Goal: Task Accomplishment & Management: Manage account settings

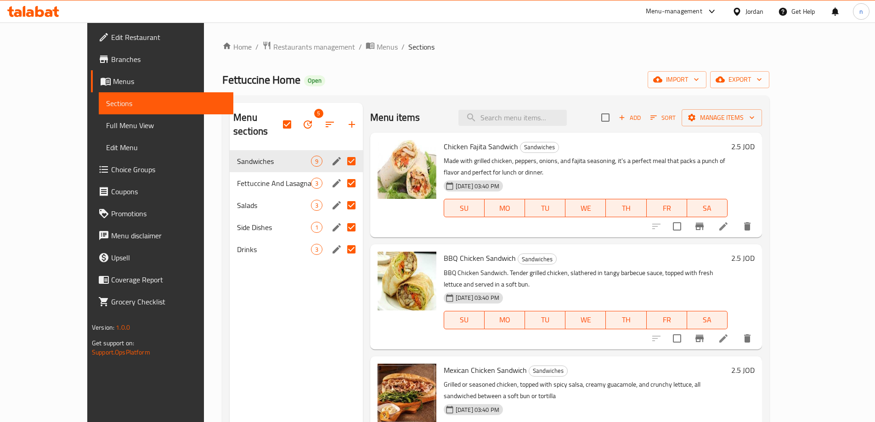
click at [446, 74] on div "Fettuccine Home Open import export" at bounding box center [495, 79] width 547 height 17
click at [342, 152] on input "Menu sections" at bounding box center [351, 161] width 19 height 19
checkbox input "false"
click at [342, 174] on input "Menu sections" at bounding box center [351, 183] width 19 height 19
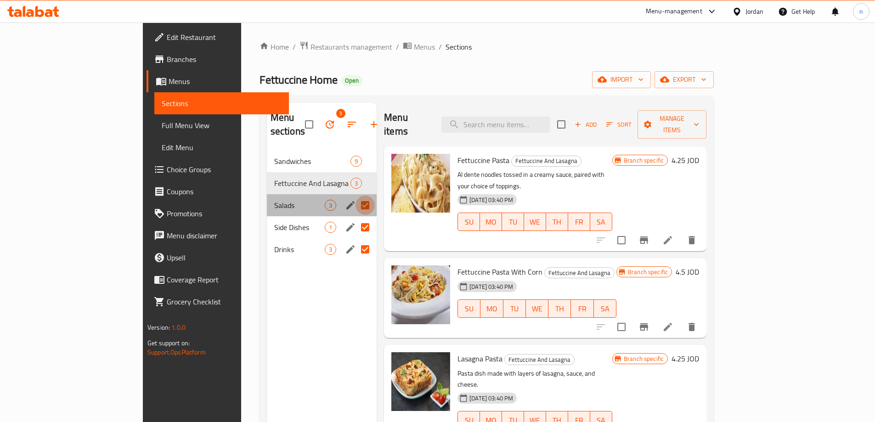
click at [356, 196] on input "Menu sections" at bounding box center [365, 205] width 19 height 19
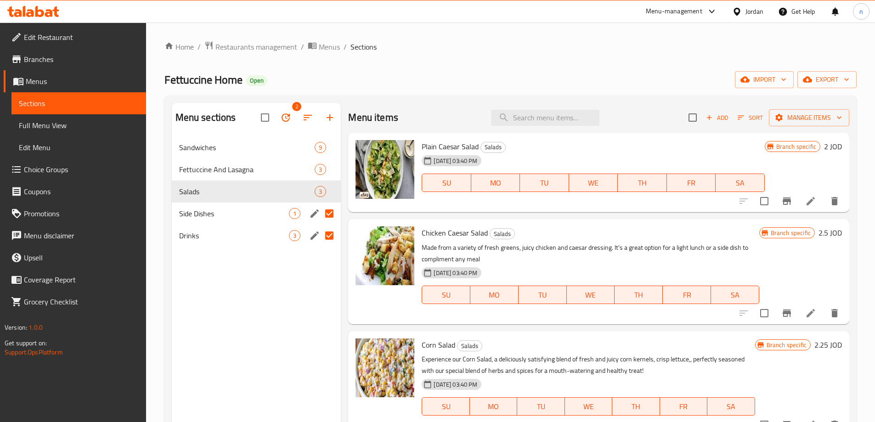
drag, startPoint x: 330, startPoint y: 214, endPoint x: 330, endPoint y: 222, distance: 7.8
click at [330, 217] on input "Menu sections" at bounding box center [329, 213] width 19 height 19
checkbox input "false"
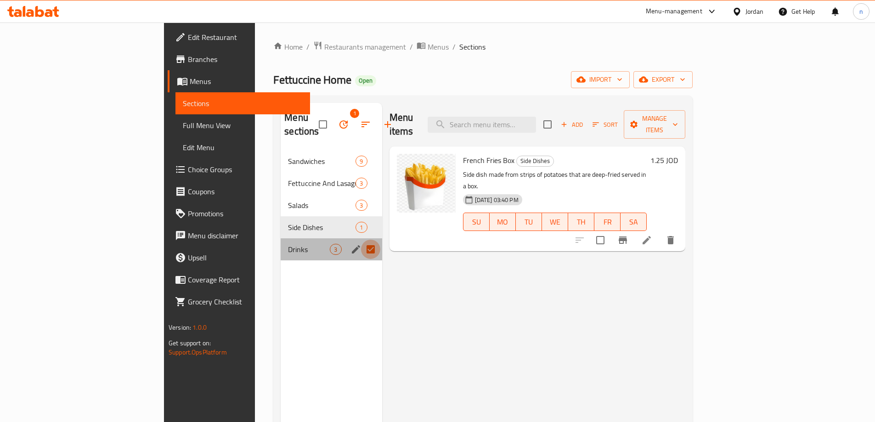
click at [361, 240] on input "Menu sections" at bounding box center [370, 249] width 19 height 19
checkbox input "false"
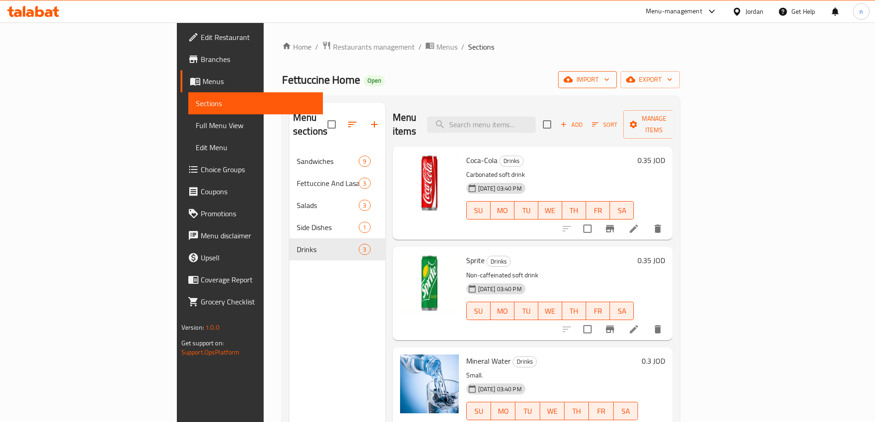
click at [610, 78] on span "import" at bounding box center [587, 79] width 44 height 11
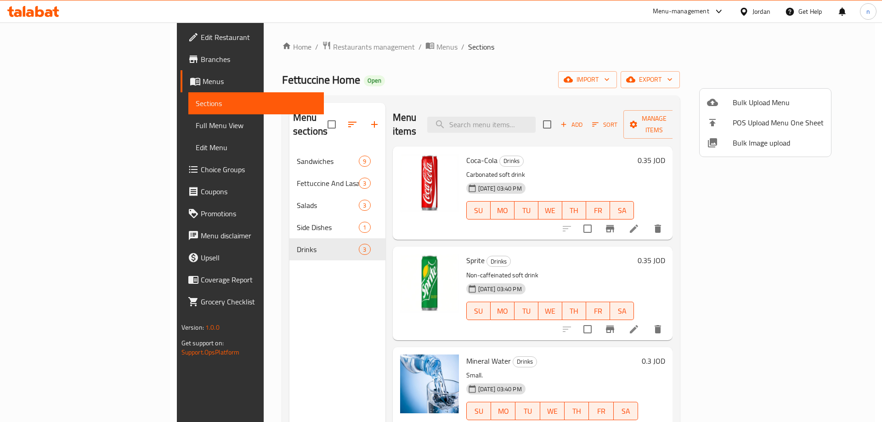
click at [764, 91] on ul "Bulk Upload Menu POS Upload Menu One Sheet Bulk Image upload" at bounding box center [765, 123] width 131 height 68
click at [763, 93] on li "Bulk Upload Menu" at bounding box center [765, 102] width 131 height 20
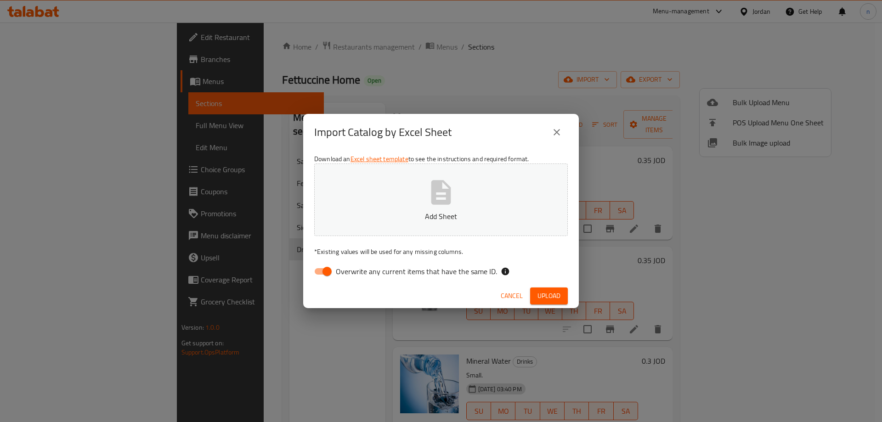
click at [328, 264] on input "Overwrite any current items that have the same ID." at bounding box center [327, 271] width 52 height 17
checkbox input "false"
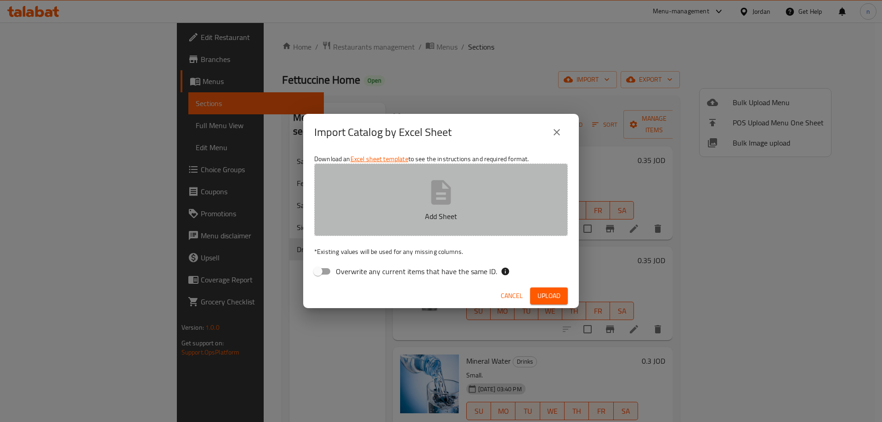
click at [371, 217] on p "Add Sheet" at bounding box center [440, 216] width 225 height 11
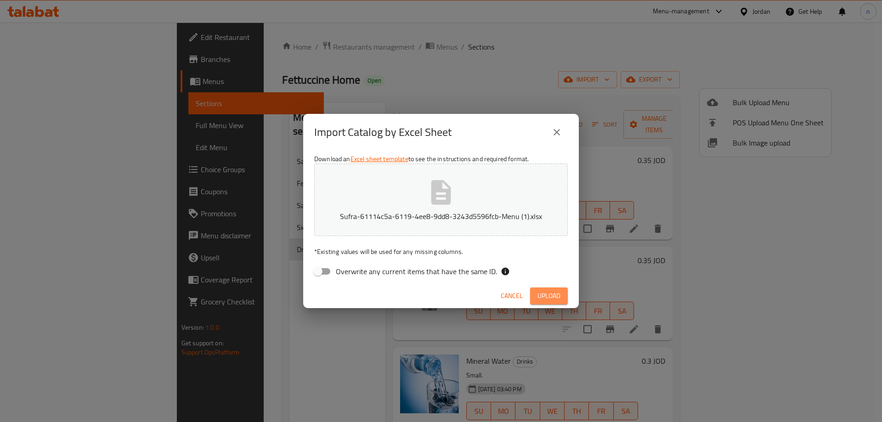
click at [550, 293] on span "Upload" at bounding box center [548, 295] width 23 height 11
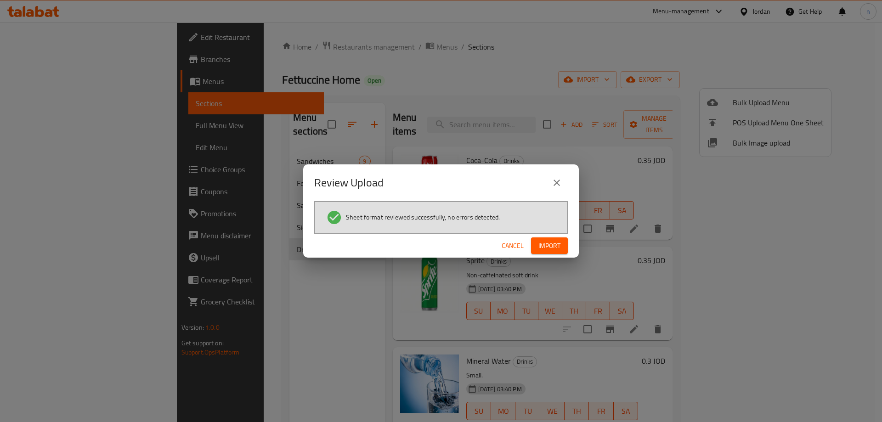
click at [538, 243] on span "Import" at bounding box center [549, 245] width 22 height 11
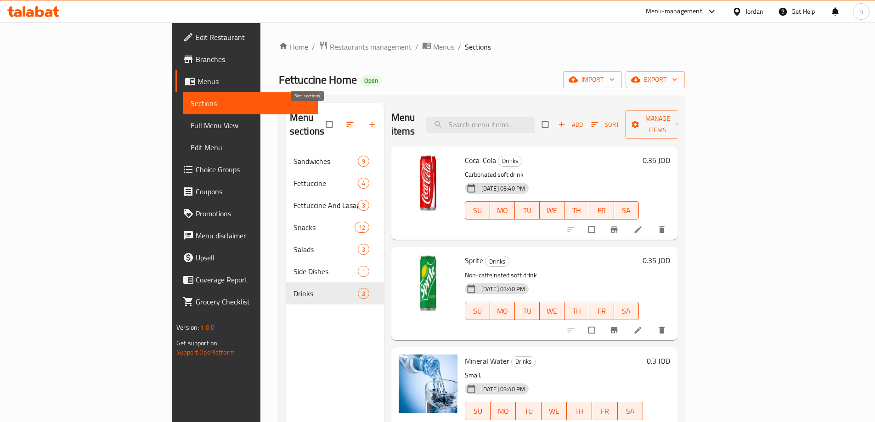
click at [345, 120] on icon "button" at bounding box center [349, 124] width 9 height 9
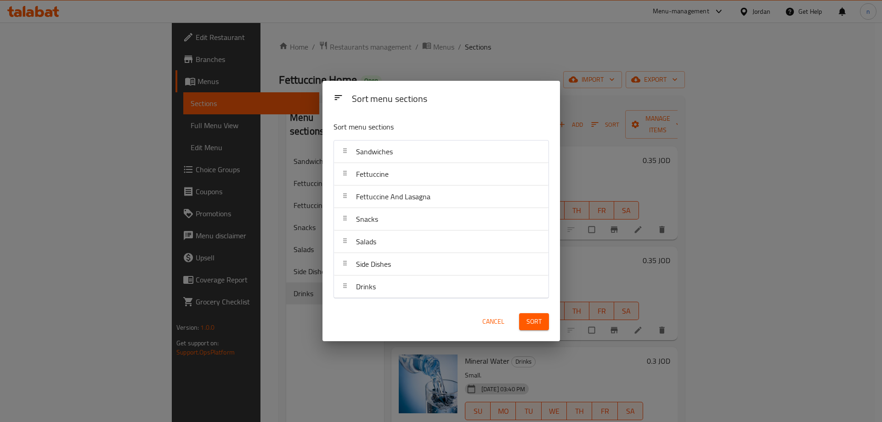
click at [266, 136] on div "Sort menu sections Sort menu sections Sandwiches Fettuccine Fettuccine And Lasa…" at bounding box center [441, 211] width 882 height 422
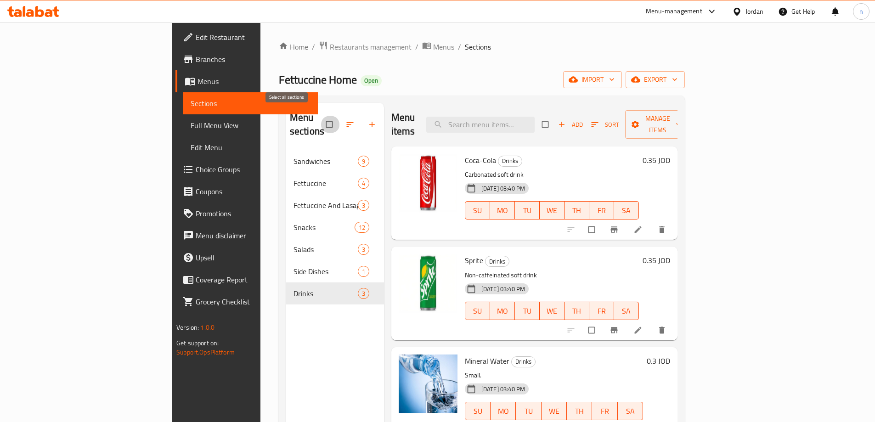
click at [321, 117] on input "checkbox" at bounding box center [330, 124] width 19 height 17
checkbox input "true"
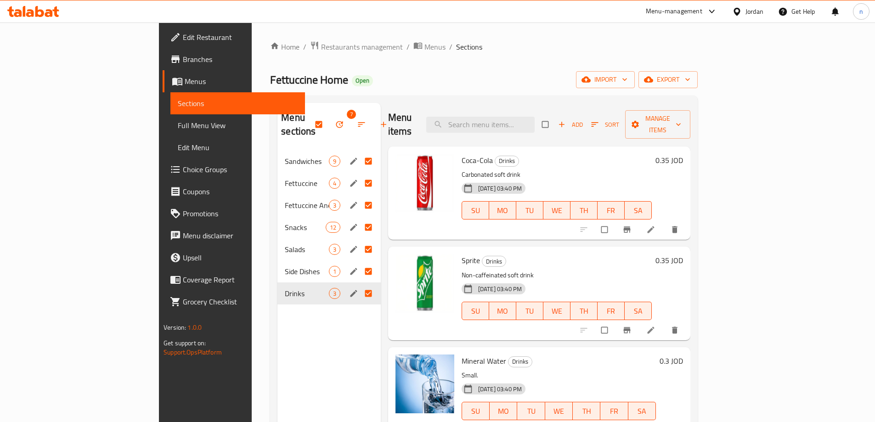
click at [360, 153] on input "Menu sections" at bounding box center [369, 161] width 19 height 17
checkbox input "false"
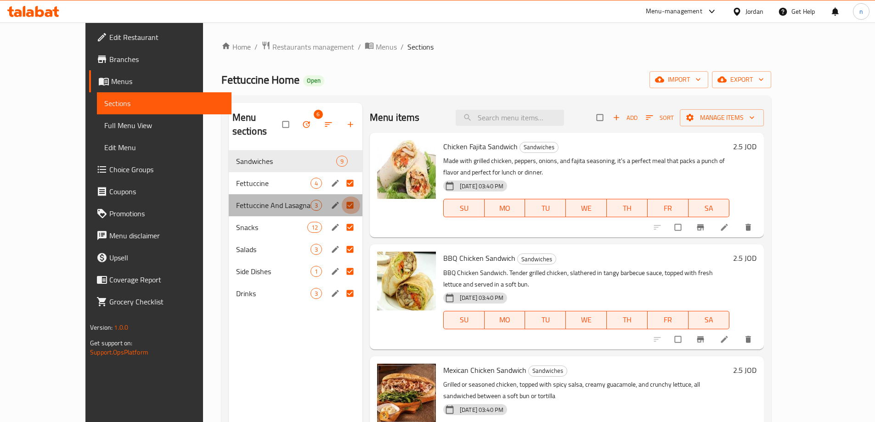
click at [341, 197] on input "Menu sections" at bounding box center [350, 205] width 19 height 17
checkbox input "false"
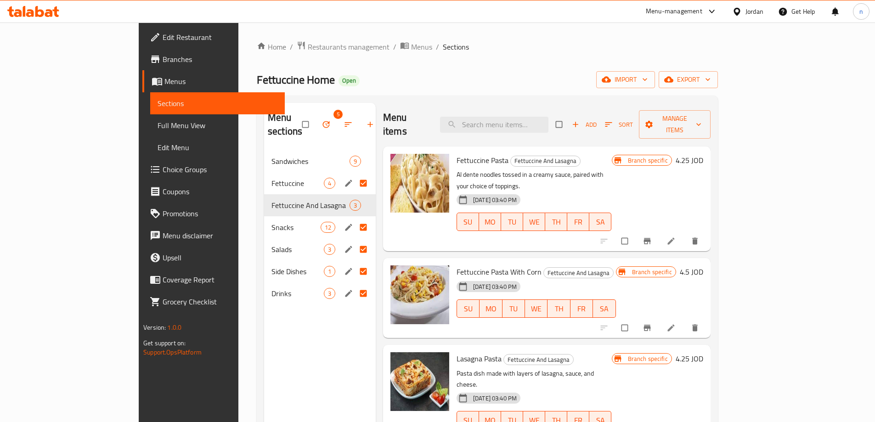
click at [355, 241] on input "Menu sections" at bounding box center [364, 249] width 19 height 17
checkbox input "false"
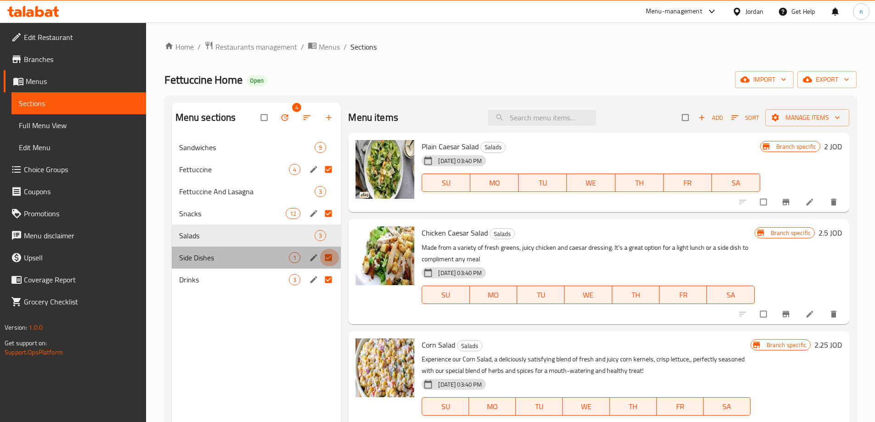
click at [329, 259] on input "Menu sections" at bounding box center [329, 257] width 19 height 17
checkbox input "false"
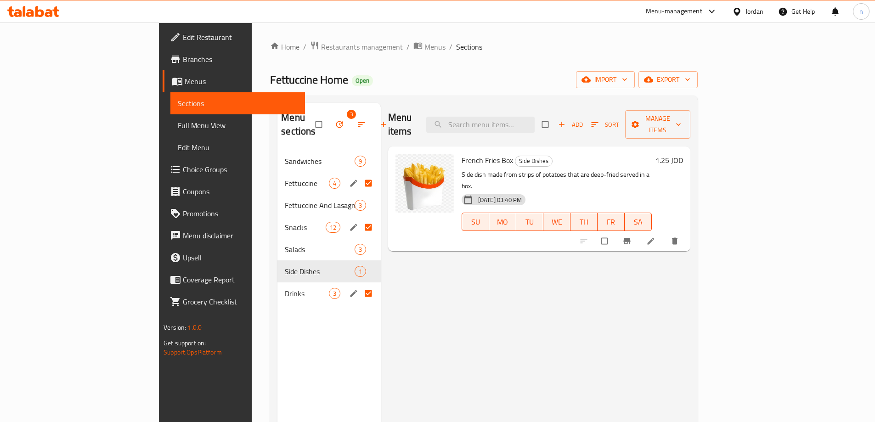
click at [360, 285] on input "Menu sections" at bounding box center [369, 293] width 19 height 17
checkbox input "false"
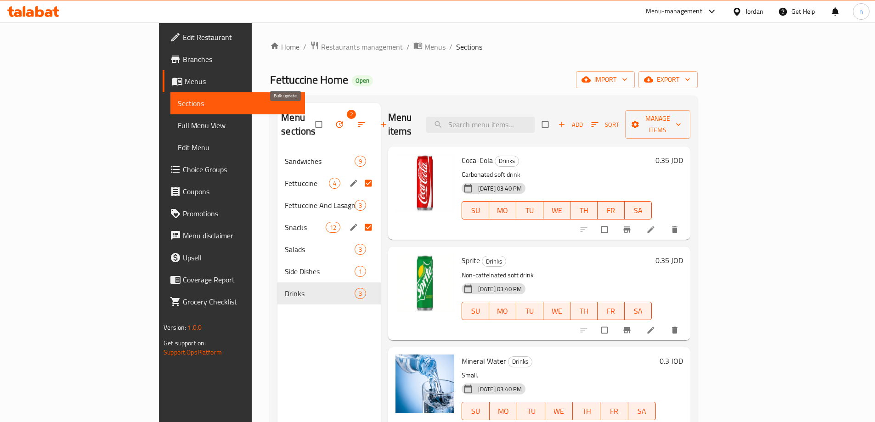
click at [335, 120] on icon "button" at bounding box center [339, 124] width 9 height 9
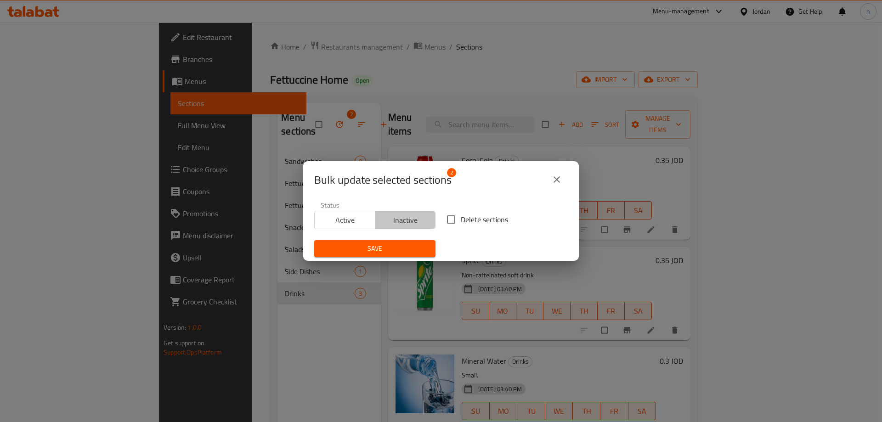
click at [405, 220] on span "Inactive" at bounding box center [405, 220] width 53 height 13
click at [406, 245] on span "Save" at bounding box center [375, 248] width 107 height 11
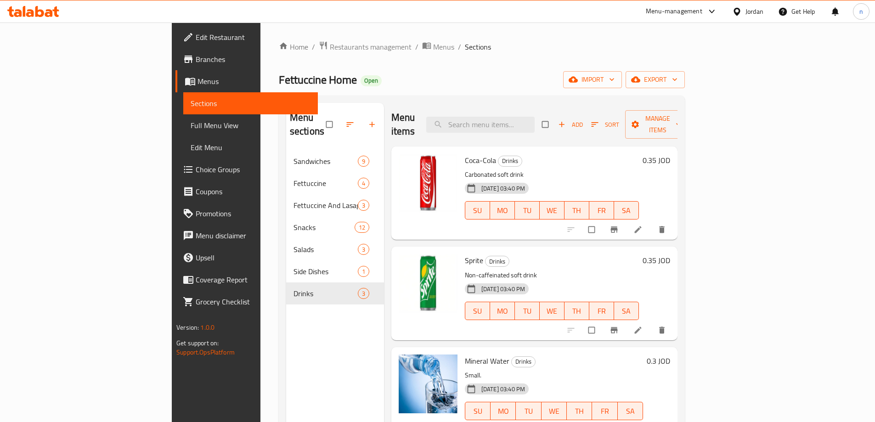
click at [196, 63] on span "Branches" at bounding box center [253, 59] width 115 height 11
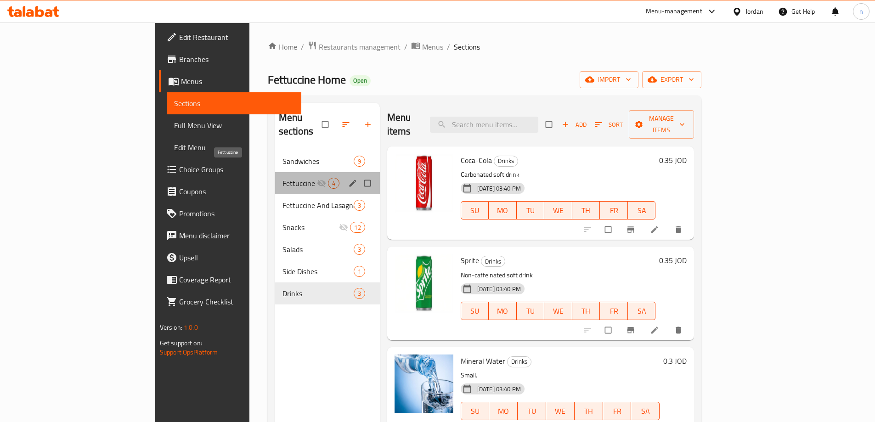
click at [283, 178] on span "Fettuccine" at bounding box center [300, 183] width 34 height 11
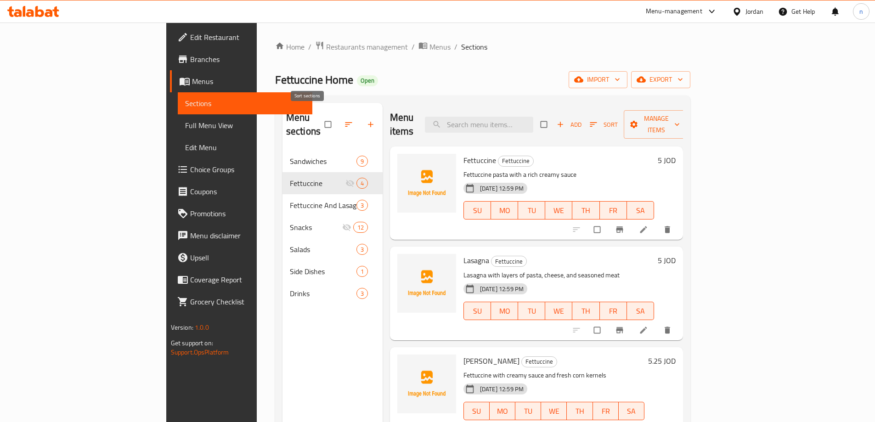
click at [344, 120] on icon "button" at bounding box center [348, 124] width 9 height 9
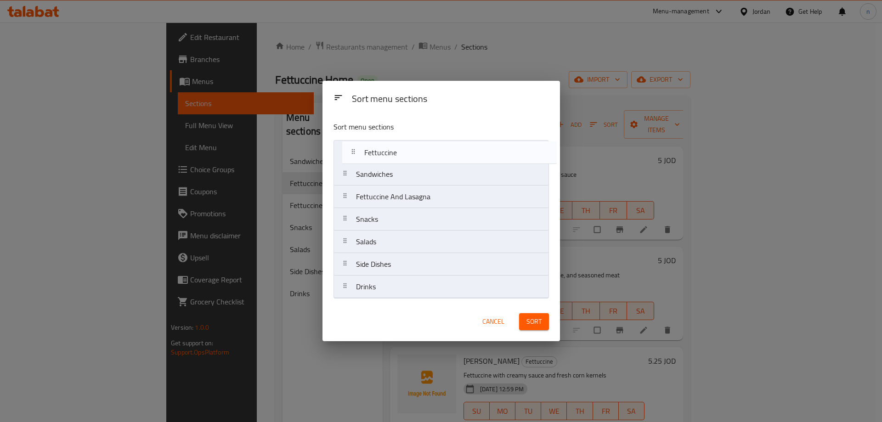
drag, startPoint x: 379, startPoint y: 180, endPoint x: 388, endPoint y: 155, distance: 25.9
click at [388, 155] on nav "Sandwiches Fettuccine Fettuccine And Lasagna Snacks Salads Side Dishes Drinks" at bounding box center [440, 219] width 215 height 158
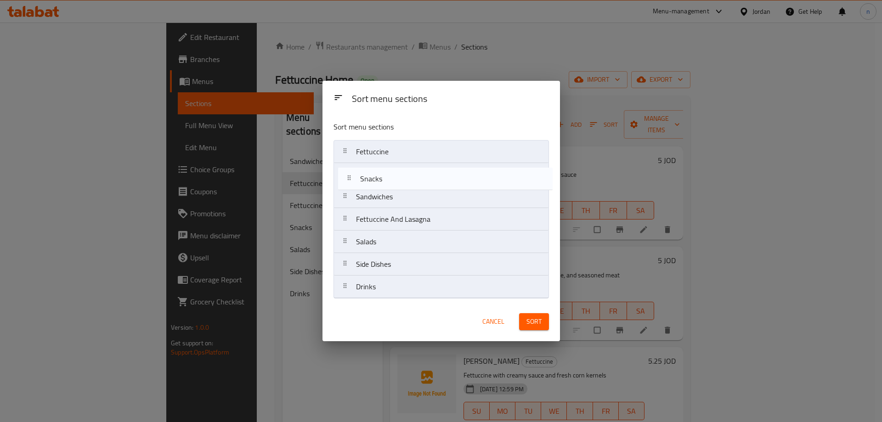
drag, startPoint x: 401, startPoint y: 227, endPoint x: 406, endPoint y: 184, distance: 43.8
click at [406, 184] on nav "Fettuccine Sandwiches Fettuccine And Lasagna Snacks Salads Side Dishes Drinks" at bounding box center [440, 219] width 215 height 158
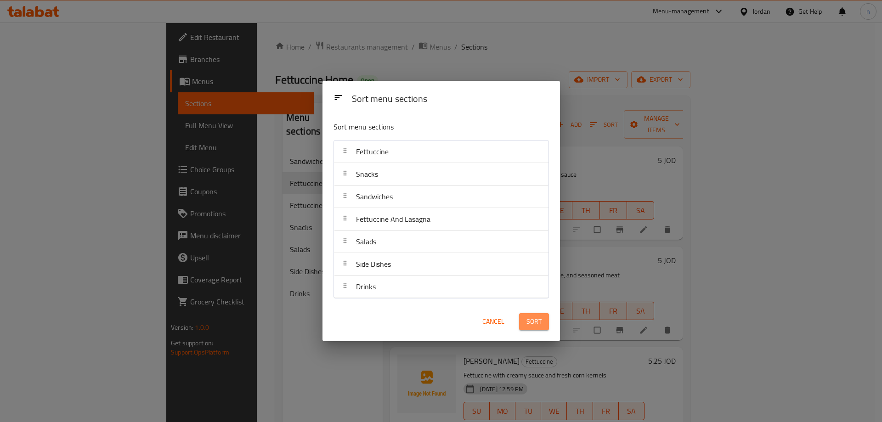
click at [526, 316] on span "Sort" at bounding box center [533, 321] width 15 height 11
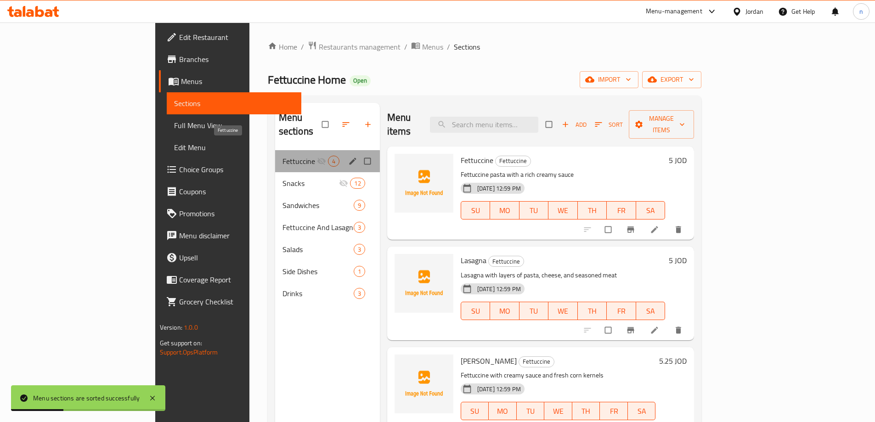
click at [283, 156] on span "Fettuccine" at bounding box center [300, 161] width 34 height 11
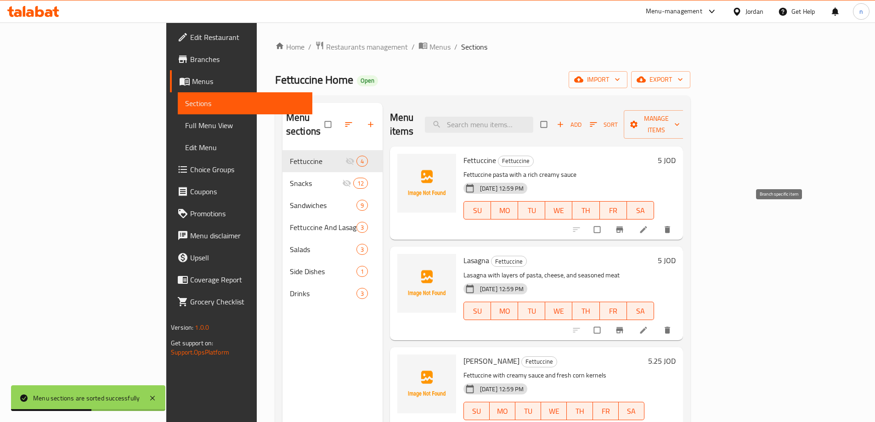
click at [624, 225] on icon "Branch-specific-item" at bounding box center [619, 229] width 9 height 9
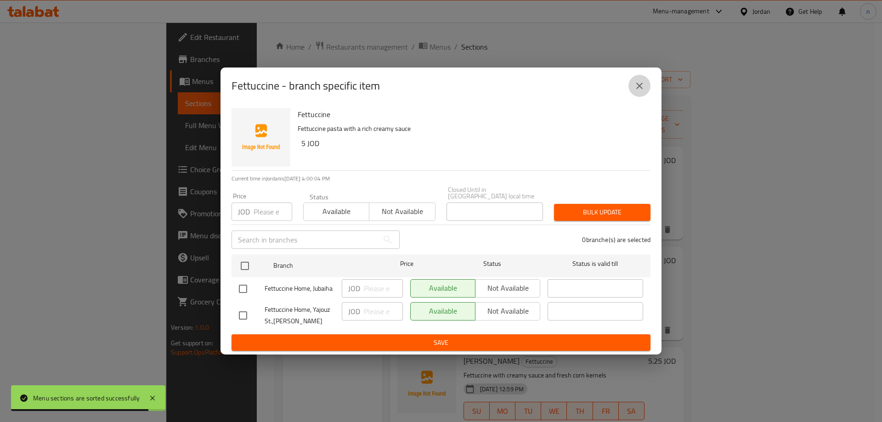
click at [641, 89] on icon "close" at bounding box center [639, 86] width 6 height 6
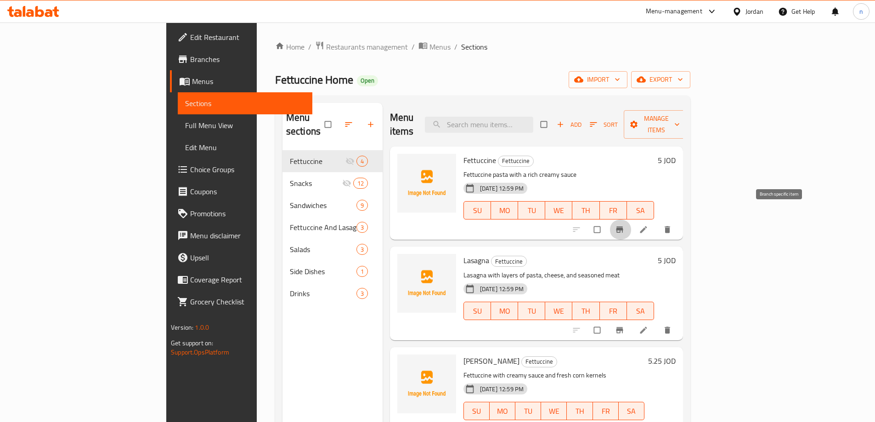
click at [624, 225] on icon "Branch-specific-item" at bounding box center [619, 229] width 9 height 9
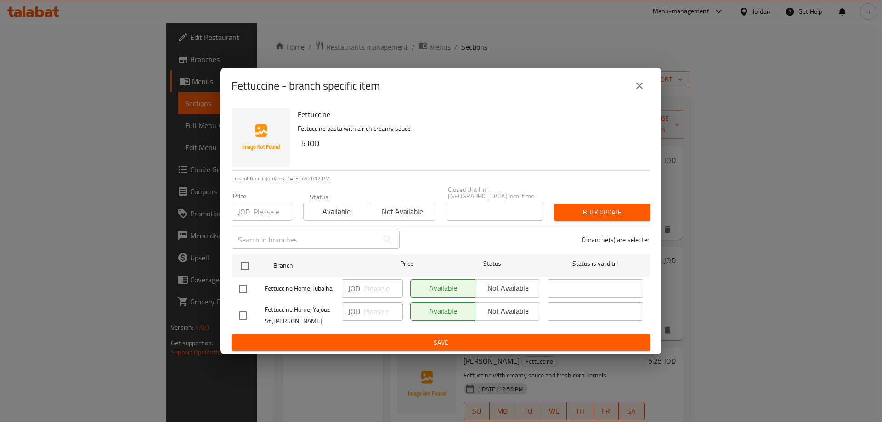
click at [509, 310] on div "Available Not available" at bounding box center [475, 311] width 130 height 18
click at [509, 305] on div "Available Not available" at bounding box center [475, 311] width 130 height 18
click at [471, 309] on div "Available Not available" at bounding box center [475, 311] width 130 height 18
click at [509, 305] on div "Available Not available" at bounding box center [475, 311] width 130 height 18
click at [501, 307] on div "Available Not available" at bounding box center [475, 311] width 130 height 18
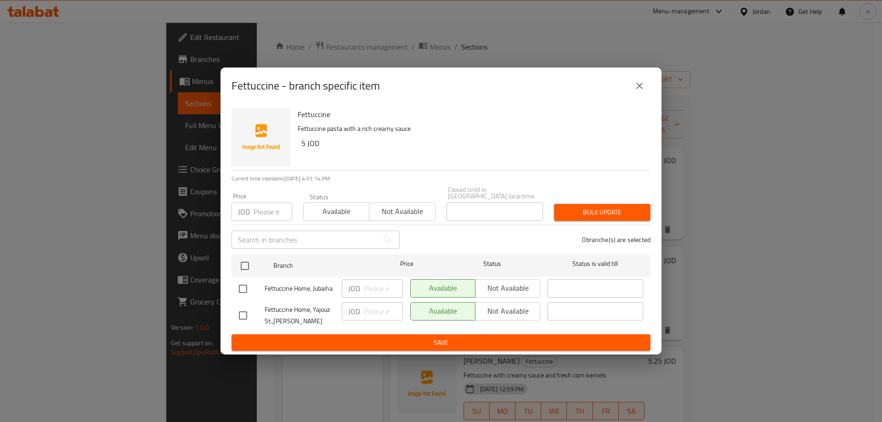
click at [501, 307] on div "Available Not available" at bounding box center [475, 311] width 130 height 18
click at [515, 299] on div "Available Not available" at bounding box center [475, 316] width 137 height 34
click at [515, 285] on div "Available Not available" at bounding box center [475, 288] width 130 height 18
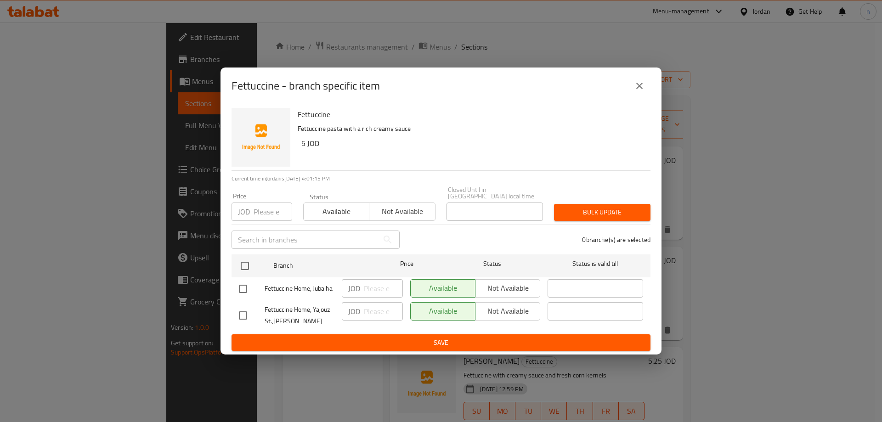
click at [515, 285] on div "Available Not available" at bounding box center [475, 288] width 130 height 18
click at [490, 310] on div "Available Not available" at bounding box center [475, 311] width 130 height 18
click at [638, 86] on icon "close" at bounding box center [639, 85] width 11 height 11
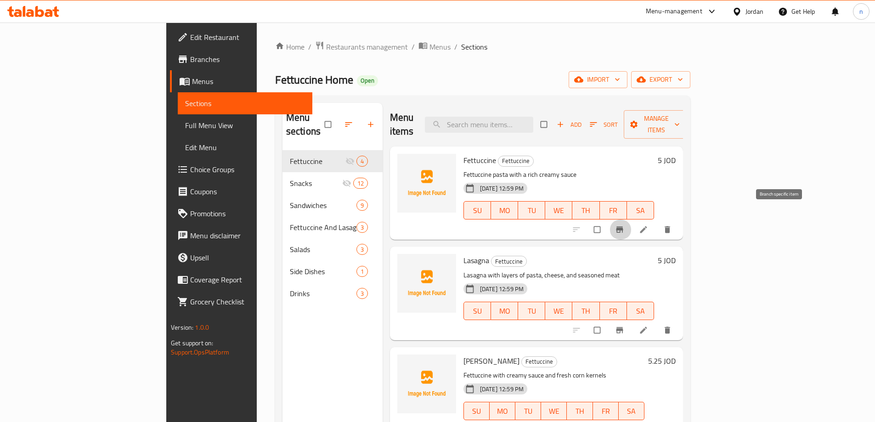
click at [626, 225] on span "Branch-specific-item" at bounding box center [620, 229] width 11 height 9
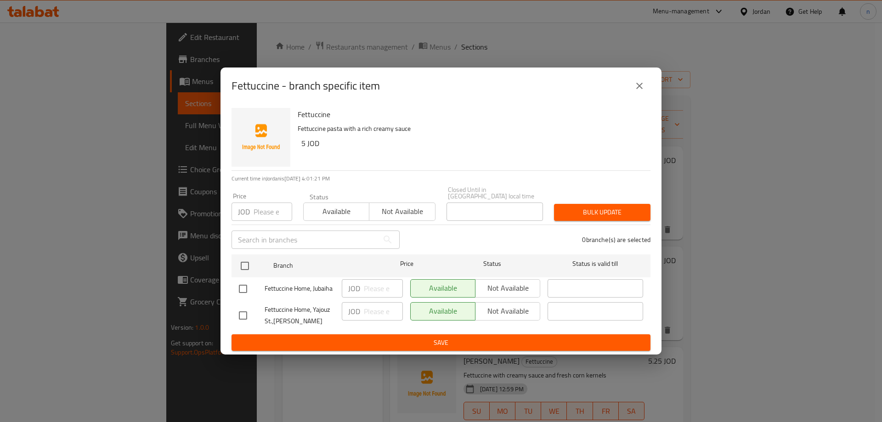
click at [508, 321] on div "Available Not available" at bounding box center [475, 316] width 137 height 34
click at [507, 313] on div "Available Not available" at bounding box center [475, 311] width 130 height 18
click at [507, 310] on div "Available Not available" at bounding box center [475, 311] width 130 height 18
click at [507, 308] on div "Available Not available" at bounding box center [475, 311] width 130 height 18
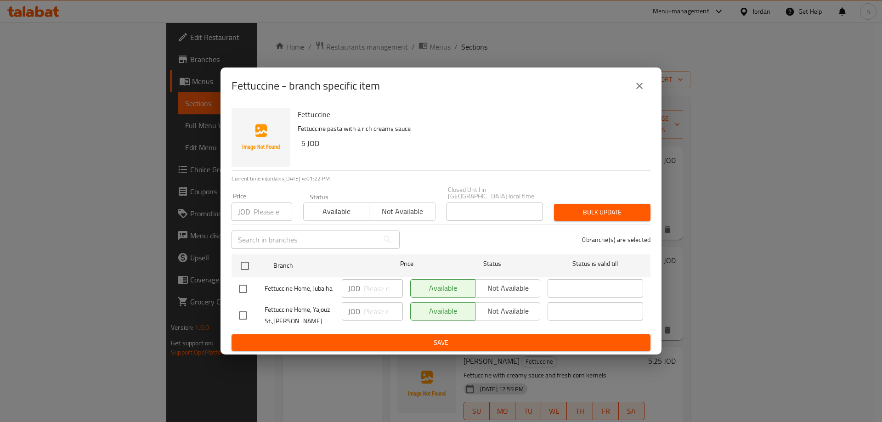
click at [507, 308] on div "Available Not available" at bounding box center [475, 311] width 130 height 18
click at [507, 299] on div "Available Not available" at bounding box center [475, 316] width 137 height 34
click at [507, 294] on div "Available Not available" at bounding box center [475, 288] width 130 height 18
click at [447, 286] on div "Available Not available" at bounding box center [475, 288] width 130 height 18
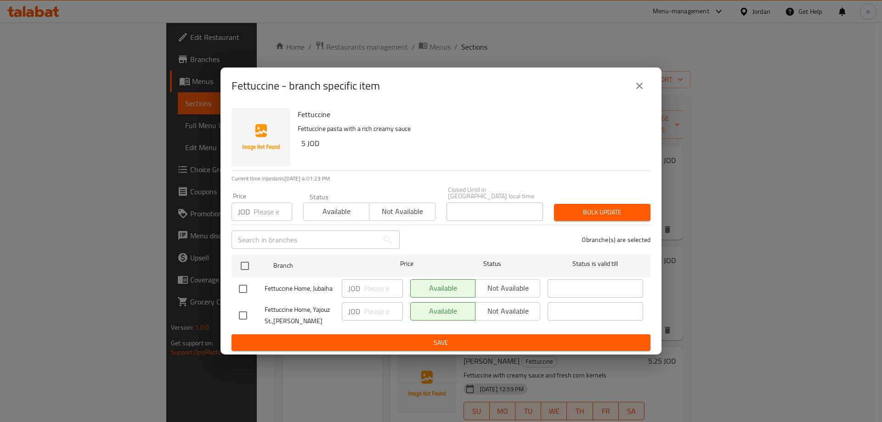
click at [486, 283] on div "Available Not available" at bounding box center [475, 288] width 130 height 18
click at [477, 302] on div "Available Not available" at bounding box center [475, 311] width 130 height 18
click at [351, 283] on p "JOD" at bounding box center [354, 288] width 12 height 11
click at [358, 284] on p "JOD" at bounding box center [354, 288] width 12 height 11
click at [244, 309] on input "checkbox" at bounding box center [242, 315] width 19 height 19
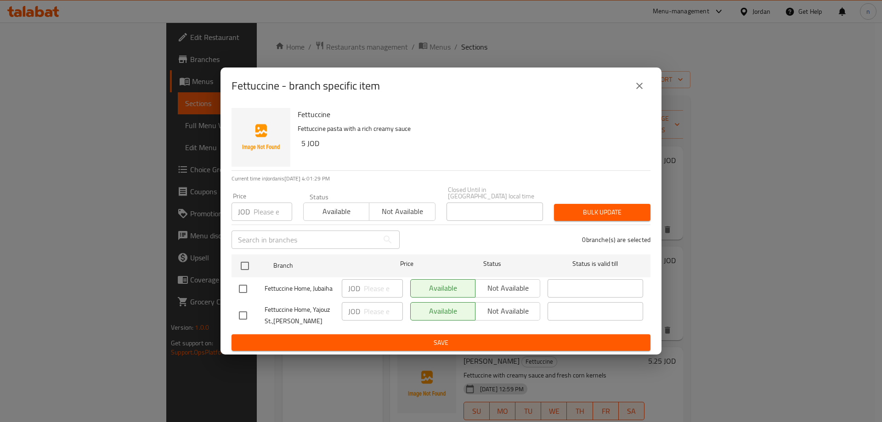
checkbox input "true"
click at [505, 305] on span "Not available" at bounding box center [507, 311] width 57 height 13
click at [474, 342] on span "Save" at bounding box center [441, 342] width 404 height 11
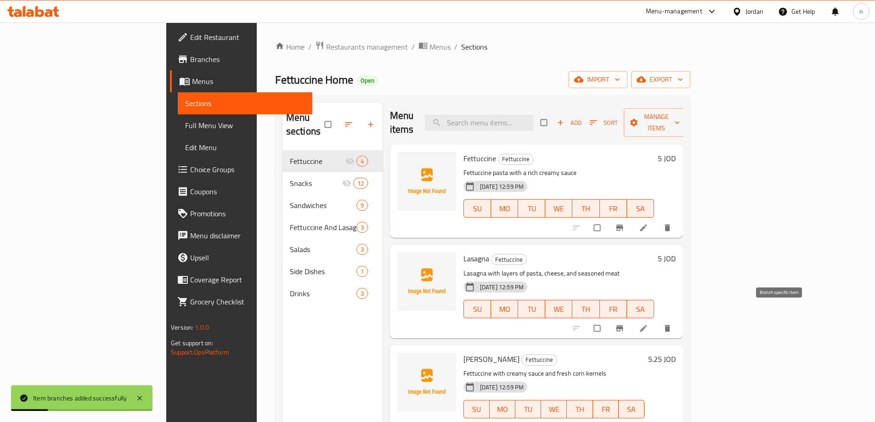
scroll to position [2, 0]
click at [623, 325] on icon "Branch-specific-item" at bounding box center [619, 328] width 7 height 6
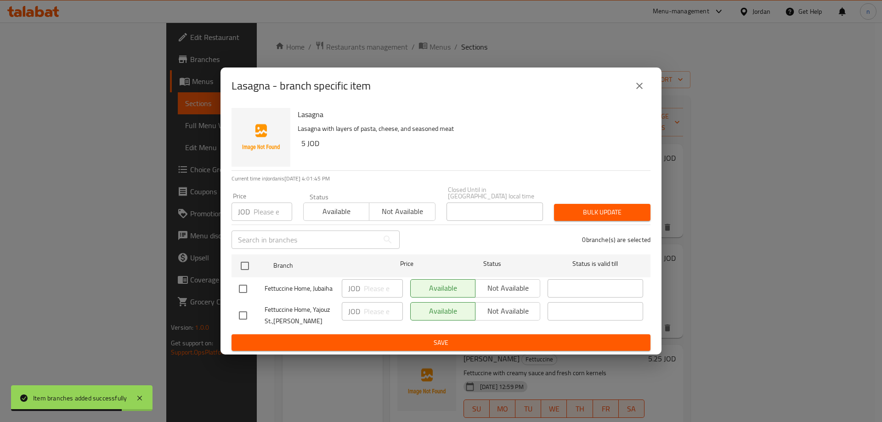
click at [243, 306] on input "checkbox" at bounding box center [242, 315] width 19 height 19
checkbox input "true"
click at [484, 310] on span "Not available" at bounding box center [507, 311] width 57 height 13
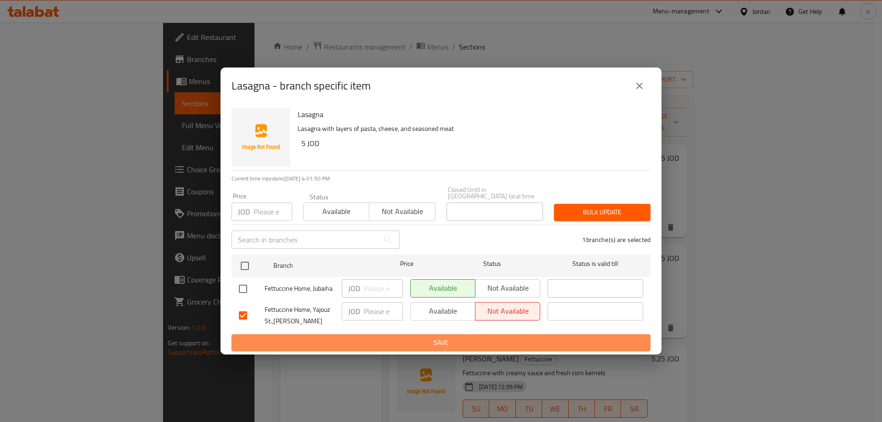
click at [362, 337] on span "Save" at bounding box center [441, 342] width 404 height 11
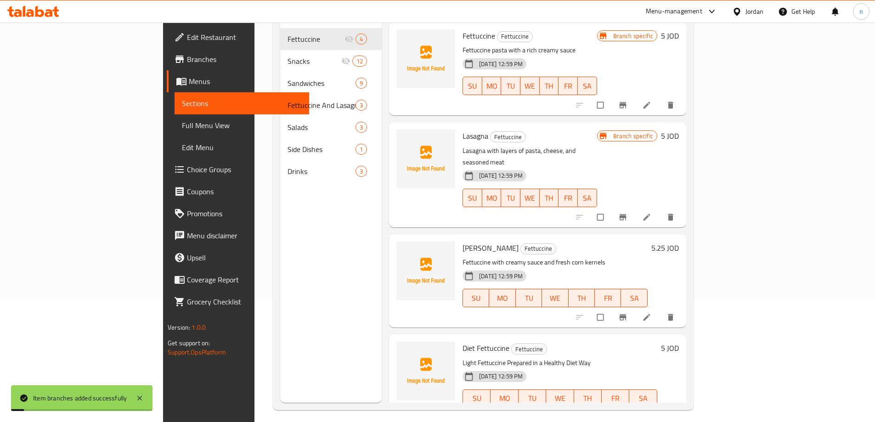
scroll to position [129, 0]
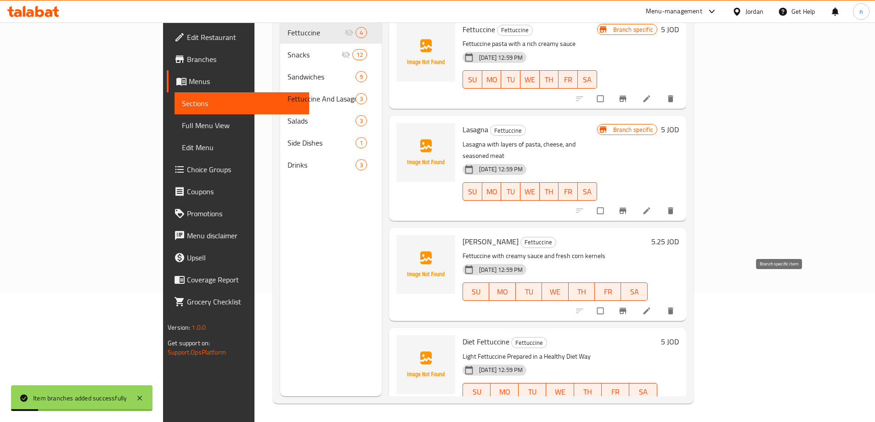
click at [626, 308] on icon "Branch-specific-item" at bounding box center [622, 311] width 7 height 6
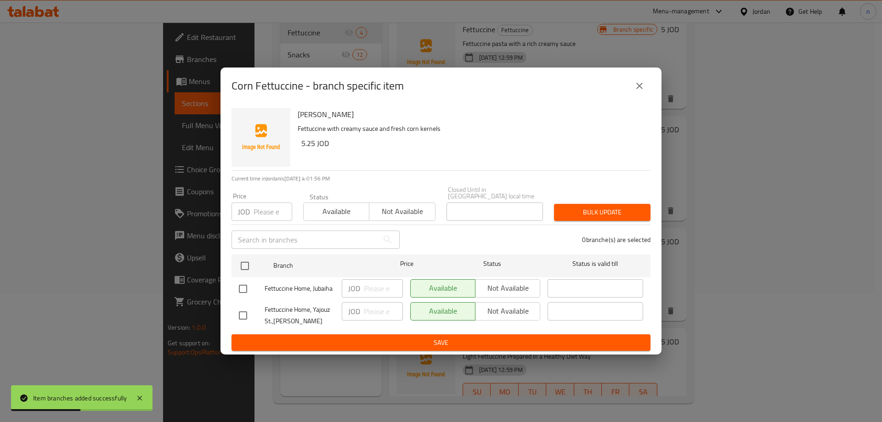
click at [239, 309] on input "checkbox" at bounding box center [242, 315] width 19 height 19
checkbox input "true"
click at [495, 308] on span "Not available" at bounding box center [507, 311] width 57 height 13
click at [437, 337] on span "Save" at bounding box center [441, 342] width 404 height 11
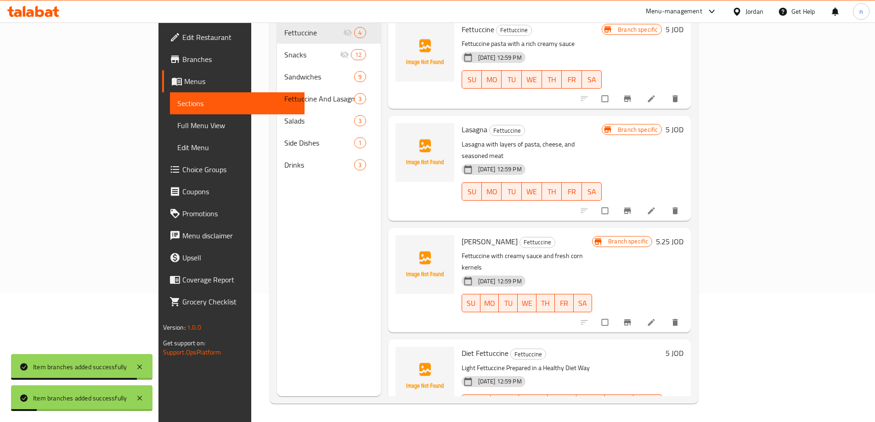
click at [631, 420] on icon "Branch-specific-item" at bounding box center [627, 423] width 7 height 6
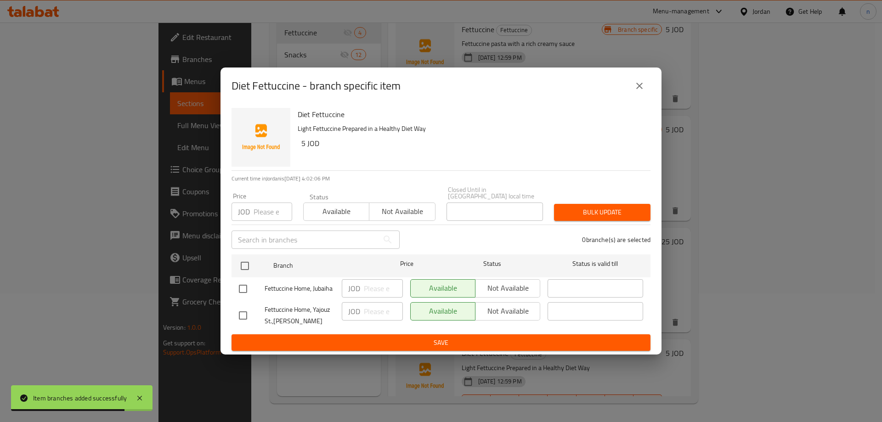
click at [238, 309] on input "checkbox" at bounding box center [242, 315] width 19 height 19
checkbox input "true"
click at [499, 305] on span "Not available" at bounding box center [507, 311] width 57 height 13
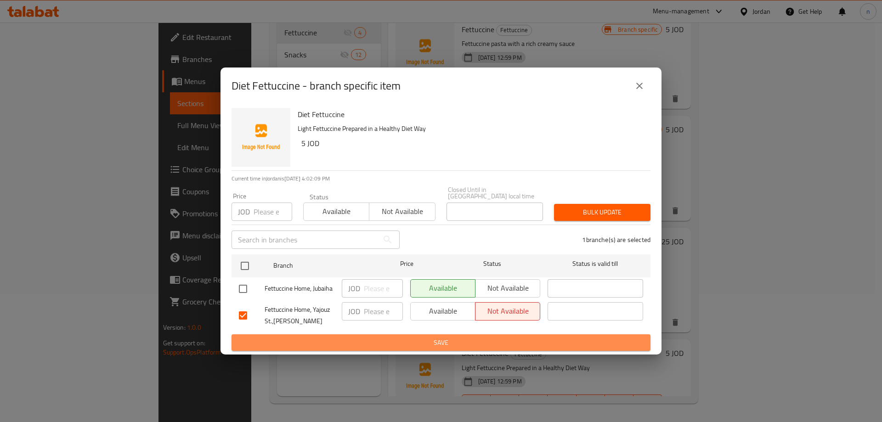
click at [442, 337] on span "Save" at bounding box center [441, 342] width 404 height 11
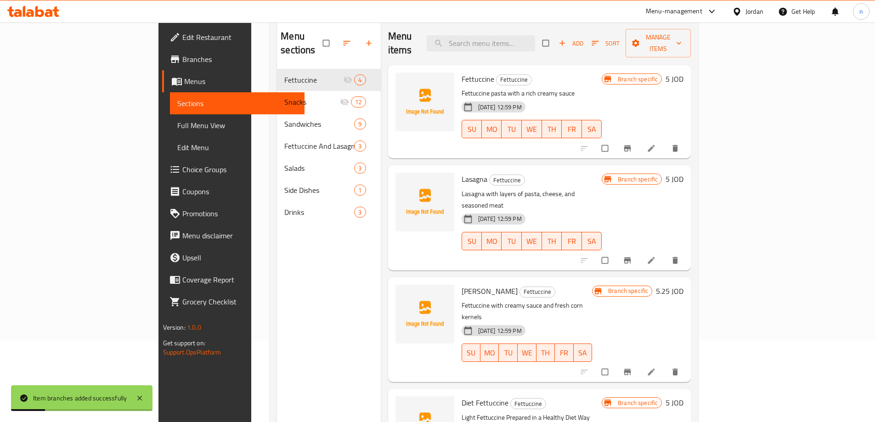
scroll to position [37, 0]
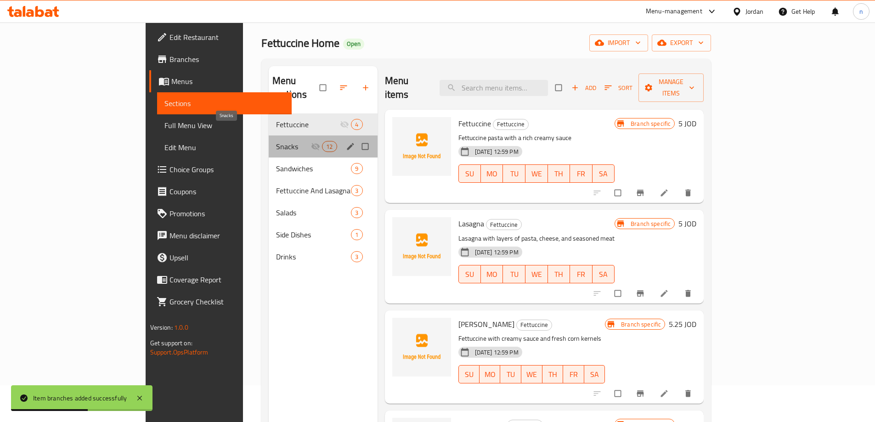
click at [276, 141] on span "Snacks" at bounding box center [293, 146] width 35 height 11
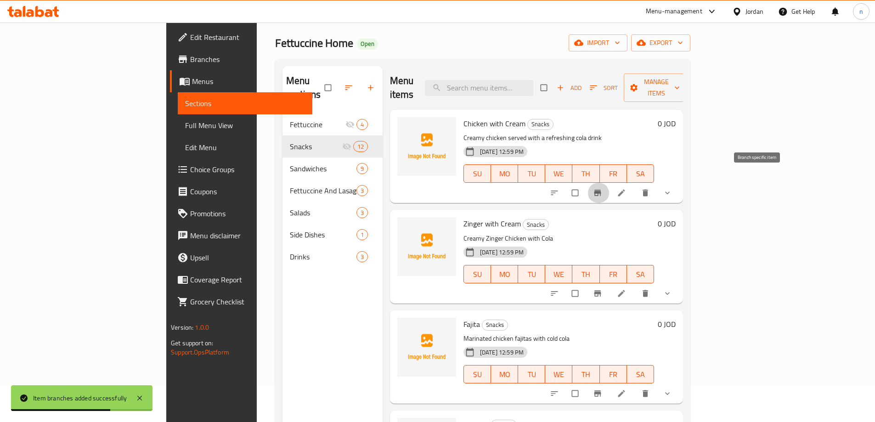
click at [610, 183] on button "Branch-specific-item" at bounding box center [599, 193] width 22 height 20
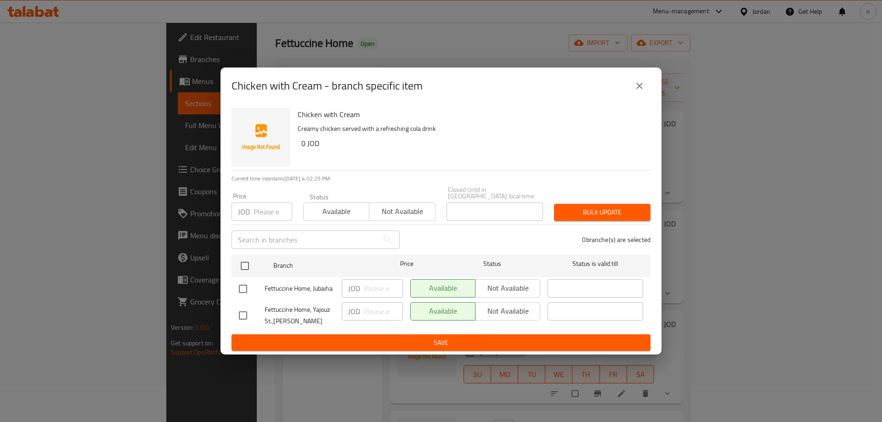
click at [238, 311] on input "checkbox" at bounding box center [242, 315] width 19 height 19
checkbox input "true"
click at [509, 313] on span "Not available" at bounding box center [507, 311] width 57 height 13
click at [470, 340] on span "Save" at bounding box center [441, 342] width 404 height 11
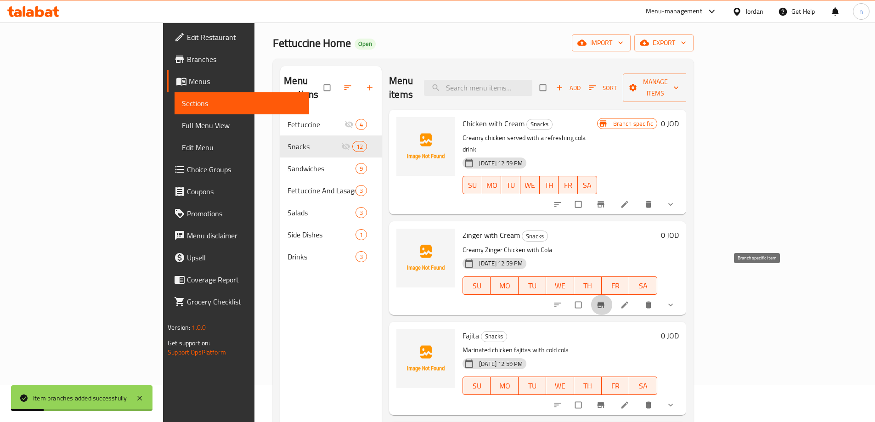
click at [605, 300] on icon "Branch-specific-item" at bounding box center [600, 304] width 9 height 9
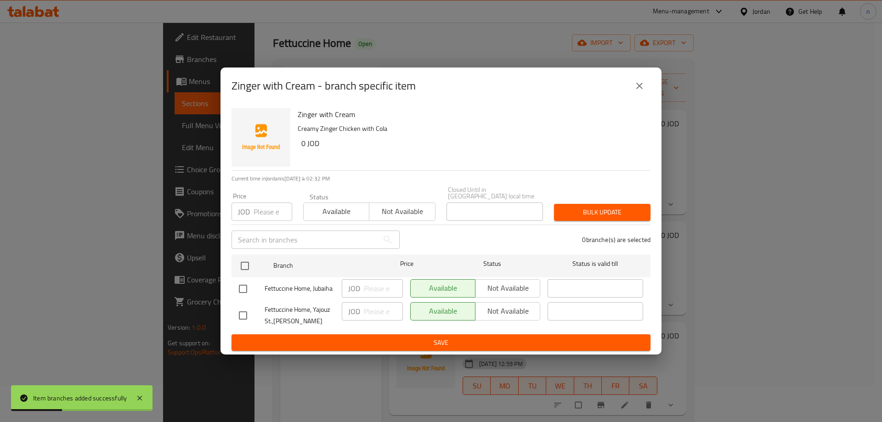
click at [241, 309] on input "checkbox" at bounding box center [242, 315] width 19 height 19
checkbox input "true"
click at [495, 306] on span "Not available" at bounding box center [507, 311] width 57 height 13
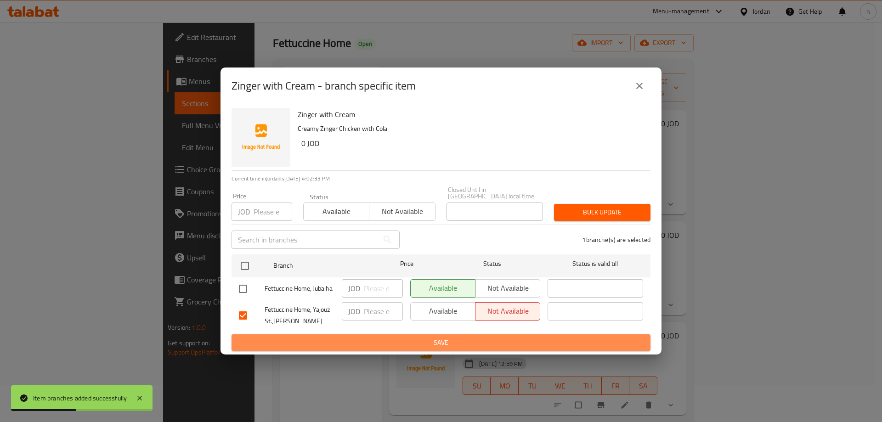
click at [459, 337] on span "Save" at bounding box center [441, 342] width 404 height 11
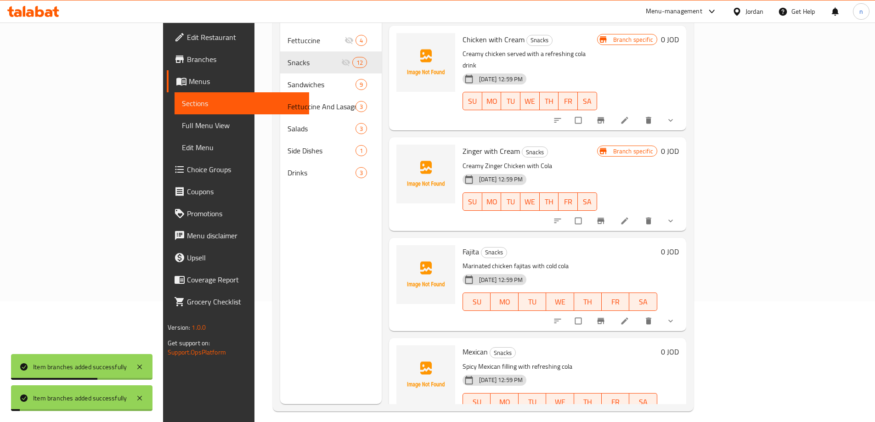
scroll to position [129, 0]
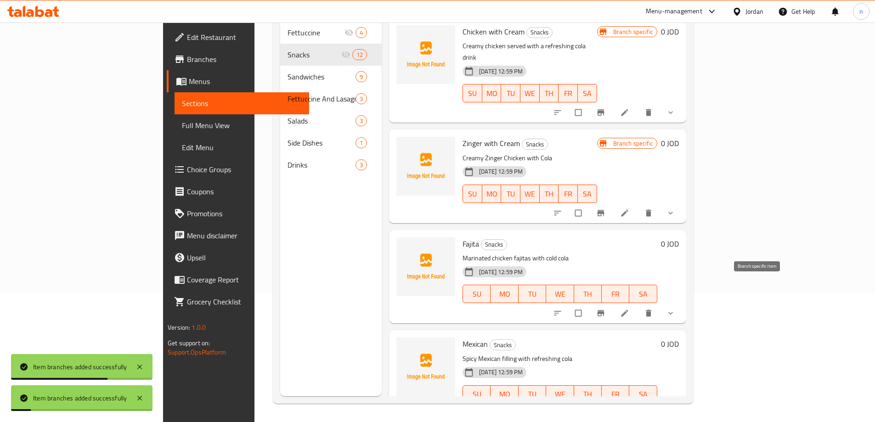
click at [604, 311] on icon "Branch-specific-item" at bounding box center [600, 314] width 7 height 6
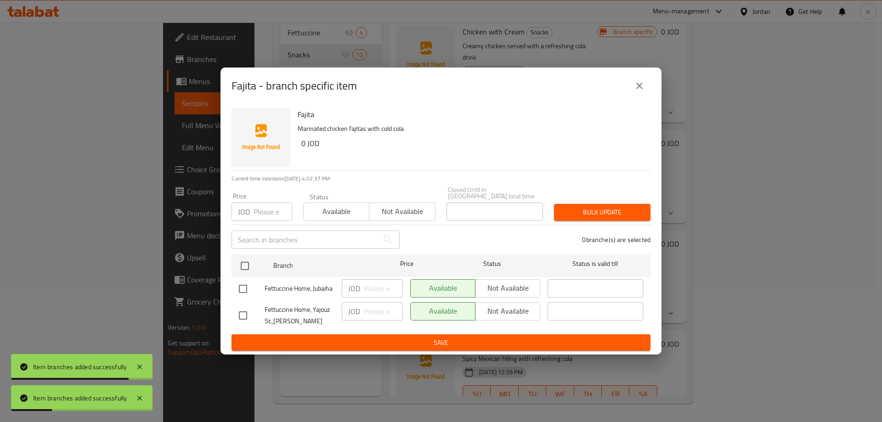
drag, startPoint x: 248, startPoint y: 314, endPoint x: 366, endPoint y: 315, distance: 118.5
click at [249, 315] on input "checkbox" at bounding box center [242, 315] width 19 height 19
checkbox input "true"
click at [484, 311] on span "Not available" at bounding box center [507, 311] width 57 height 13
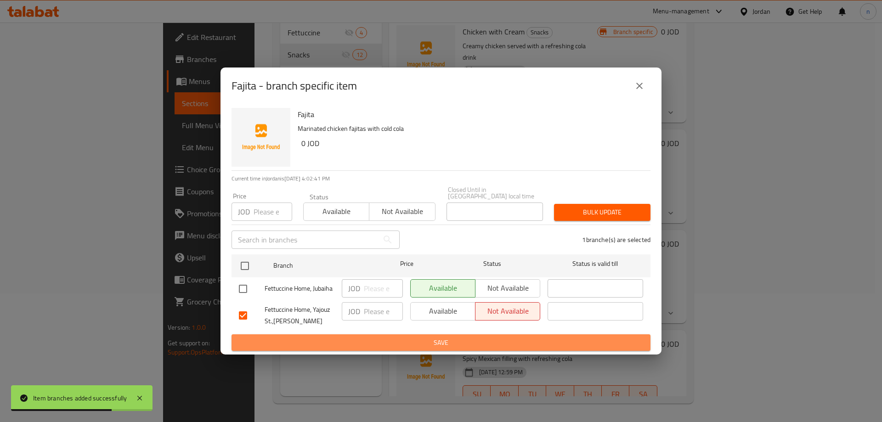
click at [435, 340] on span "Save" at bounding box center [441, 342] width 404 height 11
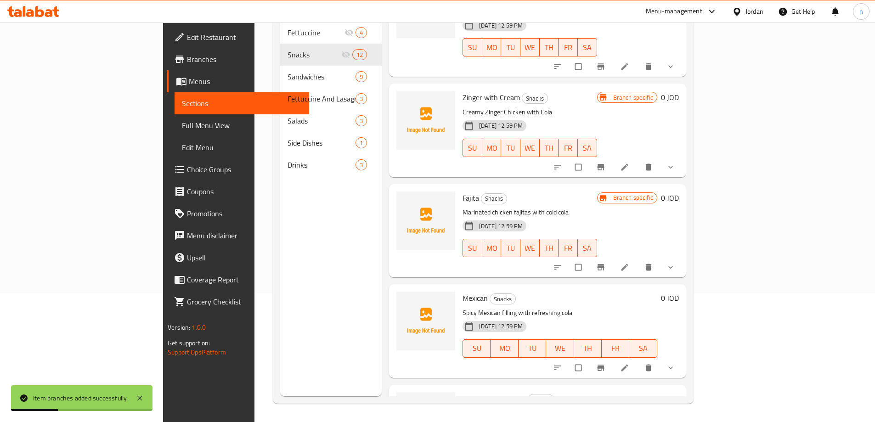
scroll to position [92, 0]
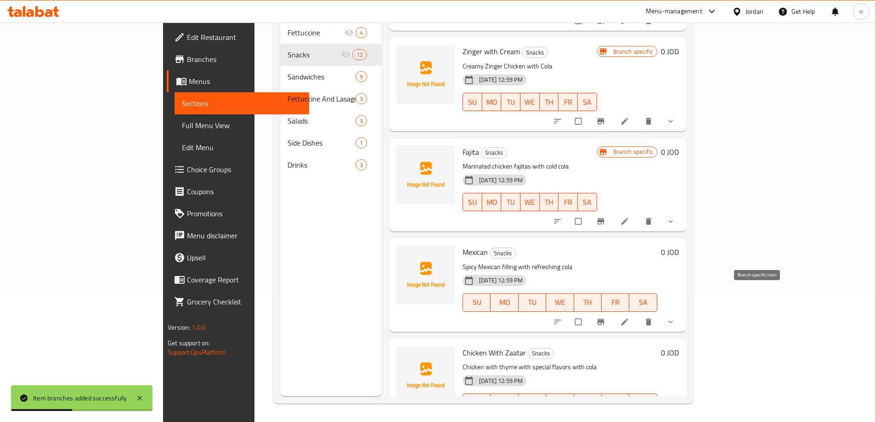
click at [605, 317] on icon "Branch-specific-item" at bounding box center [600, 321] width 9 height 9
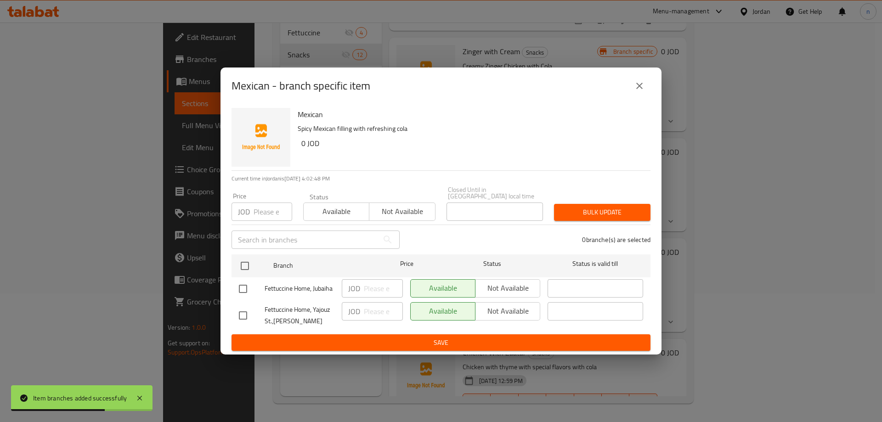
drag, startPoint x: 235, startPoint y: 311, endPoint x: 288, endPoint y: 315, distance: 53.0
click at [236, 311] on input "checkbox" at bounding box center [242, 315] width 19 height 19
checkbox input "true"
click at [494, 307] on span "Not available" at bounding box center [507, 311] width 57 height 13
click at [433, 337] on span "Save" at bounding box center [441, 342] width 404 height 11
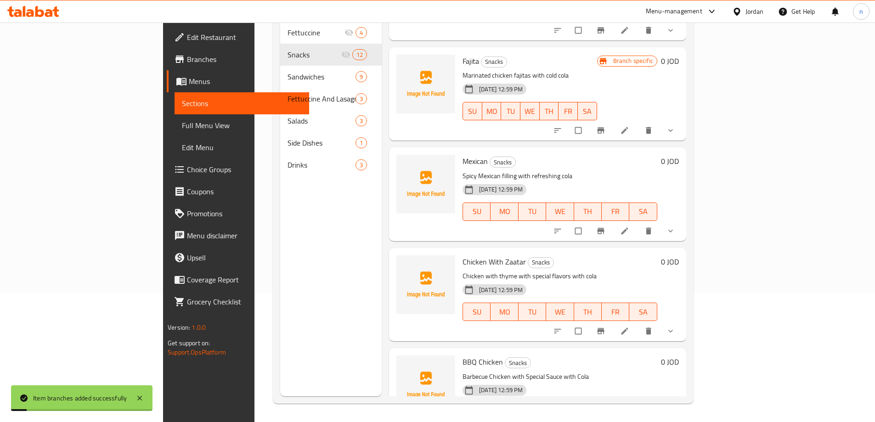
scroll to position [184, 0]
click at [605, 226] on icon "Branch-specific-item" at bounding box center [600, 230] width 9 height 9
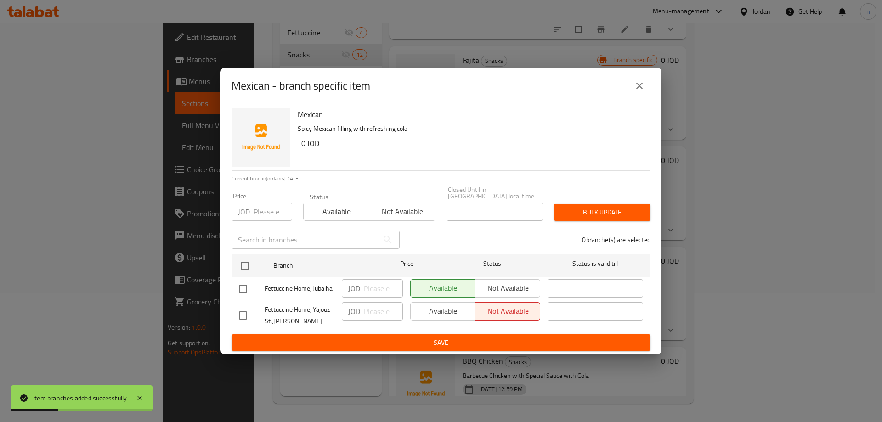
click at [240, 310] on input "checkbox" at bounding box center [242, 315] width 19 height 19
checkbox input "true"
click at [644, 88] on icon "close" at bounding box center [639, 85] width 11 height 11
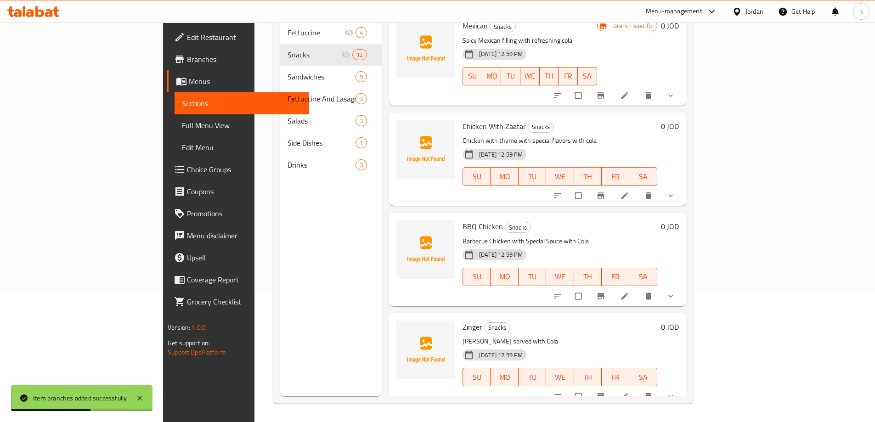
scroll to position [322, 0]
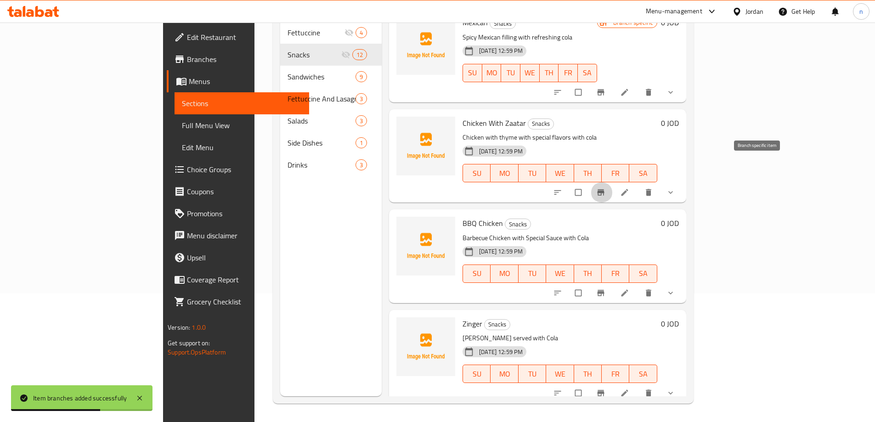
click at [604, 190] on icon "Branch-specific-item" at bounding box center [600, 193] width 7 height 6
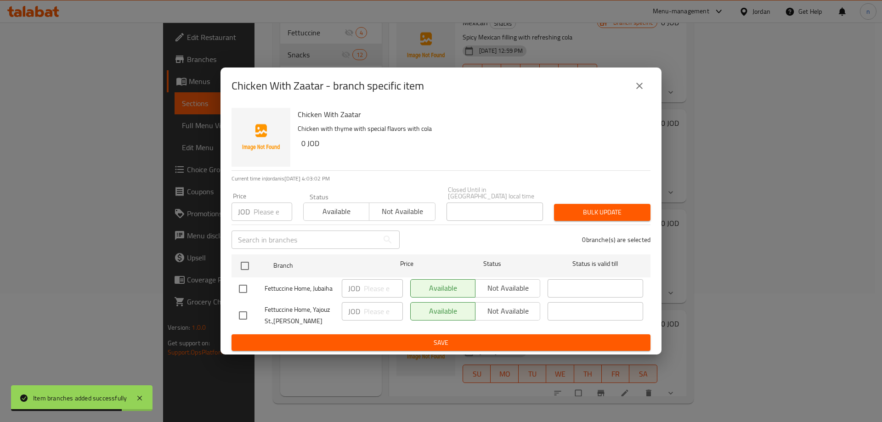
click at [246, 313] on input "checkbox" at bounding box center [242, 315] width 19 height 19
checkbox input "true"
click at [525, 305] on span "Not available" at bounding box center [507, 311] width 57 height 13
click at [464, 342] on span "Save" at bounding box center [441, 342] width 404 height 11
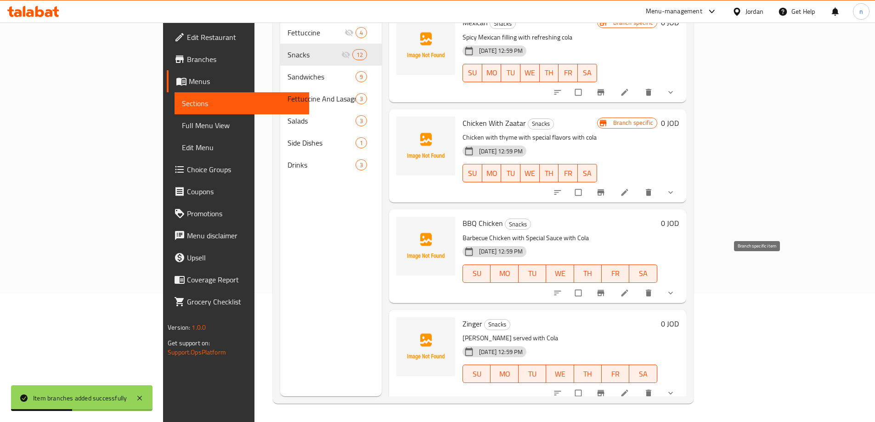
click at [604, 290] on icon "Branch-specific-item" at bounding box center [600, 293] width 7 height 6
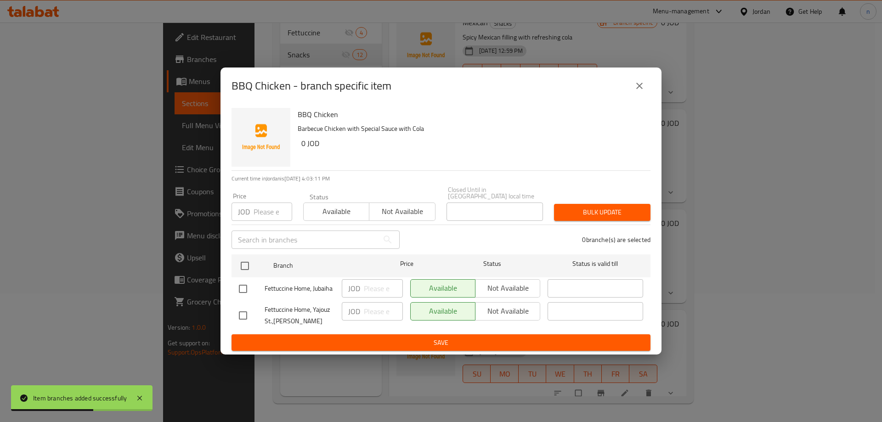
click at [249, 310] on input "checkbox" at bounding box center [242, 315] width 19 height 19
checkbox input "true"
click at [507, 310] on span "Not available" at bounding box center [507, 311] width 57 height 13
click at [432, 338] on span "Save" at bounding box center [441, 342] width 404 height 11
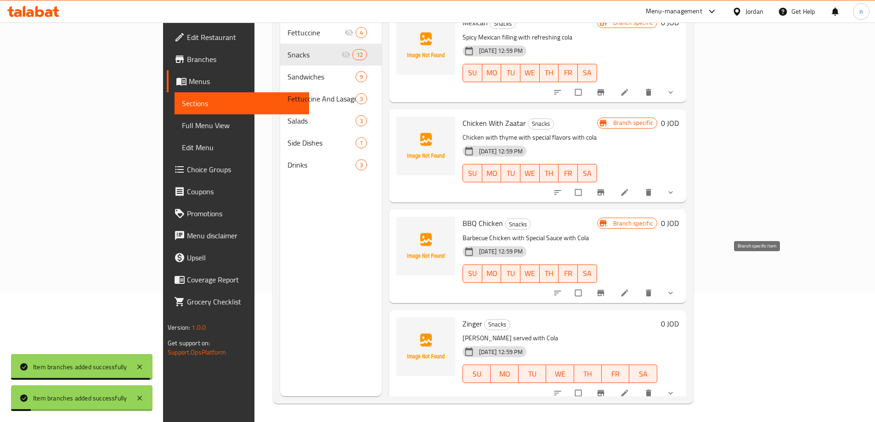
click at [604, 290] on icon "Branch-specific-item" at bounding box center [600, 293] width 7 height 6
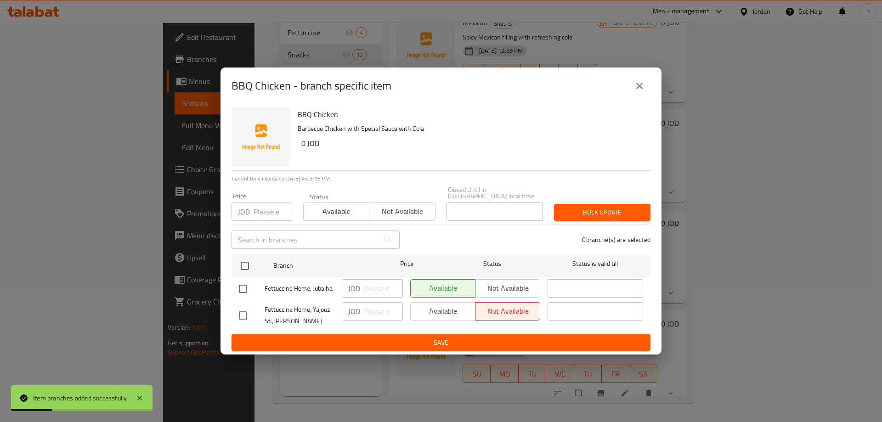
click at [247, 312] on input "checkbox" at bounding box center [242, 315] width 19 height 19
checkbox input "true"
click at [641, 89] on icon "close" at bounding box center [639, 86] width 6 height 6
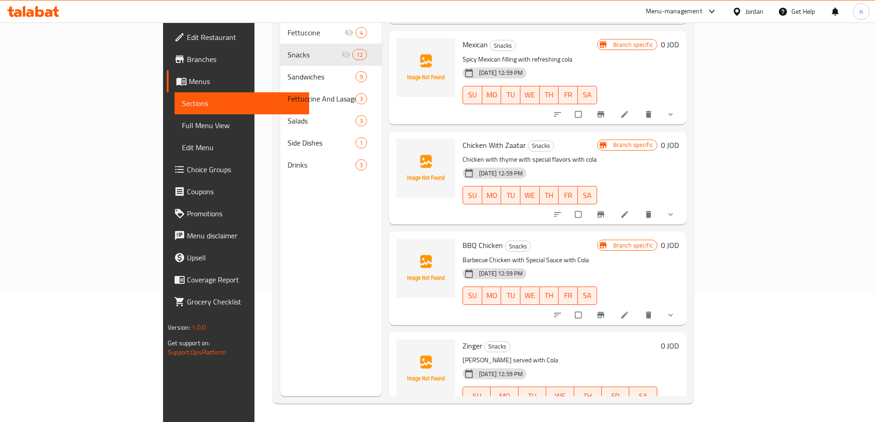
scroll to position [391, 0]
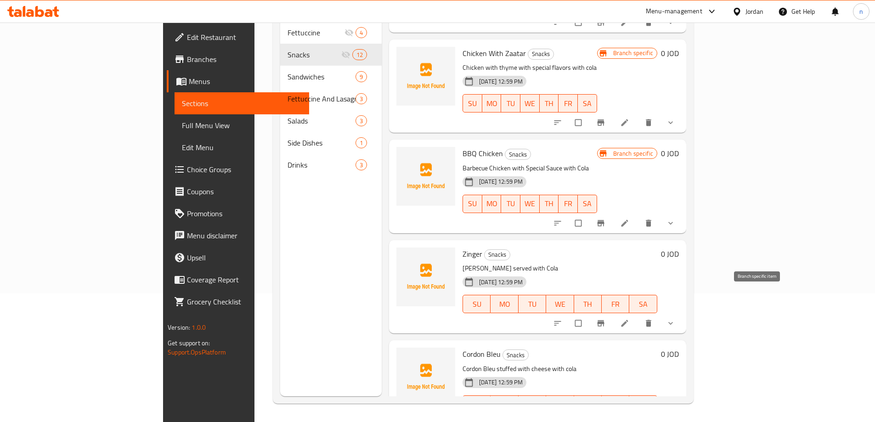
click at [605, 319] on icon "Branch-specific-item" at bounding box center [600, 323] width 9 height 9
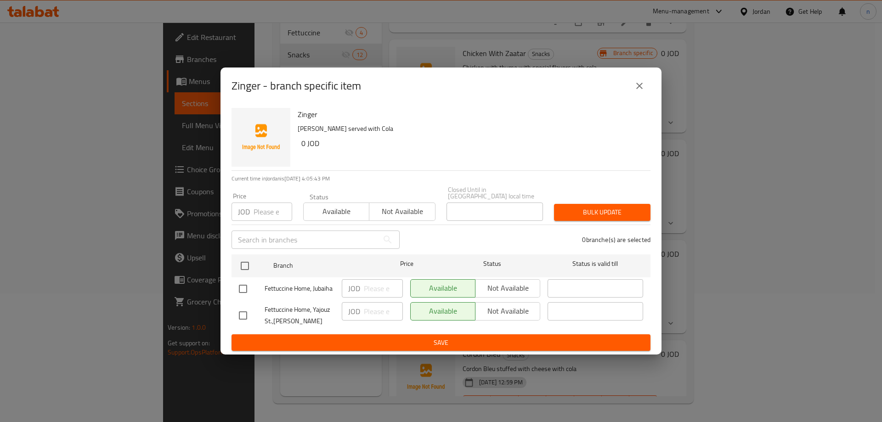
click at [243, 310] on input "checkbox" at bounding box center [242, 315] width 19 height 19
checkbox input "true"
click at [504, 309] on span "Not available" at bounding box center [507, 311] width 57 height 13
click at [454, 337] on span "Save" at bounding box center [441, 342] width 404 height 11
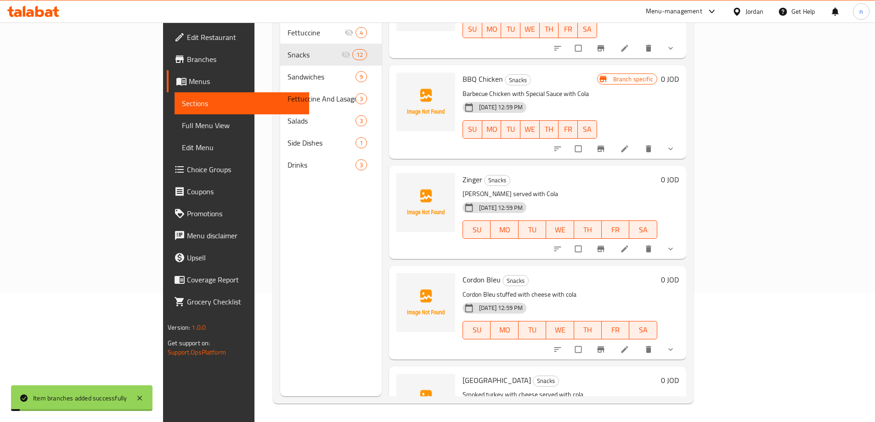
scroll to position [483, 0]
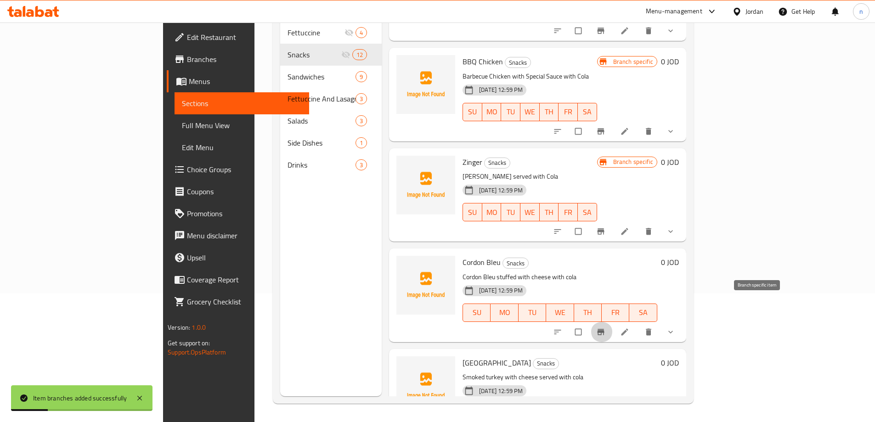
click at [605, 328] on icon "Branch-specific-item" at bounding box center [600, 332] width 9 height 9
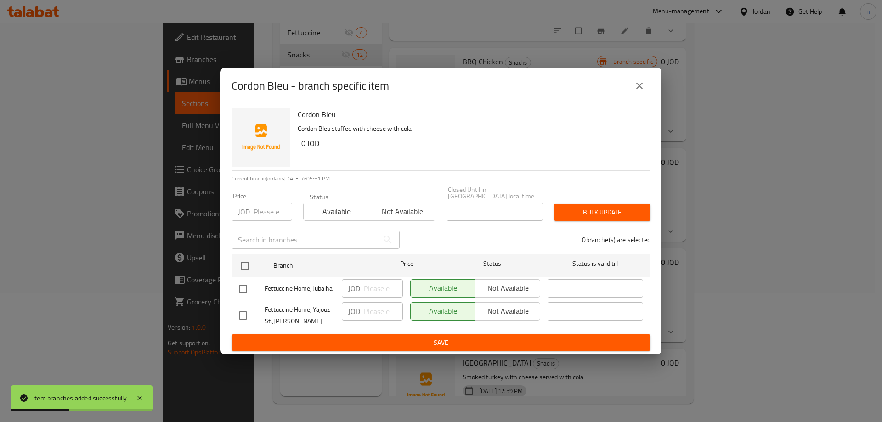
click at [239, 312] on input "checkbox" at bounding box center [242, 315] width 19 height 19
checkbox input "true"
click at [486, 306] on span "Not available" at bounding box center [507, 311] width 57 height 13
click at [431, 337] on span "Save" at bounding box center [441, 342] width 404 height 11
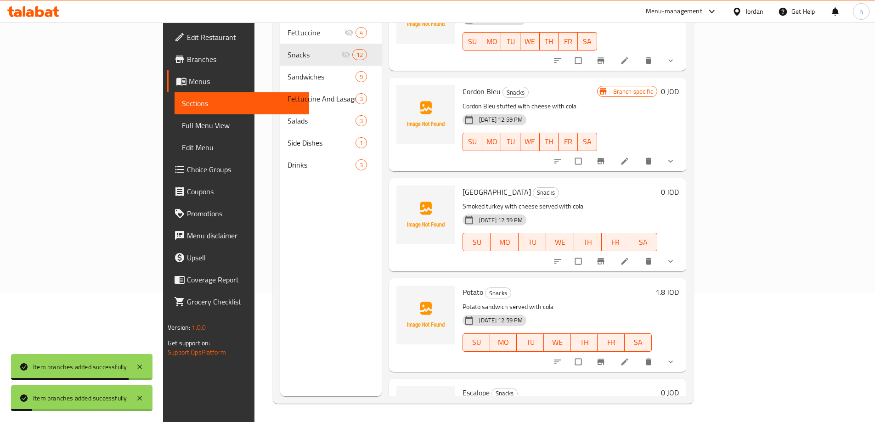
scroll to position [667, 0]
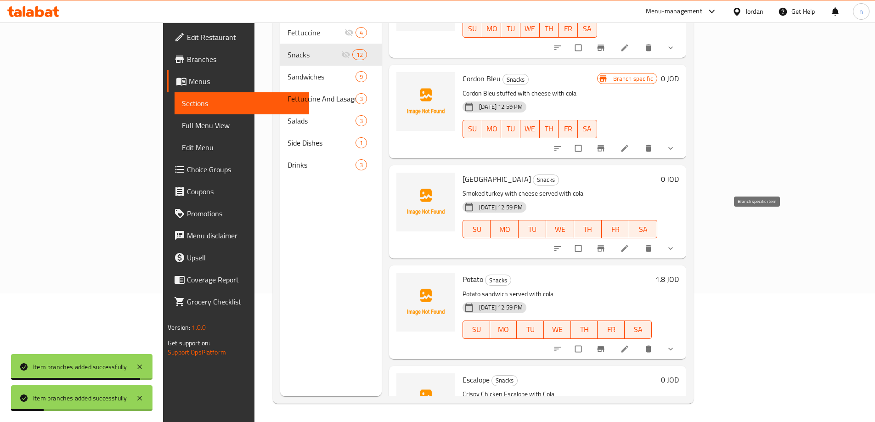
click at [604, 245] on icon "Branch-specific-item" at bounding box center [600, 248] width 7 height 6
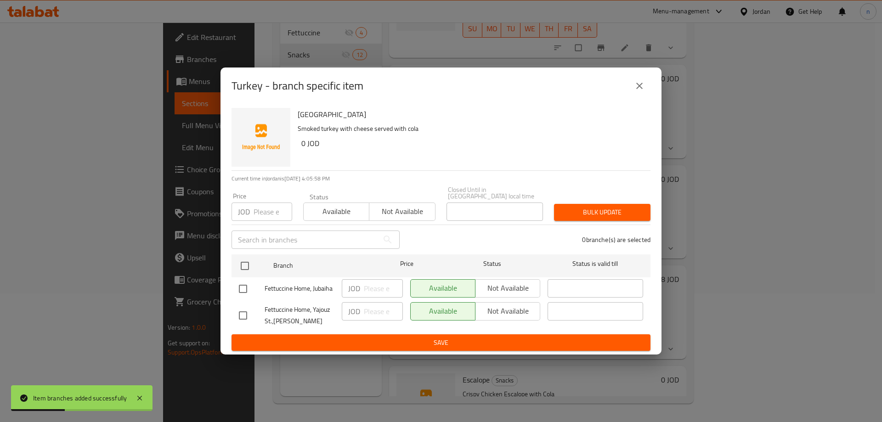
click at [239, 311] on input "checkbox" at bounding box center [242, 315] width 19 height 19
checkbox input "true"
click at [491, 310] on span "Not available" at bounding box center [507, 311] width 57 height 13
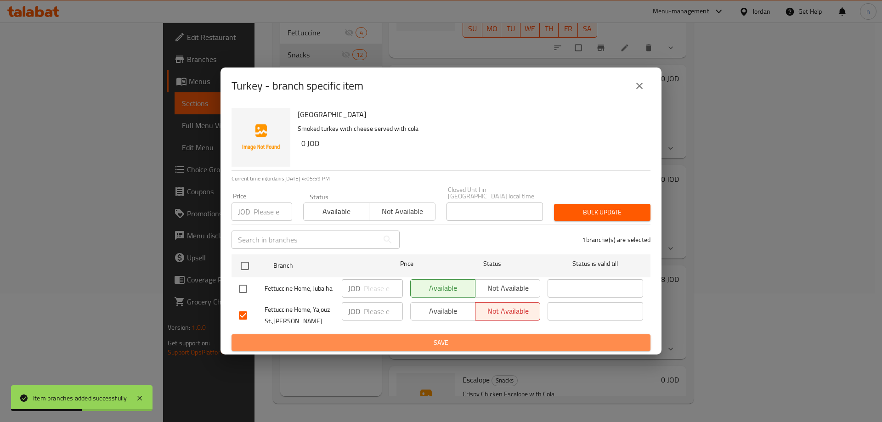
click at [453, 337] on span "Save" at bounding box center [441, 342] width 404 height 11
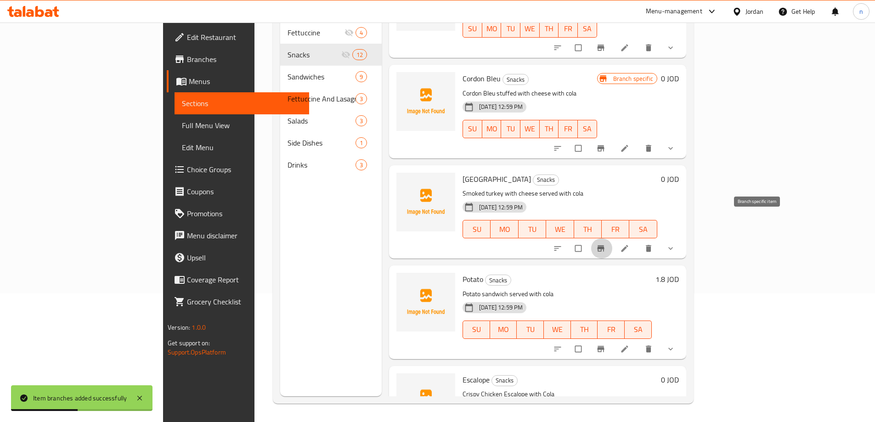
click at [605, 244] on icon "Branch-specific-item" at bounding box center [600, 248] width 9 height 9
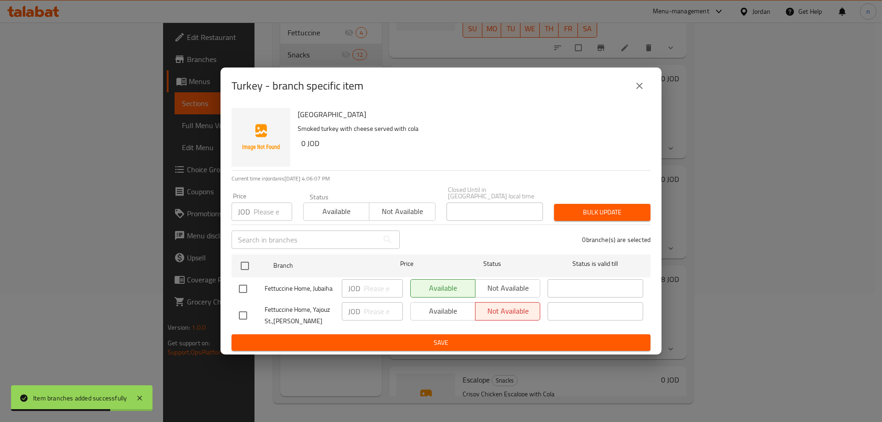
click at [643, 88] on icon "close" at bounding box center [639, 85] width 11 height 11
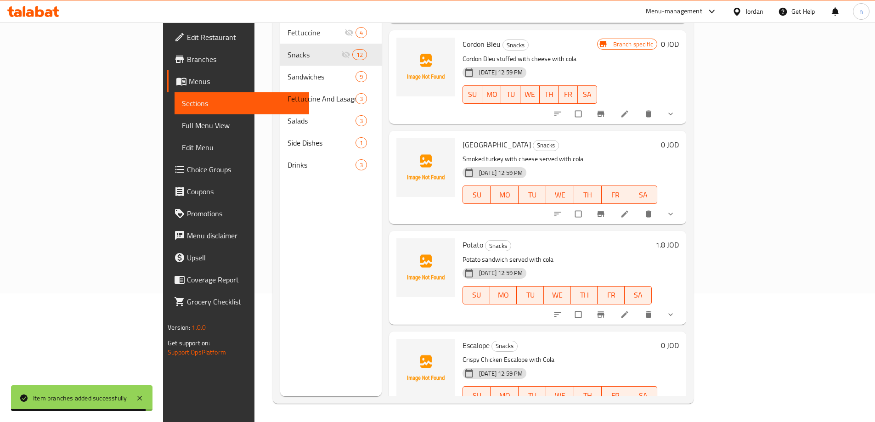
scroll to position [713, 0]
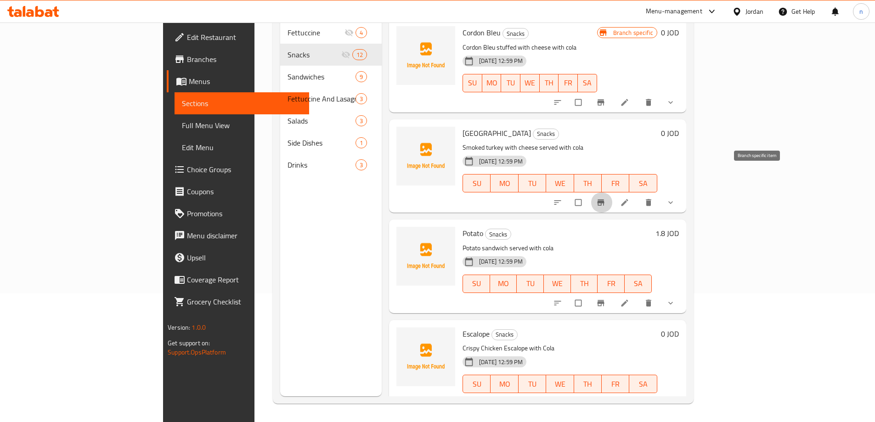
click at [613, 192] on button "Branch-specific-item" at bounding box center [602, 202] width 22 height 20
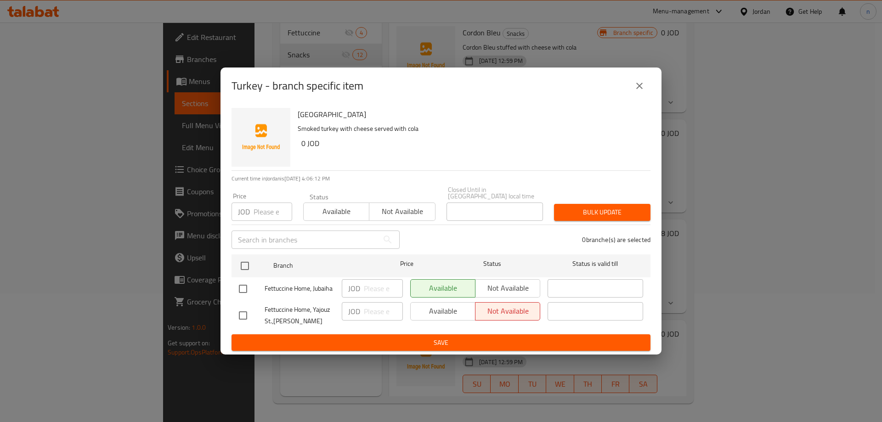
click at [635, 97] on button "close" at bounding box center [639, 86] width 22 height 22
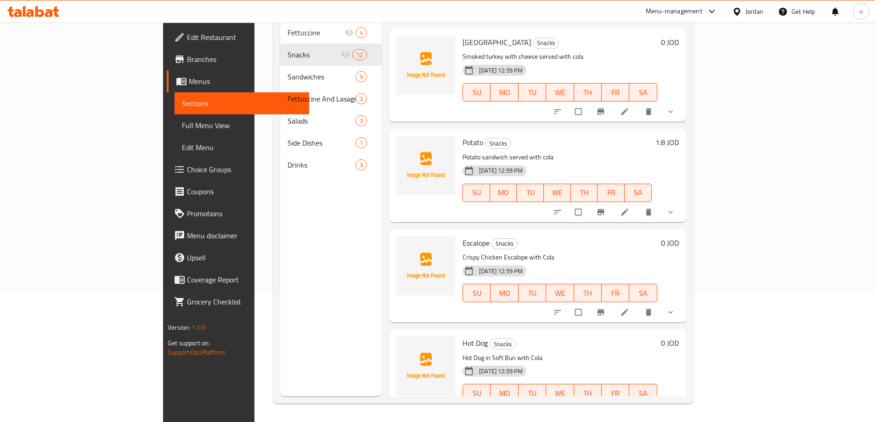
scroll to position [805, 0]
click at [604, 308] on icon "Branch-specific-item" at bounding box center [600, 311] width 7 height 6
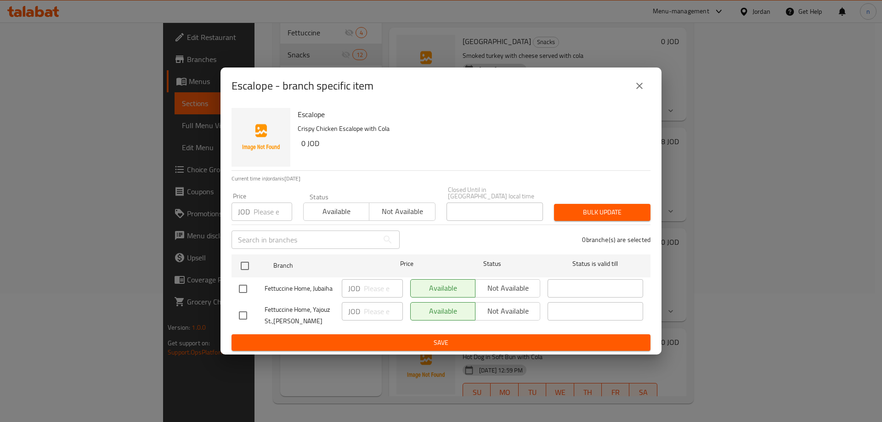
click at [237, 310] on input "checkbox" at bounding box center [242, 315] width 19 height 19
checkbox input "true"
click at [512, 309] on span "Not available" at bounding box center [507, 311] width 57 height 13
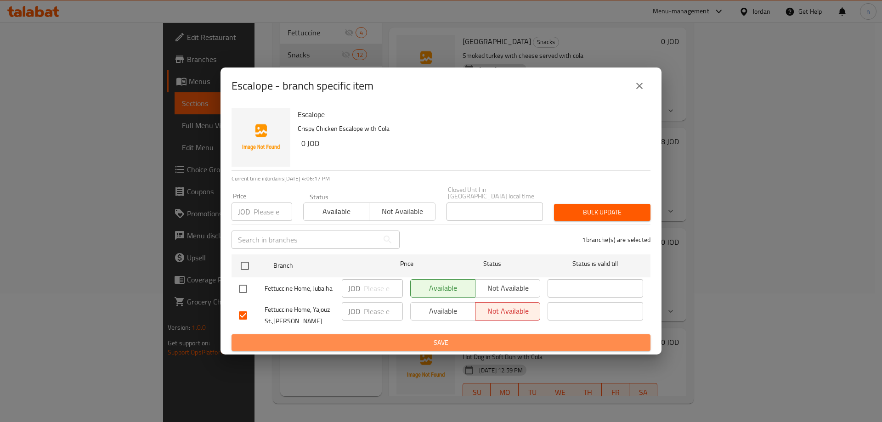
click at [475, 338] on span "Save" at bounding box center [441, 342] width 404 height 11
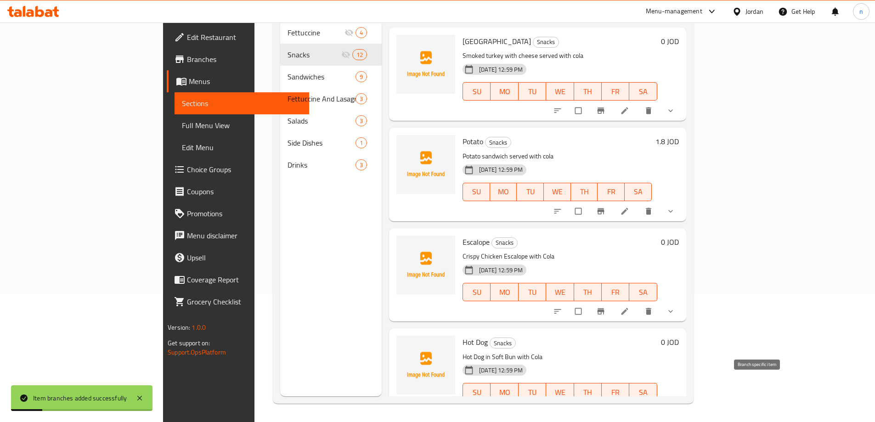
click at [613, 401] on button "Branch-specific-item" at bounding box center [602, 411] width 22 height 20
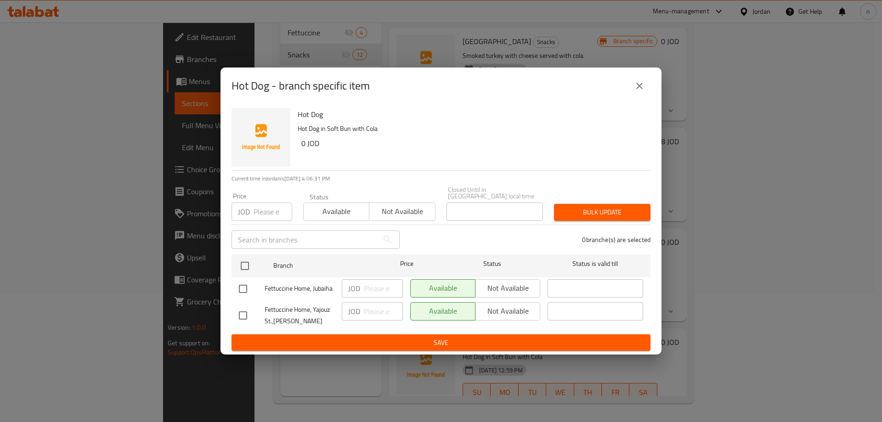
click at [243, 313] on input "checkbox" at bounding box center [242, 315] width 19 height 19
checkbox input "true"
click at [499, 306] on span "Not available" at bounding box center [507, 311] width 57 height 13
click at [477, 339] on span "Save" at bounding box center [441, 342] width 404 height 11
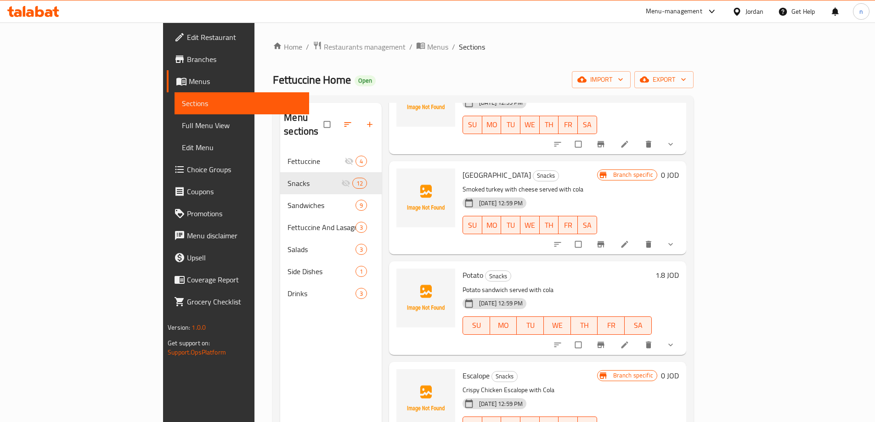
scroll to position [805, 0]
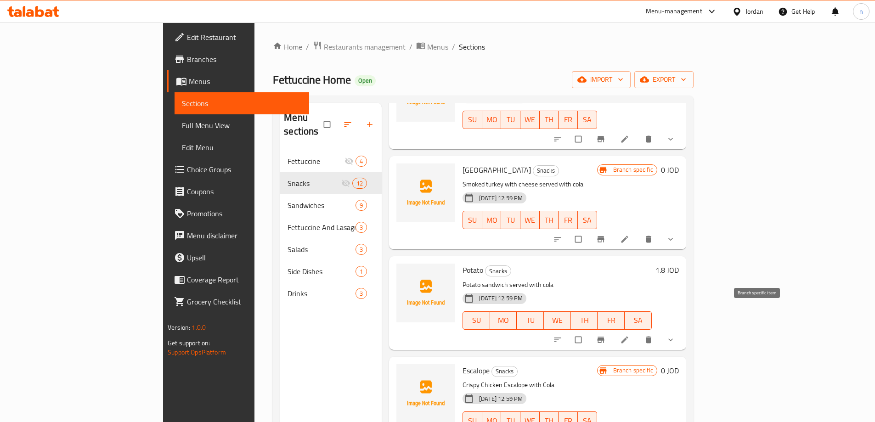
click at [605, 335] on icon "Branch-specific-item" at bounding box center [600, 339] width 9 height 9
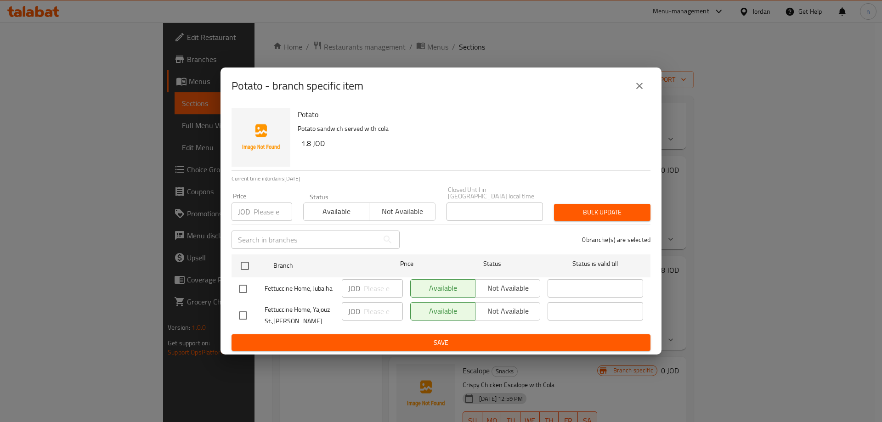
click at [236, 312] on input "checkbox" at bounding box center [242, 315] width 19 height 19
checkbox input "true"
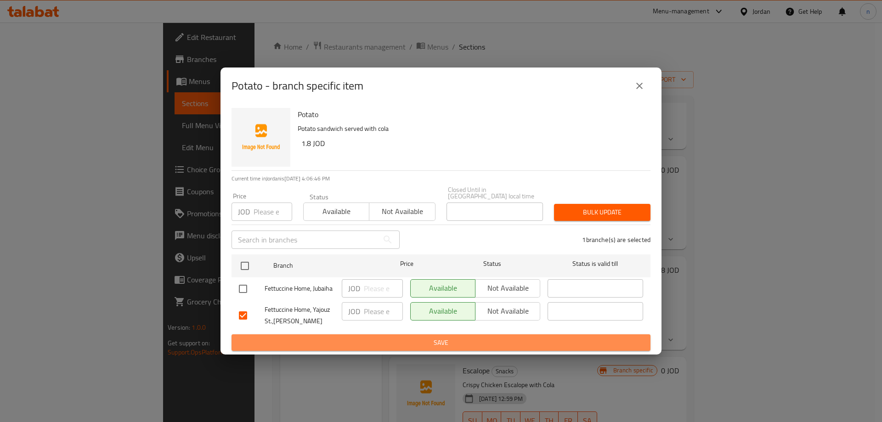
click at [314, 334] on button "Save" at bounding box center [441, 342] width 419 height 17
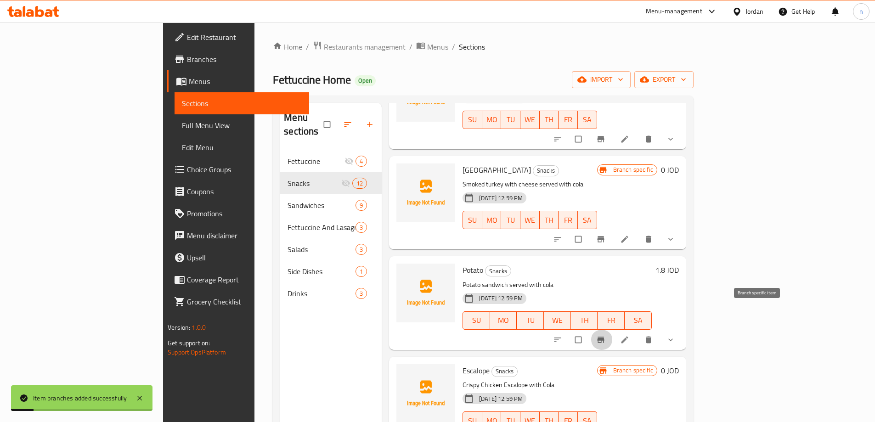
click at [607, 335] on span "Branch-specific-item" at bounding box center [601, 339] width 11 height 9
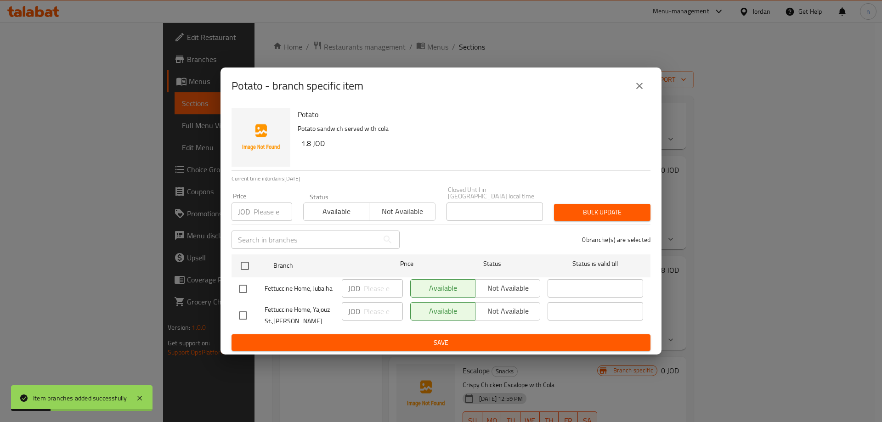
click at [254, 308] on div at bounding box center [252, 315] width 26 height 19
click at [245, 311] on input "checkbox" at bounding box center [242, 315] width 19 height 19
checkbox input "true"
click at [521, 306] on span "Not available" at bounding box center [507, 311] width 57 height 13
click at [483, 334] on button "Save" at bounding box center [441, 342] width 419 height 17
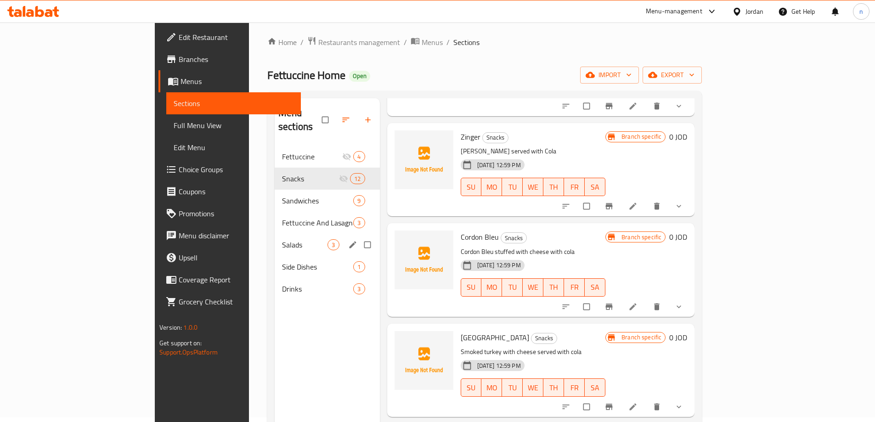
scroll to position [0, 0]
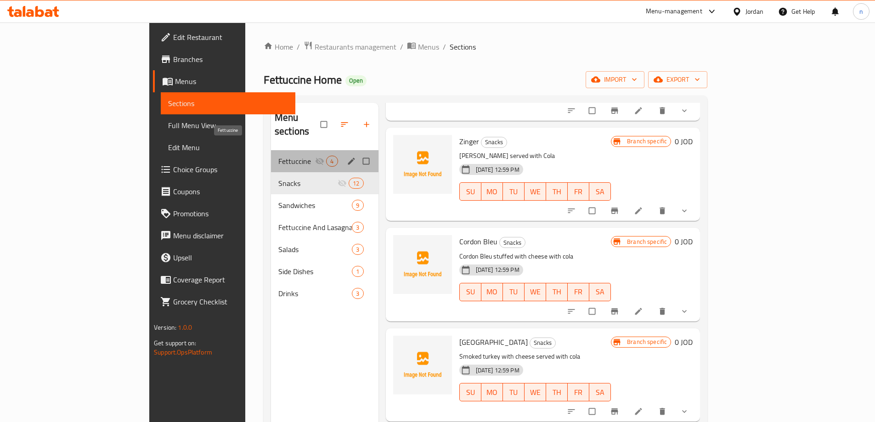
click at [278, 156] on span "Fettuccine" at bounding box center [296, 161] width 37 height 11
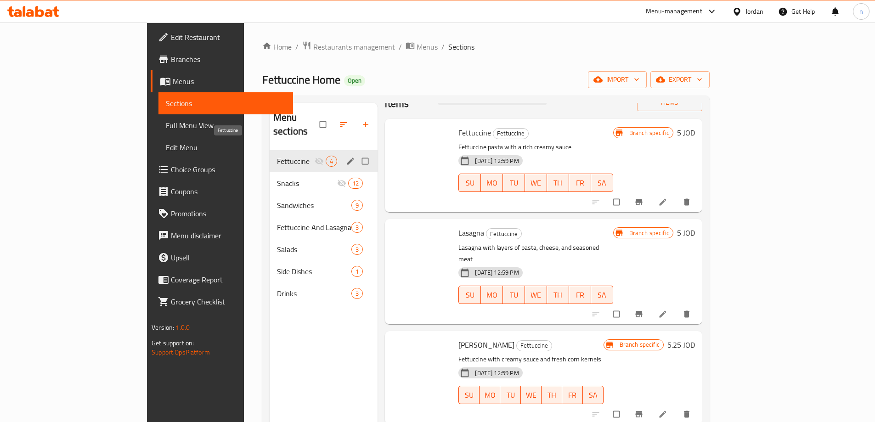
scroll to position [2, 0]
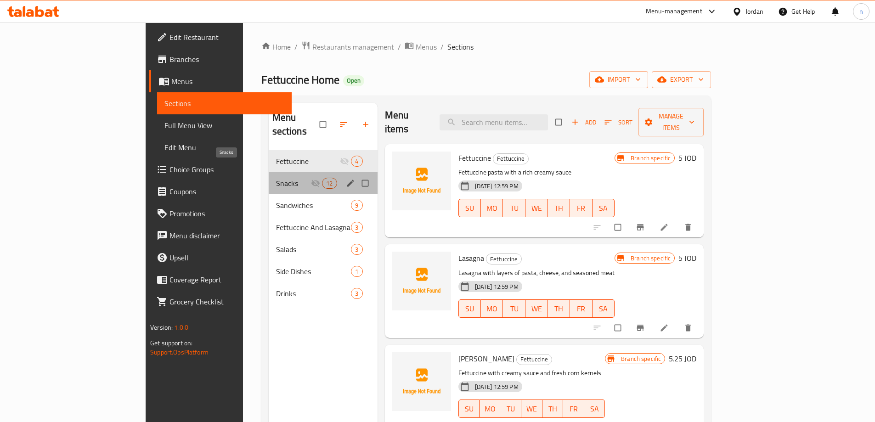
click at [276, 178] on span "Snacks" at bounding box center [293, 183] width 35 height 11
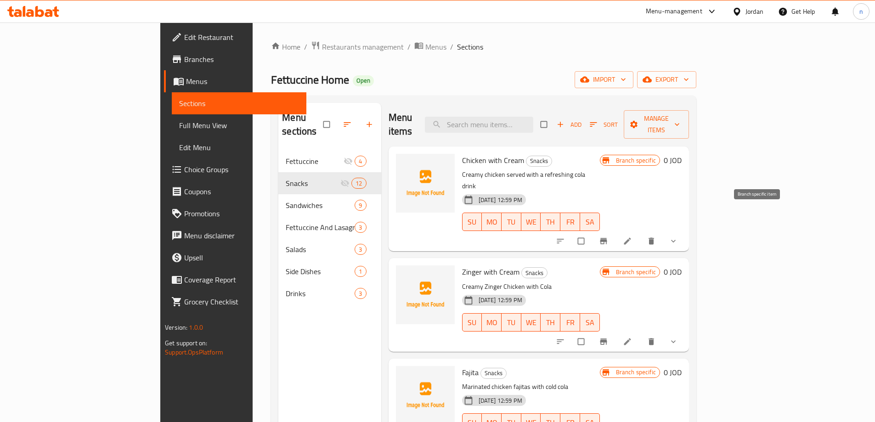
click at [616, 231] on button "Branch-specific-item" at bounding box center [604, 241] width 22 height 20
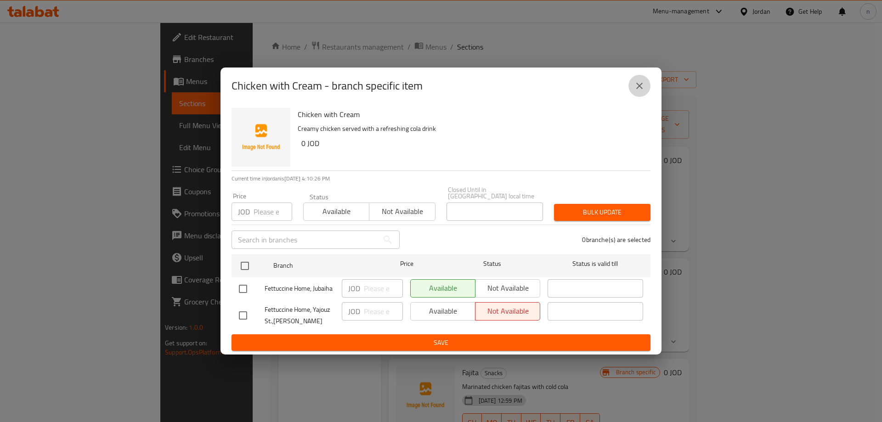
click at [641, 91] on icon "close" at bounding box center [639, 85] width 11 height 11
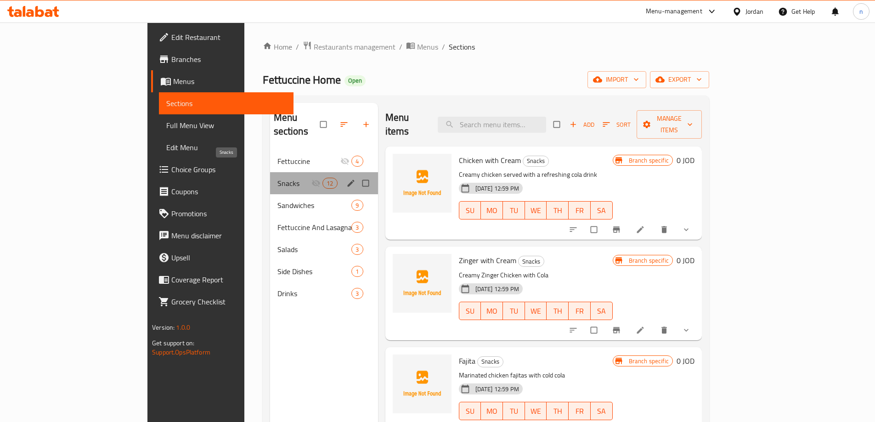
click at [277, 178] on span "Snacks" at bounding box center [294, 183] width 34 height 11
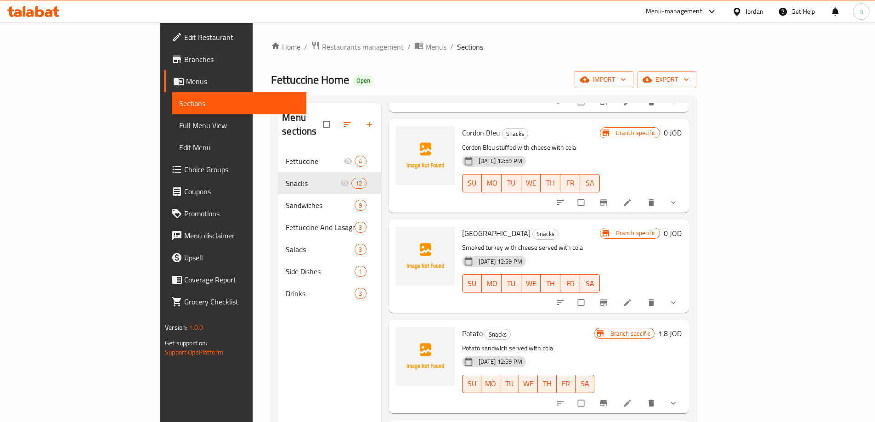
scroll to position [805, 0]
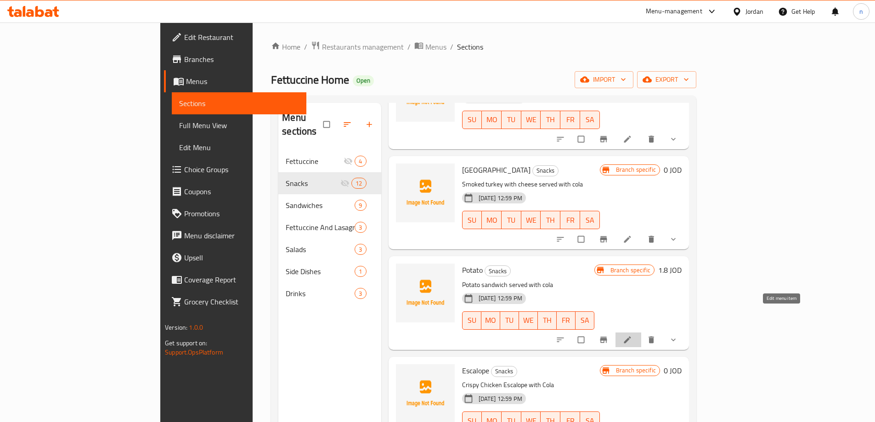
click at [631, 336] on icon at bounding box center [627, 339] width 7 height 7
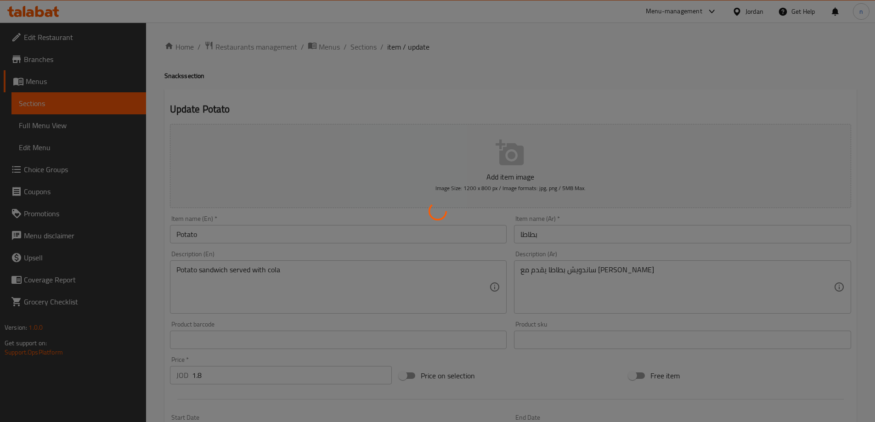
click at [262, 239] on div at bounding box center [437, 211] width 875 height 422
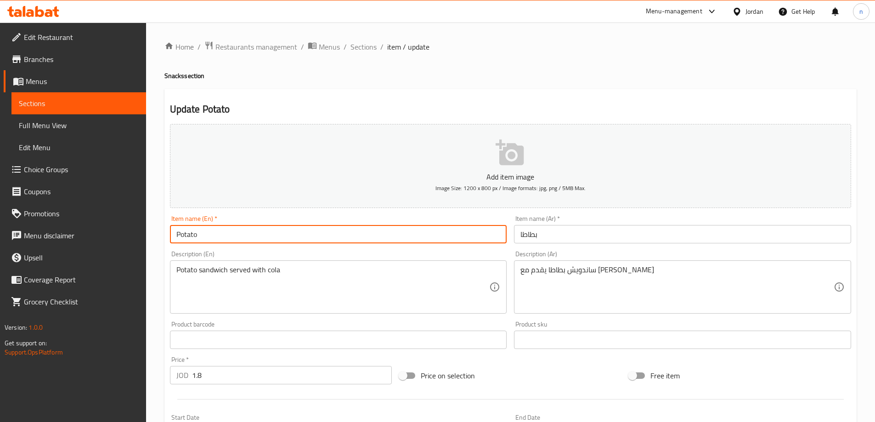
click at [262, 239] on input "Potato" at bounding box center [338, 234] width 337 height 18
type input "Potato Snake"
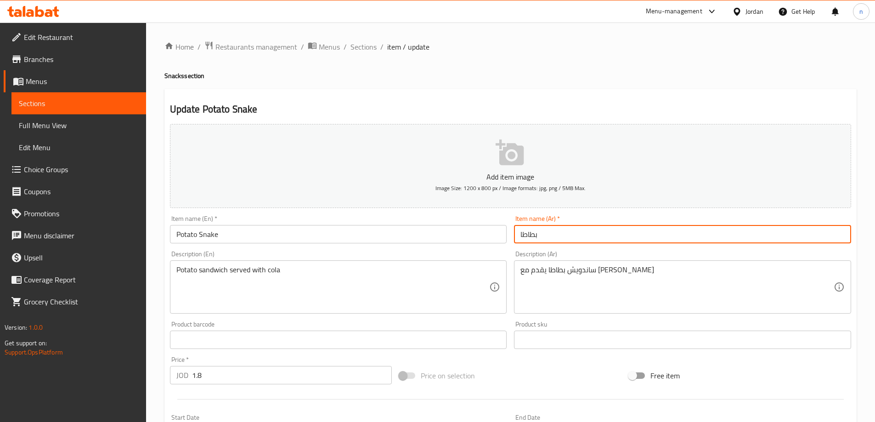
click at [552, 237] on input "بطاطا" at bounding box center [682, 234] width 337 height 18
click at [728, 233] on input "بطاطا" at bounding box center [682, 234] width 337 height 18
type input "بطاطا سناك"
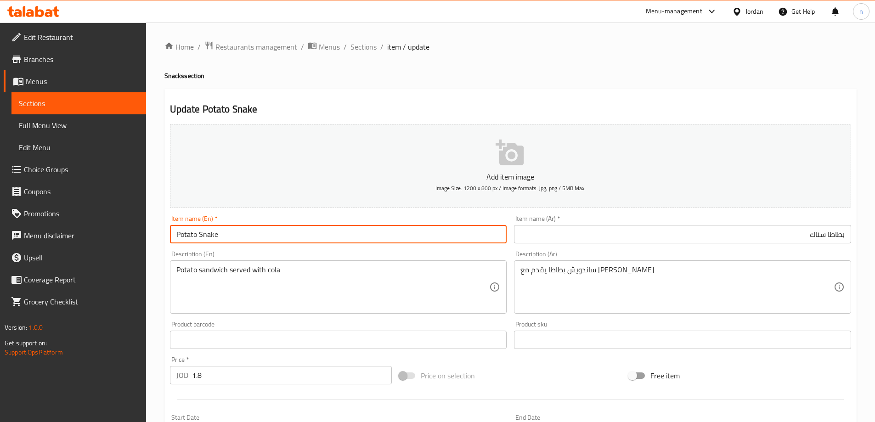
click at [210, 240] on input "Potato Snake" at bounding box center [338, 234] width 337 height 18
click at [176, 237] on input "Potato" at bounding box center [338, 234] width 337 height 18
paste input "Snake"
type input "Snake Potato"
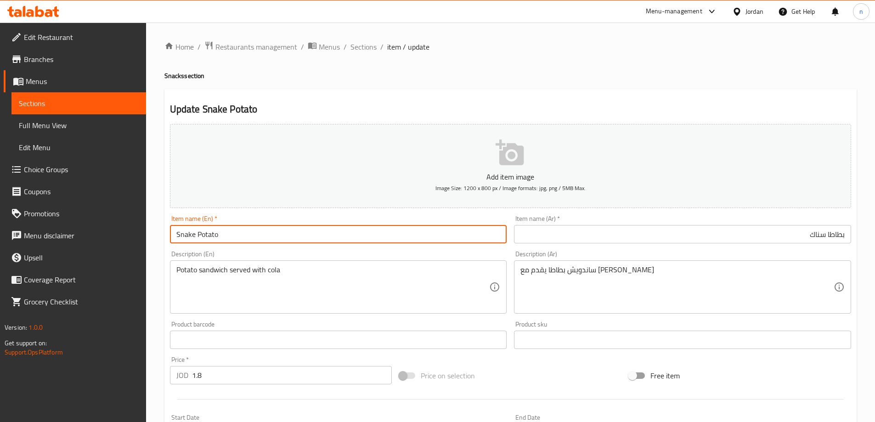
click at [821, 235] on input "بطاطا سناك" at bounding box center [682, 234] width 337 height 18
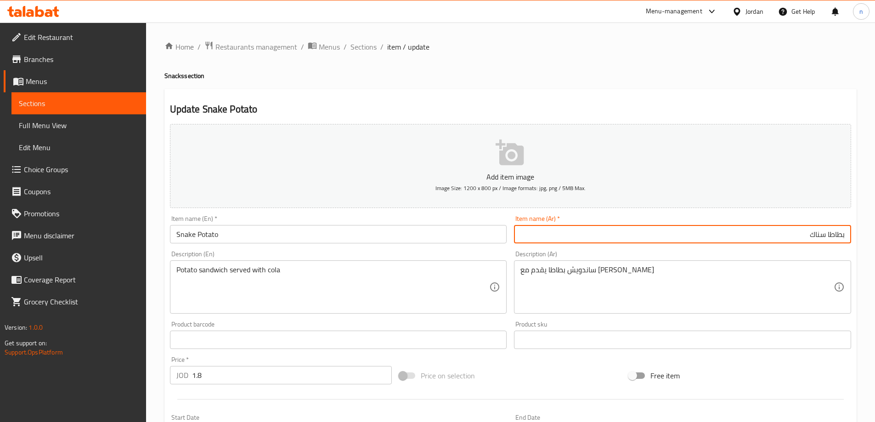
click at [821, 235] on input "بطاطا سناك" at bounding box center [682, 234] width 337 height 18
click at [846, 234] on input "بطاطا" at bounding box center [682, 234] width 337 height 18
paste input "سناك"
type input "سناك بطاطا"
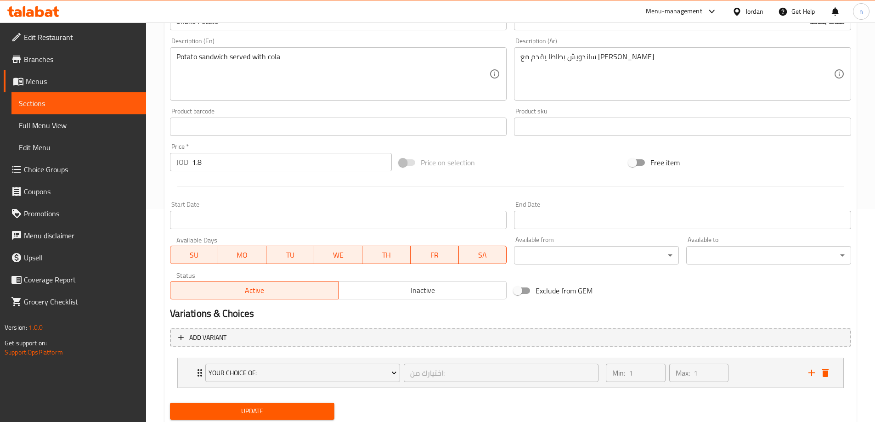
scroll to position [242, 0]
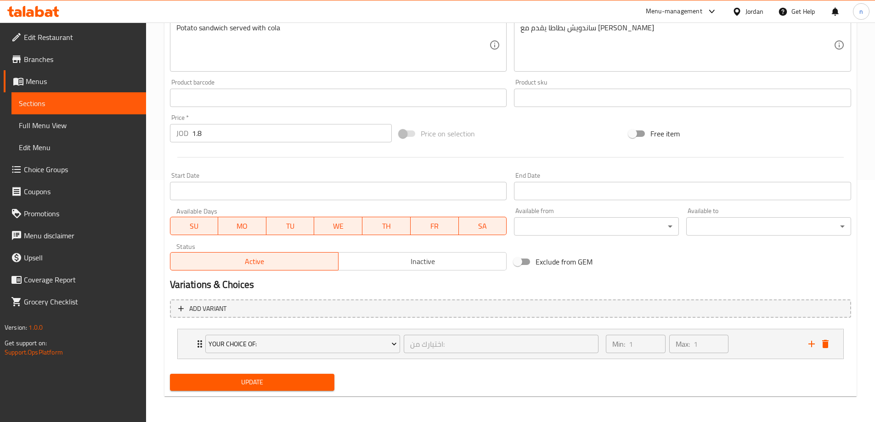
click at [266, 383] on span "Update" at bounding box center [252, 382] width 150 height 11
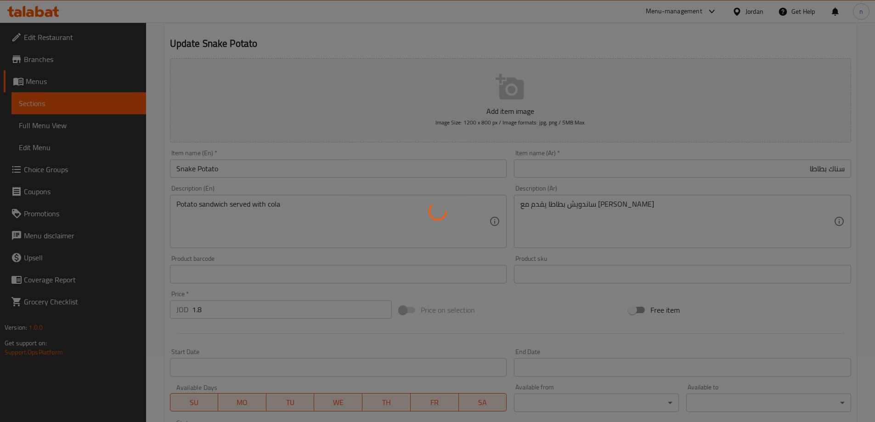
scroll to position [0, 0]
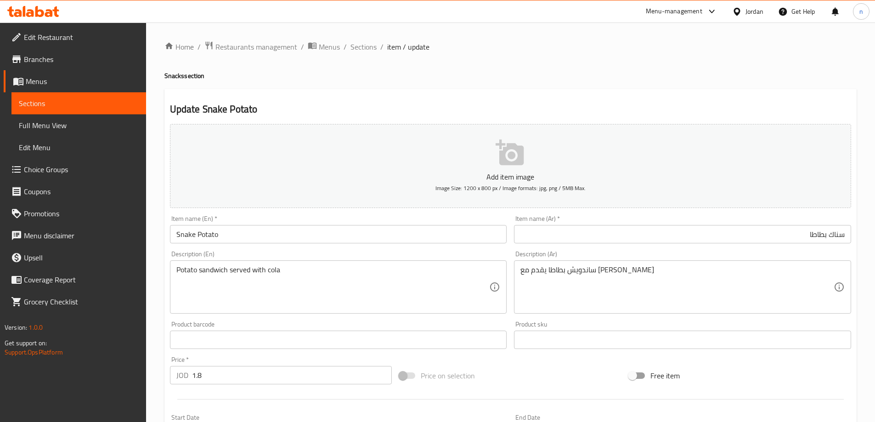
click at [185, 233] on input "Snake Potato" at bounding box center [338, 234] width 337 height 18
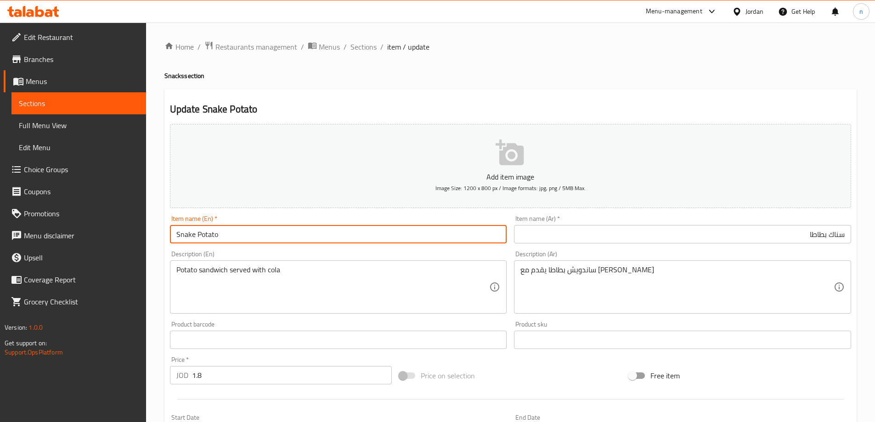
click at [185, 233] on input "Snake Potato" at bounding box center [338, 234] width 337 height 18
click at [197, 237] on input "Sandwich Potato" at bounding box center [338, 234] width 337 height 18
click at [192, 234] on input "Sandwich Potato" at bounding box center [338, 234] width 337 height 18
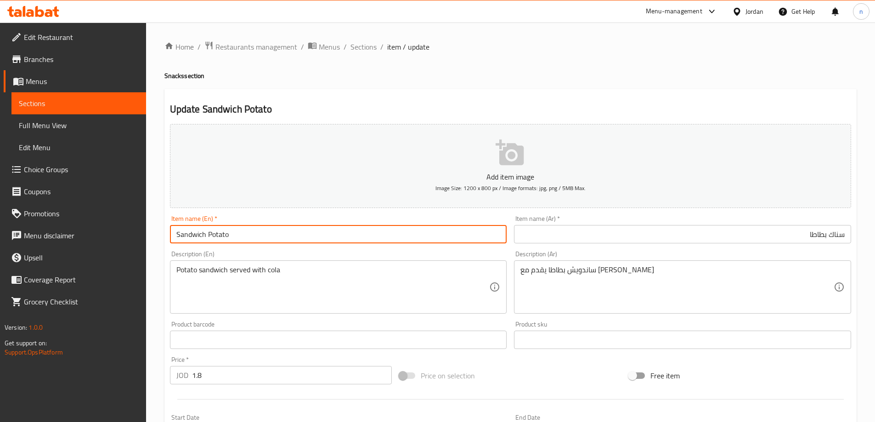
paste input "text"
type input "Sandwich Potato"
click at [834, 235] on input "سناك بطاطا" at bounding box center [682, 234] width 337 height 18
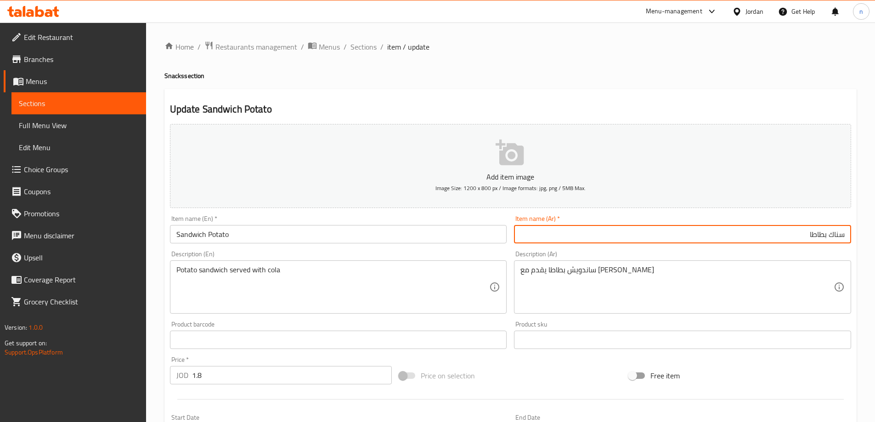
click at [834, 235] on input "سناك بطاطا" at bounding box center [682, 234] width 337 height 18
paste input "ويتش"
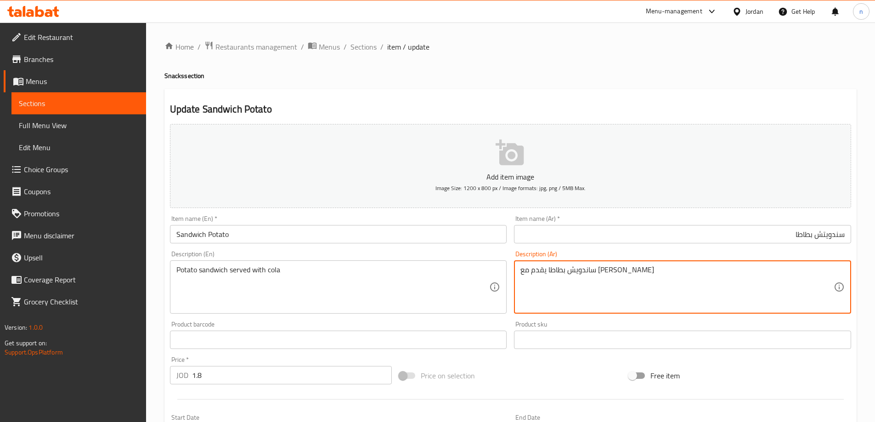
click at [604, 272] on textarea "ساندويش بطاطا يقدم مع [PERSON_NAME]" at bounding box center [676, 288] width 313 height 44
click at [837, 232] on input "سندويتش بطاطا" at bounding box center [682, 234] width 337 height 18
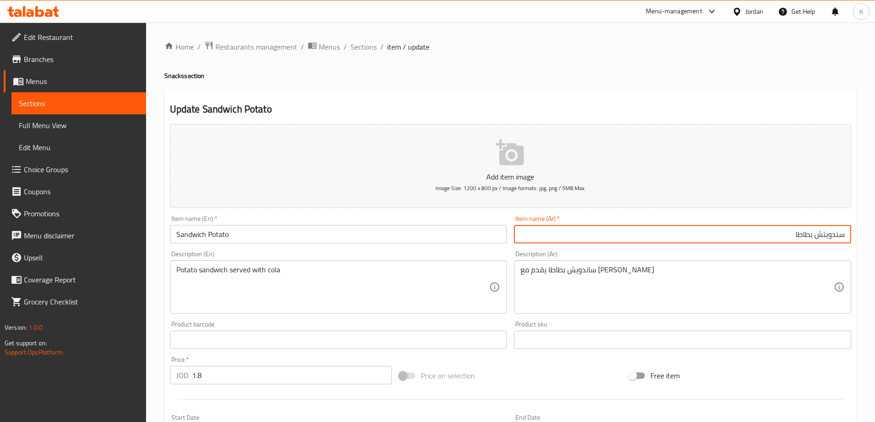
click at [837, 232] on input "سندويتش بطاطا" at bounding box center [682, 234] width 337 height 18
paste input "اندوي"
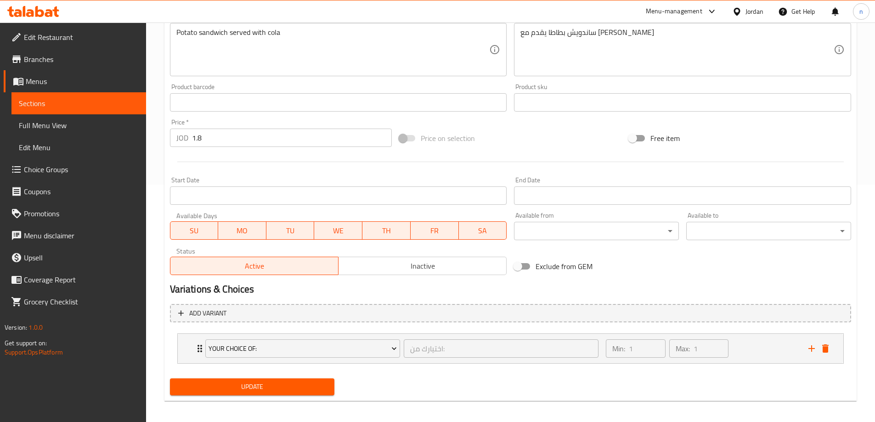
scroll to position [242, 0]
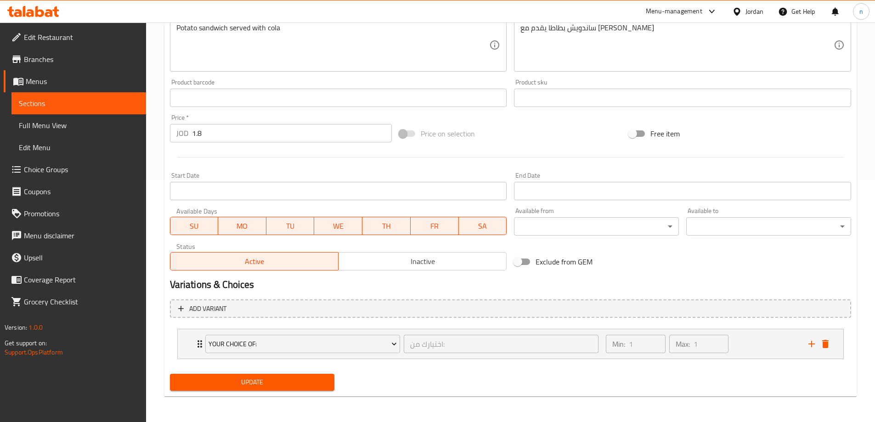
type input "ساندويش بطاطا"
click at [229, 376] on button "Update" at bounding box center [252, 382] width 165 height 17
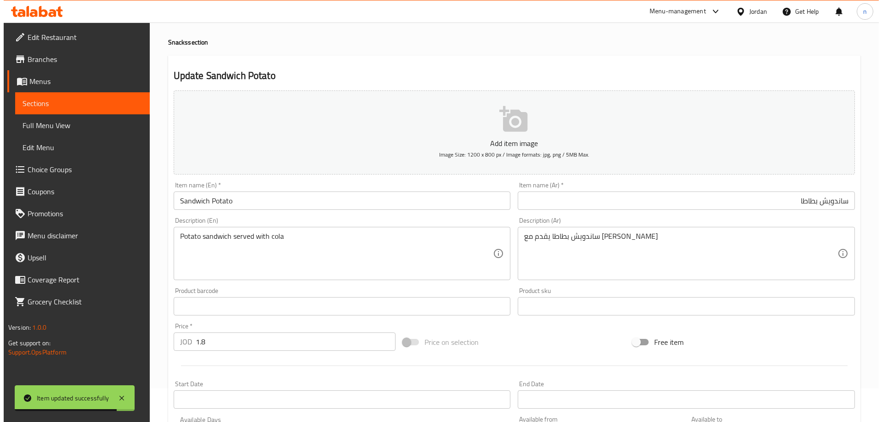
scroll to position [0, 0]
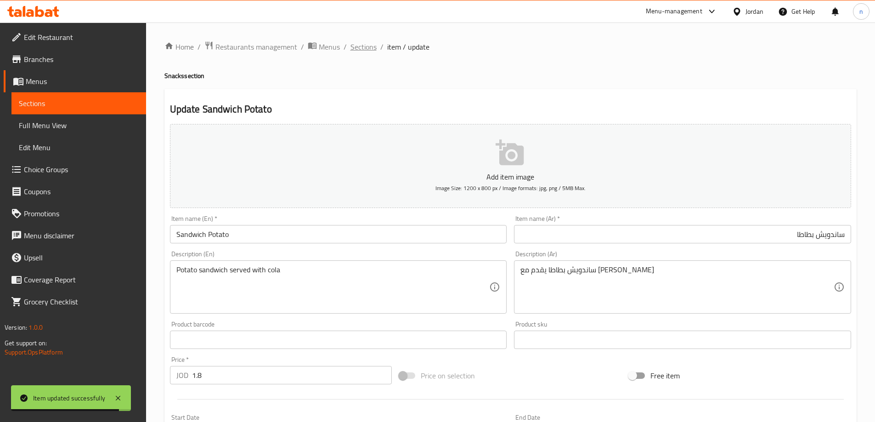
click at [369, 46] on span "Sections" at bounding box center [363, 46] width 26 height 11
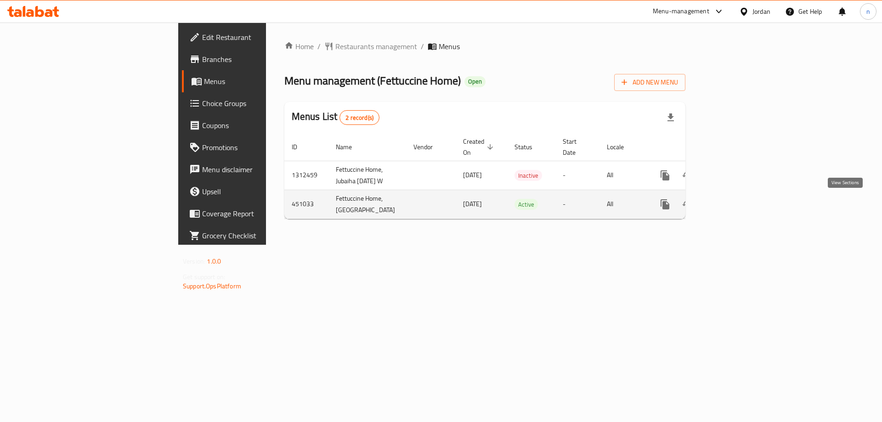
click at [737, 201] on icon "enhanced table" at bounding box center [731, 204] width 11 height 11
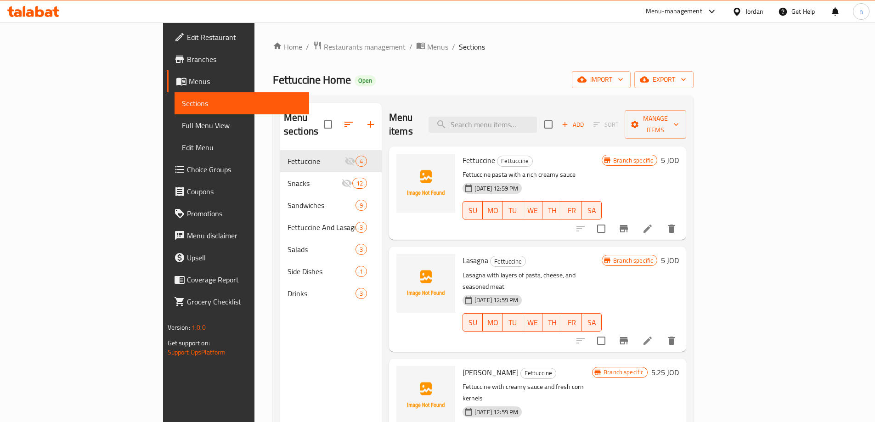
click at [175, 133] on link "Full Menu View" at bounding box center [242, 125] width 135 height 22
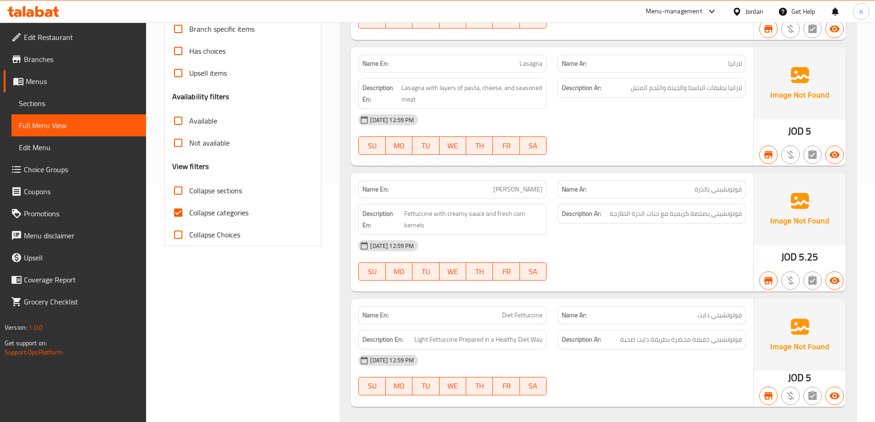
click at [522, 185] on span "[PERSON_NAME]" at bounding box center [517, 190] width 49 height 10
copy span "[PERSON_NAME]"
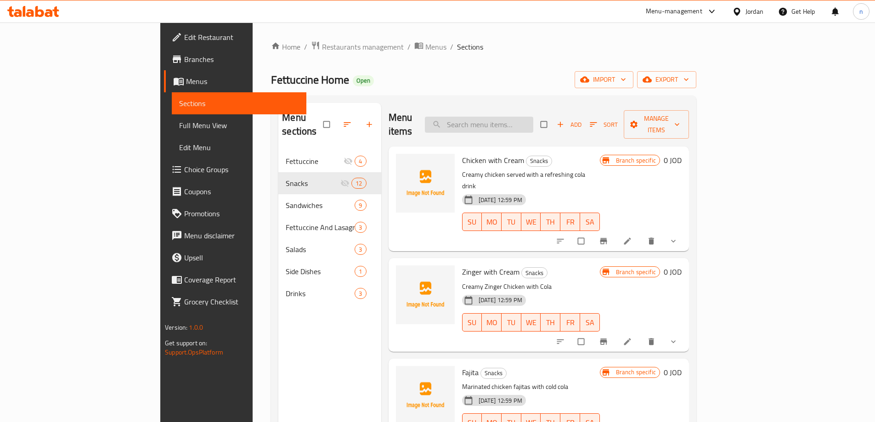
click at [533, 117] on input "search" at bounding box center [479, 125] width 108 height 16
paste input "[PERSON_NAME]"
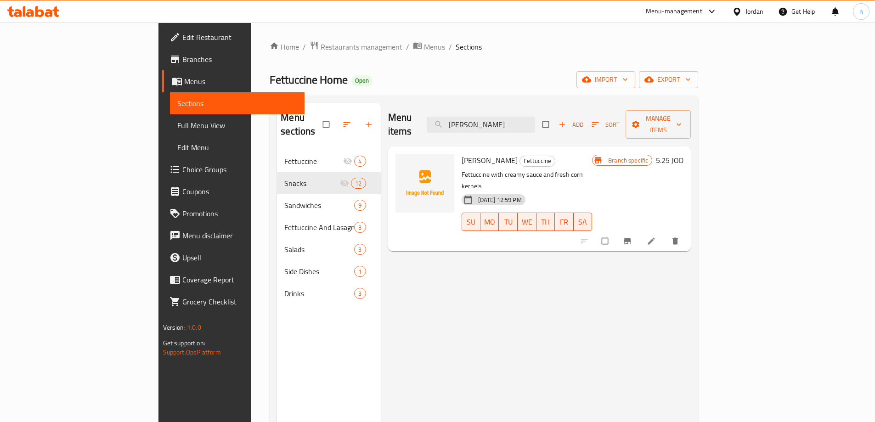
type input "[PERSON_NAME]"
click at [656, 237] on icon at bounding box center [651, 241] width 9 height 9
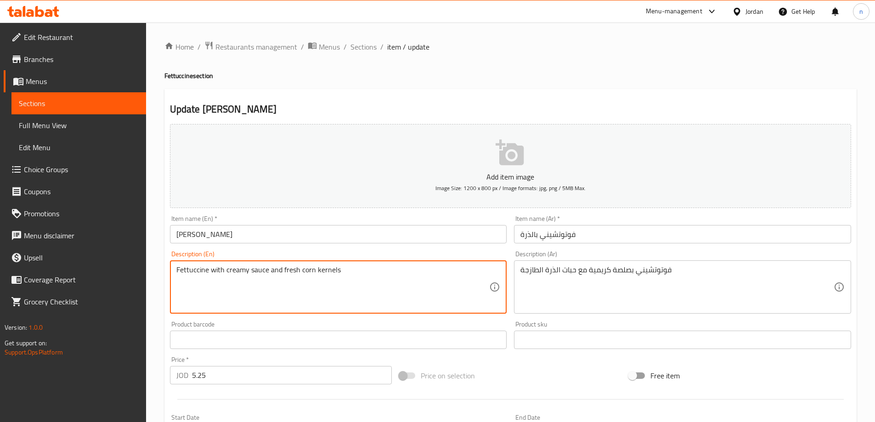
click at [310, 271] on textarea "Fettuccine with creamy sauce and fresh corn kernels" at bounding box center [332, 288] width 313 height 44
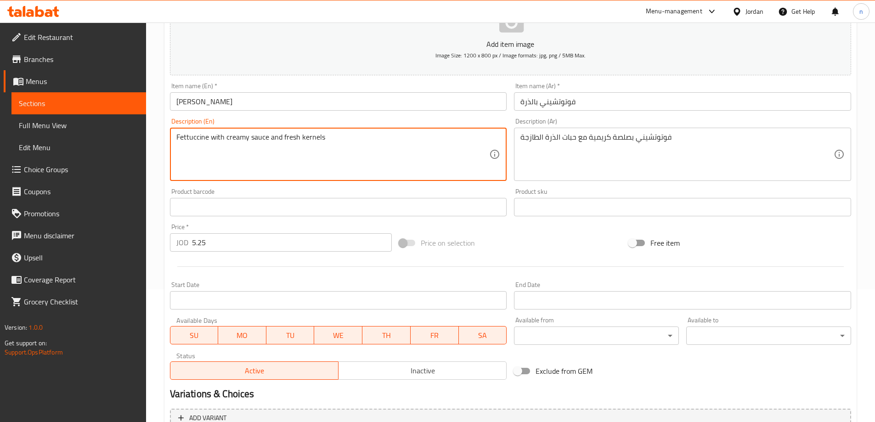
scroll to position [227, 0]
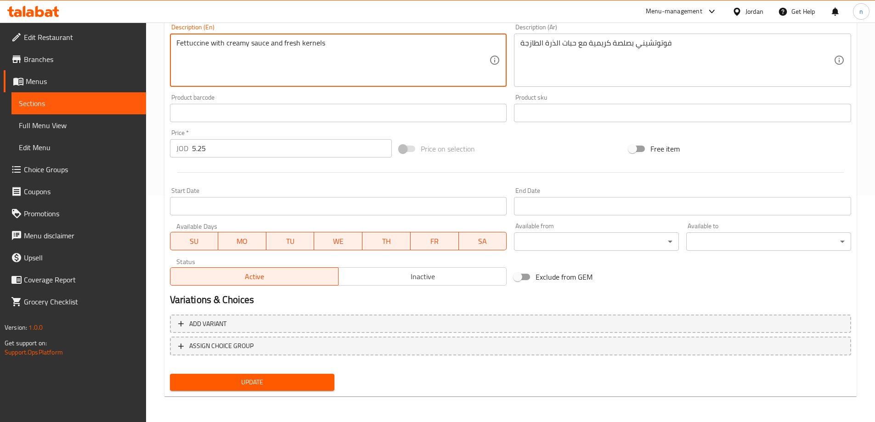
type textarea "Fettuccine with creamy sauce and fresh kernels"
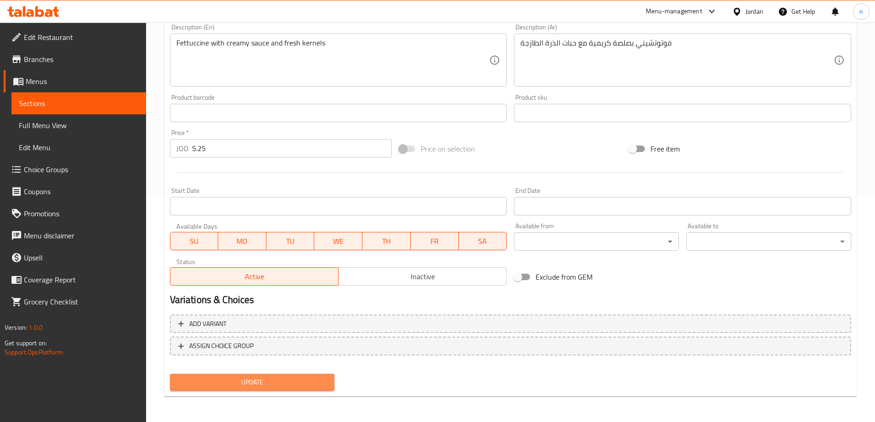
click at [254, 379] on span "Update" at bounding box center [252, 382] width 150 height 11
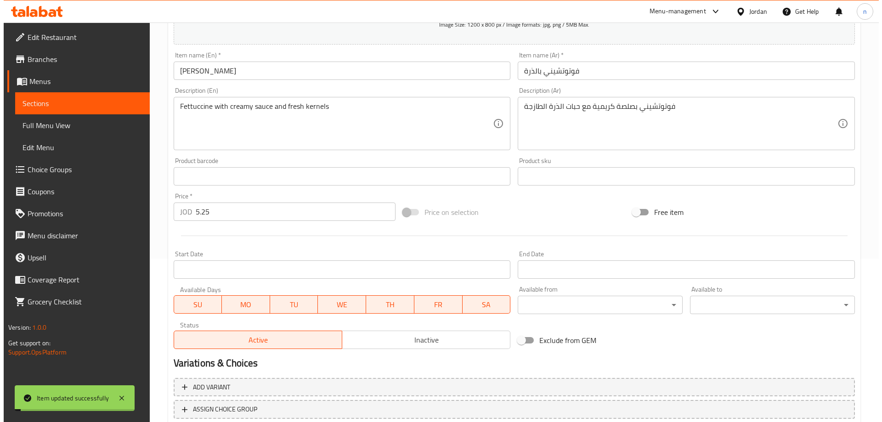
scroll to position [0, 0]
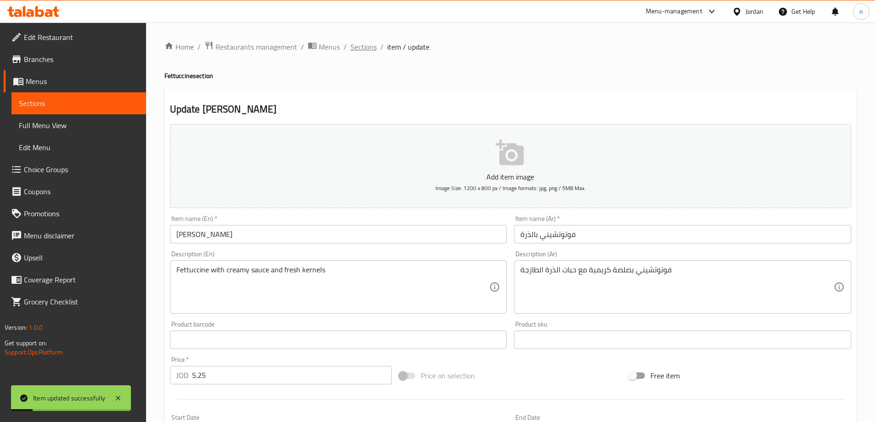
click at [366, 46] on span "Sections" at bounding box center [363, 46] width 26 height 11
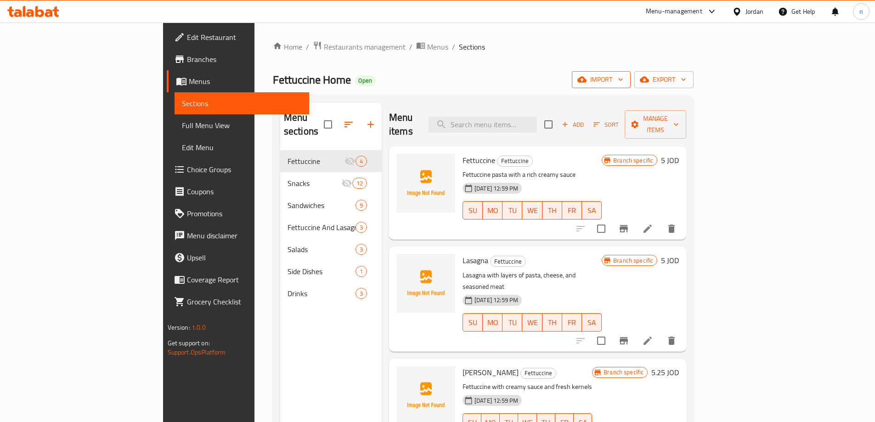
click at [623, 79] on span "import" at bounding box center [601, 79] width 44 height 11
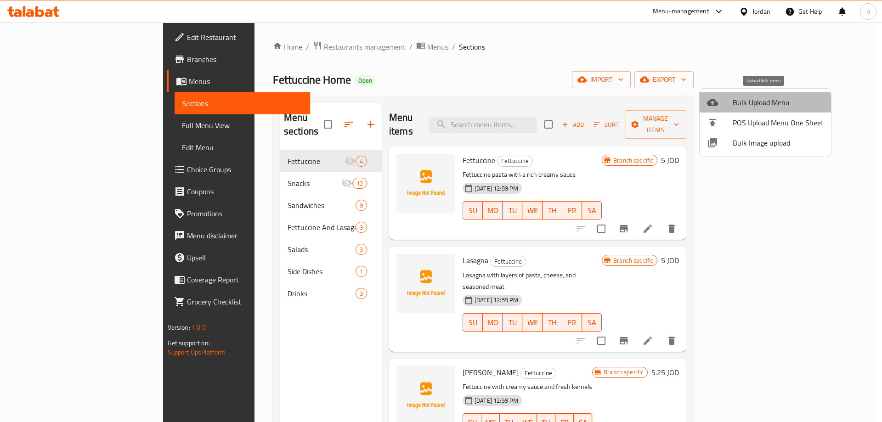
click at [725, 107] on div at bounding box center [720, 102] width 26 height 11
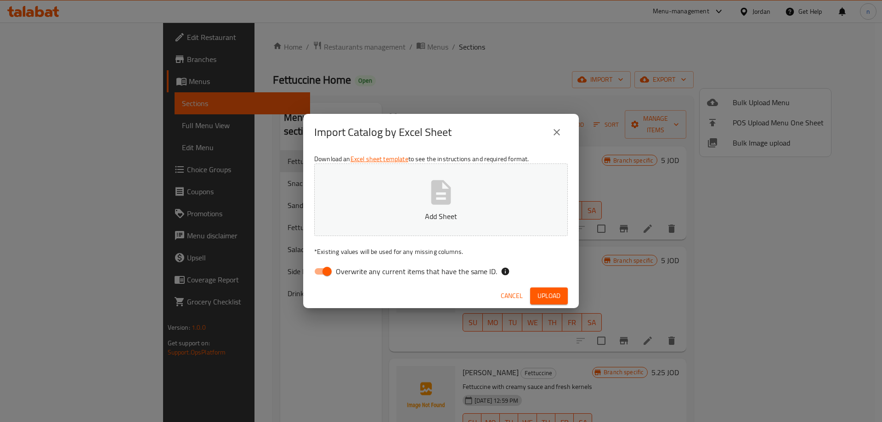
click at [319, 269] on input "Overwrite any current items that have the same ID." at bounding box center [327, 271] width 52 height 17
checkbox input "false"
click at [425, 210] on button "Add Sheet" at bounding box center [441, 200] width 254 height 73
click at [553, 292] on span "Upload" at bounding box center [548, 295] width 23 height 11
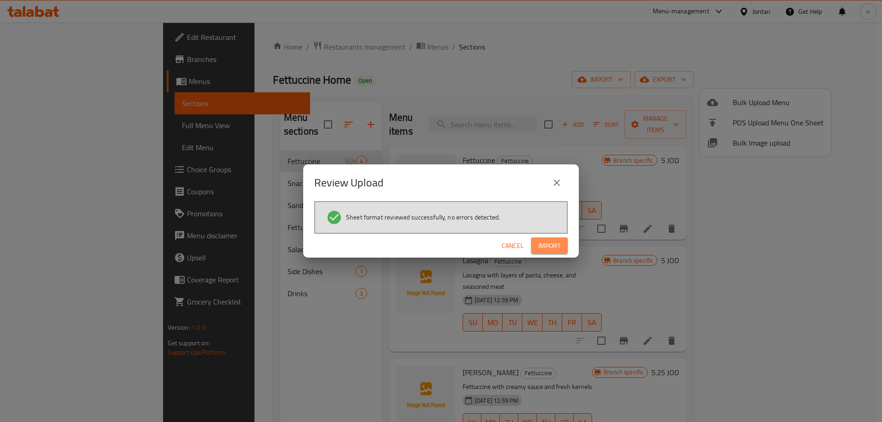
click at [547, 239] on button "Import" at bounding box center [549, 245] width 37 height 17
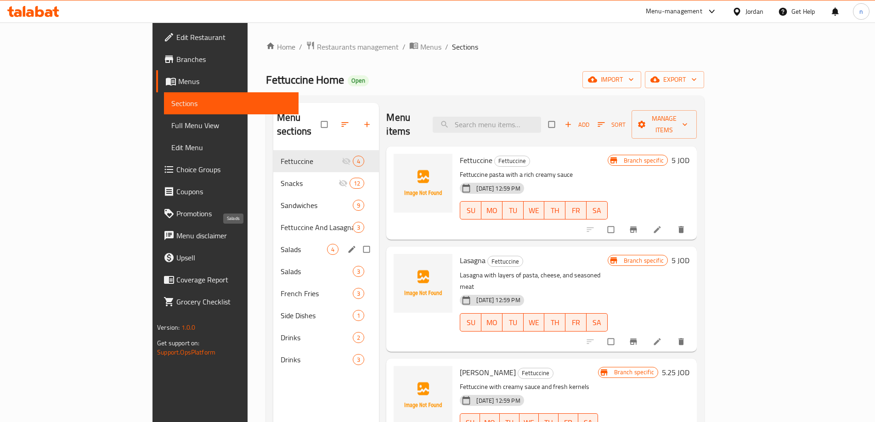
click at [281, 244] on span "Salads" at bounding box center [304, 249] width 46 height 11
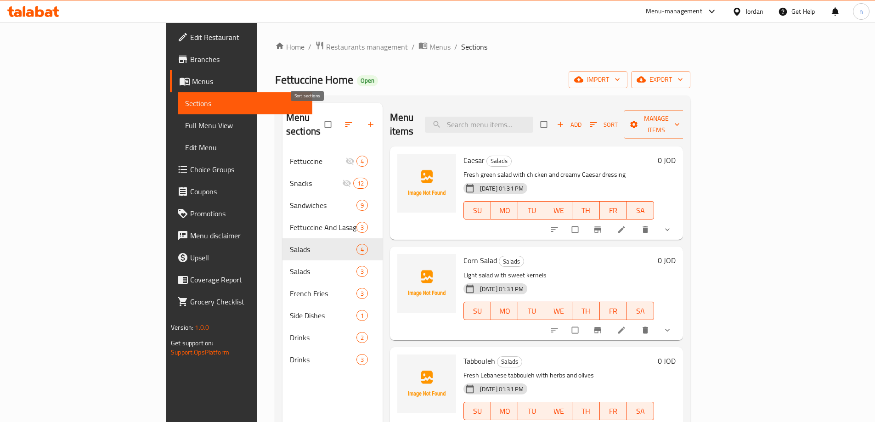
click at [344, 120] on icon "button" at bounding box center [348, 124] width 9 height 9
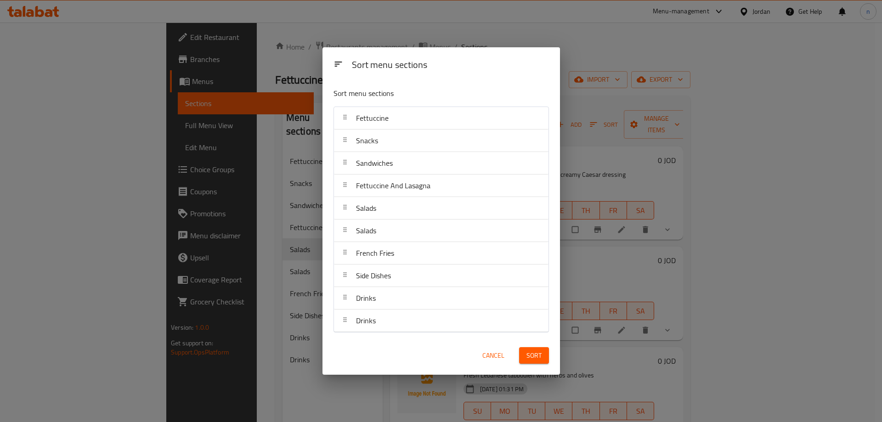
click at [289, 151] on div "Sort menu sections Sort menu sections Fettuccine Snacks Sandwiches Fettuccine A…" at bounding box center [441, 211] width 882 height 422
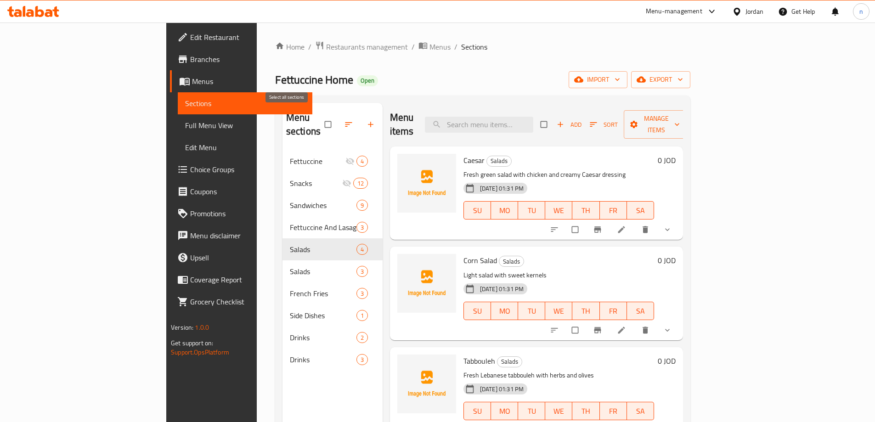
click at [319, 119] on input "checkbox" at bounding box center [328, 124] width 19 height 17
checkbox input "true"
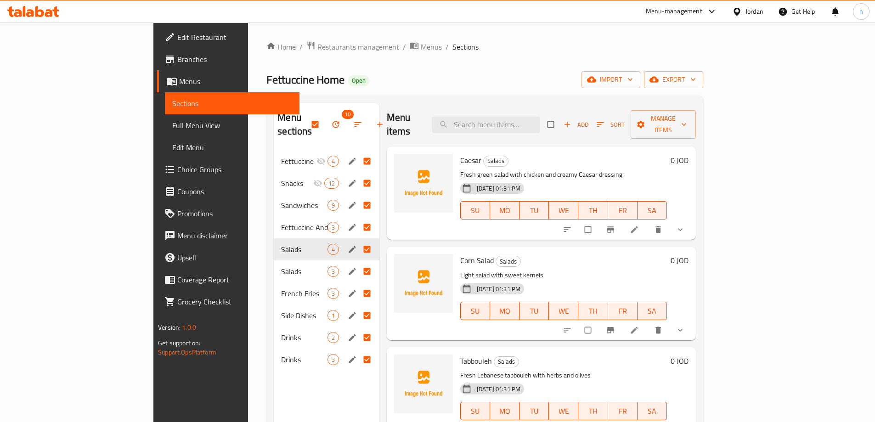
click at [358, 153] on input "Menu sections" at bounding box center [367, 161] width 19 height 17
checkbox input "false"
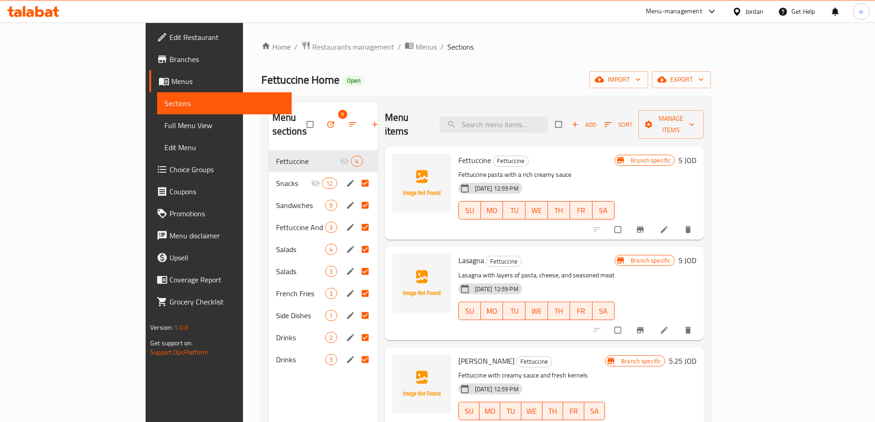
click at [356, 175] on input "Menu sections" at bounding box center [365, 183] width 19 height 17
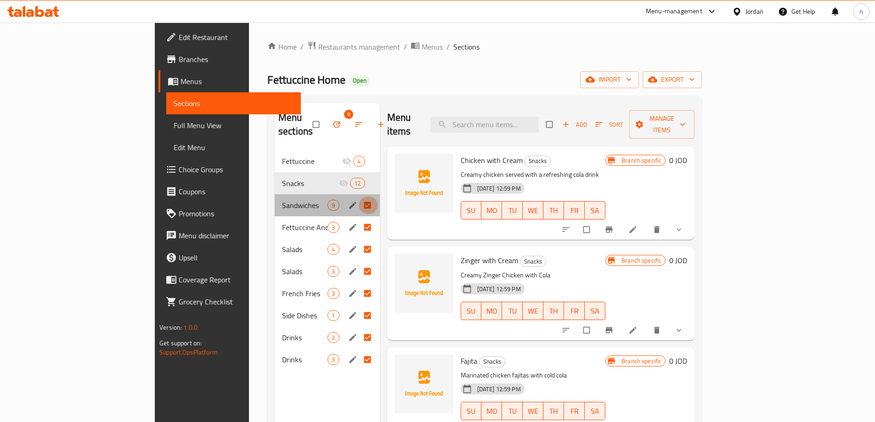
click at [359, 197] on input "Menu sections" at bounding box center [368, 205] width 19 height 17
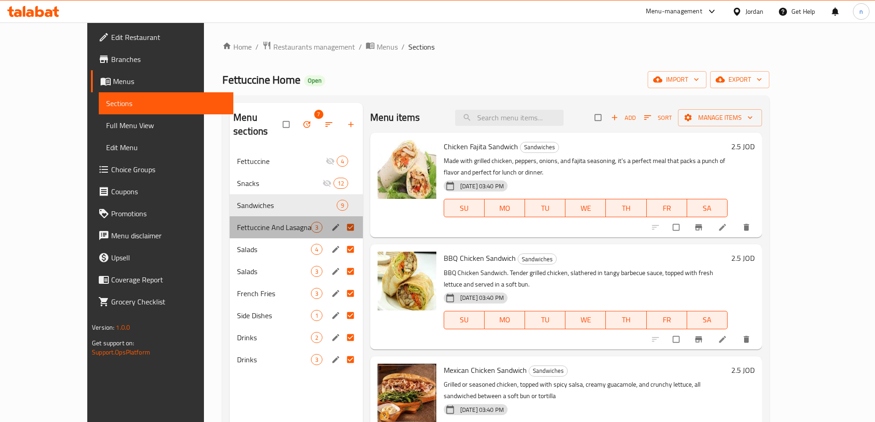
click at [331, 216] on div "Fettuccine And Lasagna 3" at bounding box center [296, 227] width 133 height 22
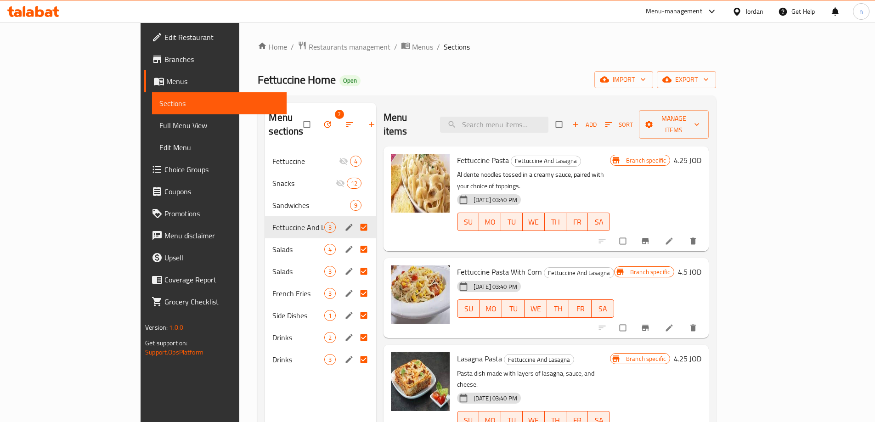
click at [355, 263] on input "Menu sections" at bounding box center [364, 271] width 19 height 17
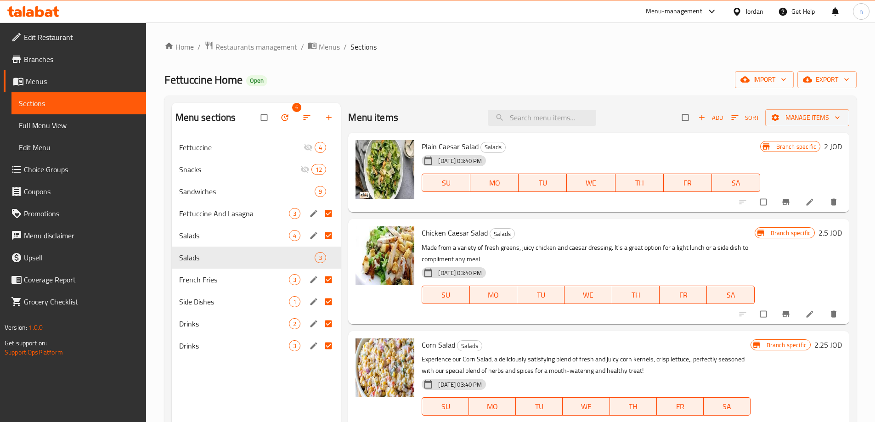
click at [329, 213] on input "Menu sections" at bounding box center [329, 213] width 19 height 17
checkbox input "false"
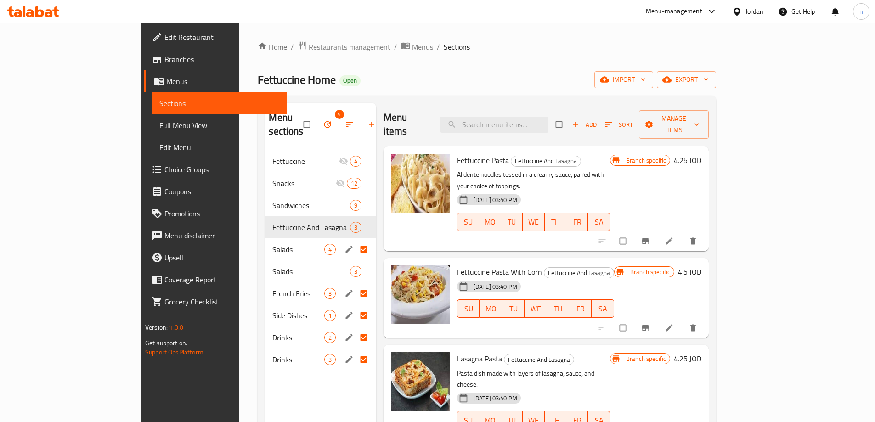
click at [355, 241] on input "Menu sections" at bounding box center [364, 249] width 19 height 17
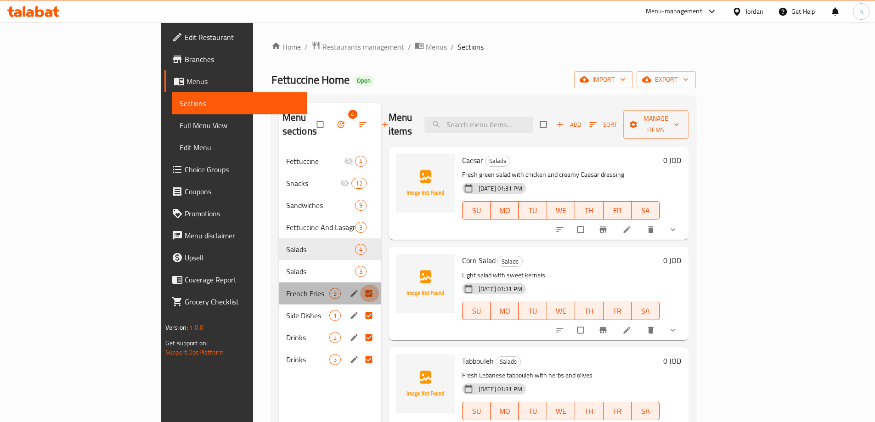
click at [360, 285] on input "Menu sections" at bounding box center [369, 293] width 19 height 17
checkbox input "false"
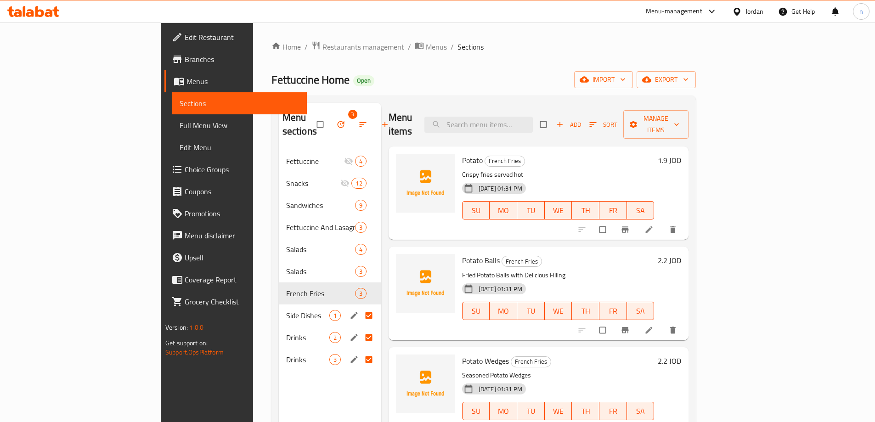
click at [360, 307] on input "Menu sections" at bounding box center [369, 315] width 19 height 17
checkbox input "false"
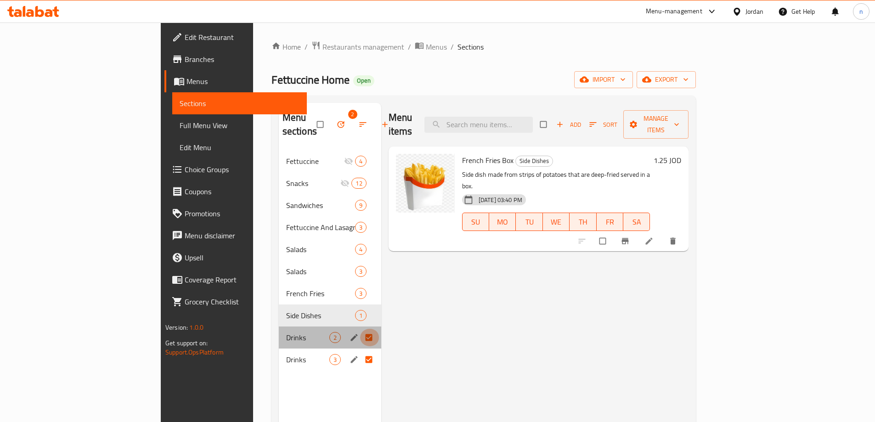
click at [360, 329] on input "Menu sections" at bounding box center [369, 337] width 19 height 17
checkbox input "false"
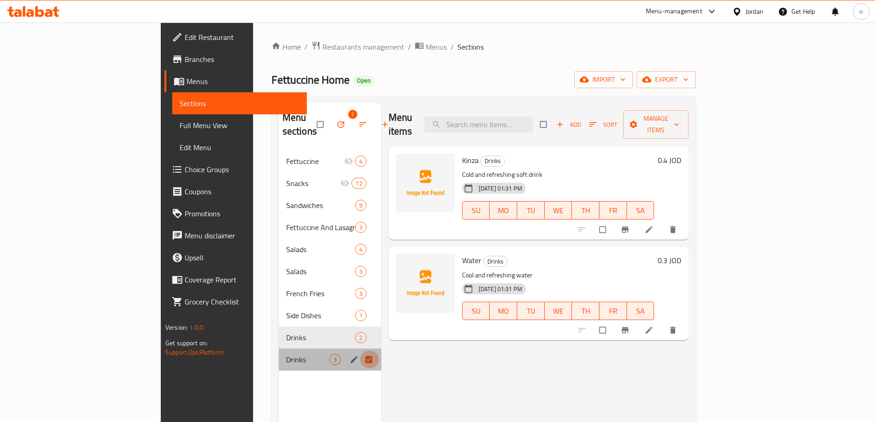
click at [360, 351] on input "Menu sections" at bounding box center [369, 359] width 19 height 17
checkbox input "false"
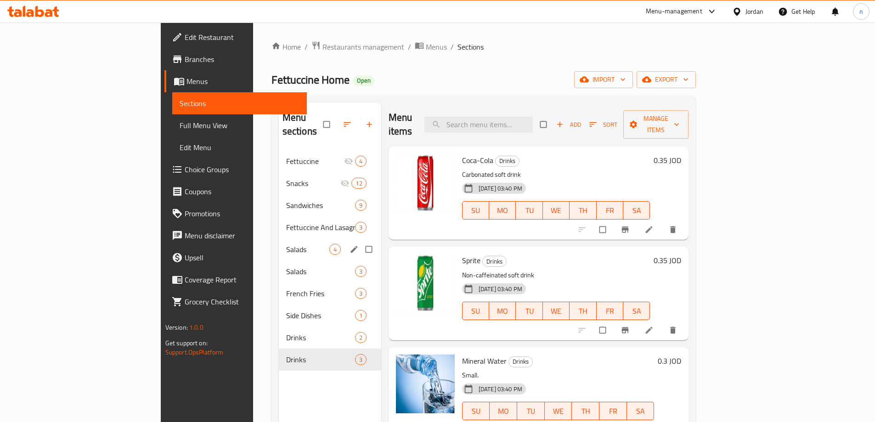
click at [360, 241] on input "Menu sections" at bounding box center [369, 249] width 19 height 17
checkbox input "true"
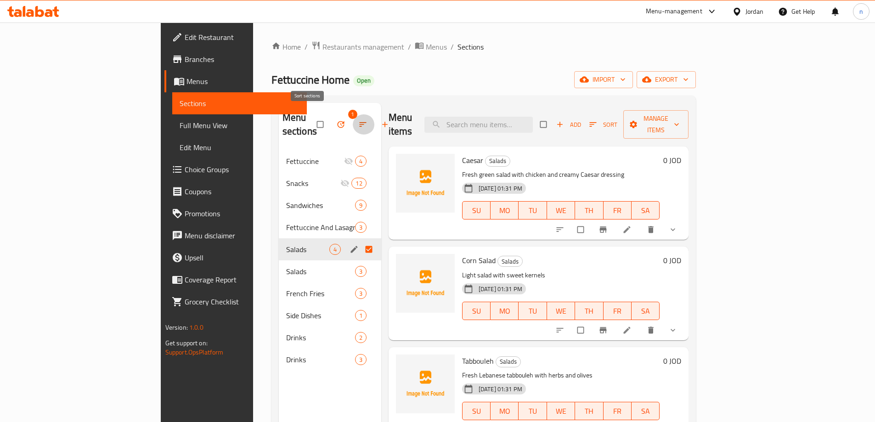
click at [358, 121] on icon "button" at bounding box center [362, 124] width 9 height 9
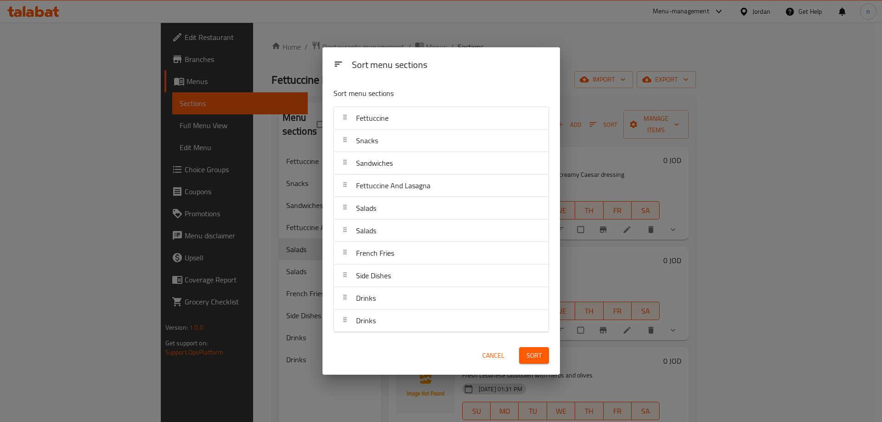
click at [231, 134] on div "Sort menu sections Sort menu sections Fettuccine Snacks Sandwiches Fettuccine A…" at bounding box center [441, 211] width 882 height 422
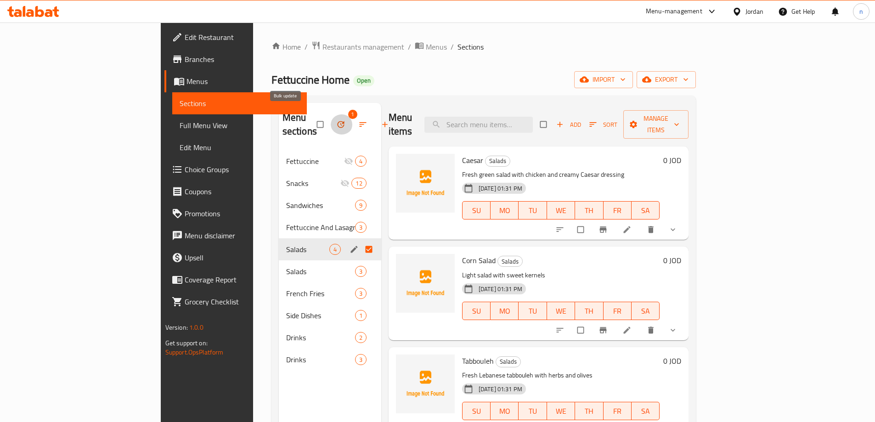
click at [336, 120] on icon "button" at bounding box center [340, 124] width 9 height 9
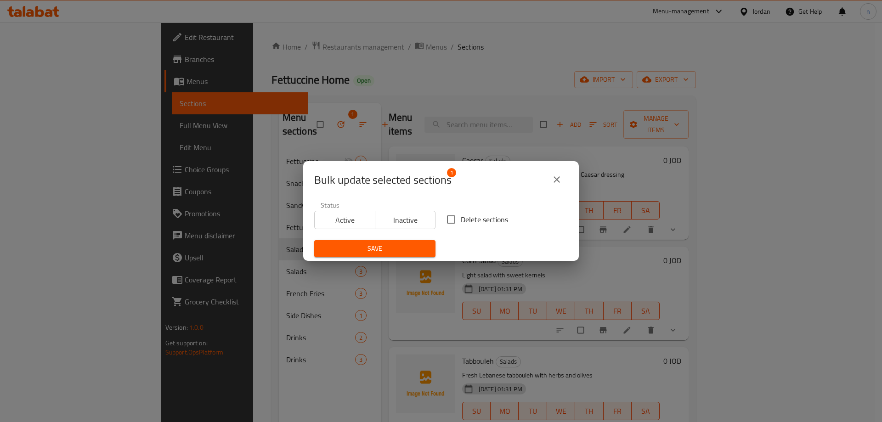
click at [397, 216] on span "Inactive" at bounding box center [405, 220] width 53 height 13
click at [388, 250] on span "Save" at bounding box center [375, 248] width 107 height 11
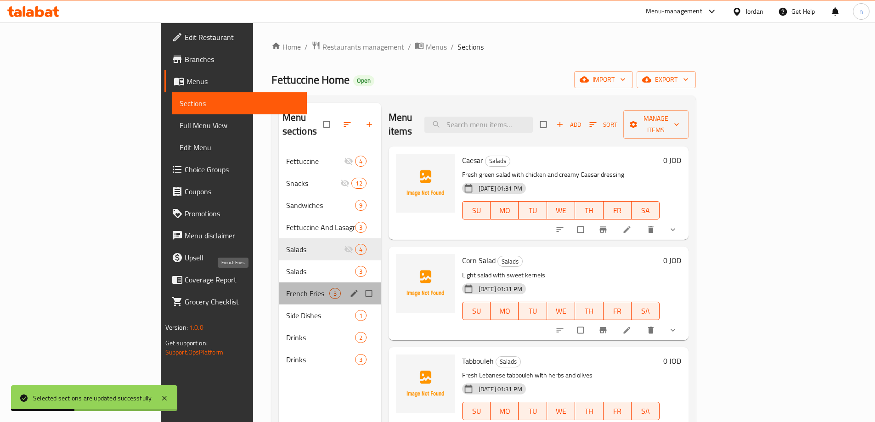
click at [286, 288] on span "French Fries" at bounding box center [307, 293] width 43 height 11
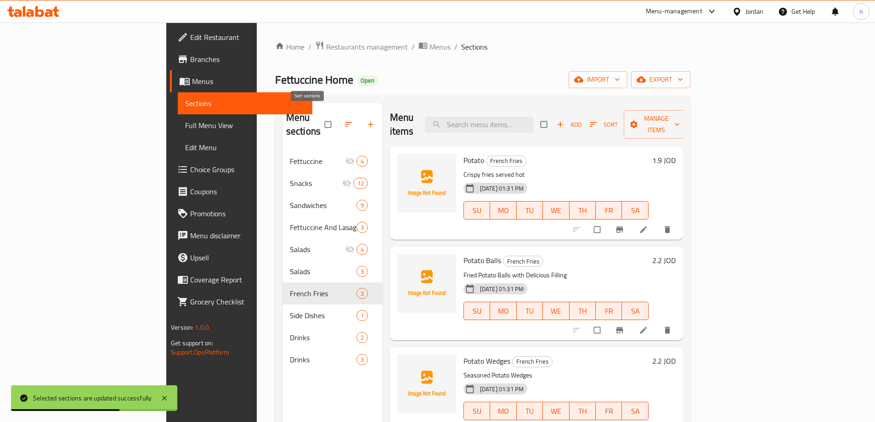
click at [344, 120] on icon "button" at bounding box center [348, 124] width 9 height 9
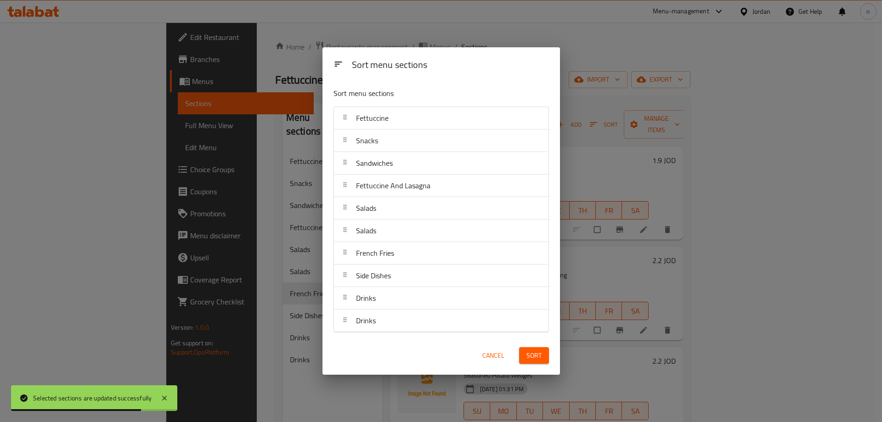
click at [292, 115] on div "Sort menu sections Sort menu sections Fettuccine Snacks Sandwiches Fettuccine A…" at bounding box center [441, 211] width 882 height 422
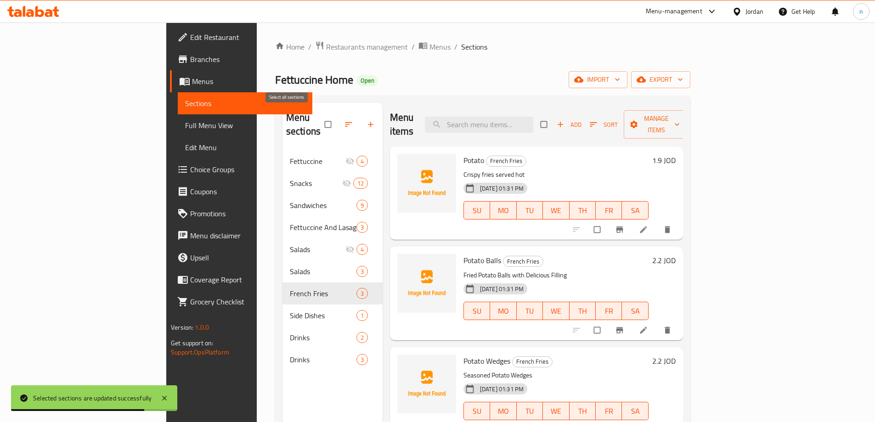
click at [319, 116] on input "checkbox" at bounding box center [328, 124] width 19 height 17
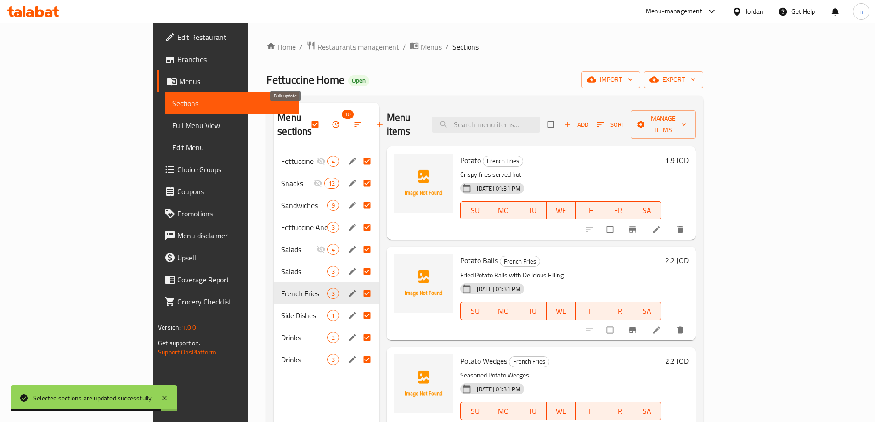
click at [333, 121] on icon "button" at bounding box center [336, 124] width 7 height 7
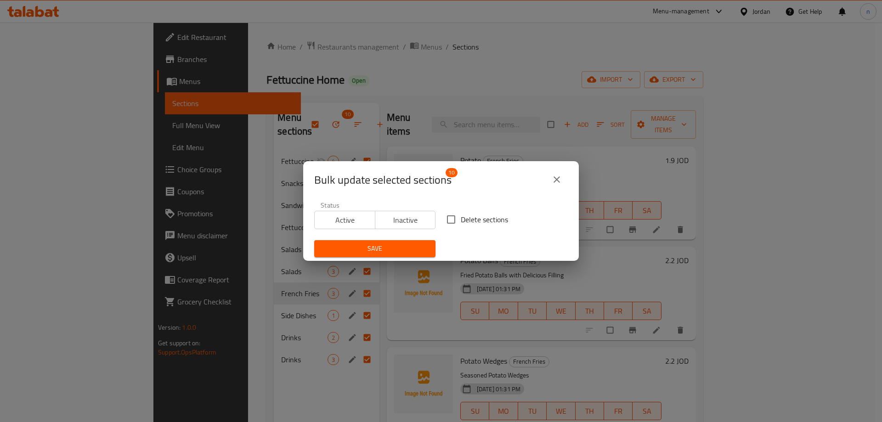
click at [553, 177] on icon "close" at bounding box center [556, 179] width 11 height 11
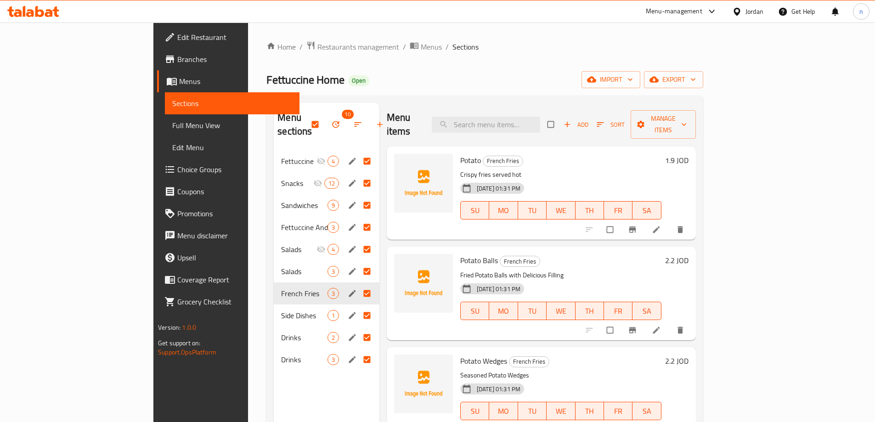
click at [358, 153] on input "Menu sections" at bounding box center [367, 161] width 19 height 17
checkbox input "false"
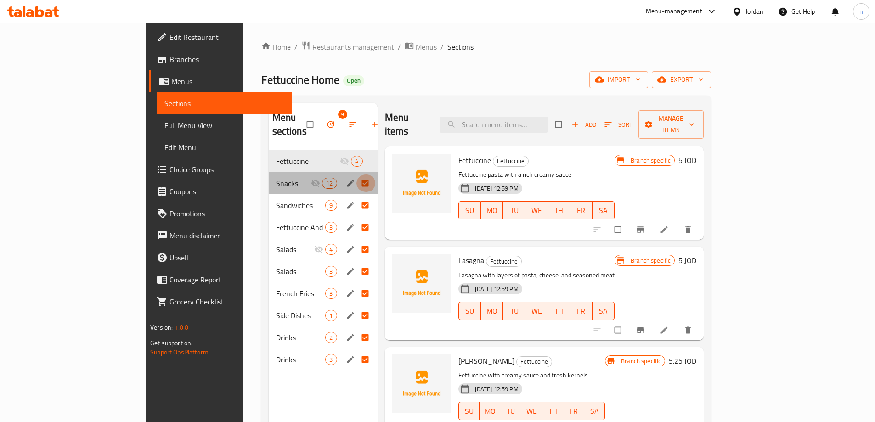
click at [356, 175] on input "Menu sections" at bounding box center [365, 183] width 19 height 17
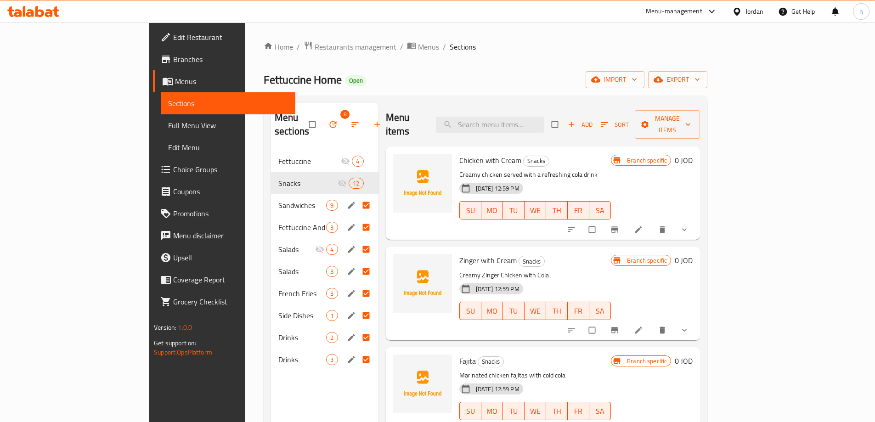
click at [357, 197] on input "Menu sections" at bounding box center [366, 205] width 19 height 17
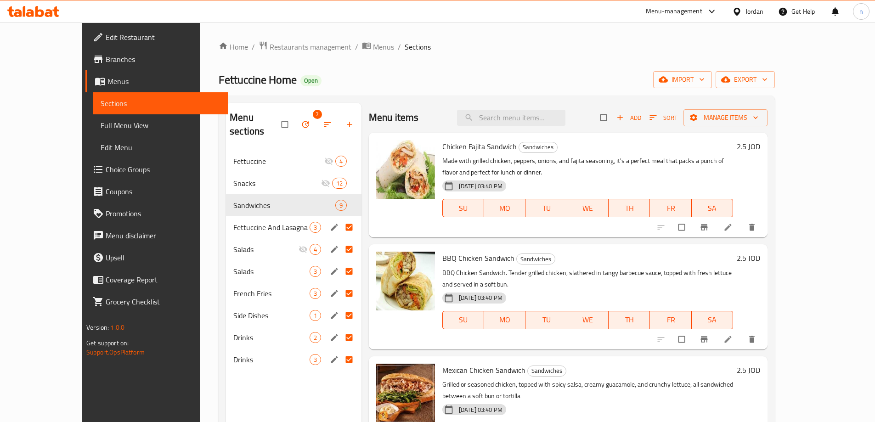
click at [340, 219] on input "Menu sections" at bounding box center [349, 227] width 19 height 17
checkbox input "false"
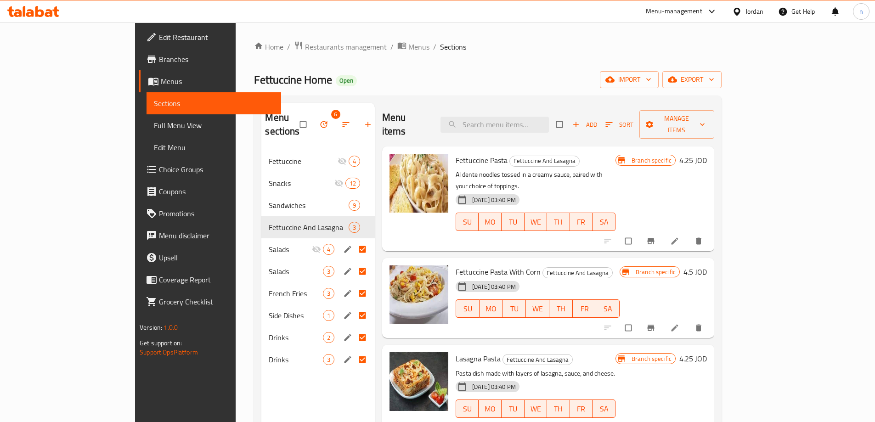
click at [354, 241] on input "Menu sections" at bounding box center [363, 249] width 19 height 17
checkbox input "false"
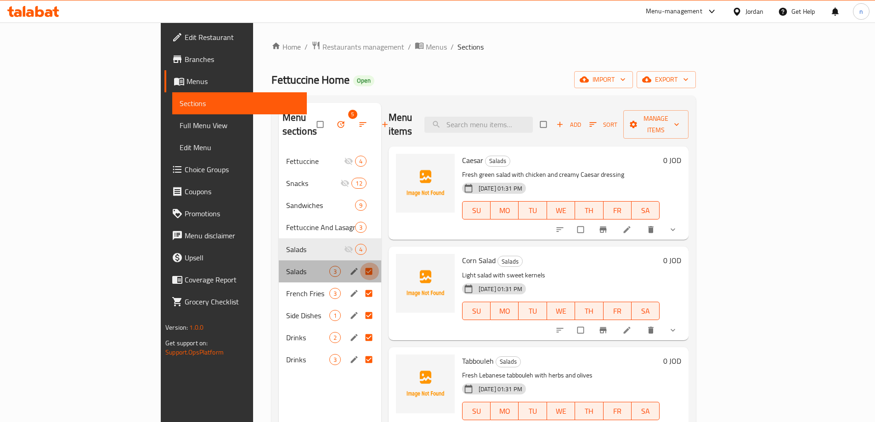
click at [360, 263] on input "Menu sections" at bounding box center [369, 271] width 19 height 17
checkbox input "false"
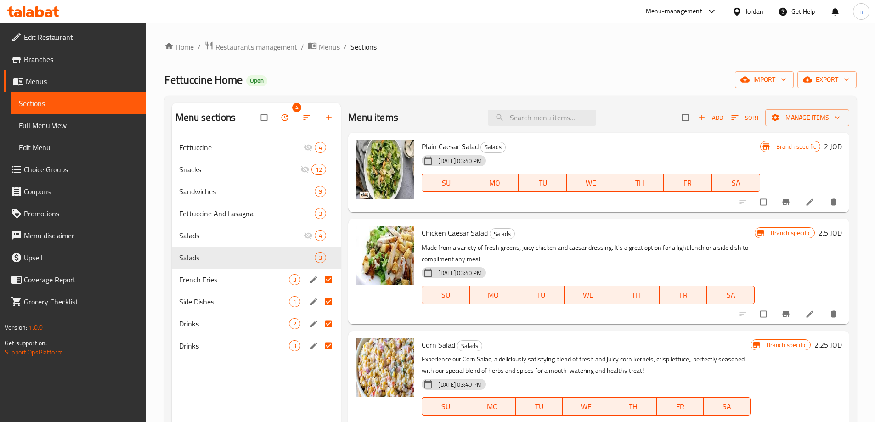
drag, startPoint x: 326, startPoint y: 305, endPoint x: 327, endPoint y: 311, distance: 7.0
click at [326, 305] on input "Menu sections" at bounding box center [329, 301] width 19 height 17
checkbox input "false"
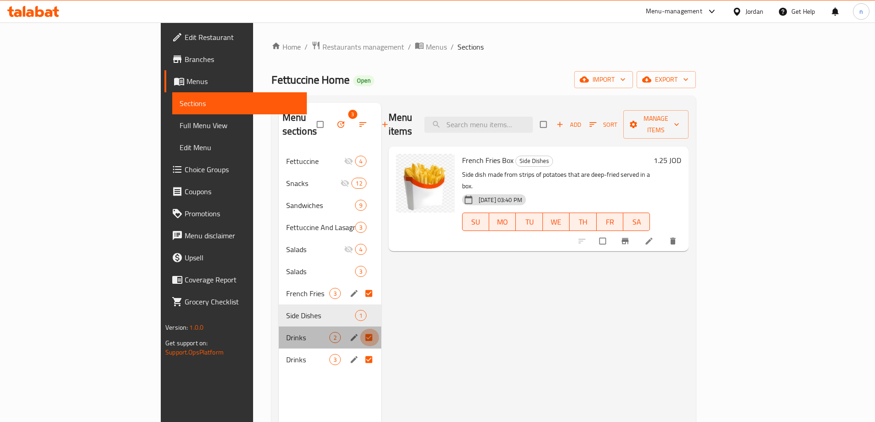
drag, startPoint x: 327, startPoint y: 323, endPoint x: 325, endPoint y: 331, distance: 7.5
click at [360, 329] on input "Menu sections" at bounding box center [369, 337] width 19 height 17
checkbox input "false"
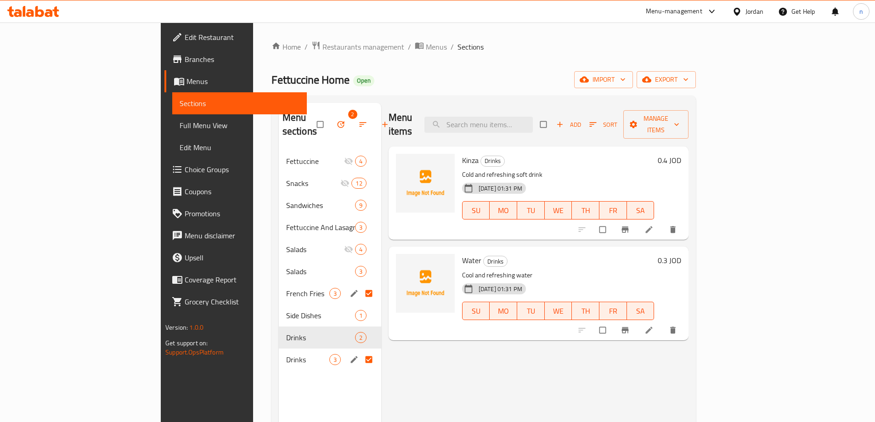
click at [360, 351] on input "Menu sections" at bounding box center [369, 359] width 19 height 17
checkbox input "false"
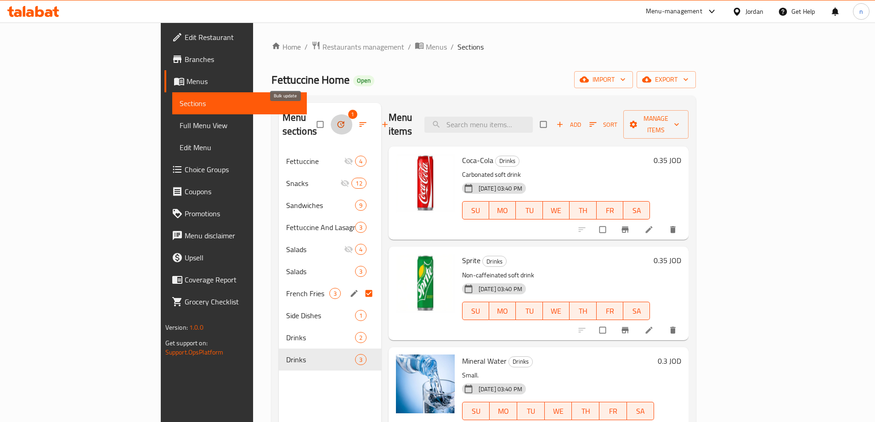
click at [337, 121] on icon "button" at bounding box center [340, 124] width 7 height 7
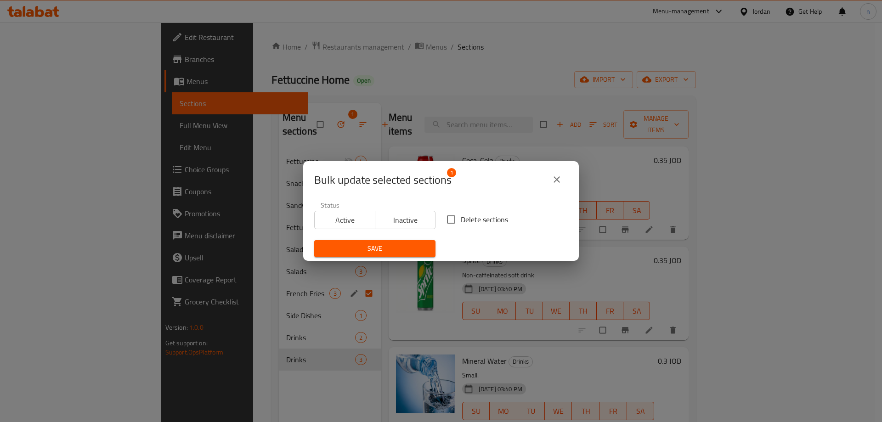
click at [413, 224] on span "Inactive" at bounding box center [405, 220] width 53 height 13
click at [397, 245] on span "Save" at bounding box center [375, 248] width 107 height 11
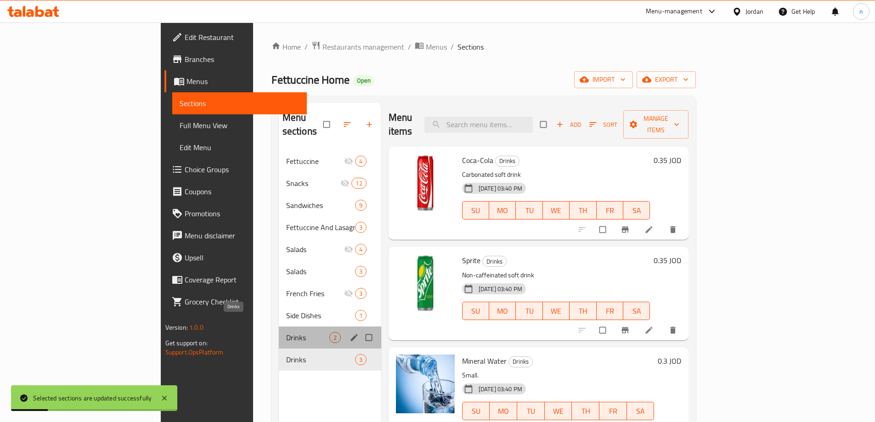
click at [286, 332] on span "Drinks" at bounding box center [307, 337] width 43 height 11
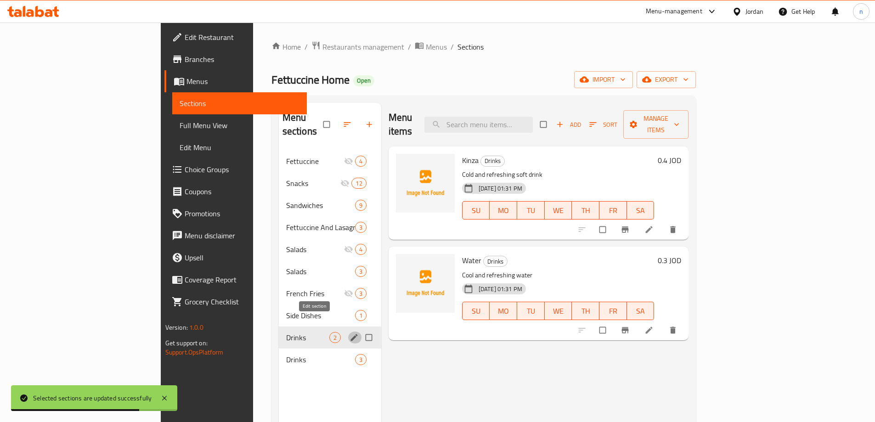
click at [348, 332] on button "edit" at bounding box center [355, 338] width 14 height 12
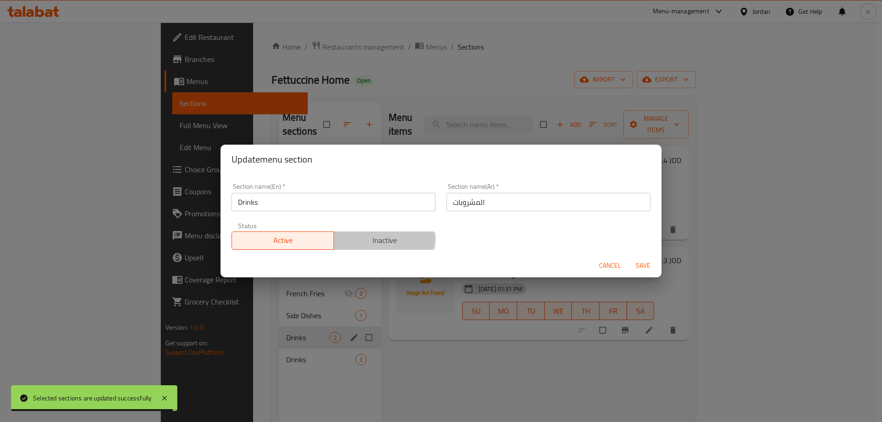
click at [372, 238] on span "Inactive" at bounding box center [385, 240] width 95 height 13
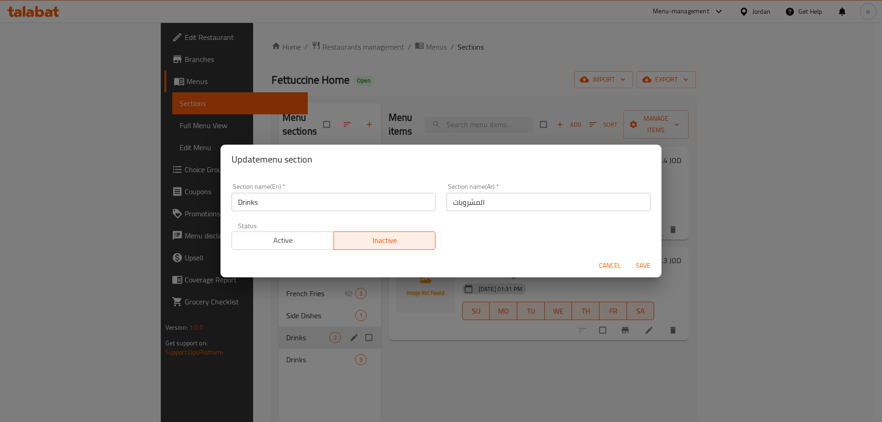
click at [636, 263] on span "Save" at bounding box center [643, 265] width 22 height 11
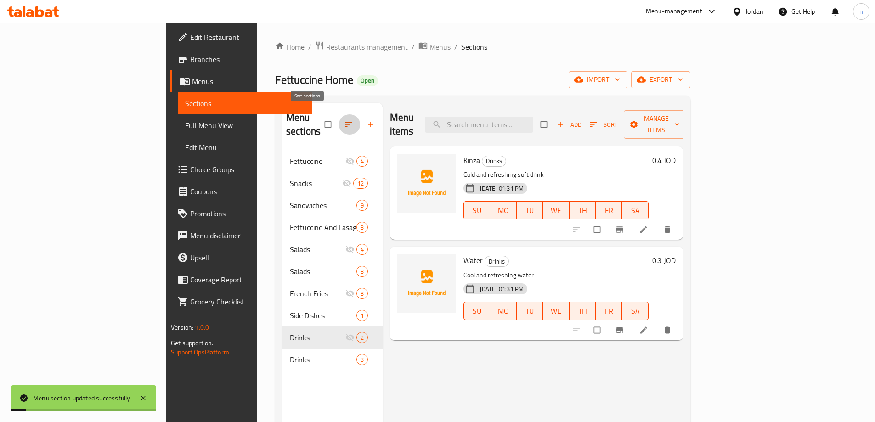
click at [339, 124] on button "button" at bounding box center [350, 124] width 22 height 20
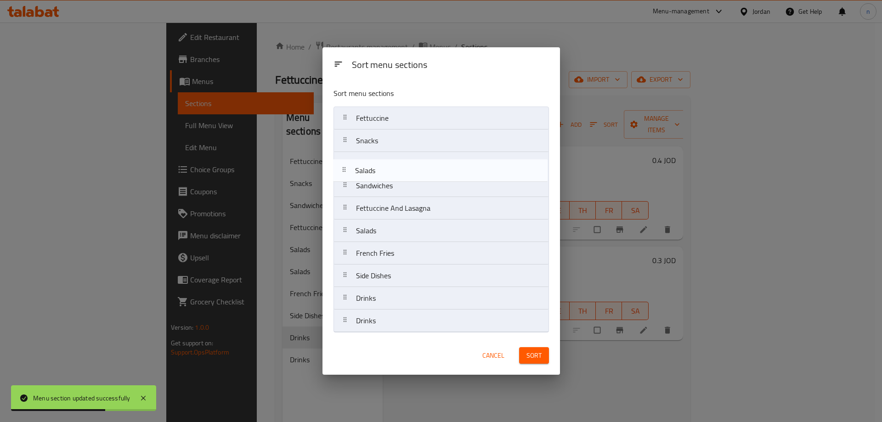
drag, startPoint x: 393, startPoint y: 215, endPoint x: 392, endPoint y: 174, distance: 40.9
click at [392, 174] on nav "Fettuccine Snacks Sandwiches Fettuccine And Lasagna Salads Salads French Fries …" at bounding box center [440, 220] width 215 height 226
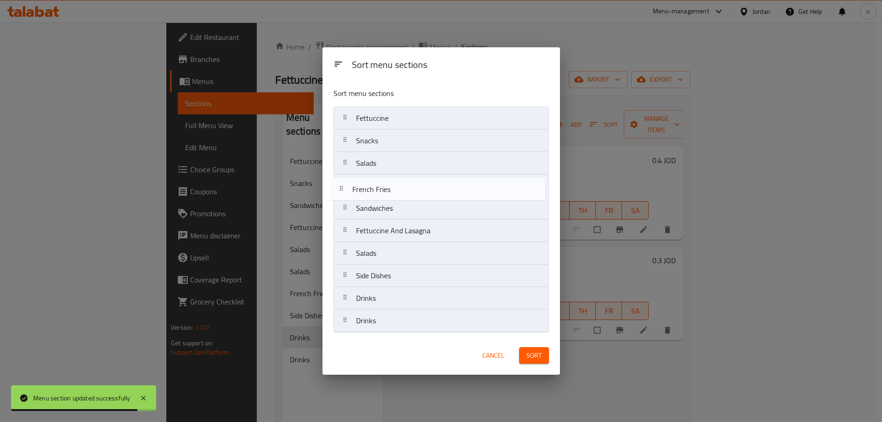
drag, startPoint x: 397, startPoint y: 258, endPoint x: 393, endPoint y: 192, distance: 66.3
click at [393, 192] on nav "Fettuccine Snacks Salads Sandwiches Fettuccine And Lasagna Salads French Fries …" at bounding box center [440, 220] width 215 height 226
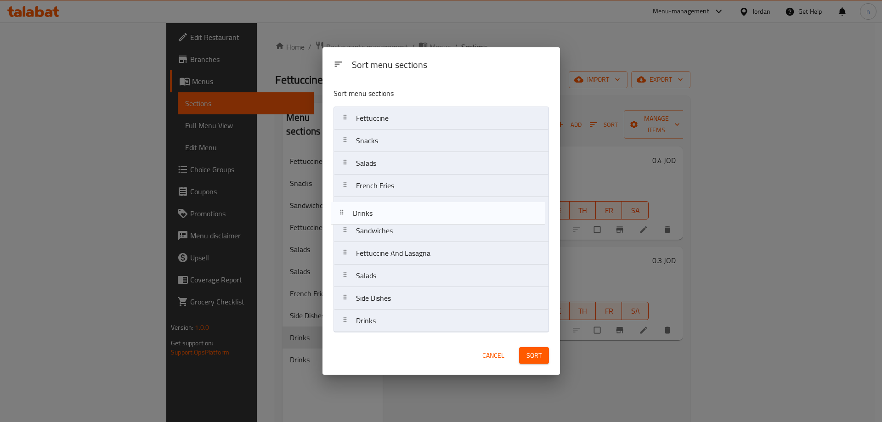
drag, startPoint x: 399, startPoint y: 300, endPoint x: 396, endPoint y: 212, distance: 88.3
click at [396, 212] on nav "Fettuccine Snacks Salads French Fries Sandwiches Fettuccine And Lasagna Salads …" at bounding box center [440, 220] width 215 height 226
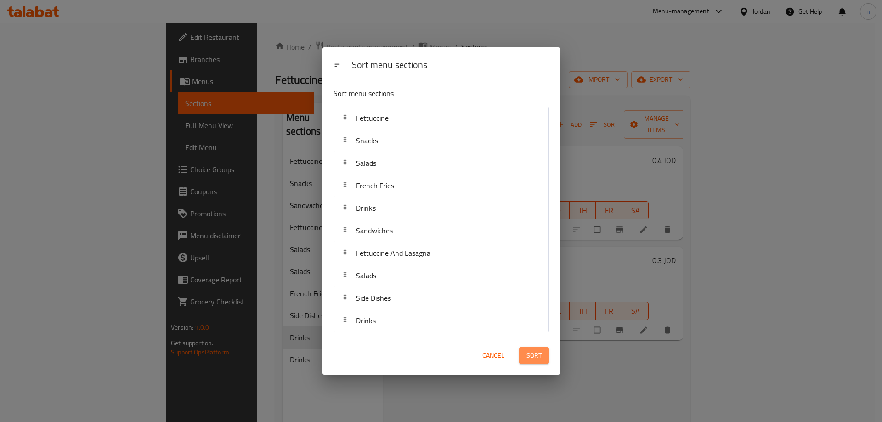
click at [537, 356] on span "Sort" at bounding box center [533, 355] width 15 height 11
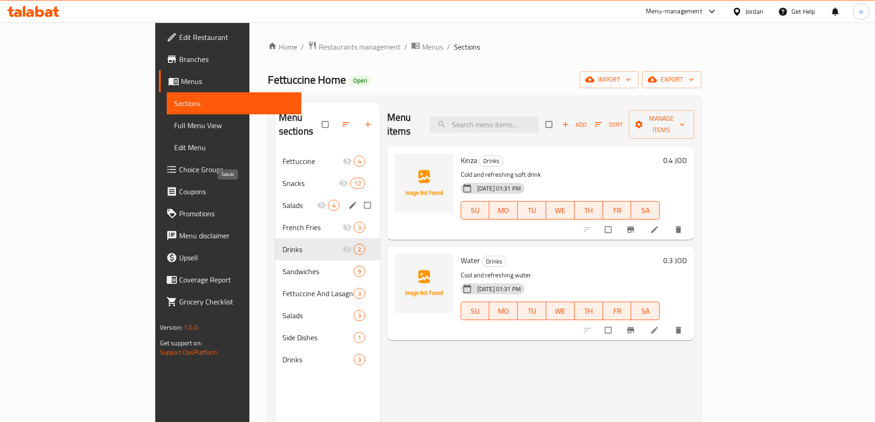
click at [283, 200] on span "Salads" at bounding box center [300, 205] width 34 height 11
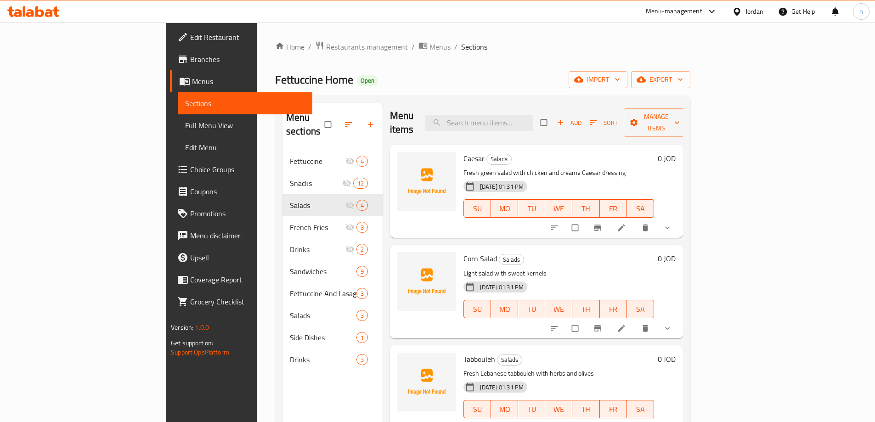
scroll to position [2, 0]
click at [602, 223] on icon "Branch-specific-item" at bounding box center [597, 227] width 9 height 9
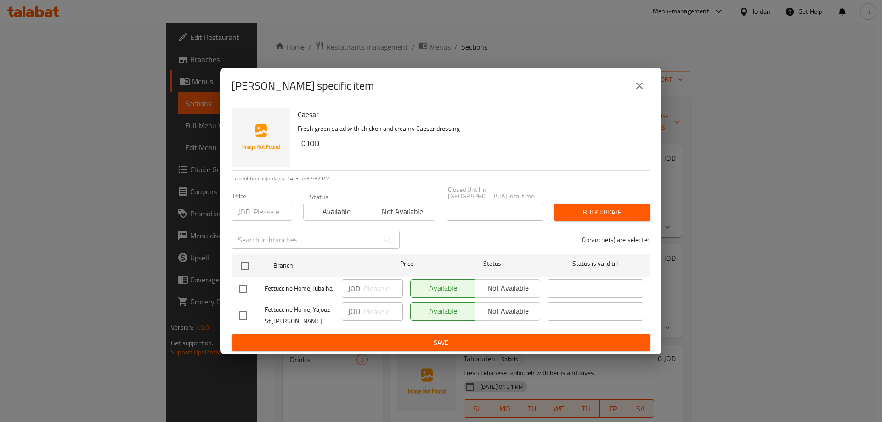
click at [243, 307] on input "checkbox" at bounding box center [242, 315] width 19 height 19
checkbox input "true"
click at [495, 305] on span "Not available" at bounding box center [507, 311] width 57 height 13
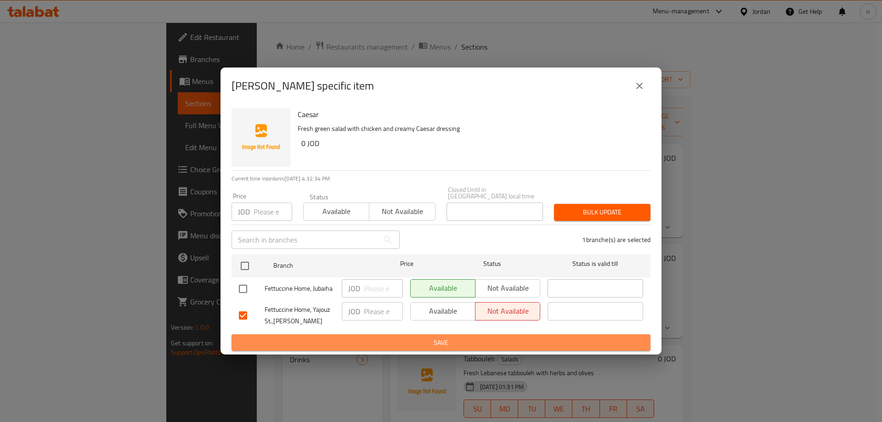
click at [425, 339] on span "Save" at bounding box center [441, 342] width 404 height 11
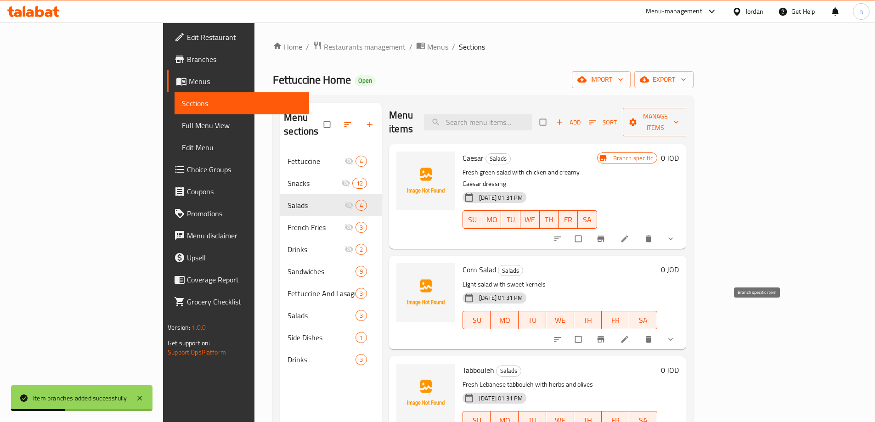
click at [605, 335] on icon "Branch-specific-item" at bounding box center [600, 339] width 9 height 9
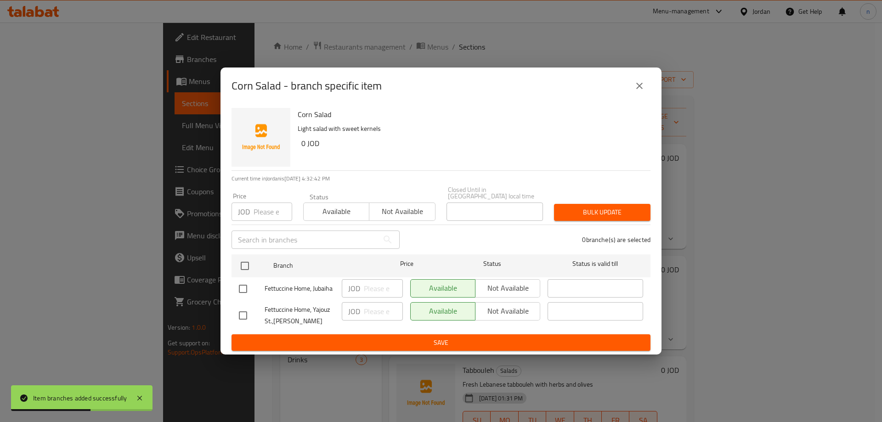
drag, startPoint x: 249, startPoint y: 310, endPoint x: 256, endPoint y: 312, distance: 7.8
click at [246, 310] on input "checkbox" at bounding box center [242, 315] width 19 height 19
checkbox input "true"
click at [504, 309] on span "Not available" at bounding box center [507, 311] width 57 height 13
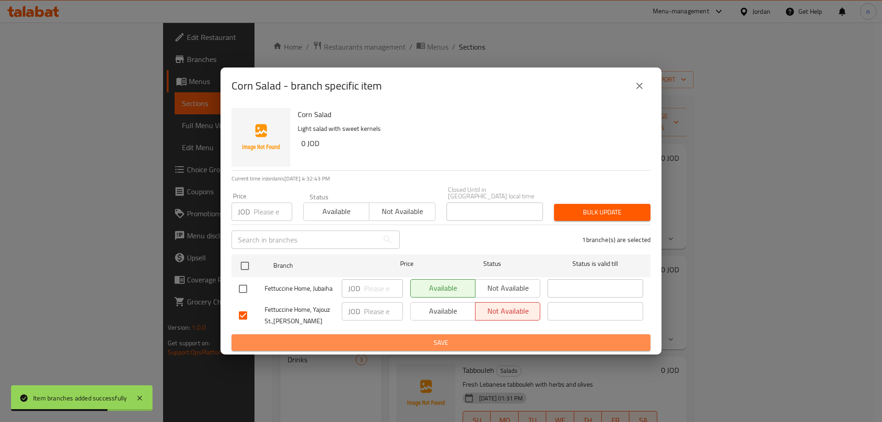
click at [488, 337] on span "Save" at bounding box center [441, 342] width 404 height 11
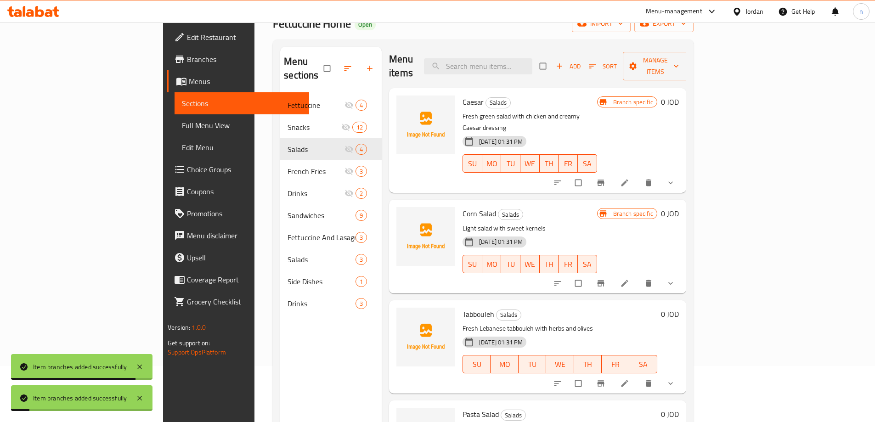
scroll to position [129, 0]
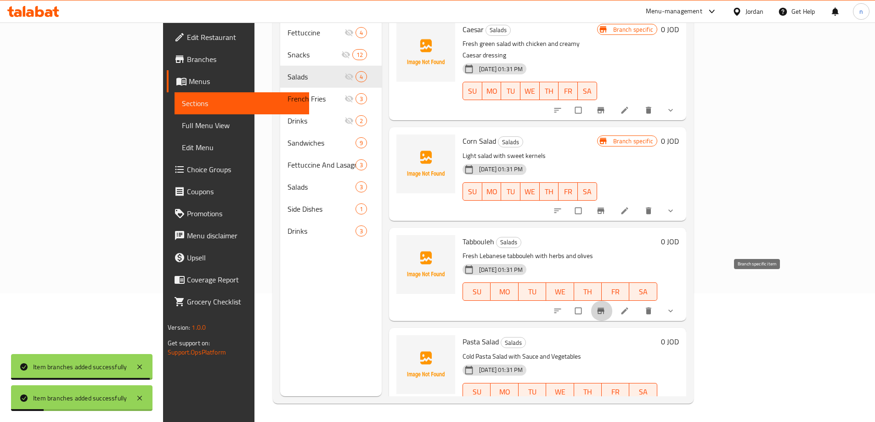
click at [604, 308] on icon "Branch-specific-item" at bounding box center [600, 311] width 7 height 6
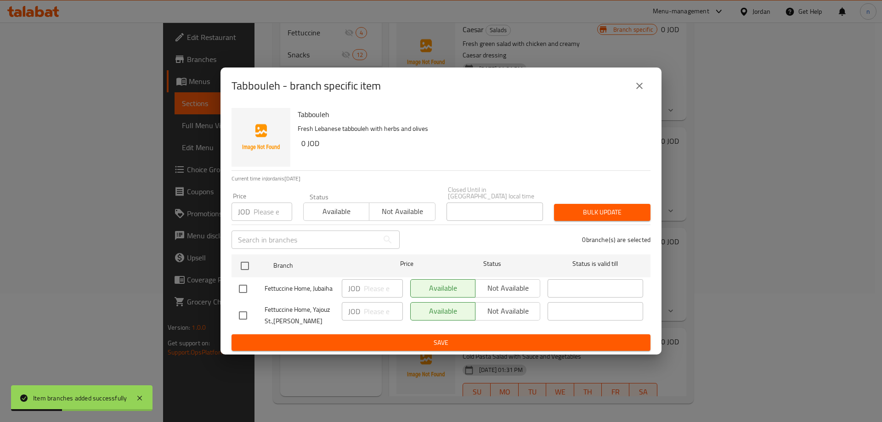
click at [241, 309] on input "checkbox" at bounding box center [242, 315] width 19 height 19
checkbox input "true"
click at [502, 313] on span "Not available" at bounding box center [507, 311] width 57 height 13
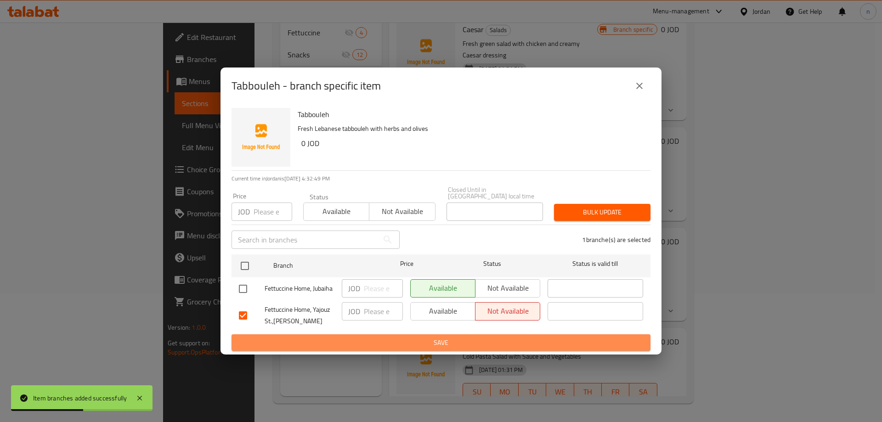
click at [456, 340] on span "Save" at bounding box center [441, 342] width 404 height 11
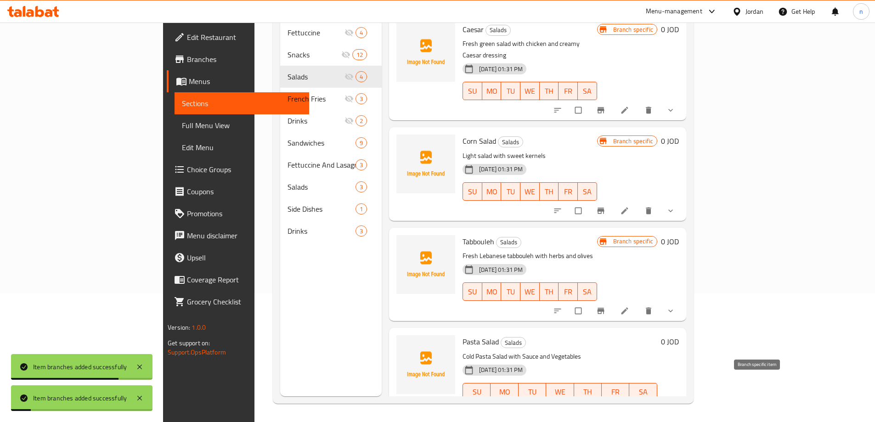
click at [605, 407] on icon "Branch-specific-item" at bounding box center [600, 411] width 9 height 9
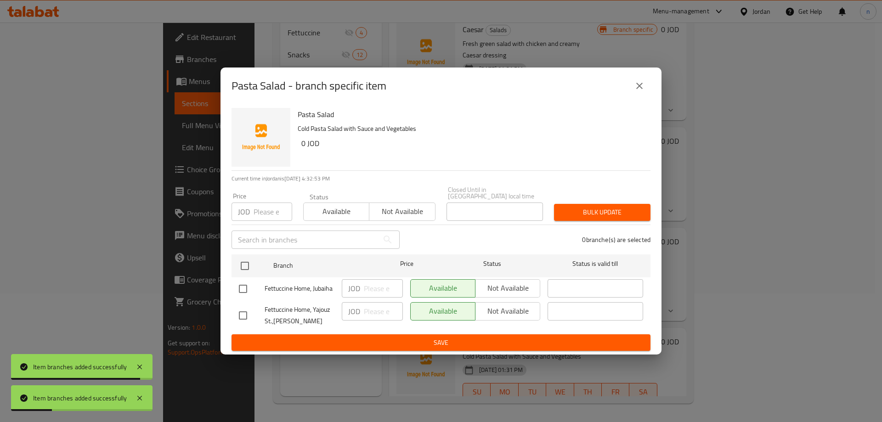
drag, startPoint x: 242, startPoint y: 310, endPoint x: 447, endPoint y: 320, distance: 205.6
click at [242, 310] on input "checkbox" at bounding box center [242, 315] width 19 height 19
checkbox input "true"
click at [505, 310] on span "Not available" at bounding box center [507, 311] width 57 height 13
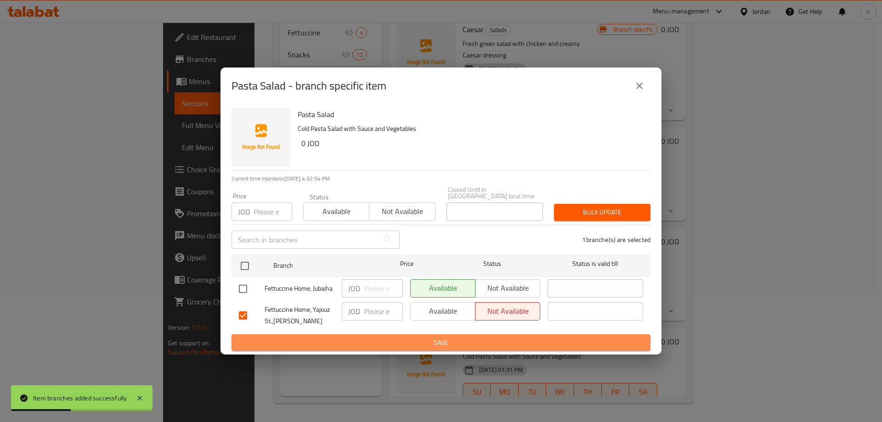
click at [472, 337] on span "Save" at bounding box center [441, 342] width 404 height 11
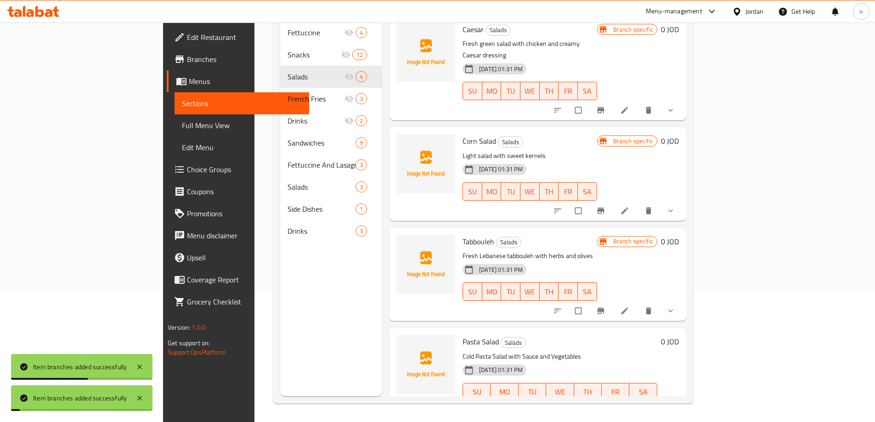
scroll to position [0, 0]
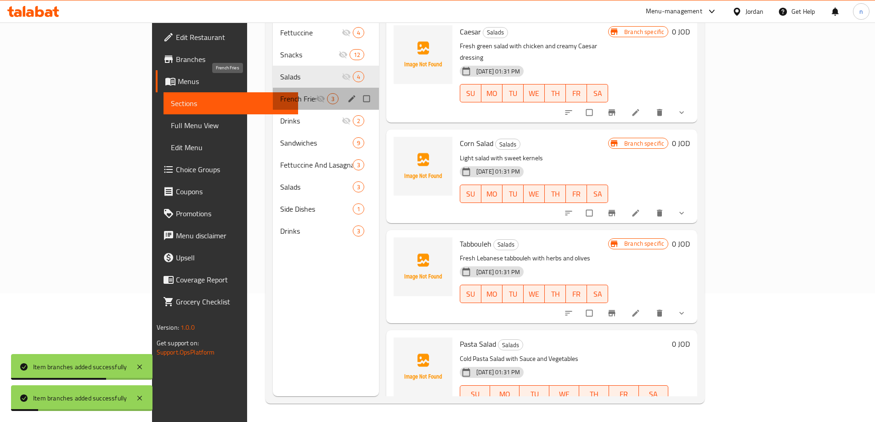
click at [280, 93] on span "French Fries" at bounding box center [298, 98] width 36 height 11
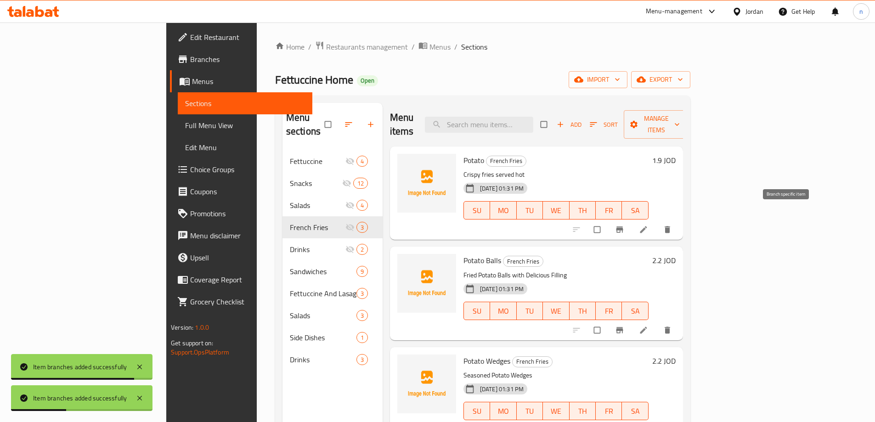
click at [624, 225] on icon "Branch-specific-item" at bounding box center [619, 229] width 9 height 9
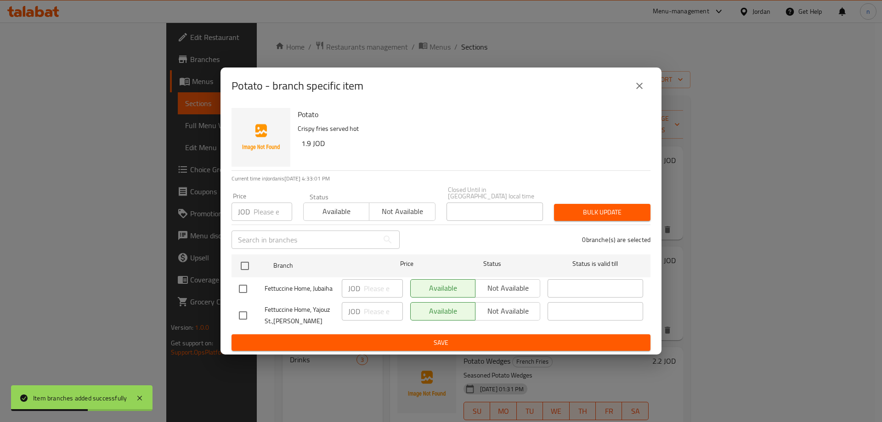
click at [236, 311] on input "checkbox" at bounding box center [242, 315] width 19 height 19
checkbox input "true"
click at [505, 305] on span "Not available" at bounding box center [507, 311] width 57 height 13
click at [458, 338] on span "Save" at bounding box center [441, 342] width 404 height 11
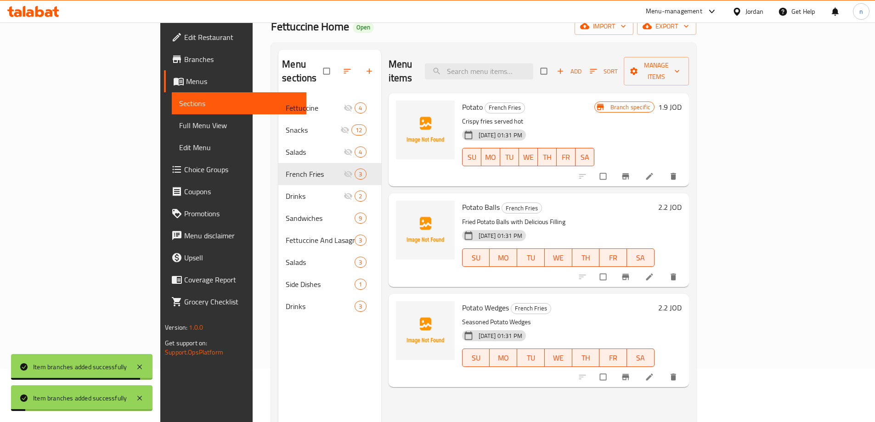
scroll to position [129, 0]
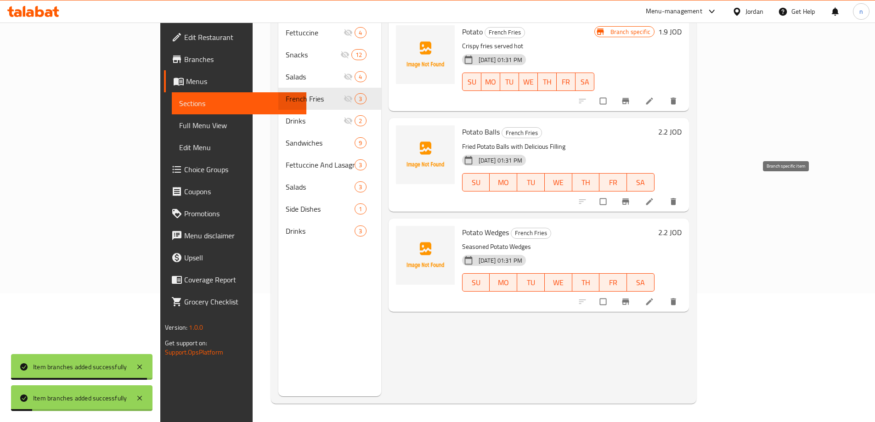
click at [638, 192] on button "Branch-specific-item" at bounding box center [627, 202] width 22 height 20
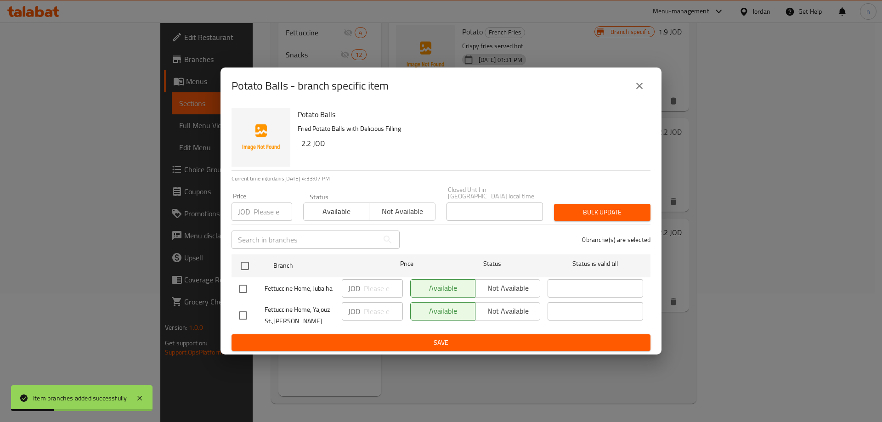
drag, startPoint x: 243, startPoint y: 311, endPoint x: 322, endPoint y: 318, distance: 79.4
click at [249, 312] on input "checkbox" at bounding box center [242, 315] width 19 height 19
checkbox input "true"
click at [524, 306] on span "Not available" at bounding box center [507, 311] width 57 height 13
click at [501, 337] on span "Save" at bounding box center [441, 342] width 404 height 11
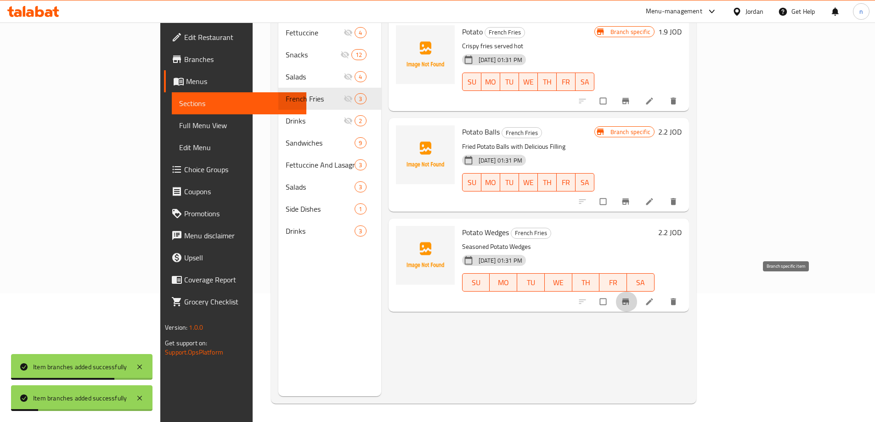
click at [630, 297] on icon "Branch-specific-item" at bounding box center [625, 301] width 9 height 9
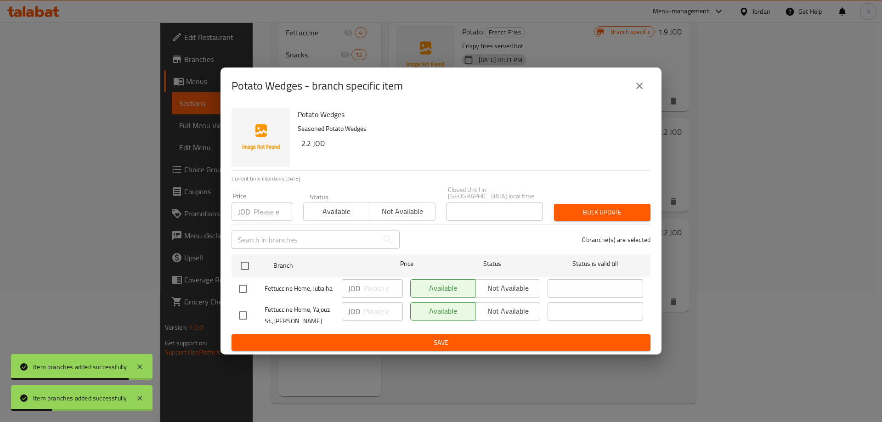
click at [246, 314] on input "checkbox" at bounding box center [242, 315] width 19 height 19
checkbox input "true"
click at [478, 310] on button "Not available" at bounding box center [507, 311] width 65 height 18
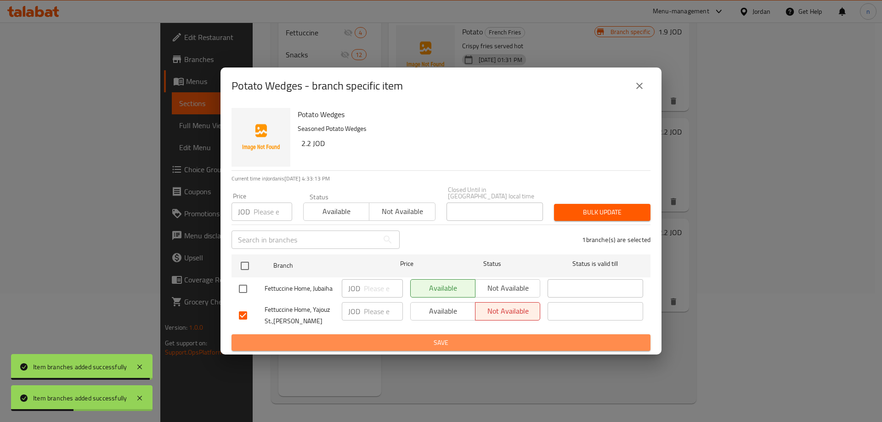
click at [467, 334] on button "Save" at bounding box center [441, 342] width 419 height 17
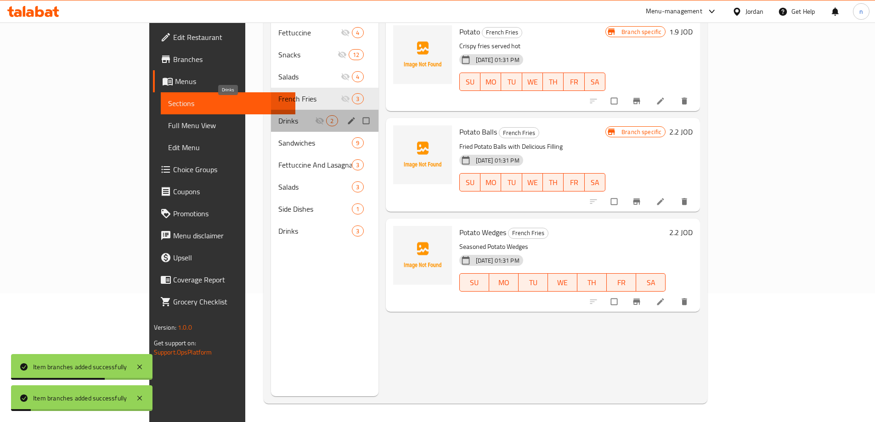
click at [278, 115] on span "Drinks" at bounding box center [296, 120] width 37 height 11
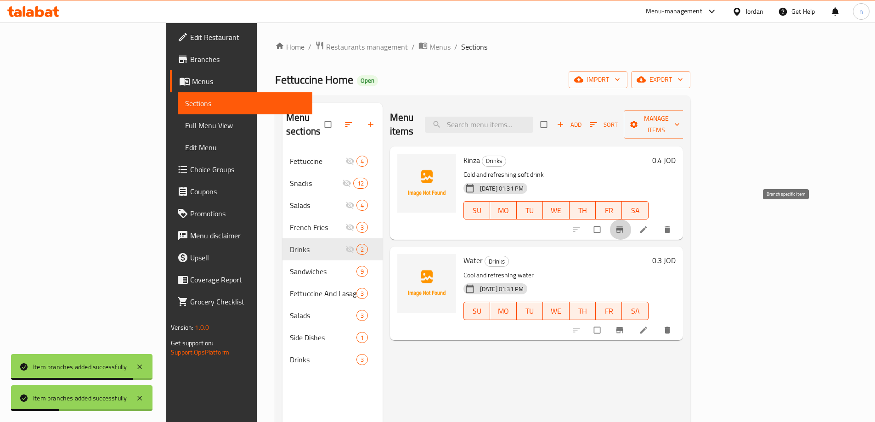
click at [632, 220] on button "Branch-specific-item" at bounding box center [621, 230] width 22 height 20
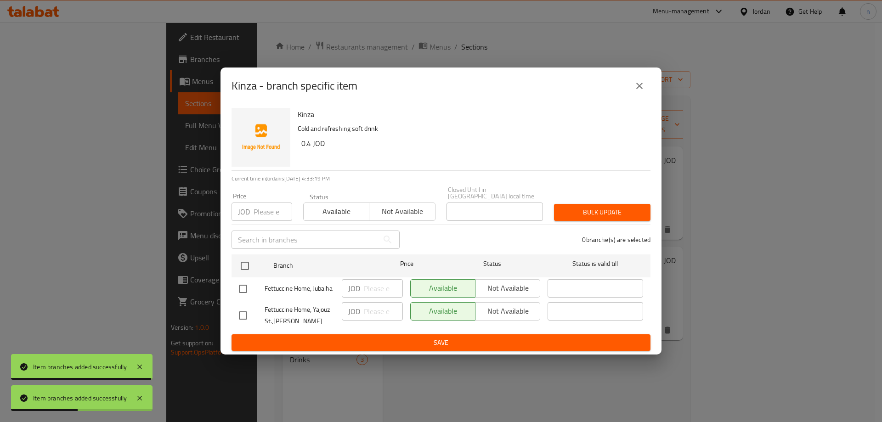
drag, startPoint x: 238, startPoint y: 308, endPoint x: 464, endPoint y: 297, distance: 226.3
click at [253, 311] on div at bounding box center [252, 315] width 26 height 19
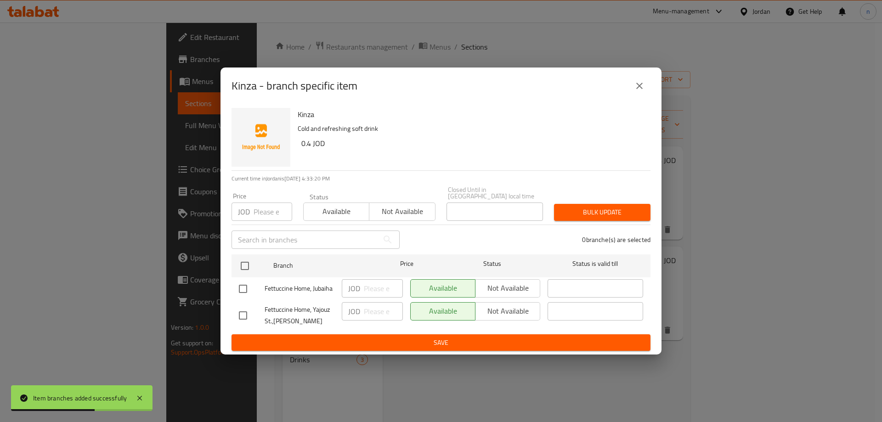
drag, startPoint x: 233, startPoint y: 311, endPoint x: 243, endPoint y: 314, distance: 10.9
click at [237, 313] on li "Fettuccine Home, Yajouz St.,Yajouz JOD ​ Available Not available ​" at bounding box center [441, 315] width 419 height 30
drag, startPoint x: 243, startPoint y: 314, endPoint x: 403, endPoint y: 302, distance: 159.8
click at [244, 314] on input "checkbox" at bounding box center [242, 315] width 19 height 19
checkbox input "true"
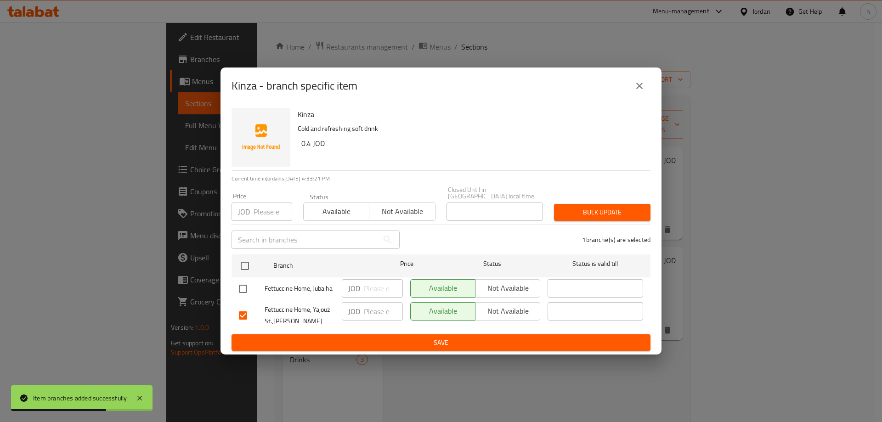
click at [482, 305] on span "Not available" at bounding box center [507, 311] width 57 height 13
click at [443, 338] on span "Save" at bounding box center [441, 342] width 404 height 11
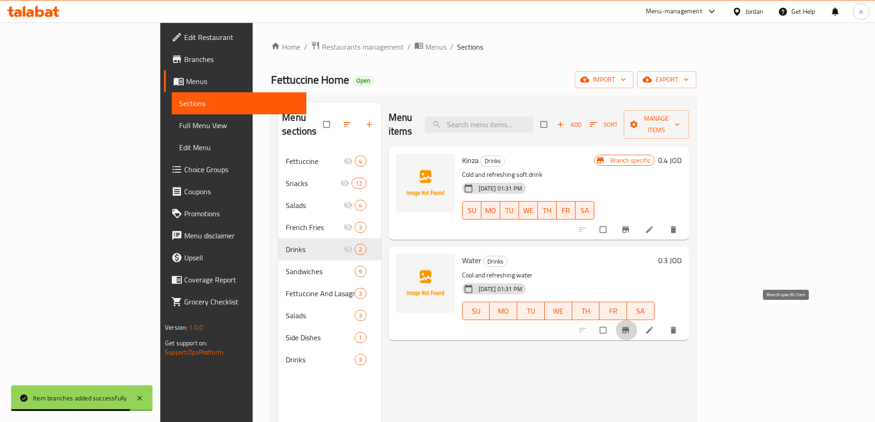
click at [638, 325] on button "Branch-specific-item" at bounding box center [627, 330] width 22 height 20
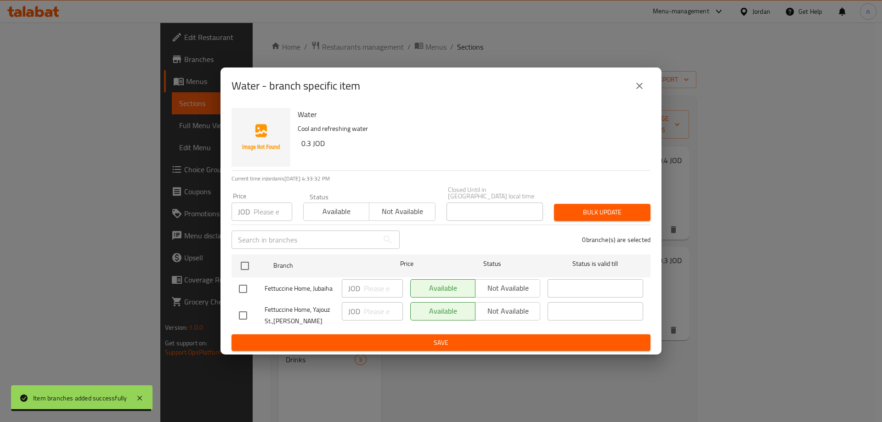
click at [237, 314] on input "checkbox" at bounding box center [242, 315] width 19 height 19
checkbox input "true"
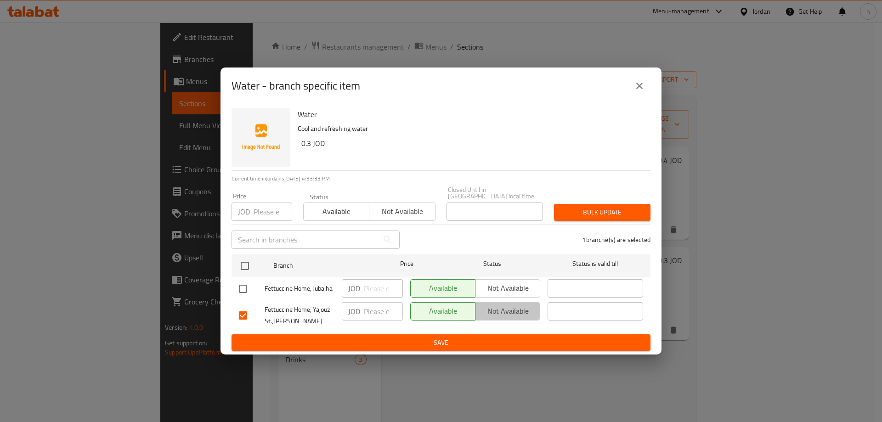
click at [510, 311] on span "Not available" at bounding box center [507, 311] width 57 height 13
click at [473, 340] on span "Save" at bounding box center [441, 342] width 404 height 11
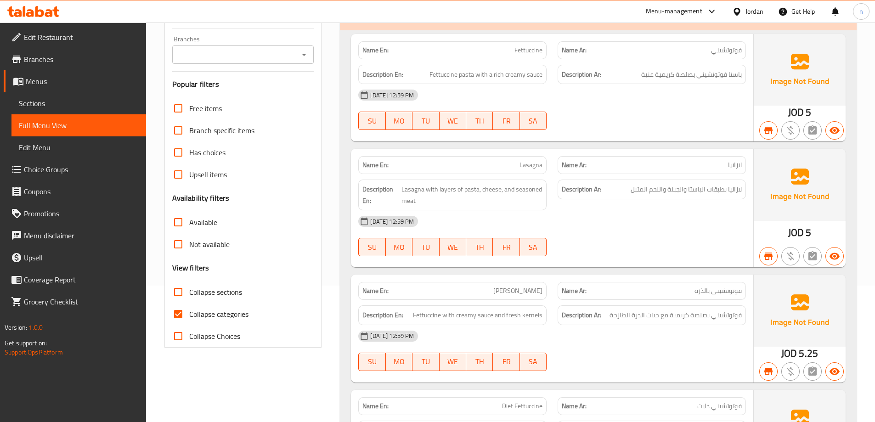
scroll to position [138, 0]
click at [178, 302] on input "Collapse categories" at bounding box center [178, 313] width 22 height 22
checkbox input "false"
click at [176, 280] on input "Collapse sections" at bounding box center [178, 291] width 22 height 22
checkbox input "true"
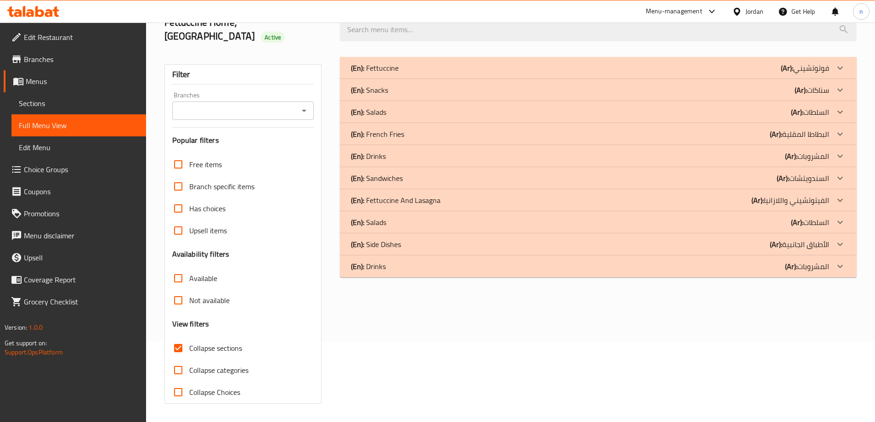
scroll to position [0, 0]
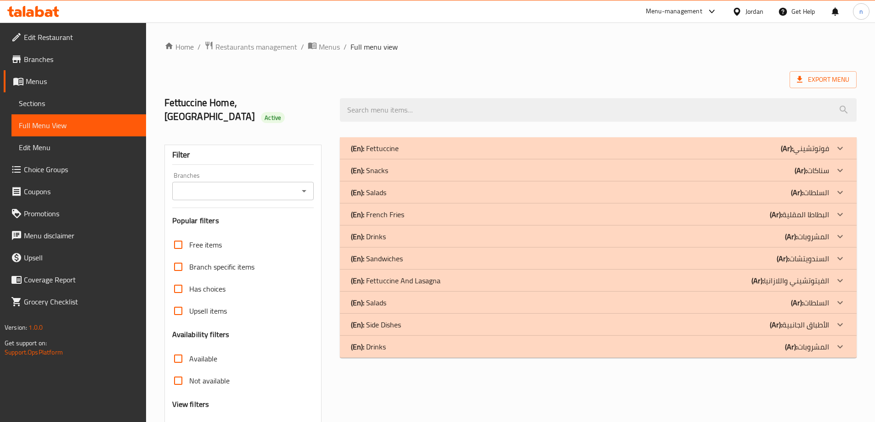
click at [559, 143] on div "(En): [PERSON_NAME] (Ar): فوتوتشيني" at bounding box center [590, 148] width 478 height 11
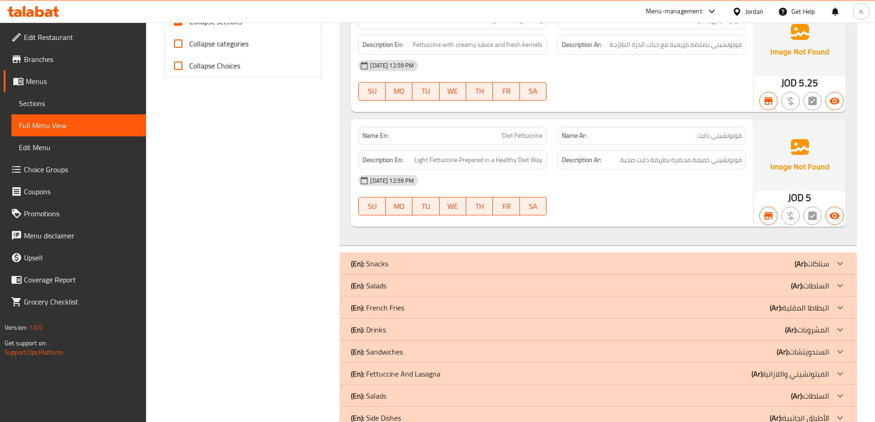
scroll to position [441, 0]
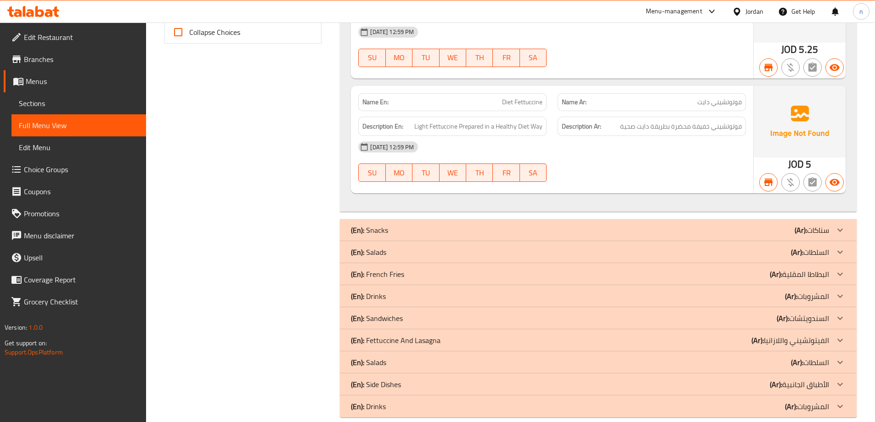
click at [524, 225] on div "(En): Snacks (Ar): سناكات" at bounding box center [590, 230] width 478 height 11
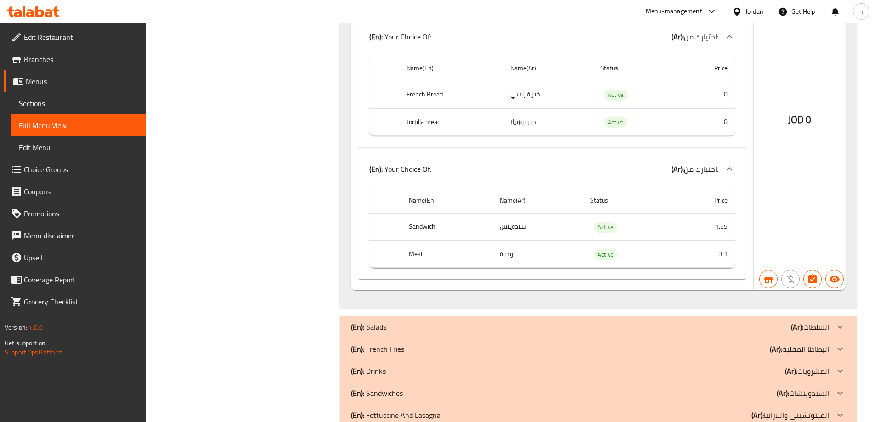
scroll to position [5115, 0]
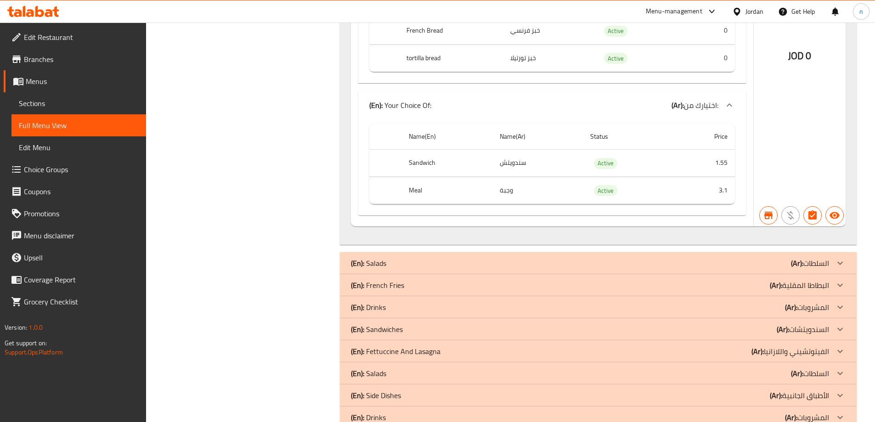
click at [566, 274] on div "(En): French Fries (Ar): البطاطا المقلية" at bounding box center [598, 285] width 517 height 22
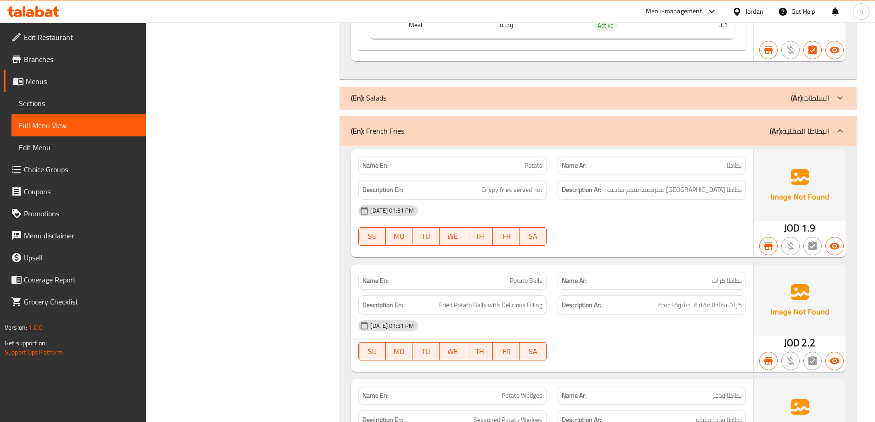
scroll to position [5207, 0]
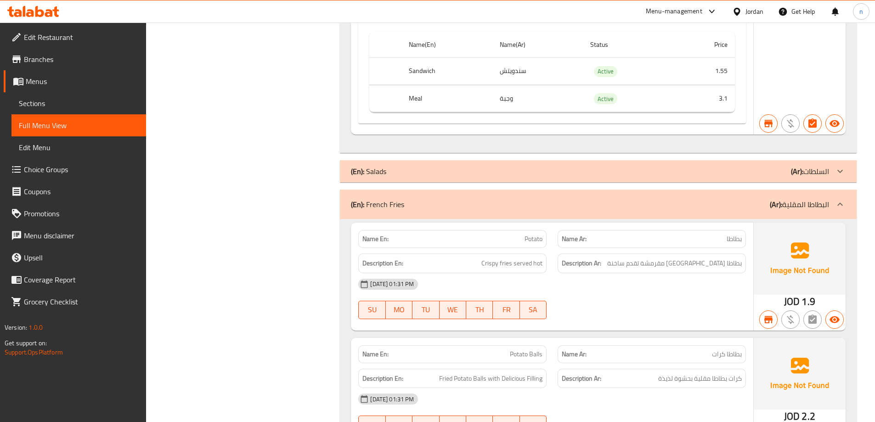
click at [592, 160] on div "(En): Salads (Ar): السلطات" at bounding box center [598, 171] width 517 height 22
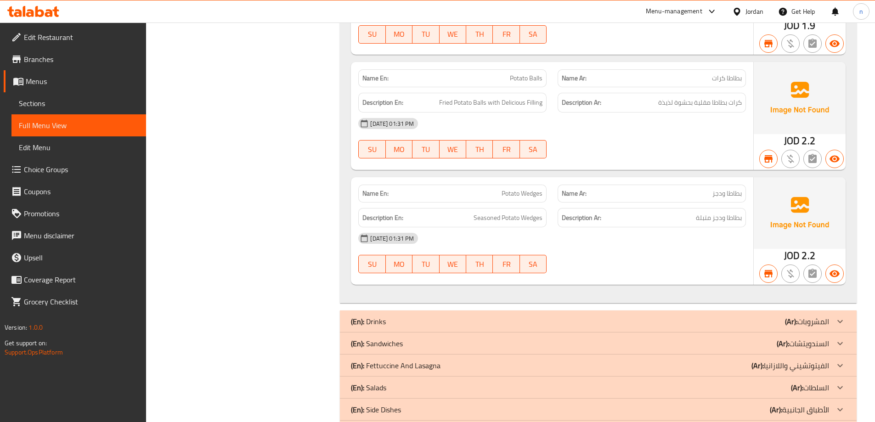
scroll to position [6594, 0]
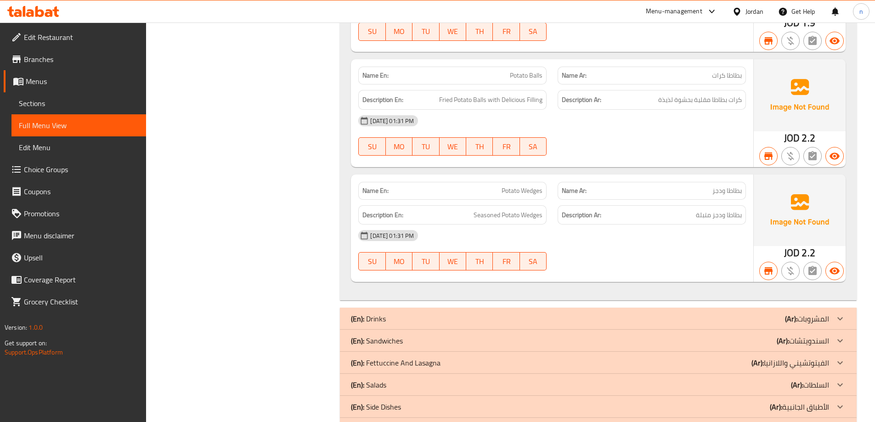
click at [521, 308] on div "(En): Drinks (Ar): المشروبات" at bounding box center [598, 319] width 517 height 22
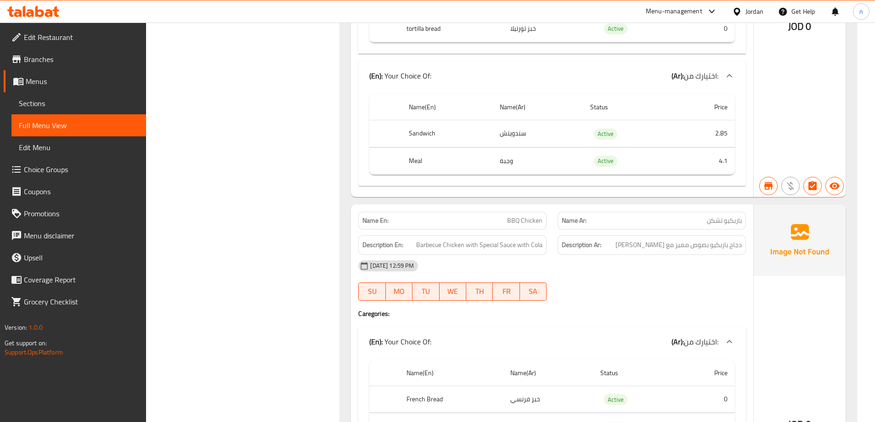
scroll to position [0, 0]
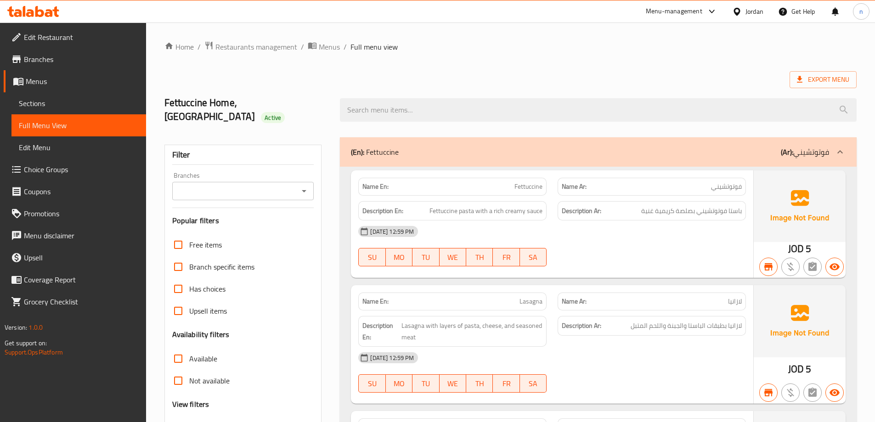
click at [528, 182] on span "Fettuccine" at bounding box center [528, 187] width 28 height 10
copy span "Fettuccine"
click at [633, 246] on div "[DATE] 12:59 PM SU MO TU WE TH FR SA" at bounding box center [552, 245] width 399 height 51
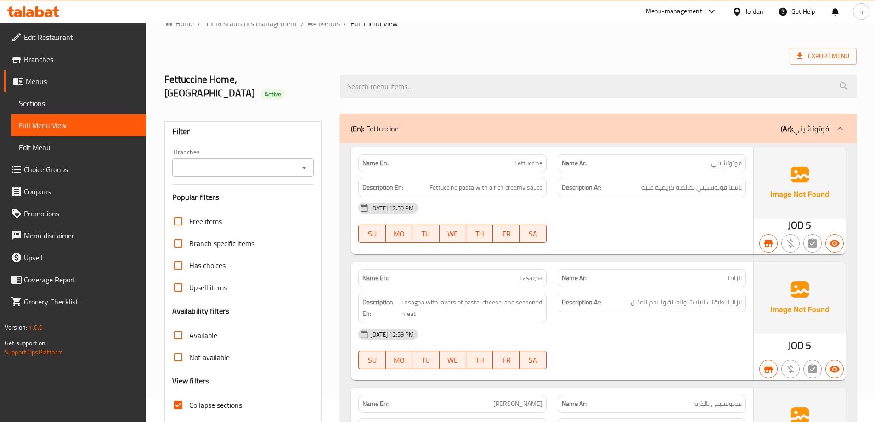
scroll to position [46, 0]
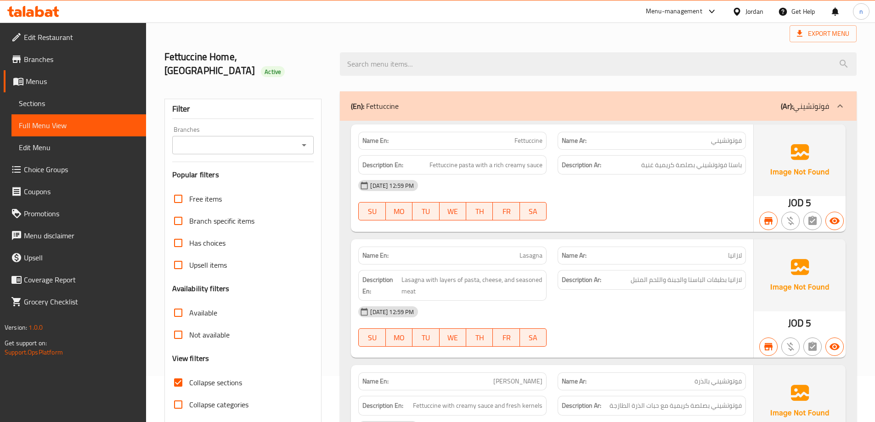
click at [729, 136] on span "فوتوتشيني" at bounding box center [726, 141] width 31 height 10
click at [663, 181] on div "[DATE] 12:59 PM" at bounding box center [552, 186] width 399 height 22
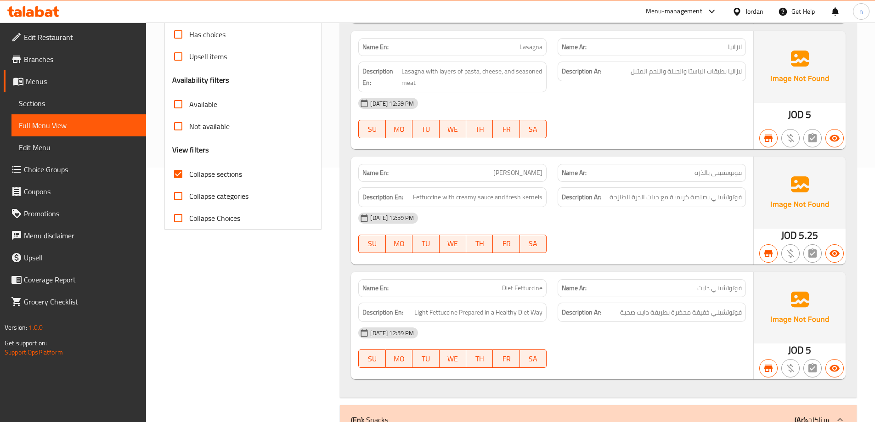
scroll to position [276, 0]
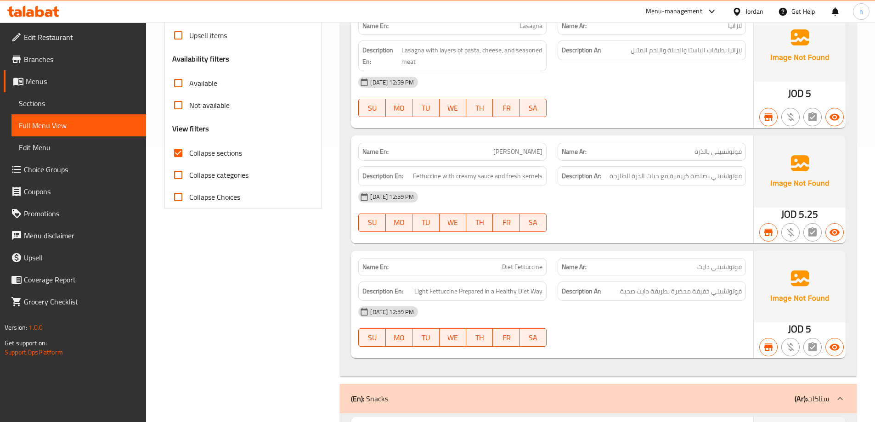
click at [701, 147] on span "فوتوتشيني بالذرة" at bounding box center [718, 152] width 47 height 10
copy span "فوتوتشيني بالذرة"
click at [651, 209] on div "[DATE] 12:59 PM SU MO TU WE TH FR SA" at bounding box center [552, 211] width 399 height 51
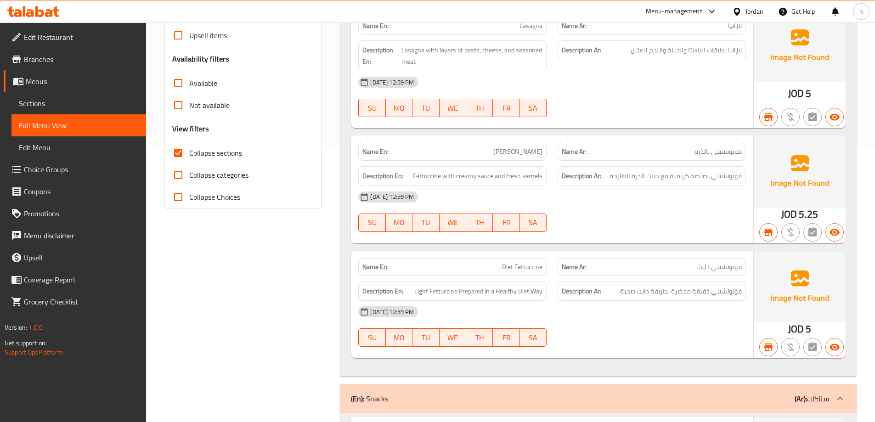
click at [647, 200] on div "[DATE] 12:59 PM SU MO TU WE TH FR SA" at bounding box center [552, 211] width 399 height 51
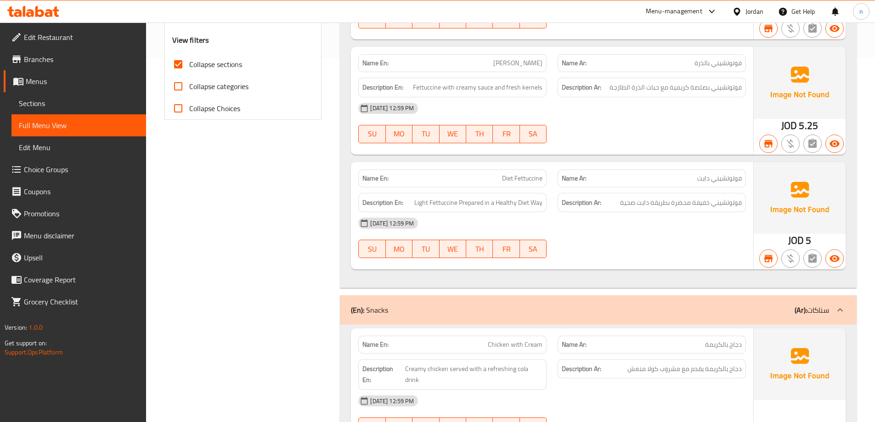
scroll to position [367, 0]
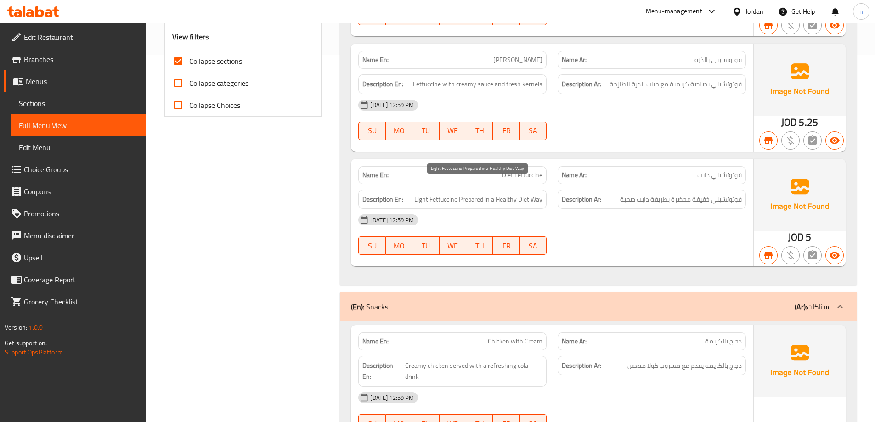
click at [502, 194] on span "Light Fettuccine Prepared in a Healthy Diet Way" at bounding box center [478, 199] width 128 height 11
copy span "Healthy"
click at [586, 249] on div at bounding box center [651, 254] width 199 height 11
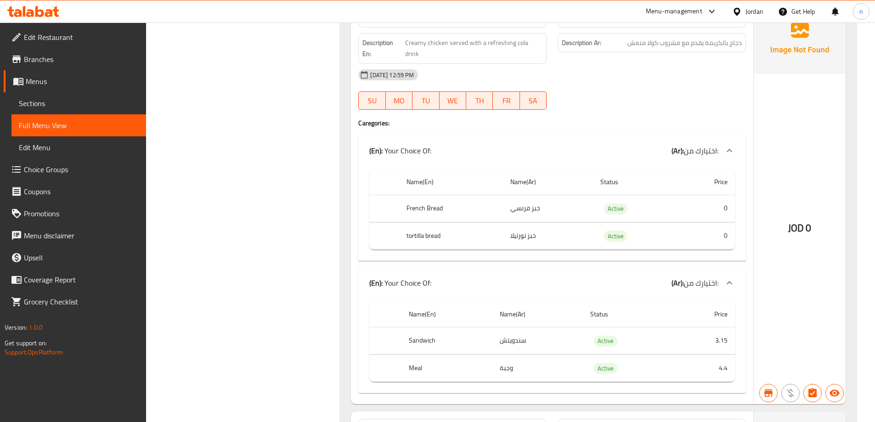
scroll to position [689, 0]
click at [51, 165] on span "Choice Groups" at bounding box center [81, 169] width 115 height 11
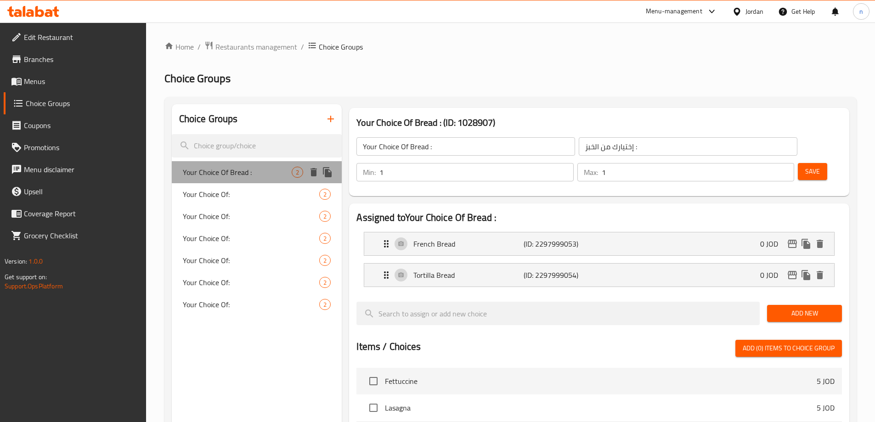
click at [259, 176] on span "Your Choice Of Bread :" at bounding box center [237, 172] width 109 height 11
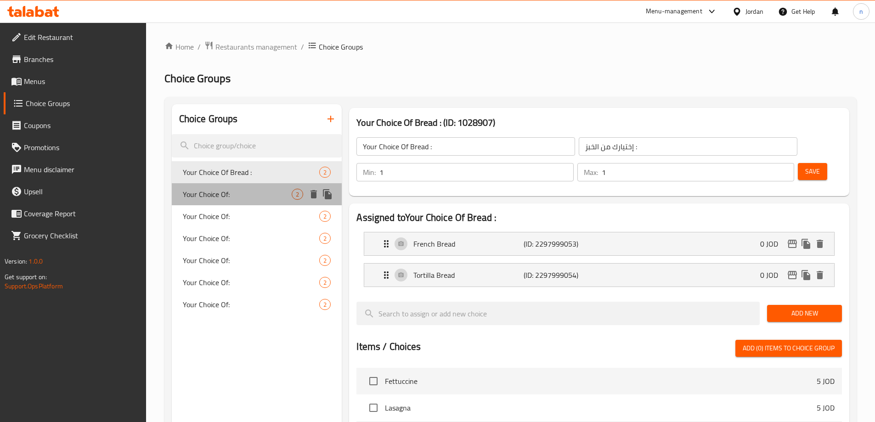
click at [256, 192] on span "Your Choice Of:" at bounding box center [237, 194] width 109 height 11
type input "Your Choice Of:"
type input "اختيارك من:"
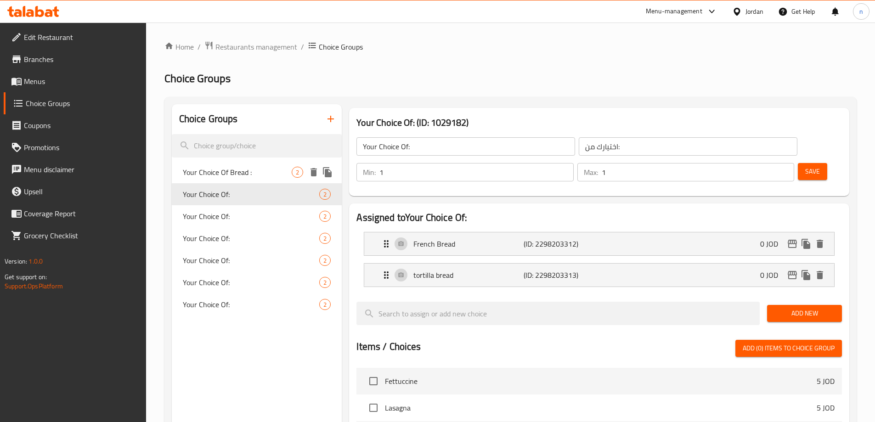
click at [234, 176] on span "Your Choice Of Bread :" at bounding box center [237, 172] width 109 height 11
type input "Your Choice Of Bread :"
type input "إختيارك من الخبز :"
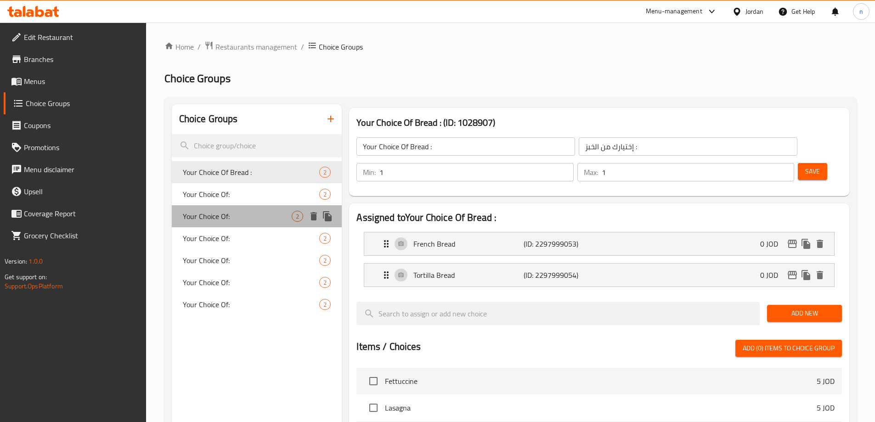
click at [232, 220] on span "Your Choice Of:" at bounding box center [237, 216] width 109 height 11
type input "Your Choice Of:"
type input "اختيارك من:"
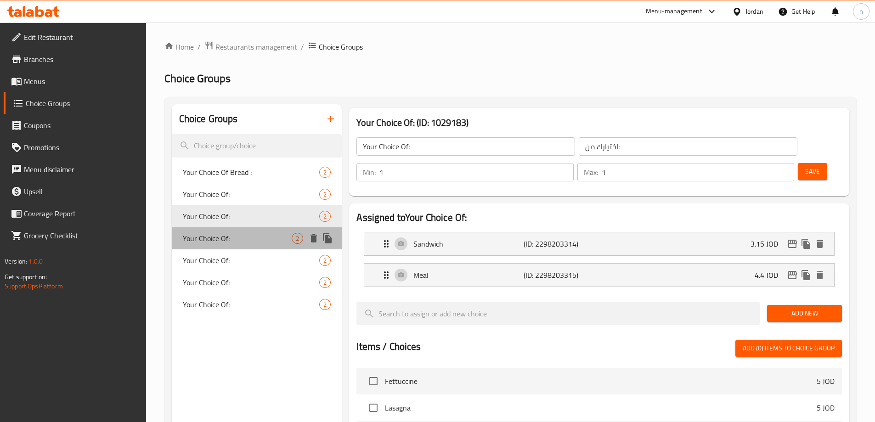
click at [235, 236] on span "Your Choice Of:" at bounding box center [237, 238] width 109 height 11
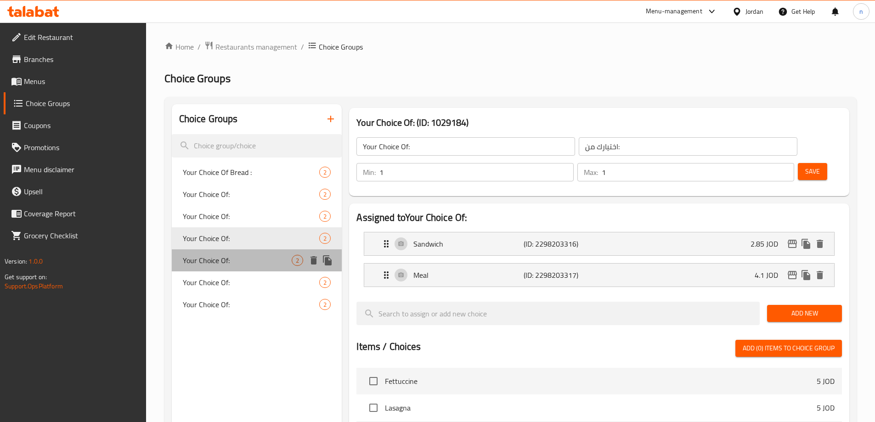
click at [241, 260] on span "Your Choice Of:" at bounding box center [237, 260] width 109 height 11
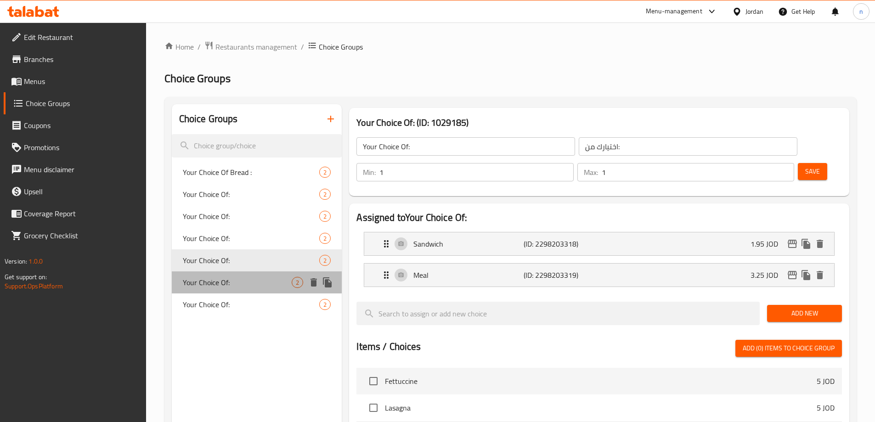
click at [241, 280] on span "Your Choice Of:" at bounding box center [237, 282] width 109 height 11
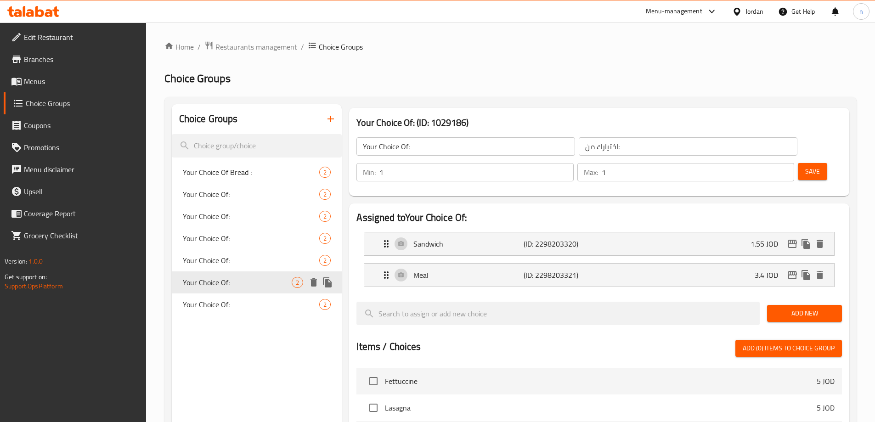
click at [240, 291] on div "Your Choice Of: 2" at bounding box center [257, 282] width 170 height 22
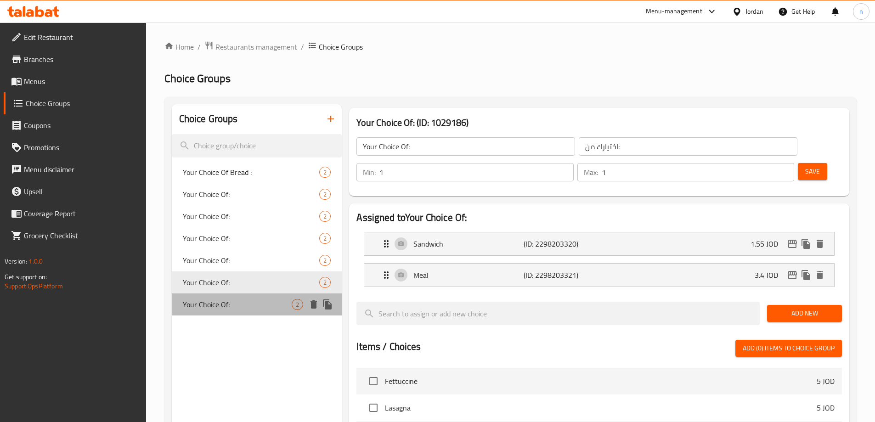
click at [237, 309] on span "Your Choice Of:" at bounding box center [237, 304] width 109 height 11
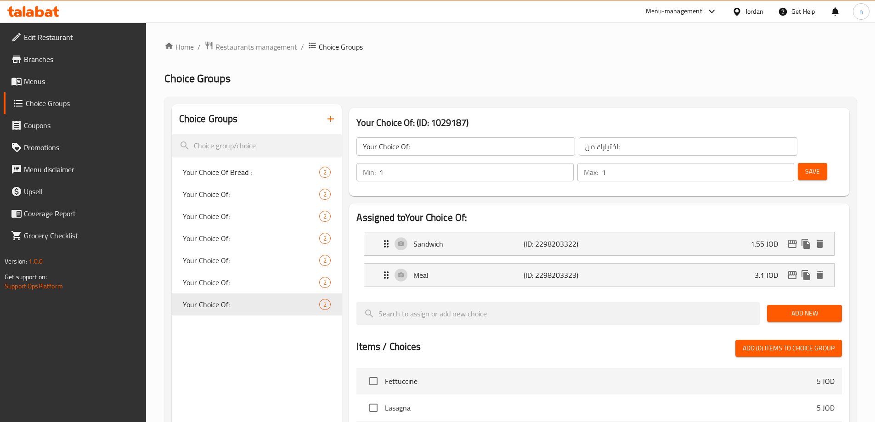
click at [233, 320] on div "Choice Groups Your Choice Of Bread : 2 Your Choice Of: 2 Your Choice Of: 2 Your…" at bounding box center [257, 398] width 170 height 588
click at [232, 311] on div "Your Choice Of: 2" at bounding box center [257, 305] width 170 height 22
click at [243, 171] on span "Your Choice Of Bread :" at bounding box center [237, 172] width 109 height 11
type input "Your Choice Of Bread :"
type input "إختيارك من الخبز :"
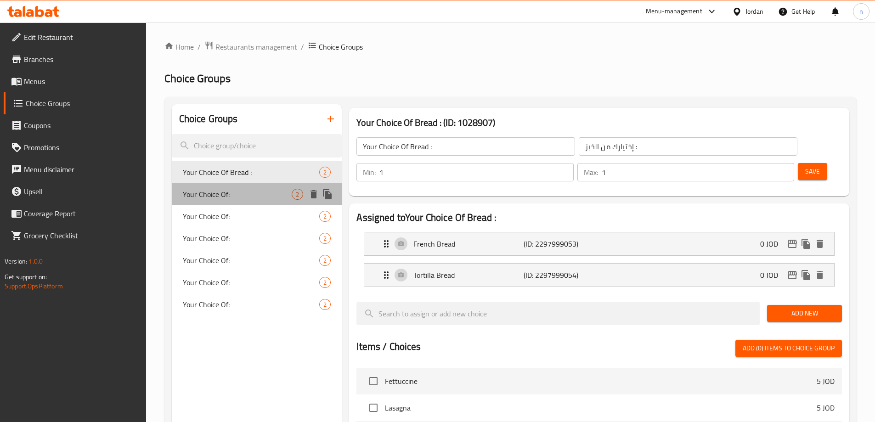
click at [237, 195] on span "Your Choice Of:" at bounding box center [237, 194] width 109 height 11
type input "Your Choice Of:"
type input "اختيارك من:"
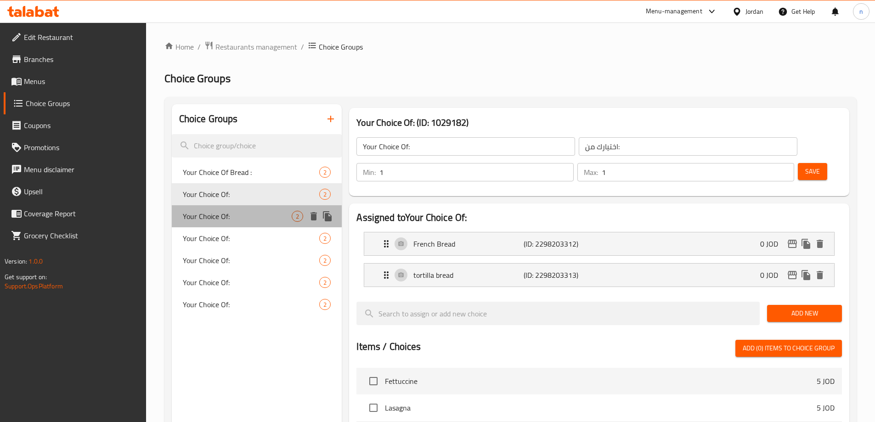
click at [237, 214] on span "Your Choice Of:" at bounding box center [237, 216] width 109 height 11
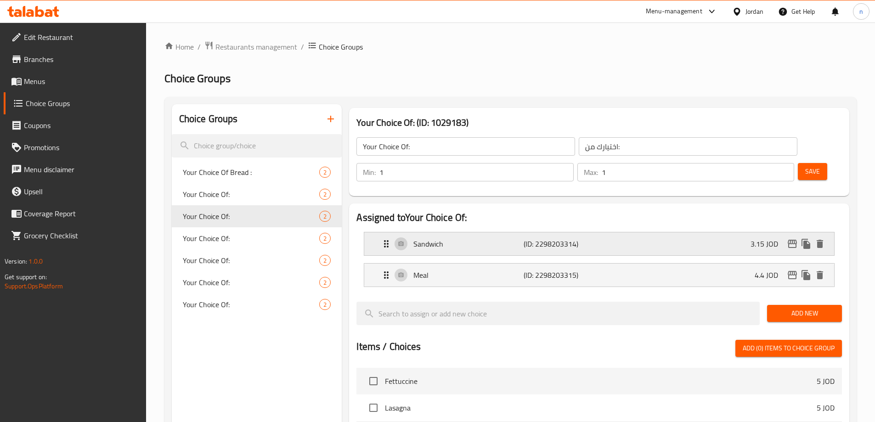
click at [475, 238] on p "Sandwich" at bounding box center [468, 243] width 110 height 11
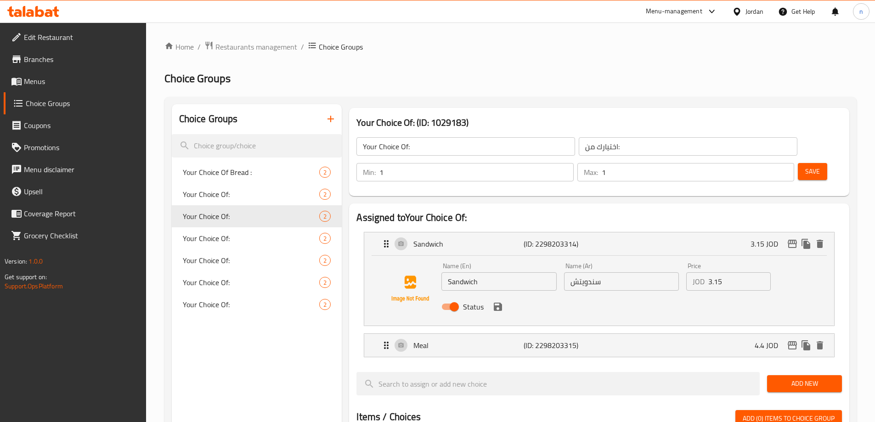
click at [588, 272] on input "سندويتش" at bounding box center [621, 281] width 115 height 18
paste input "اندوي"
click at [500, 303] on icon "save" at bounding box center [498, 307] width 8 height 8
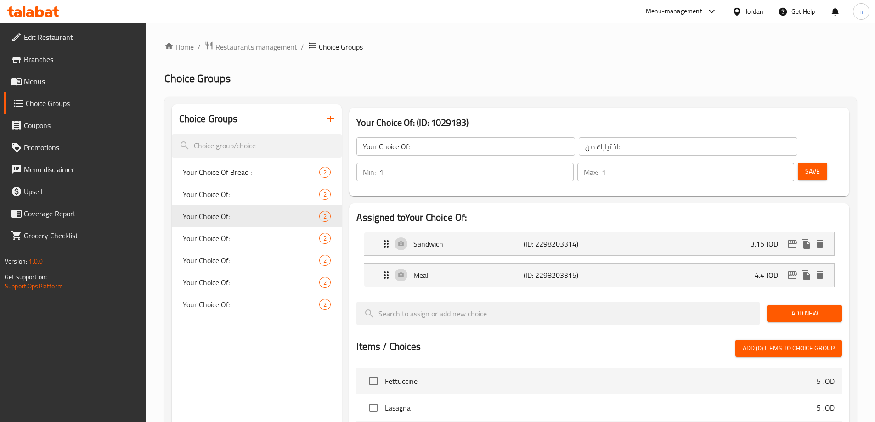
type input "ساندويش"
click at [805, 166] on span "Save" at bounding box center [812, 171] width 15 height 11
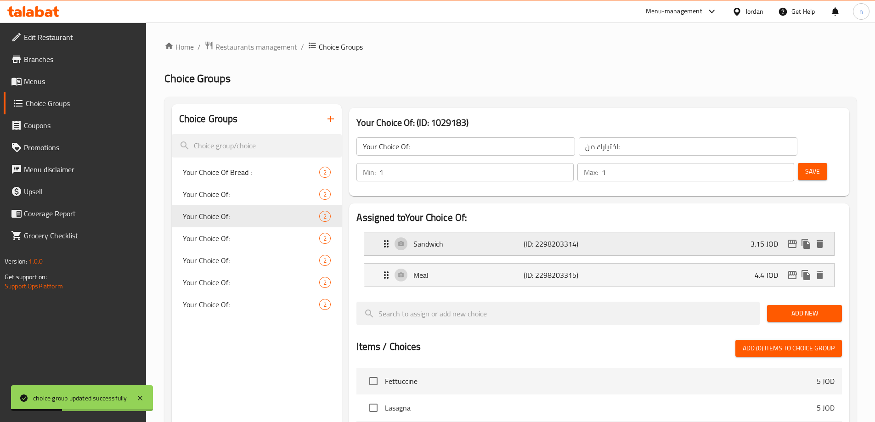
click at [494, 238] on p "Sandwich" at bounding box center [468, 243] width 110 height 11
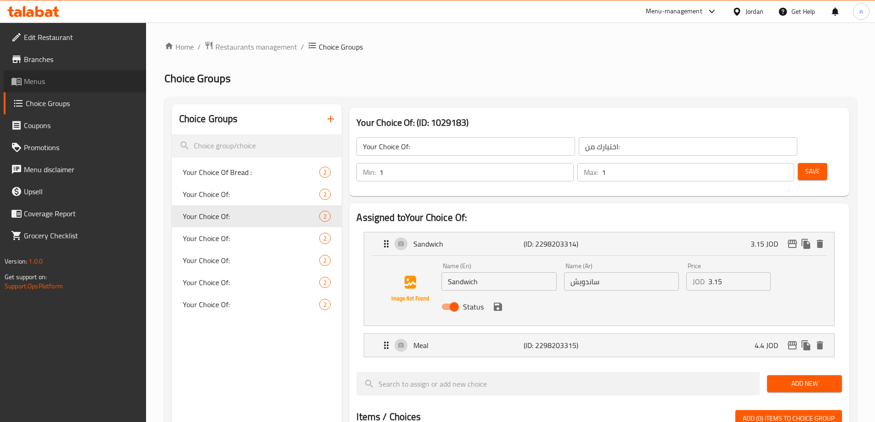
click at [57, 81] on span "Menus" at bounding box center [81, 81] width 115 height 11
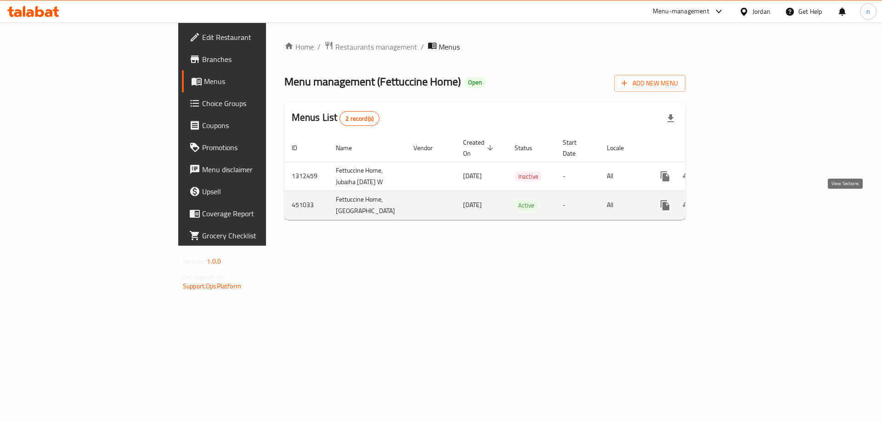
click at [735, 206] on icon "enhanced table" at bounding box center [731, 205] width 8 height 8
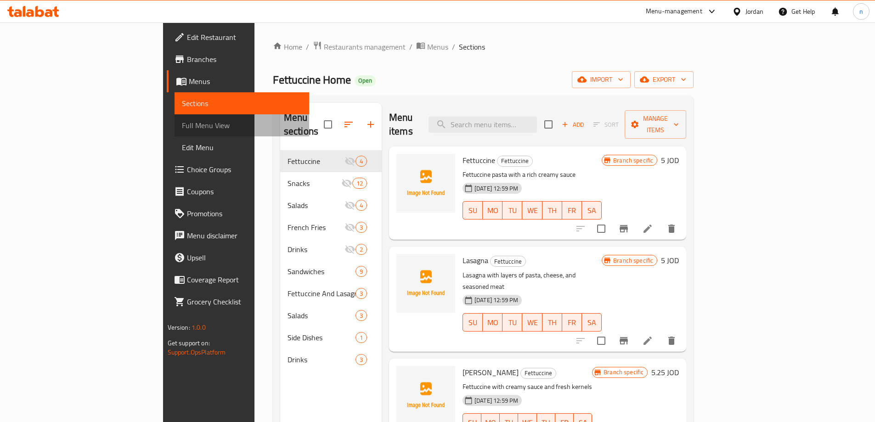
click at [175, 131] on link "Full Menu View" at bounding box center [242, 125] width 135 height 22
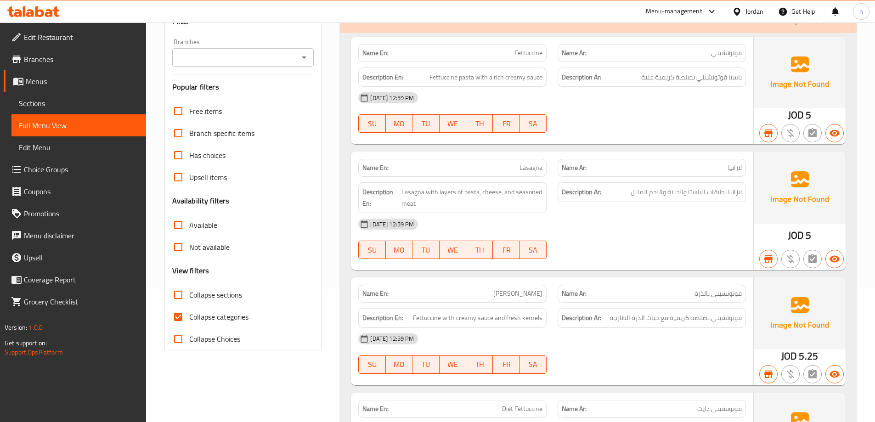
scroll to position [138, 0]
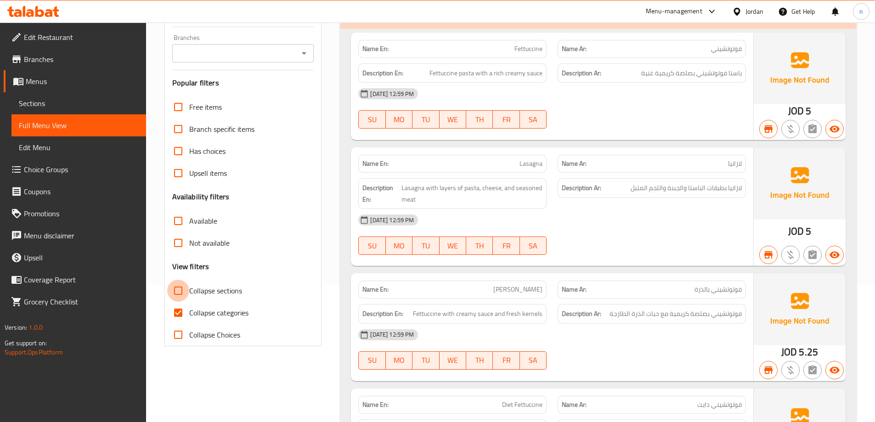
click at [176, 280] on input "Collapse sections" at bounding box center [178, 291] width 22 height 22
checkbox input "true"
click at [181, 302] on input "Collapse categories" at bounding box center [178, 313] width 22 height 22
checkbox input "false"
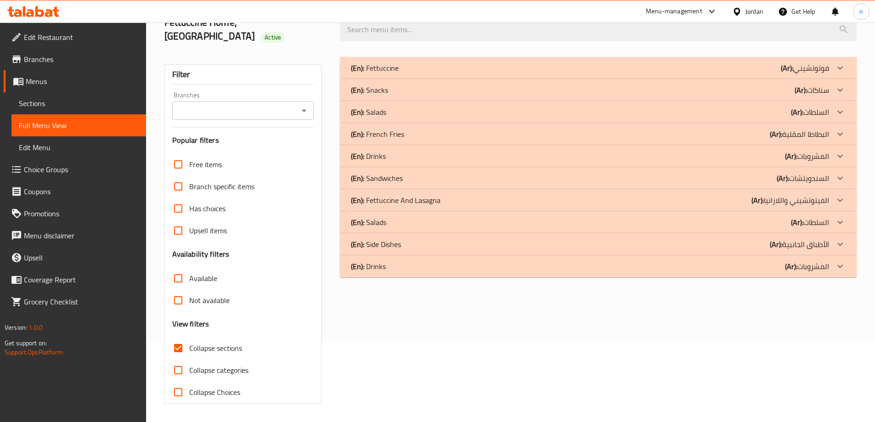
scroll to position [67, 0]
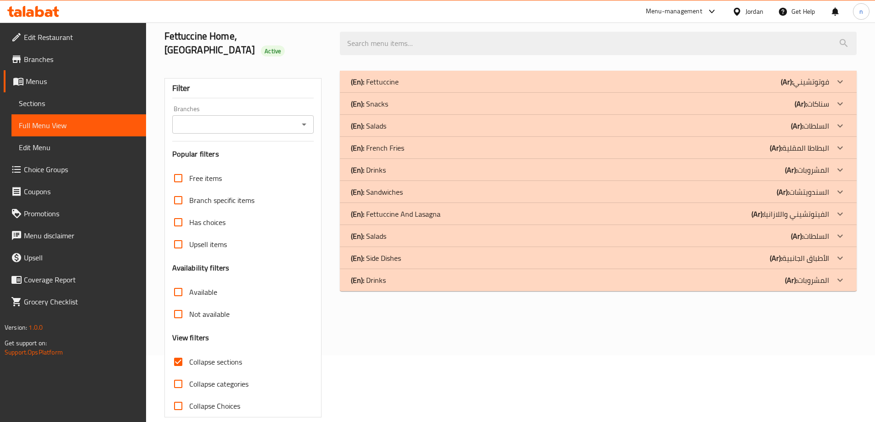
click at [529, 76] on div "(En): [PERSON_NAME] (Ar): فوتوتشيني" at bounding box center [590, 81] width 478 height 11
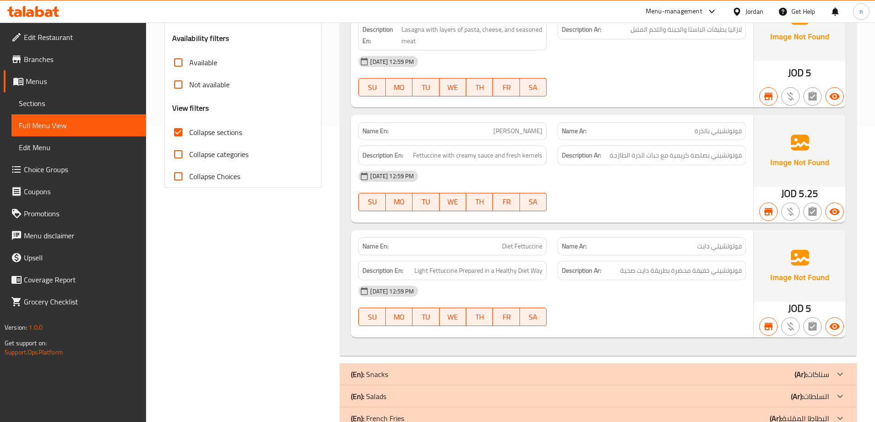
scroll to position [441, 0]
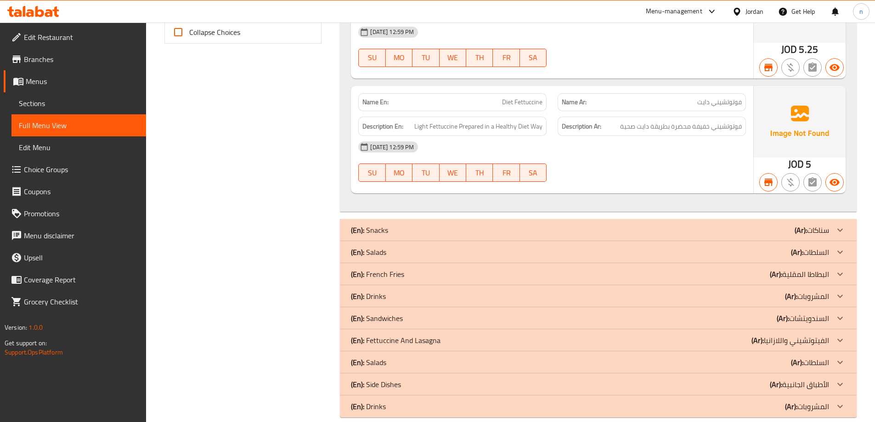
click at [534, 223] on div "(En): Snacks (Ar): سناكات" at bounding box center [598, 230] width 517 height 22
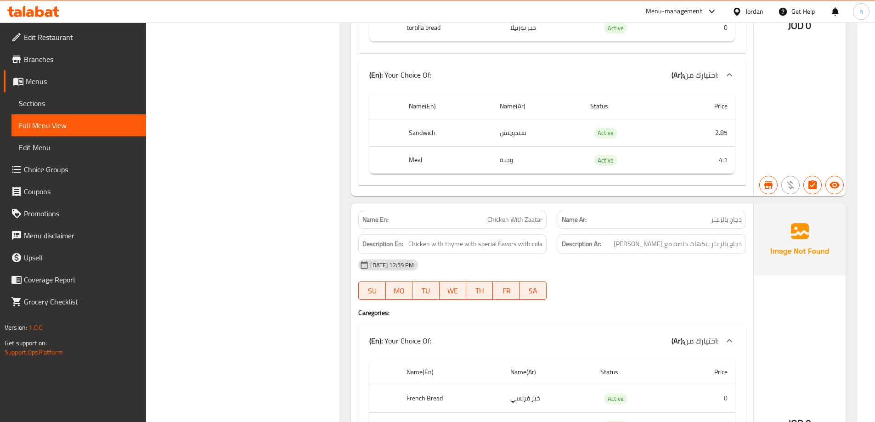
scroll to position [2094, 0]
click at [450, 237] on span "Chicken with thyme with special flavors with cola" at bounding box center [475, 242] width 134 height 11
copy span "thyme"
click at [605, 294] on div at bounding box center [651, 299] width 199 height 11
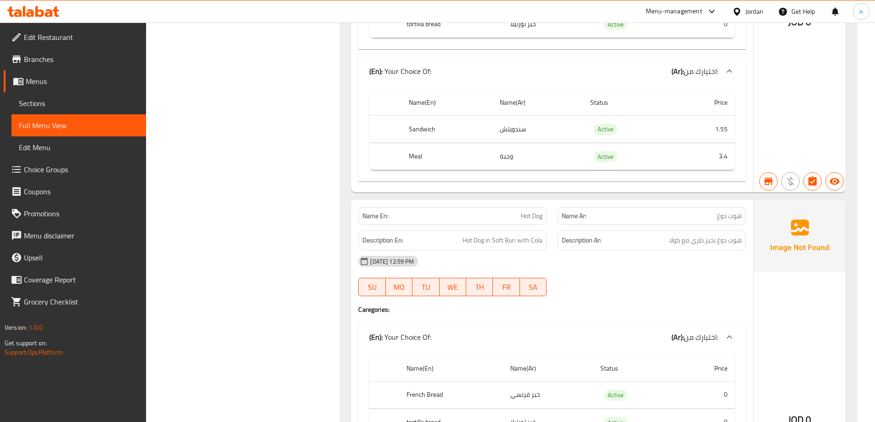
scroll to position [4804, 0]
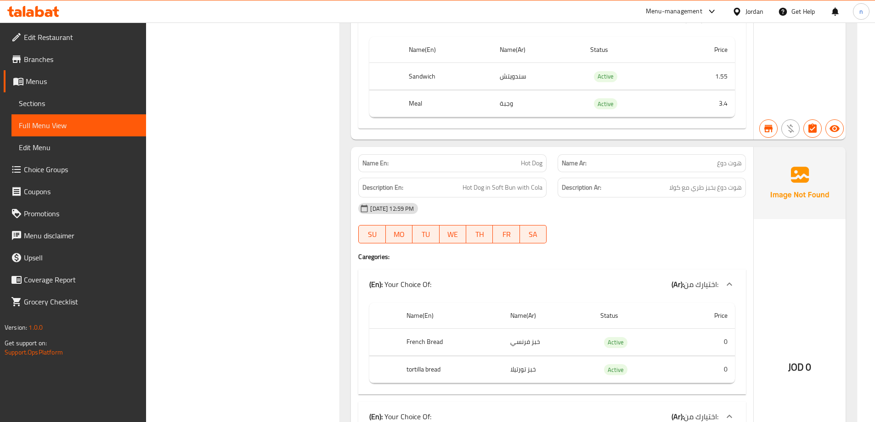
click at [531, 158] on span "Hot Dog" at bounding box center [532, 163] width 22 height 10
copy span "Hot Dog"
click at [587, 211] on div "[DATE] 12:59 PM SU MO TU WE TH FR SA" at bounding box center [552, 223] width 399 height 51
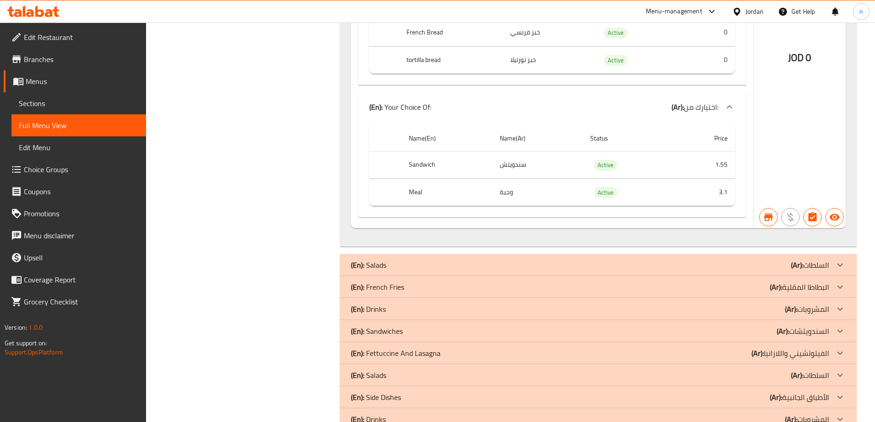
scroll to position [5115, 0]
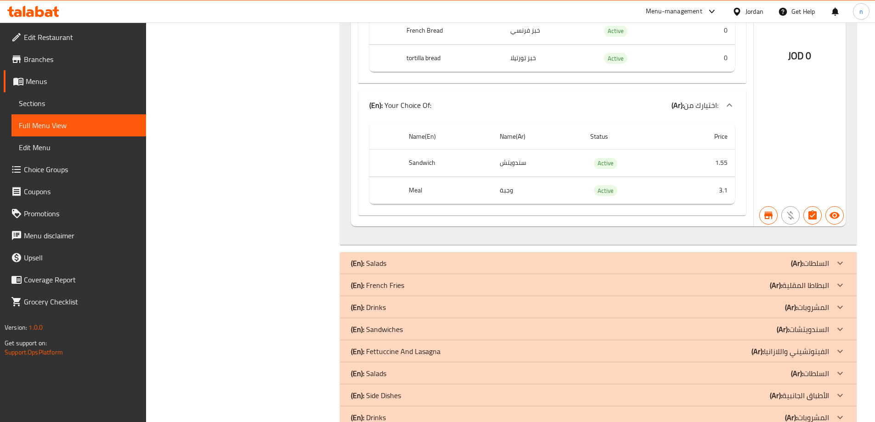
click at [575, 252] on div "(En): Salads (Ar): السلطات" at bounding box center [598, 263] width 517 height 22
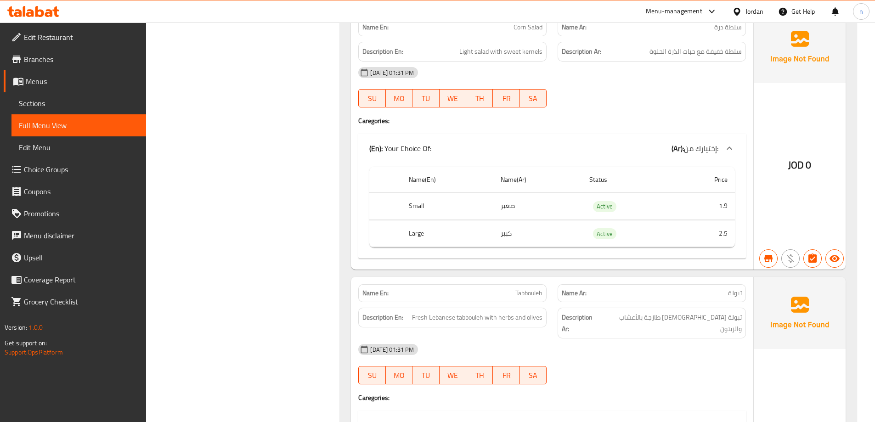
scroll to position [5713, 0]
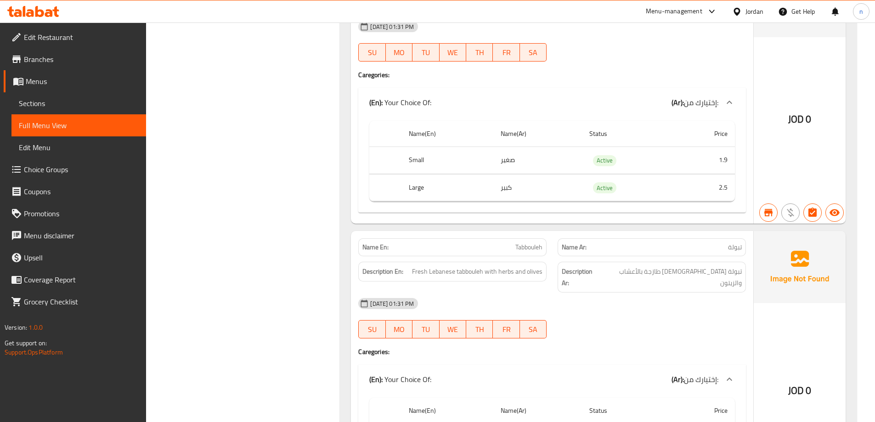
click at [741, 243] on span "تبولة" at bounding box center [735, 248] width 14 height 10
copy span "تبولة"
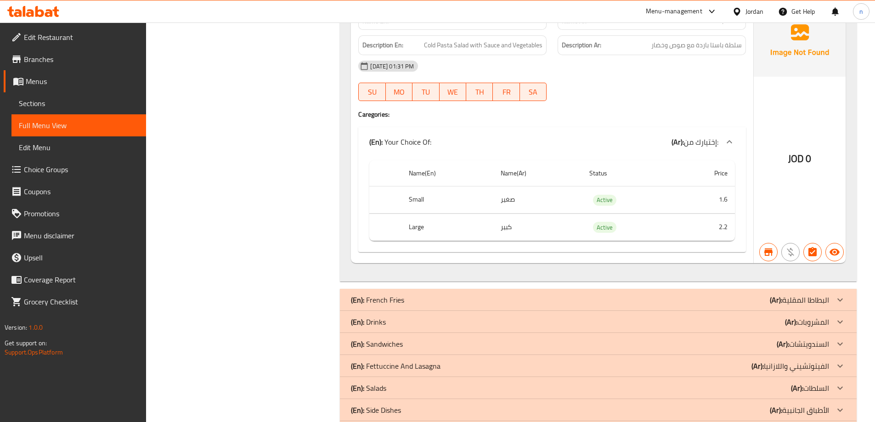
scroll to position [6218, 0]
click at [657, 293] on div "(En): French Fries (Ar): البطاطا المقلية" at bounding box center [590, 298] width 478 height 11
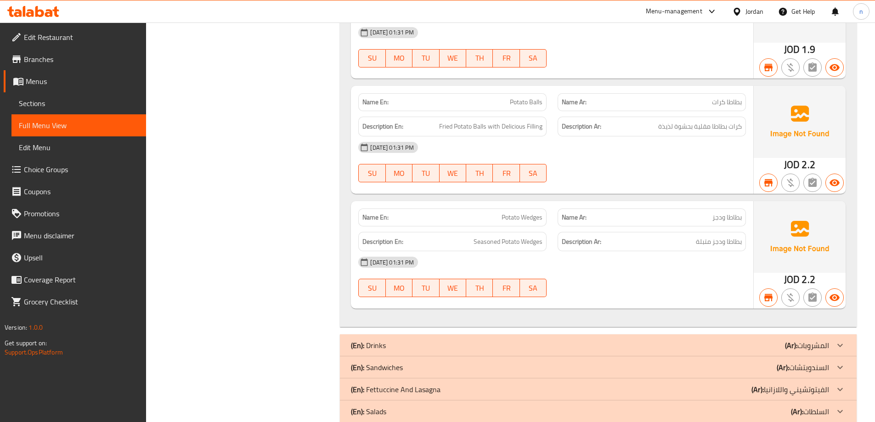
scroll to position [6594, 0]
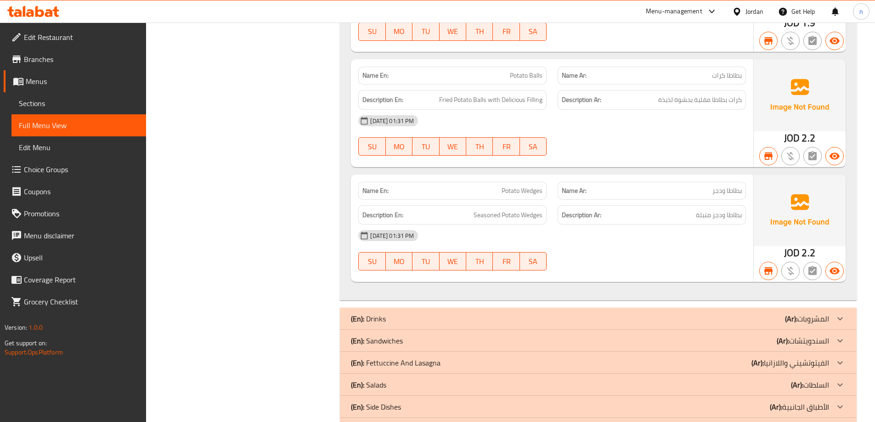
click at [578, 313] on div "(En): Drinks (Ar): المشروبات" at bounding box center [590, 318] width 478 height 11
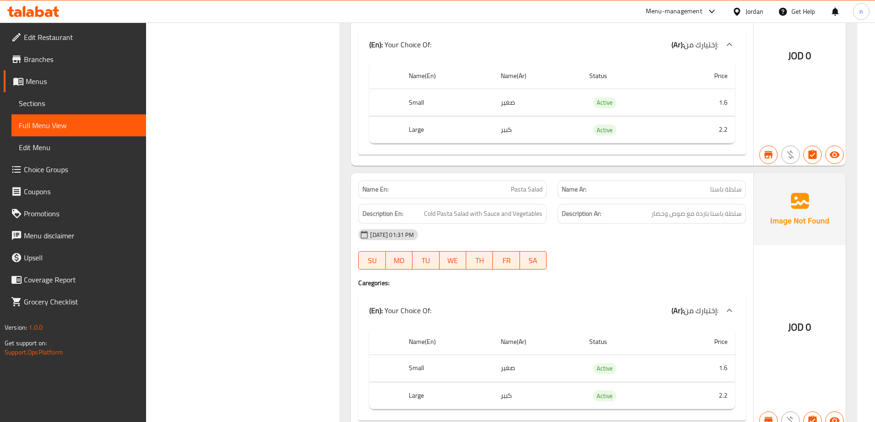
scroll to position [6026, 0]
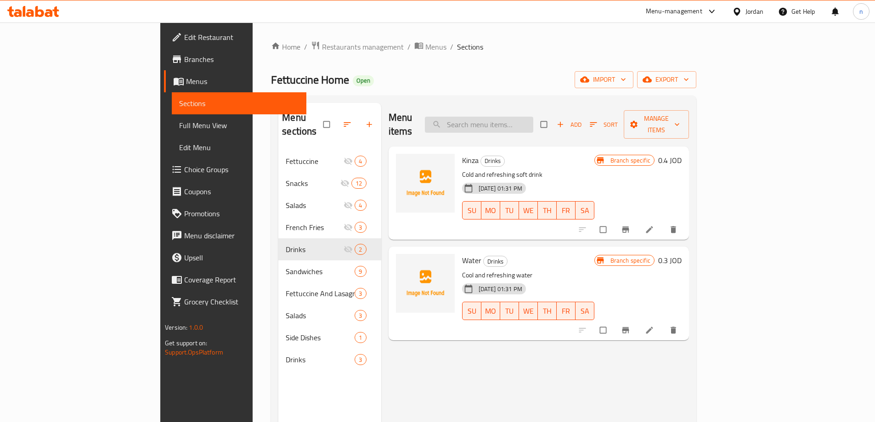
click at [533, 117] on input "search" at bounding box center [479, 125] width 108 height 16
paste input "Hot Dog"
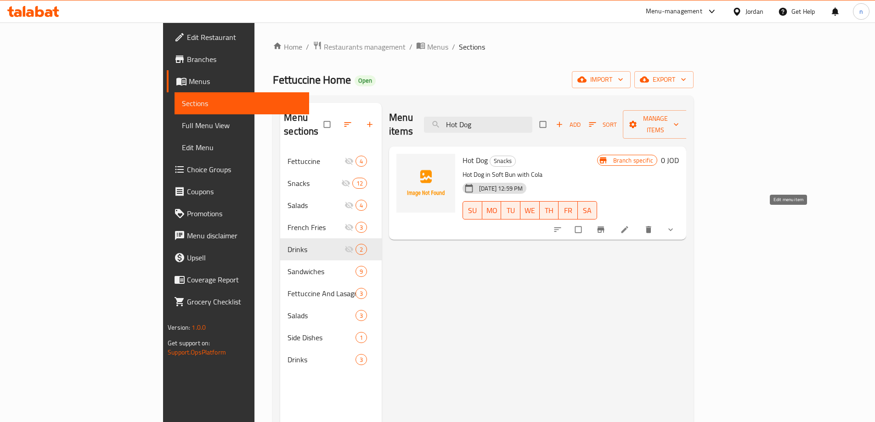
type input "Hot Dog"
click at [629, 225] on icon at bounding box center [624, 229] width 9 height 9
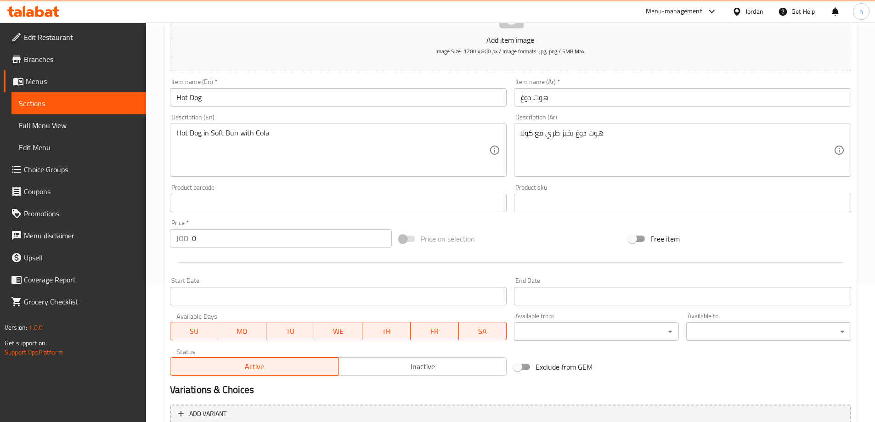
scroll to position [138, 0]
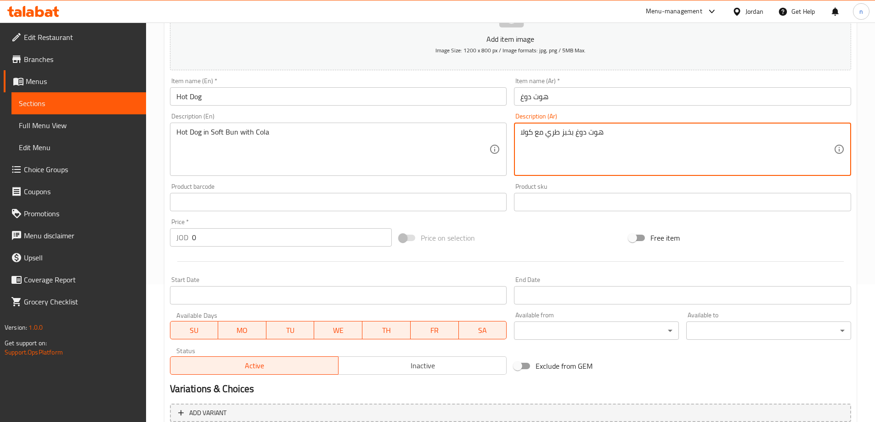
click at [570, 135] on textarea "هوت دوغ بخبز طري مع كولا" at bounding box center [676, 150] width 313 height 44
drag, startPoint x: 570, startPoint y: 135, endPoint x: 770, endPoint y: 357, distance: 298.9
click at [770, 357] on div "Add item image Image Size: 1200 x 800 px / Image formats: jpg, png / 5MB Max. I…" at bounding box center [510, 181] width 689 height 396
click at [556, 146] on textarea "هوت دوغ بخبز طري مع كولا" at bounding box center [676, 150] width 313 height 44
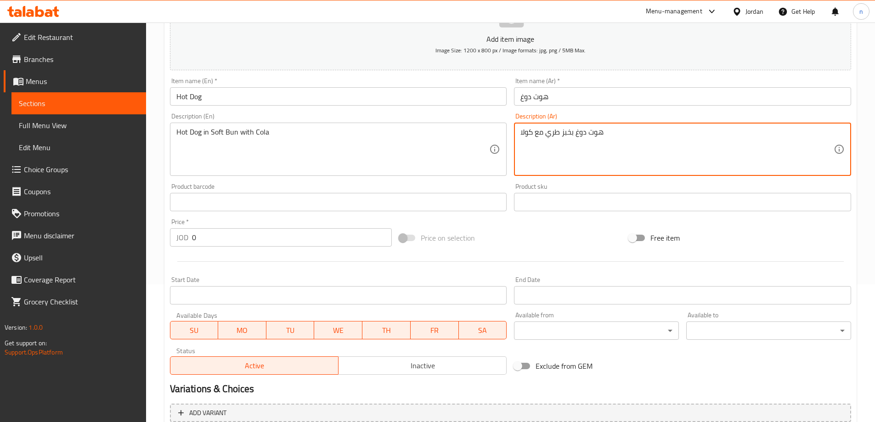
click at [556, 144] on textarea "هوت دوغ بخبز طري مع كولا" at bounding box center [676, 150] width 313 height 44
click at [555, 136] on textarea "هوت دوغ بخبز طري مع كولا" at bounding box center [676, 150] width 313 height 44
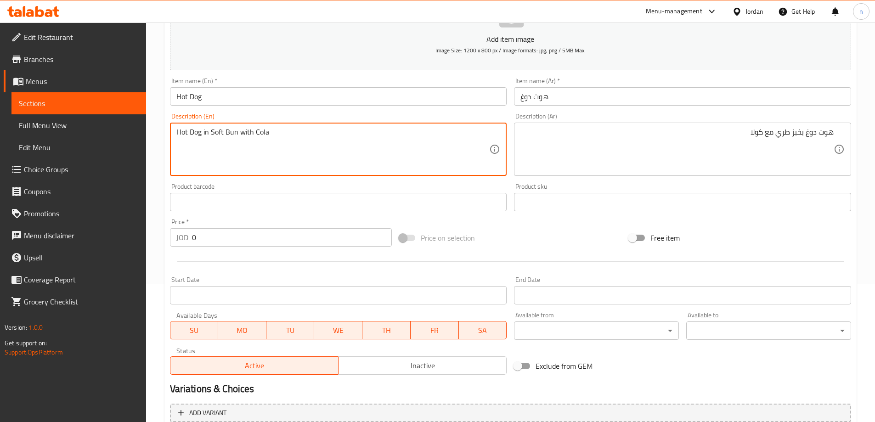
drag, startPoint x: 211, startPoint y: 132, endPoint x: 236, endPoint y: 136, distance: 24.6
click at [236, 136] on textarea "Hot Dog in Soft Bun with Cola" at bounding box center [332, 150] width 313 height 44
drag, startPoint x: 203, startPoint y: 131, endPoint x: 212, endPoint y: 135, distance: 9.0
click at [212, 135] on textarea "Hot Dog in tender bread with Cola" at bounding box center [332, 150] width 313 height 44
click at [210, 134] on textarea "Hot Dog in tender bread with Cola" at bounding box center [332, 150] width 313 height 44
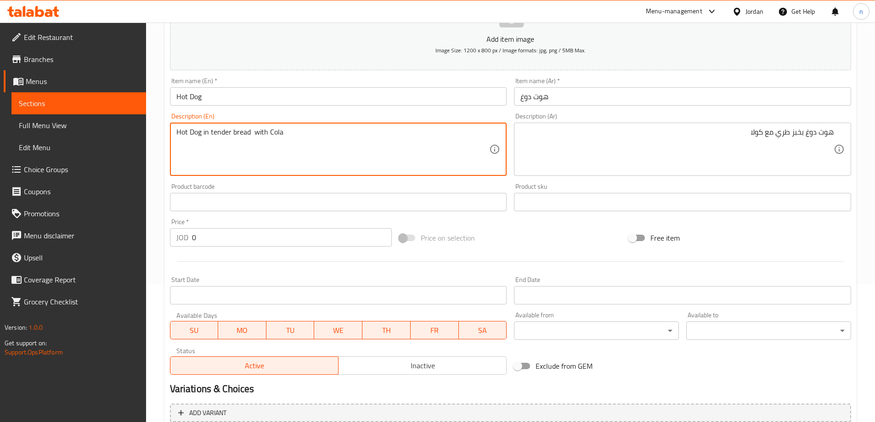
click at [206, 132] on textarea "Hot Dog in tender bread with Cola" at bounding box center [332, 150] width 313 height 44
click at [205, 132] on textarea "Hot Dog in tender bread with Cola" at bounding box center [332, 150] width 313 height 44
click at [262, 133] on textarea "Hot Dog with tender bread with Cola" at bounding box center [332, 150] width 313 height 44
drag, startPoint x: 202, startPoint y: 131, endPoint x: 300, endPoint y: 138, distance: 98.6
click at [300, 138] on textarea "Hot Dog with tender bread with Cola" at bounding box center [332, 150] width 313 height 44
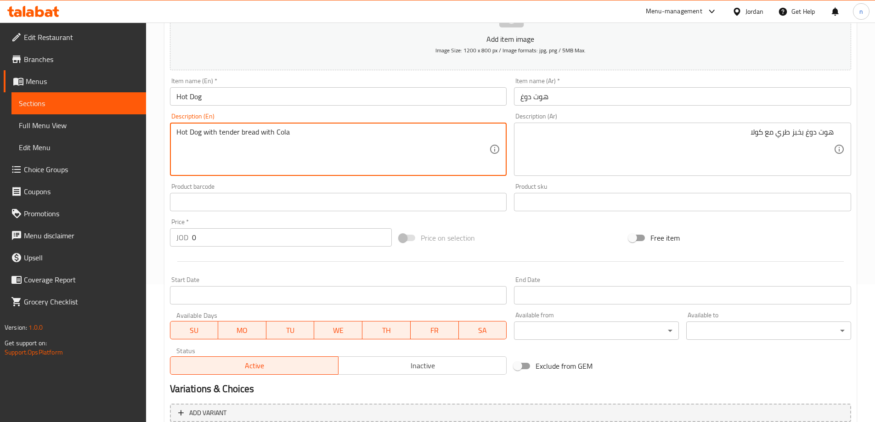
type textarea "Hot Dog with tender bread with Cola"
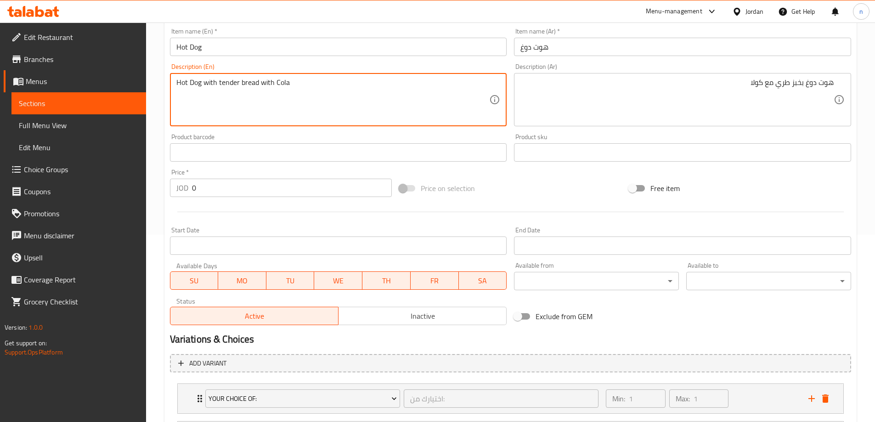
scroll to position [280, 0]
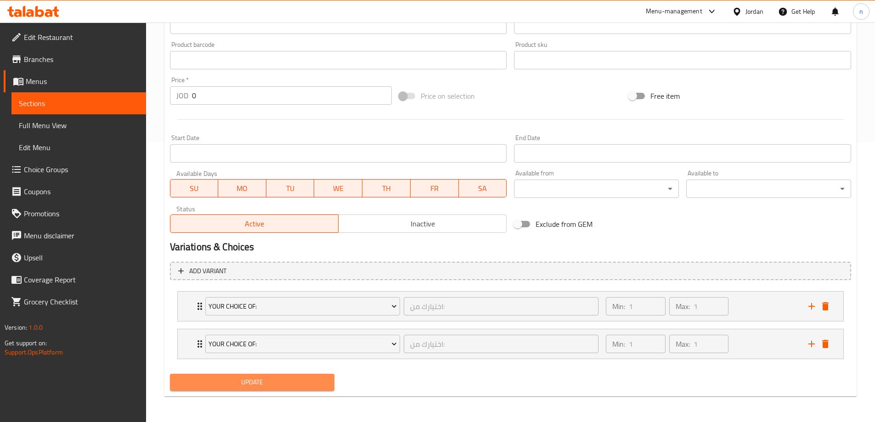
click at [274, 378] on span "Update" at bounding box center [252, 382] width 150 height 11
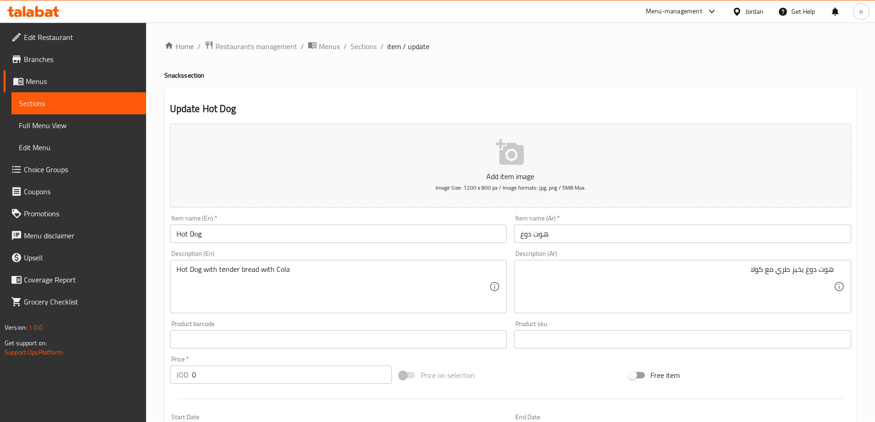
scroll to position [0, 0]
click at [358, 42] on span "Sections" at bounding box center [363, 46] width 26 height 11
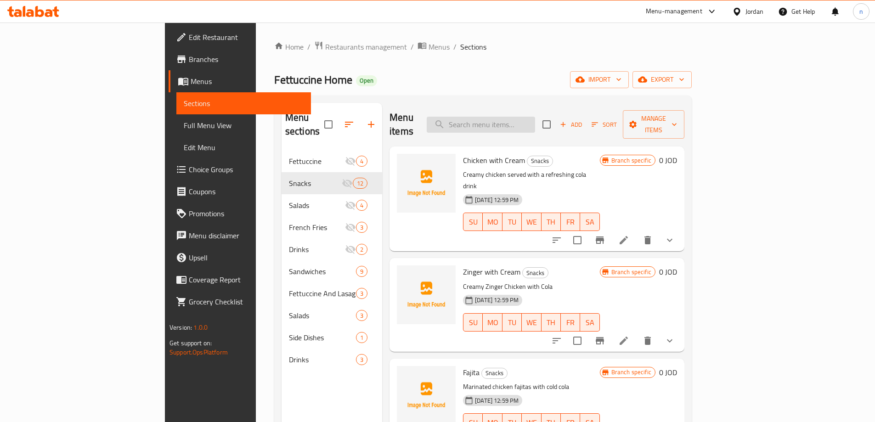
click at [535, 117] on input "search" at bounding box center [481, 125] width 108 height 16
paste input "Tabbouleh"
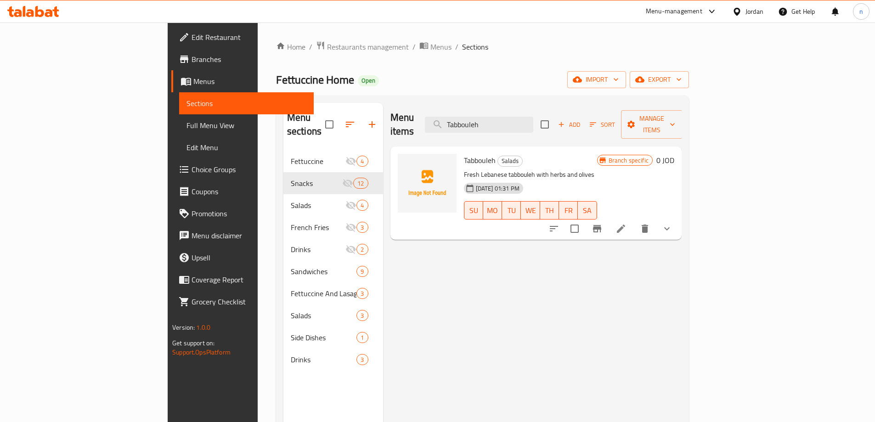
type input "Tabbouleh"
click at [634, 220] on li at bounding box center [621, 228] width 26 height 17
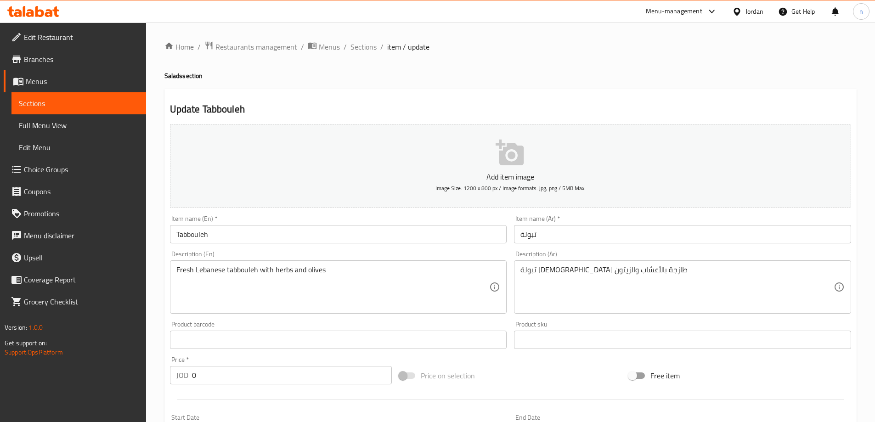
click at [207, 235] on input "Tabbouleh" at bounding box center [338, 234] width 337 height 18
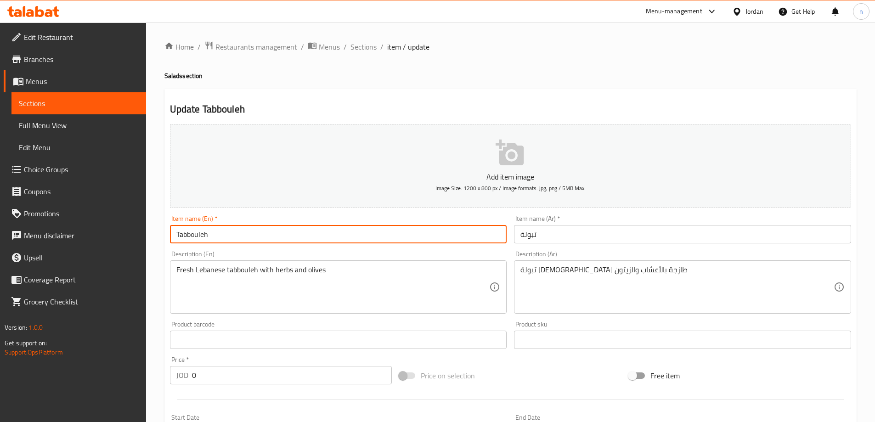
click at [207, 235] on input "Tabbouleh" at bounding box center [338, 234] width 337 height 18
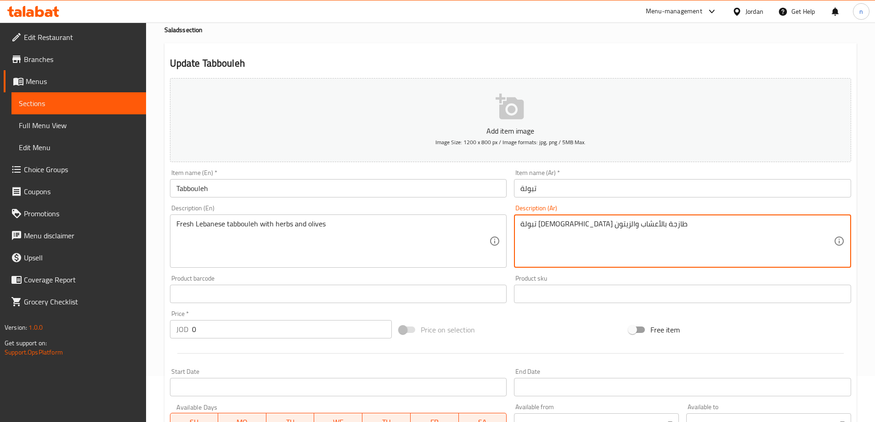
click at [600, 225] on textarea "تبولة [DEMOGRAPHIC_DATA] طازجة بالأعشاب والزيتون" at bounding box center [676, 242] width 313 height 44
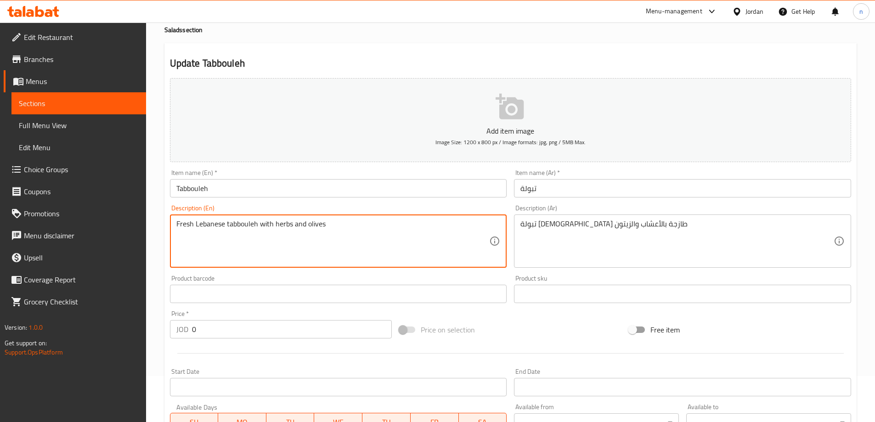
click at [206, 226] on textarea "Fresh Lebanese tabbouleh with herbs and olives" at bounding box center [332, 242] width 313 height 44
paste textarea
type textarea "Fresh Lebanese tabbouleh with herbs and olives"
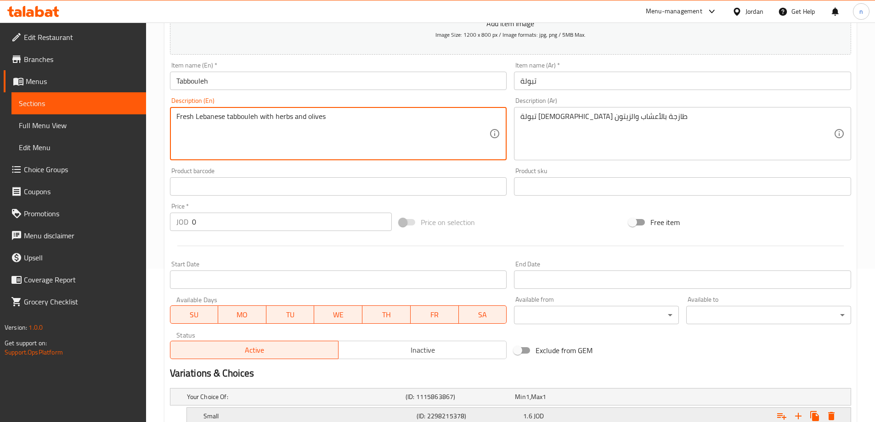
scroll to position [248, 0]
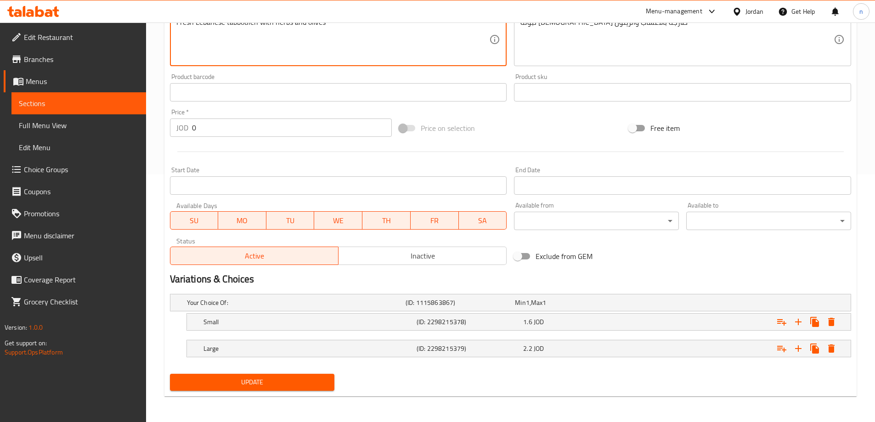
click at [257, 377] on span "Update" at bounding box center [252, 382] width 150 height 11
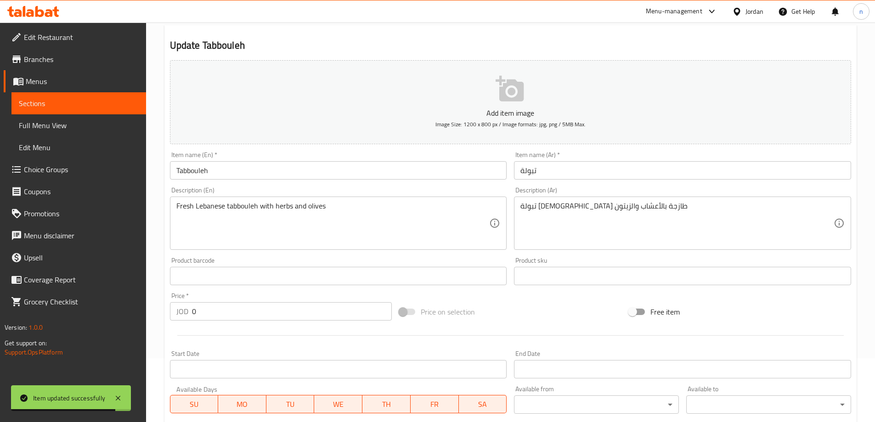
scroll to position [0, 0]
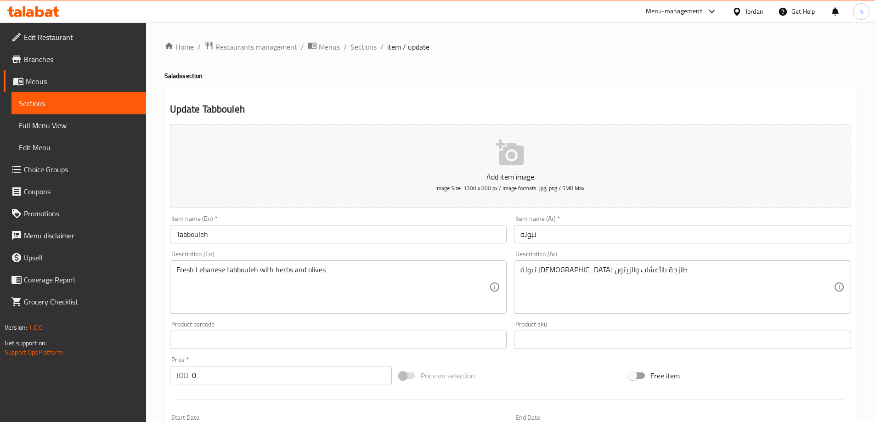
click at [84, 42] on span "Edit Restaurant" at bounding box center [81, 37] width 115 height 11
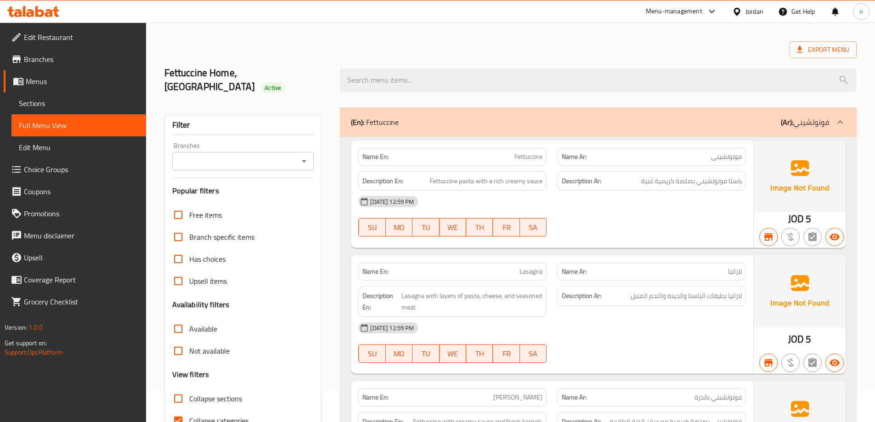
scroll to position [250, 0]
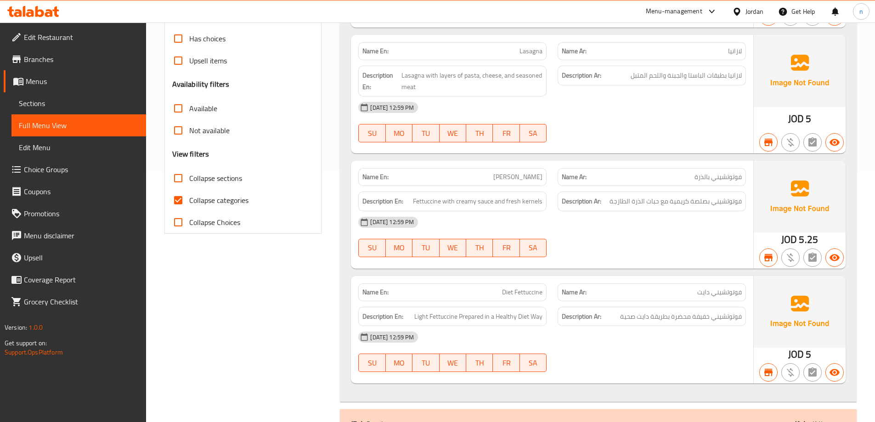
click at [181, 189] on input "Collapse categories" at bounding box center [178, 200] width 22 height 22
checkbox input "false"
click at [178, 167] on input "Collapse sections" at bounding box center [178, 178] width 22 height 22
checkbox input "true"
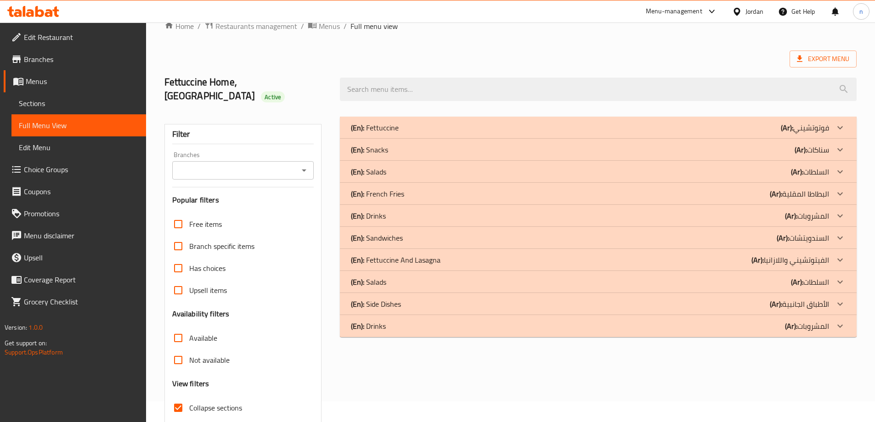
scroll to position [0, 0]
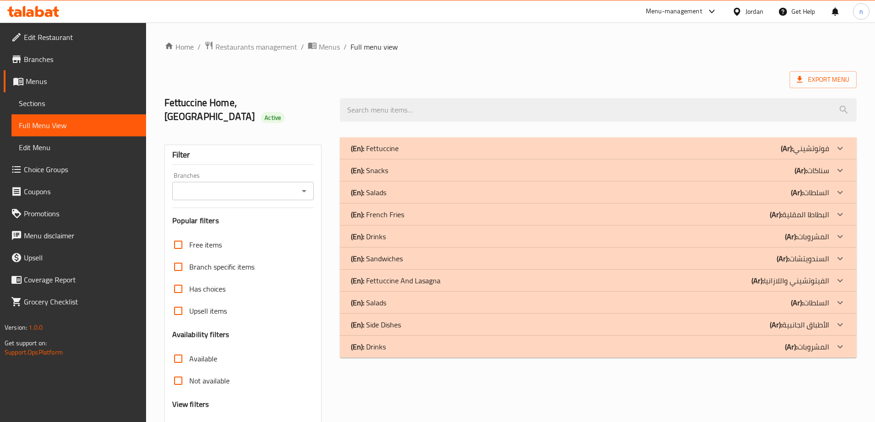
click at [639, 143] on div "(En): [PERSON_NAME] (Ar): فوتوتشيني" at bounding box center [590, 148] width 478 height 11
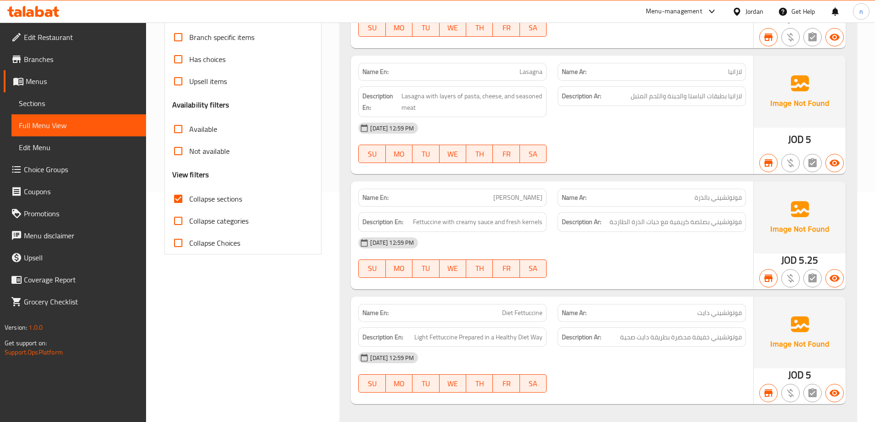
scroll to position [441, 0]
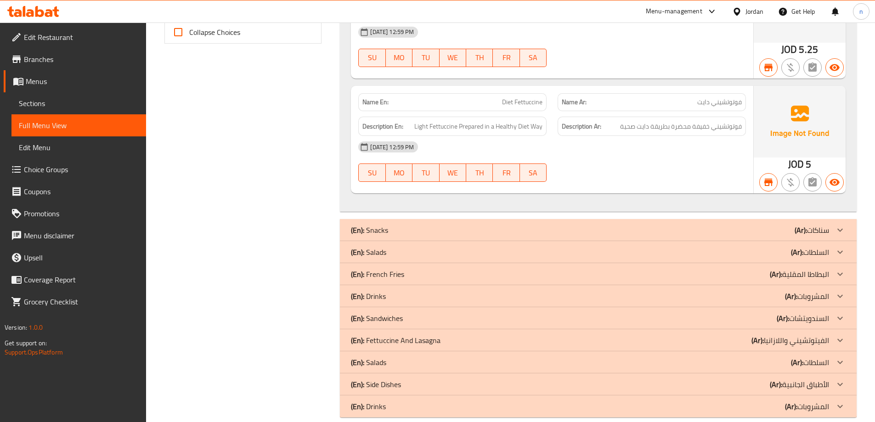
click at [673, 225] on div "(En): Snacks (Ar): سناكات" at bounding box center [590, 230] width 478 height 11
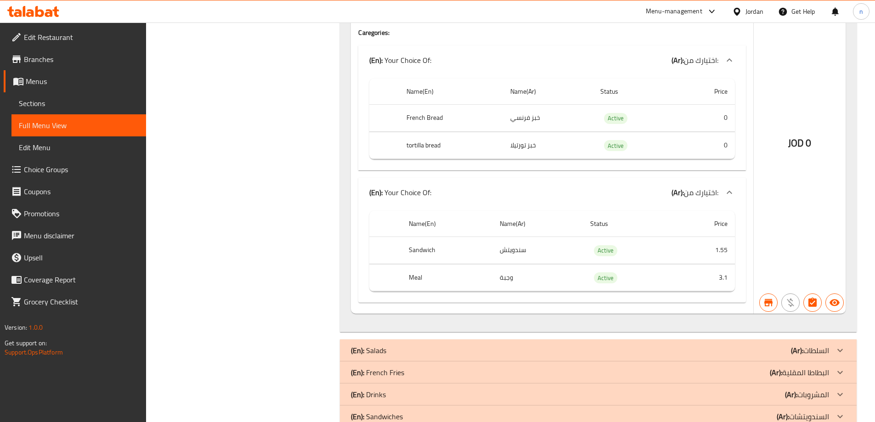
scroll to position [5115, 0]
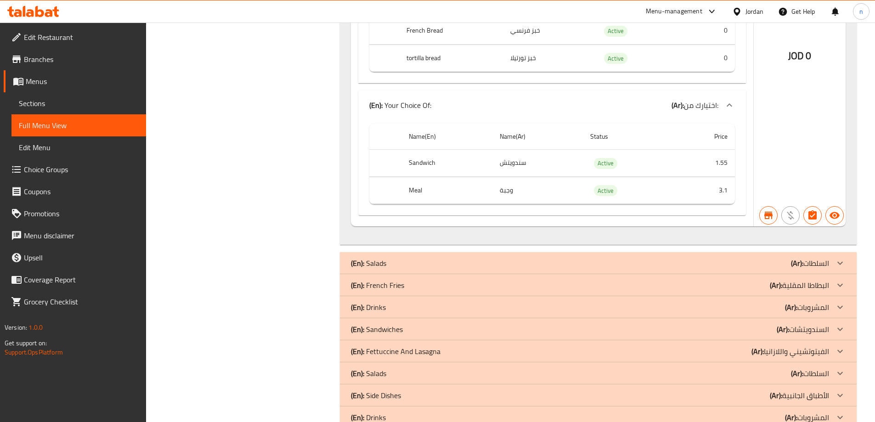
click at [709, 280] on div "(En): French Fries (Ar): البطاطا المقلية" at bounding box center [590, 285] width 478 height 11
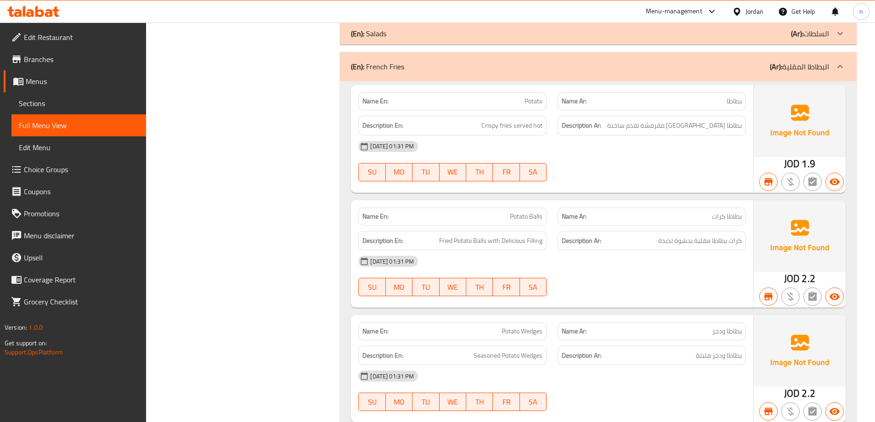
scroll to position [5253, 0]
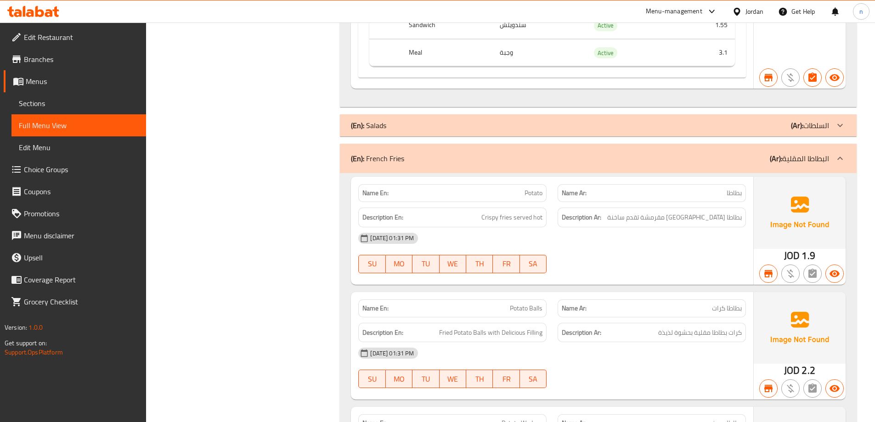
click at [712, 120] on div "(En): Salads (Ar): السلطات" at bounding box center [590, 125] width 478 height 11
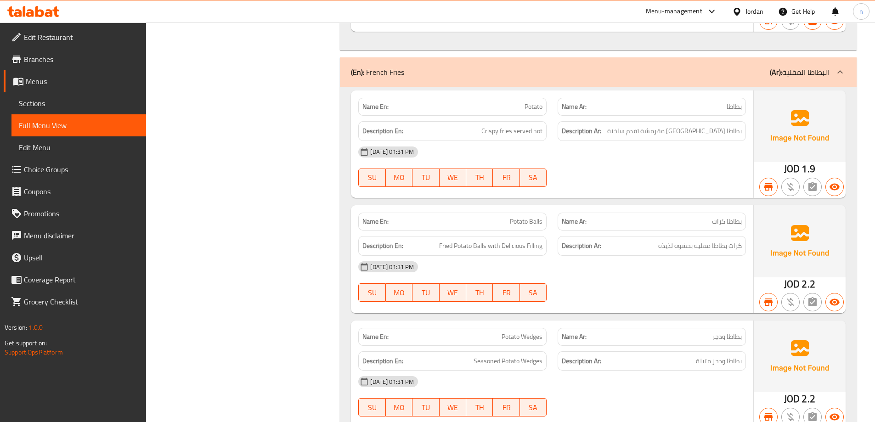
scroll to position [6594, 0]
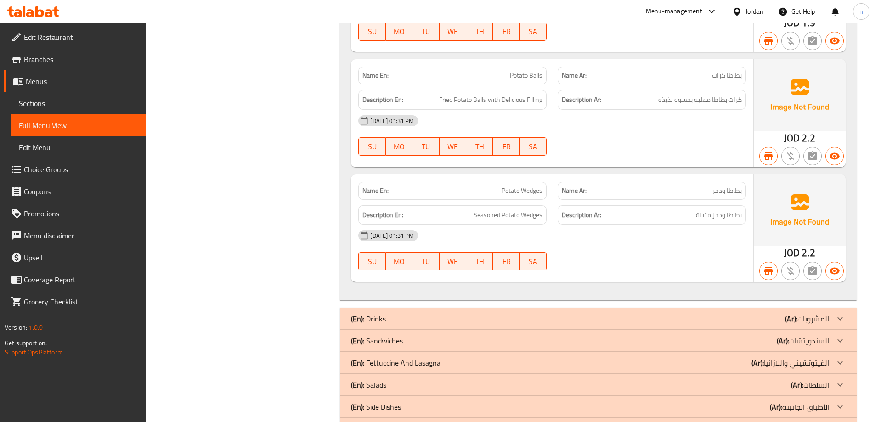
click at [673, 313] on div "(En): Drinks (Ar): المشروبات" at bounding box center [590, 318] width 478 height 11
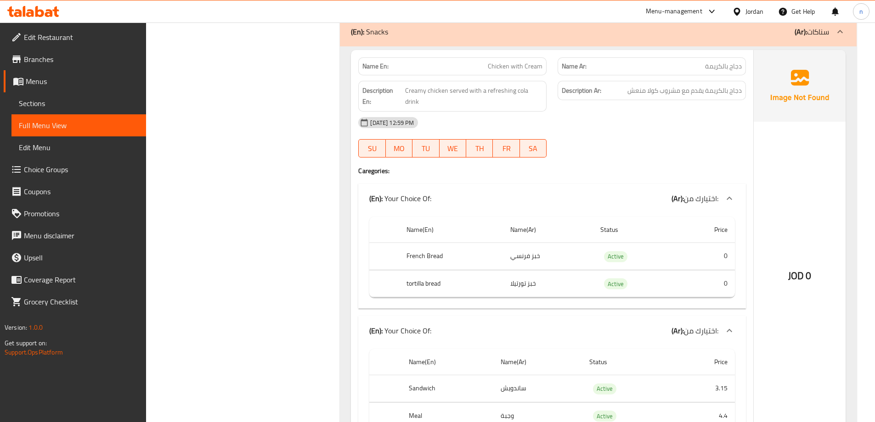
scroll to position [0, 0]
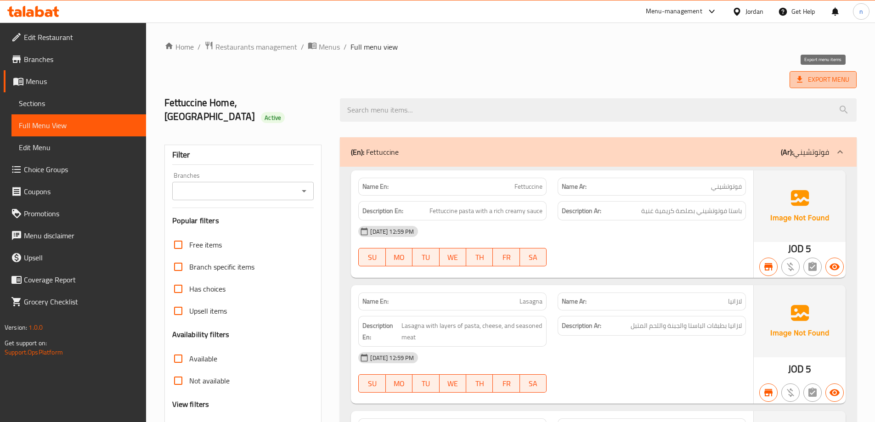
click at [842, 75] on span "Export Menu" at bounding box center [823, 79] width 52 height 11
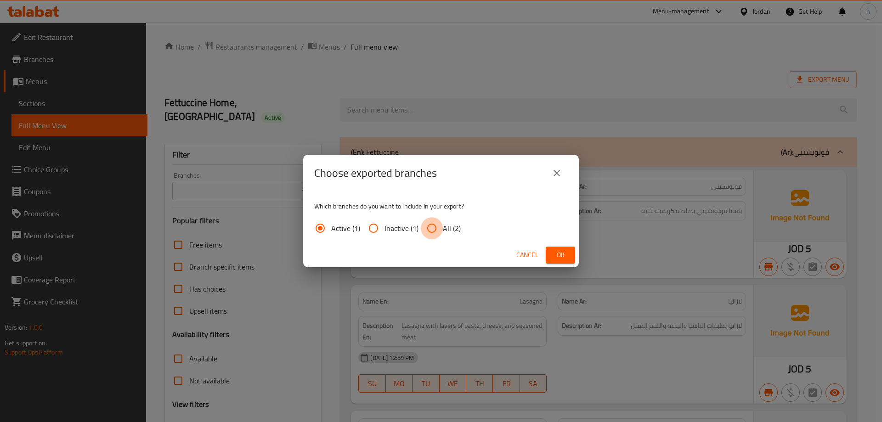
click at [430, 228] on input "All (2)" at bounding box center [432, 228] width 22 height 22
radio input "true"
click at [557, 256] on span "Ok" at bounding box center [560, 254] width 15 height 11
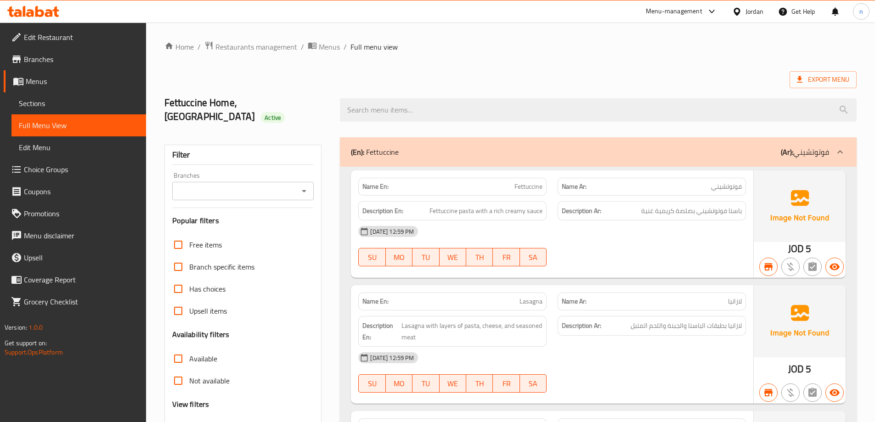
click at [68, 63] on span "Branches" at bounding box center [81, 59] width 115 height 11
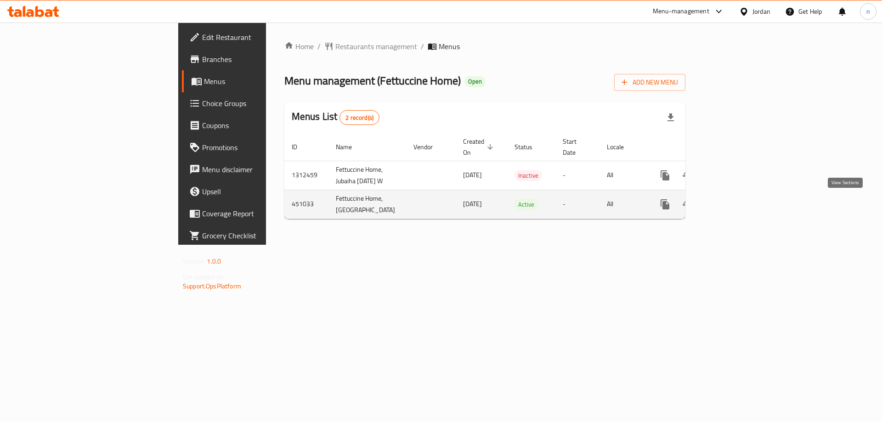
click at [737, 201] on icon "enhanced table" at bounding box center [731, 204] width 11 height 11
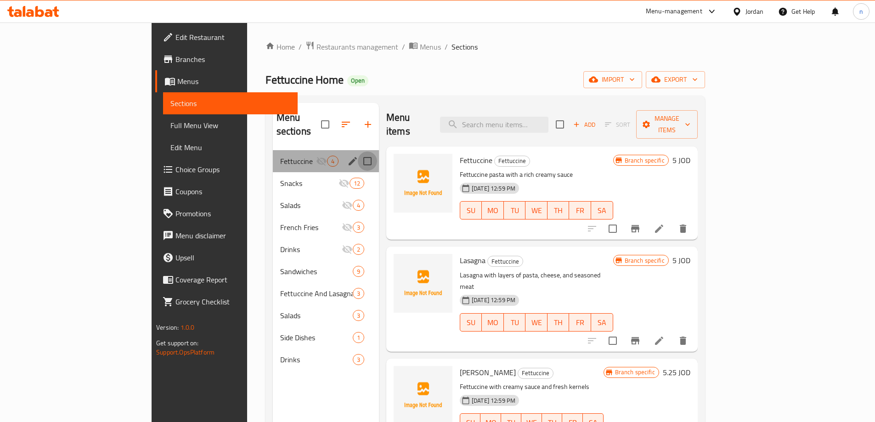
click at [358, 152] on input "Menu sections" at bounding box center [367, 161] width 19 height 19
checkbox input "true"
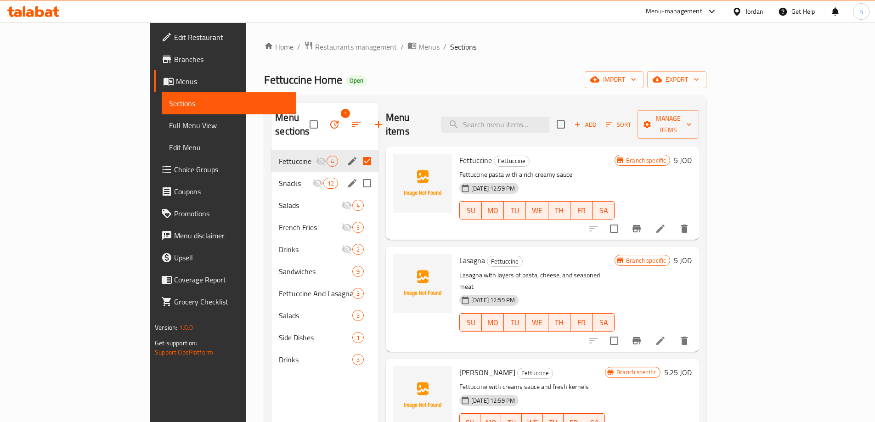
click at [357, 174] on input "Menu sections" at bounding box center [366, 183] width 19 height 19
checkbox input "true"
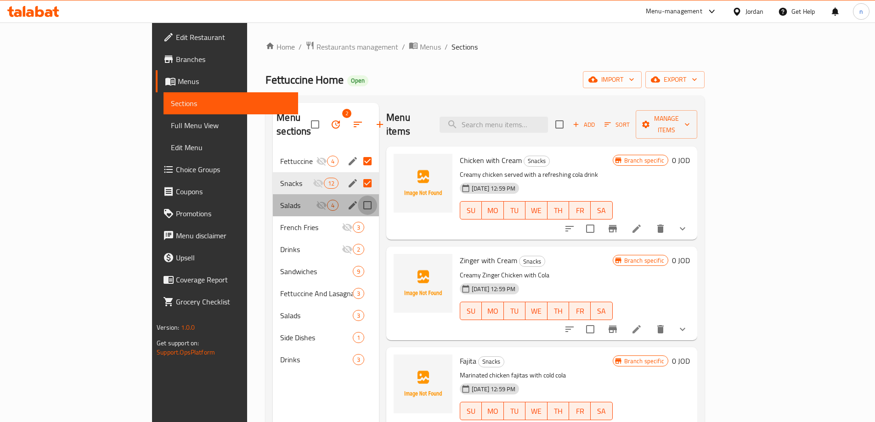
click at [358, 196] on input "Menu sections" at bounding box center [367, 205] width 19 height 19
checkbox input "true"
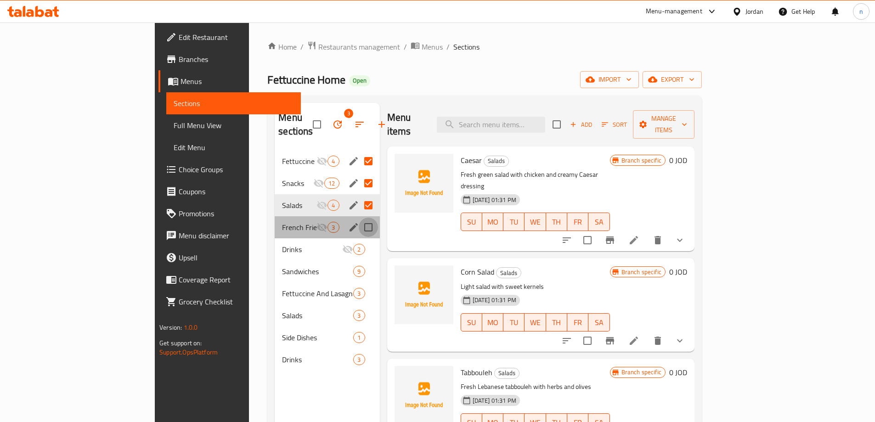
click at [359, 218] on input "Menu sections" at bounding box center [368, 227] width 19 height 19
checkbox input "true"
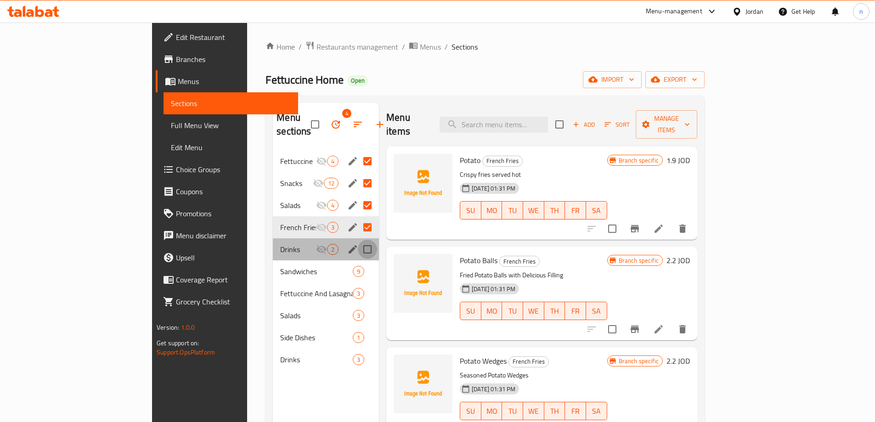
click at [358, 240] on input "Menu sections" at bounding box center [367, 249] width 19 height 19
checkbox input "true"
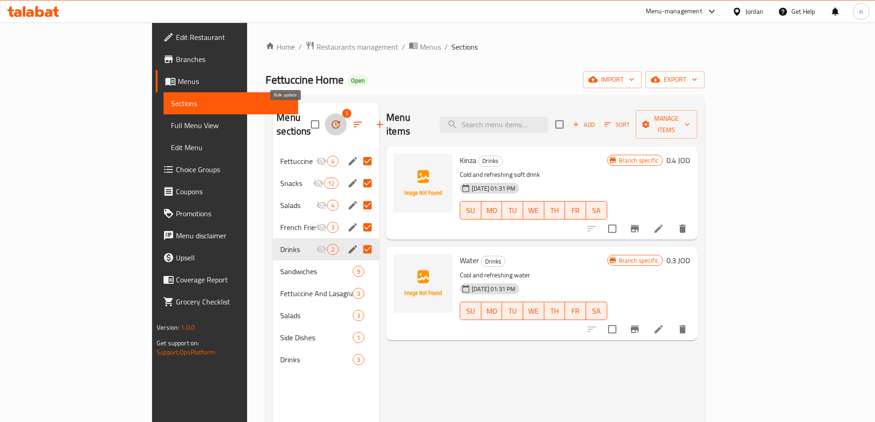
click at [332, 120] on icon "button" at bounding box center [336, 124] width 8 height 8
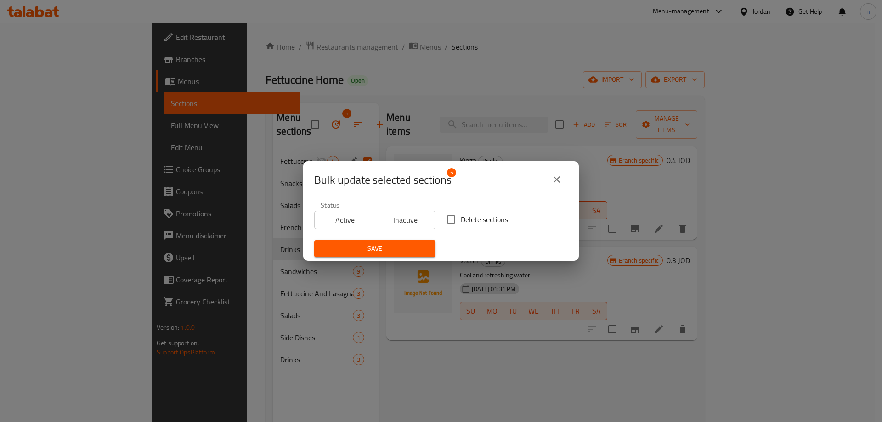
click at [362, 219] on span "Active" at bounding box center [344, 220] width 53 height 13
click at [374, 249] on span "Save" at bounding box center [375, 248] width 107 height 11
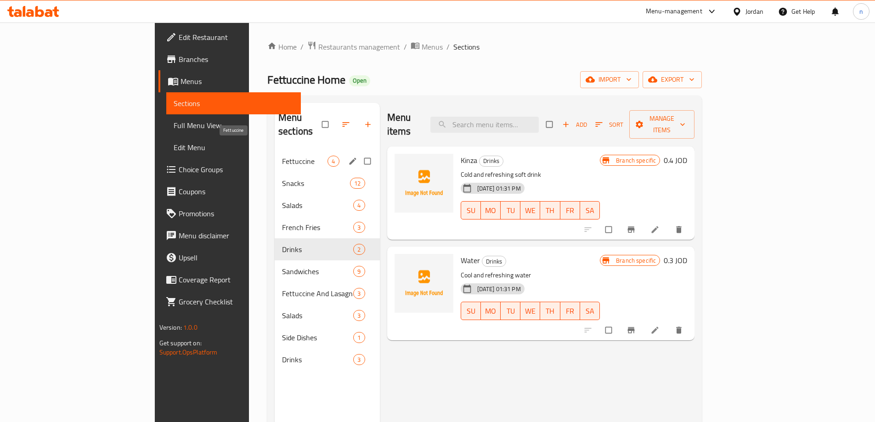
click at [282, 156] on span "Fettuccine" at bounding box center [304, 161] width 45 height 11
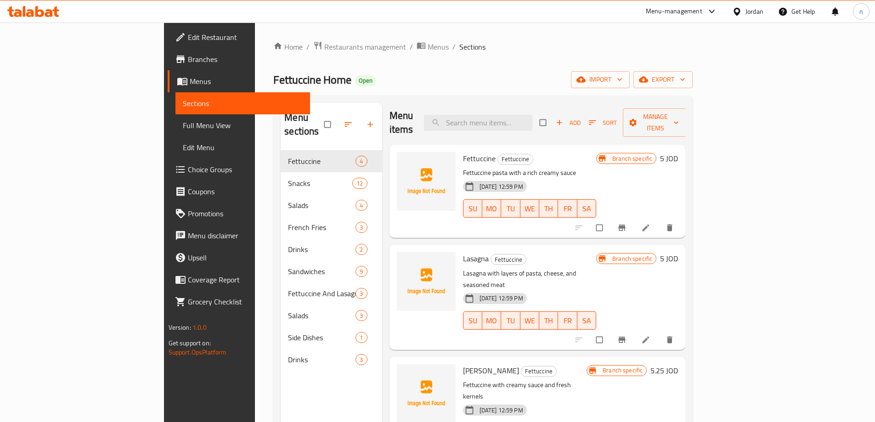
scroll to position [2, 0]
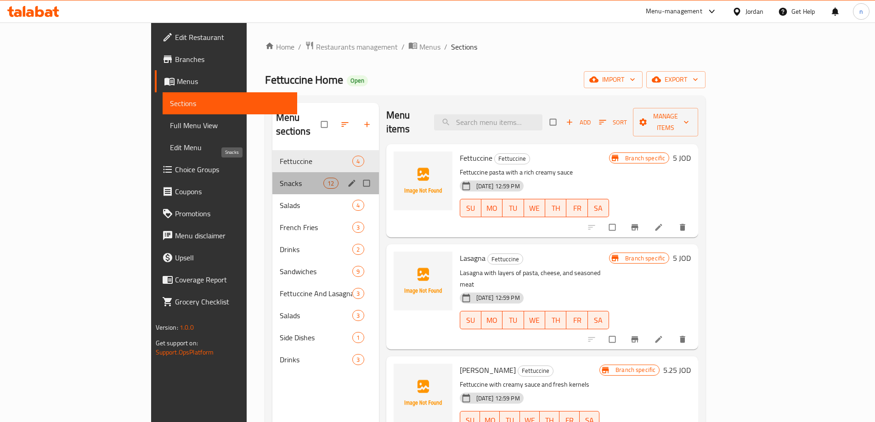
click at [280, 178] on span "Snacks" at bounding box center [302, 183] width 44 height 11
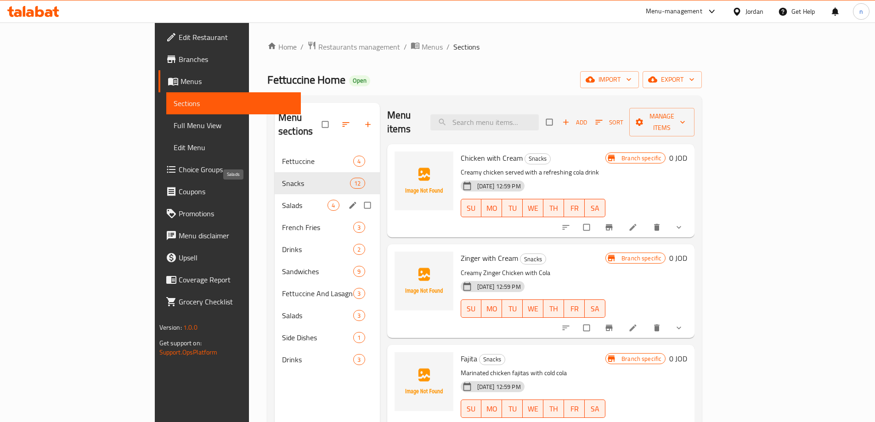
click at [282, 200] on span "Salads" at bounding box center [304, 205] width 45 height 11
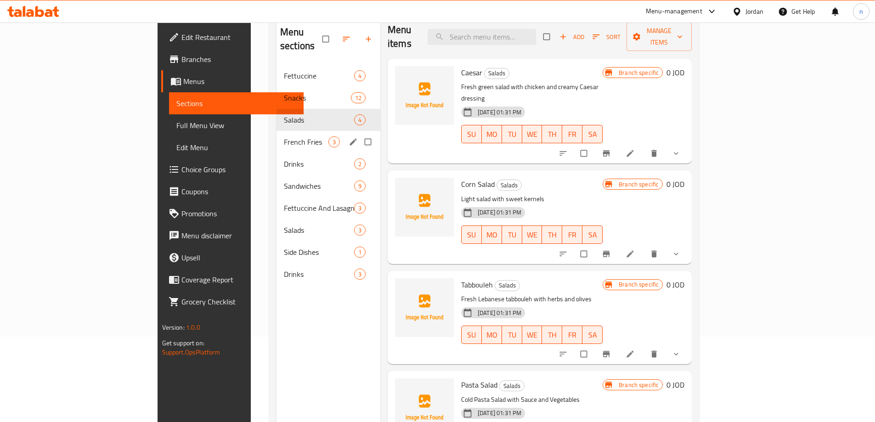
scroll to position [92, 0]
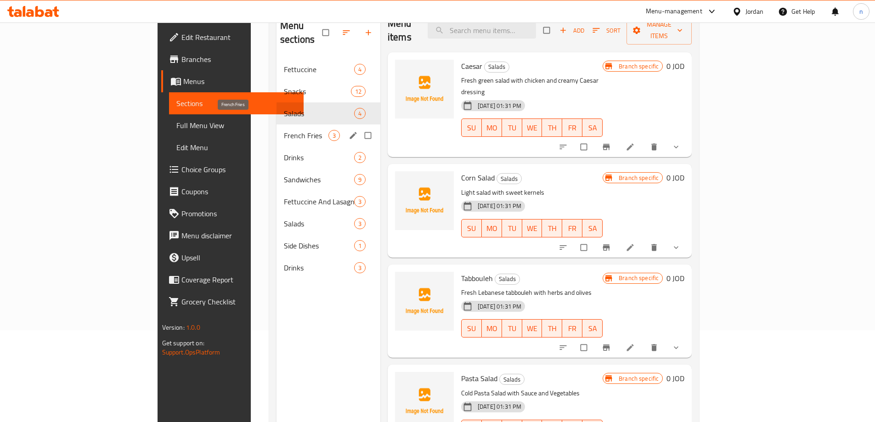
click at [284, 130] on span "French Fries" at bounding box center [306, 135] width 45 height 11
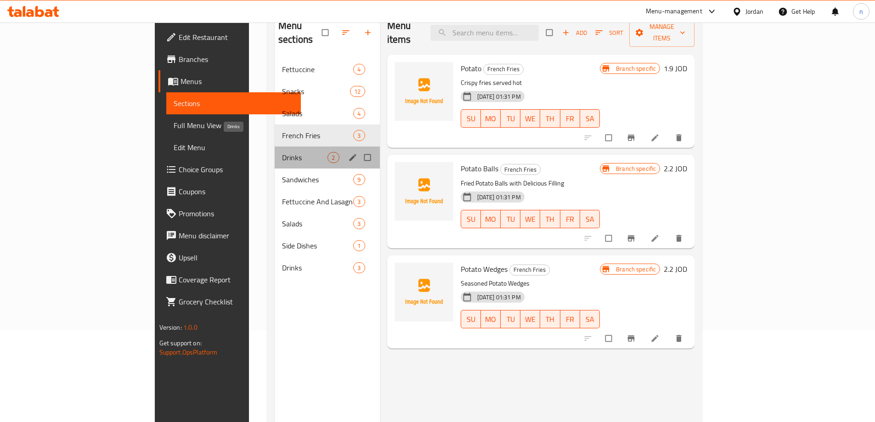
click at [282, 152] on span "Drinks" at bounding box center [304, 157] width 45 height 11
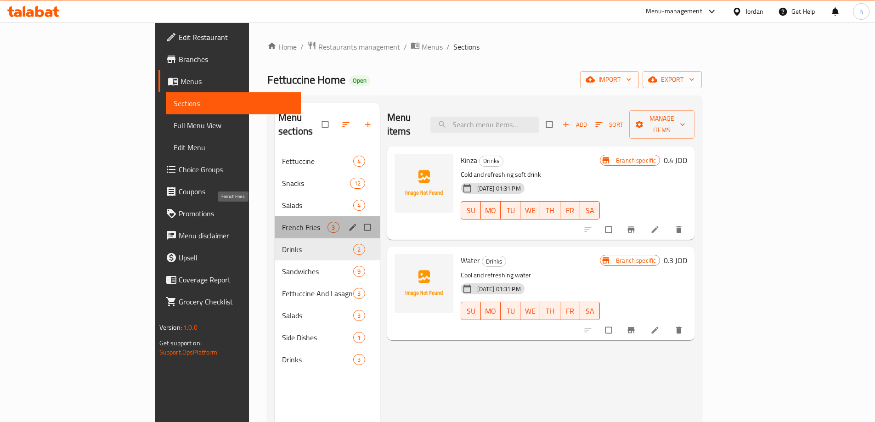
click at [282, 222] on span "French Fries" at bounding box center [304, 227] width 45 height 11
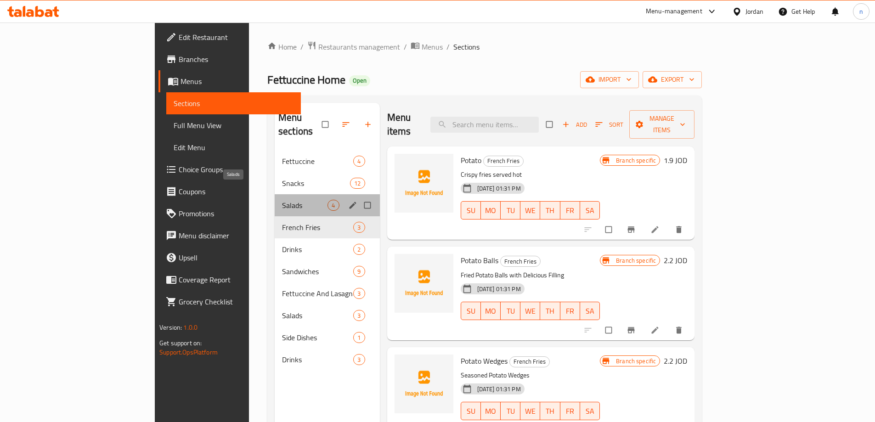
click at [282, 200] on span "Salads" at bounding box center [304, 205] width 45 height 11
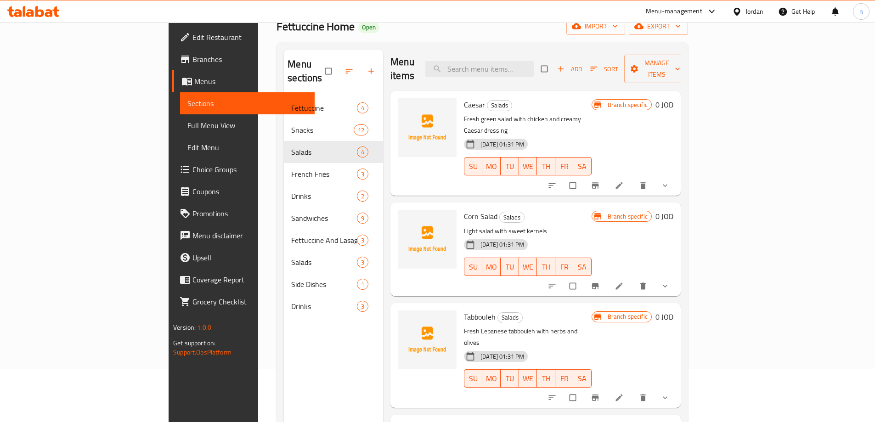
scroll to position [129, 0]
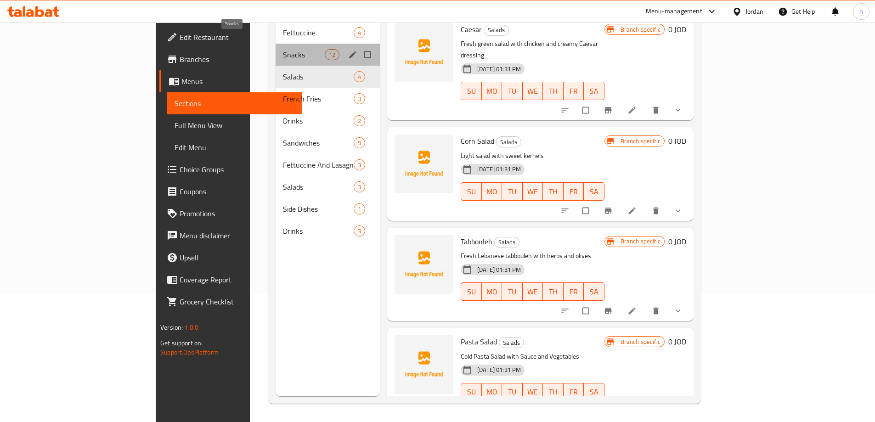
click at [283, 49] on span "Snacks" at bounding box center [304, 54] width 42 height 11
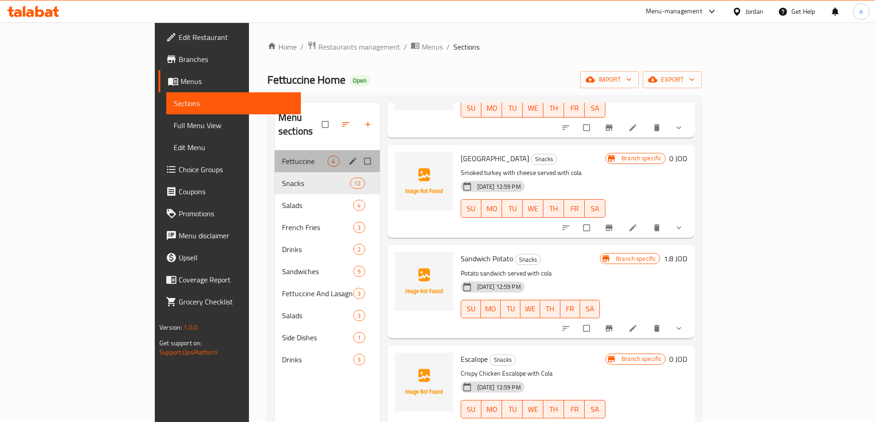
click at [275, 153] on div "Fettuccine 4" at bounding box center [327, 161] width 105 height 22
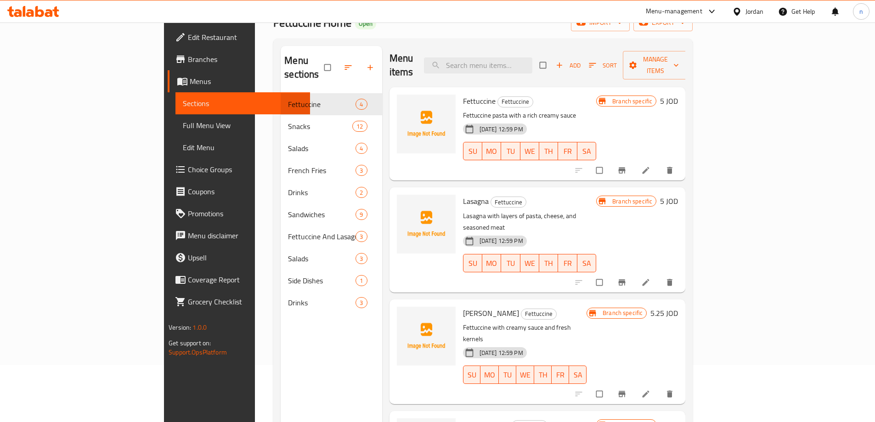
scroll to position [129, 0]
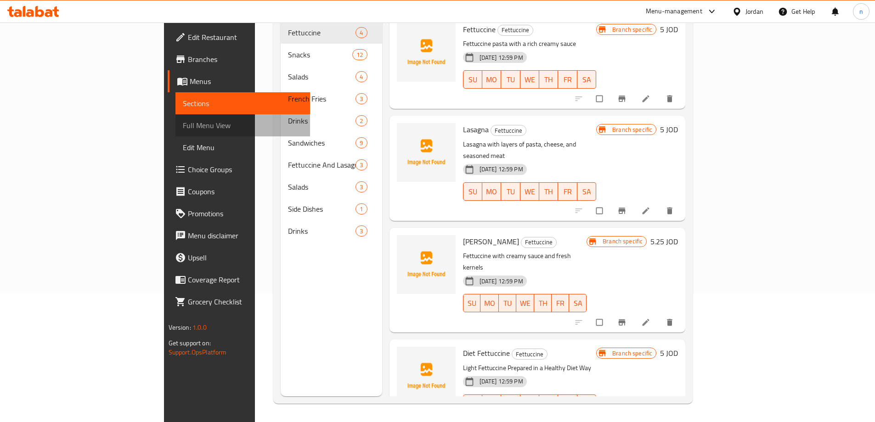
click at [183, 124] on span "Full Menu View" at bounding box center [243, 125] width 120 height 11
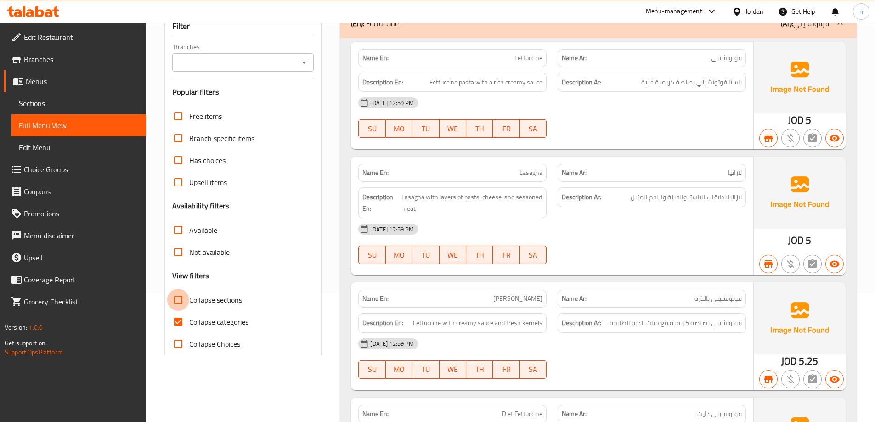
click at [180, 289] on input "Collapse sections" at bounding box center [178, 300] width 22 height 22
checkbox input "true"
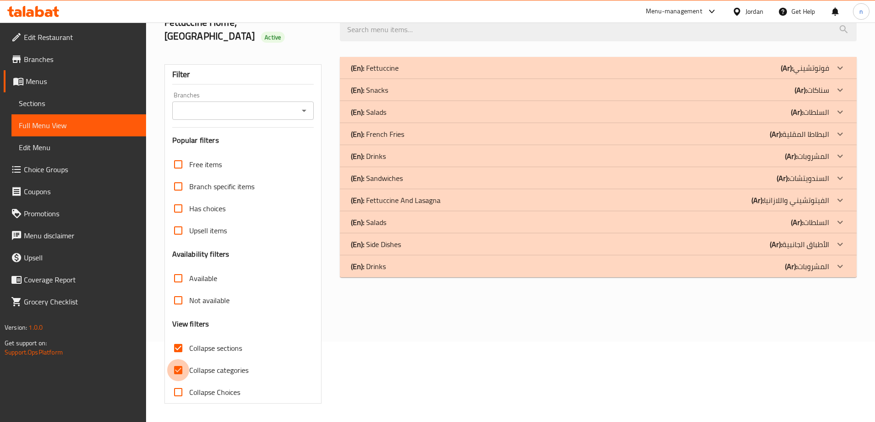
scroll to position [67, 0]
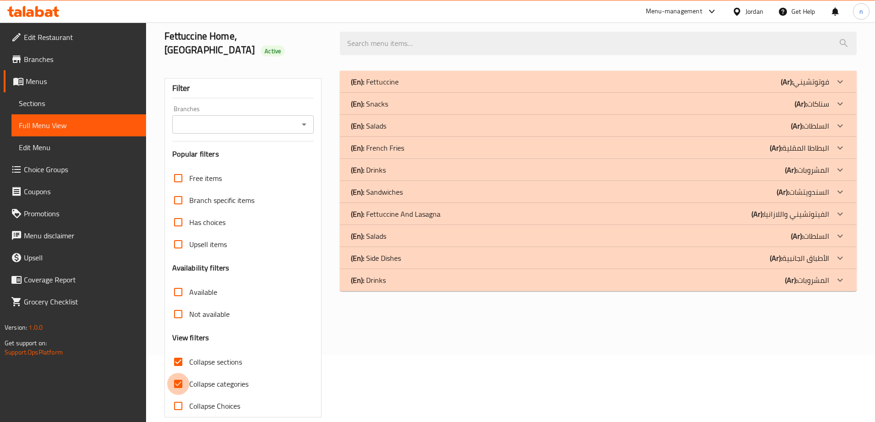
click at [174, 307] on div "Free items Branch specific items Has choices Upsell items Availability filters …" at bounding box center [243, 292] width 142 height 250
click at [179, 373] on input "Collapse categories" at bounding box center [178, 384] width 22 height 22
checkbox input "false"
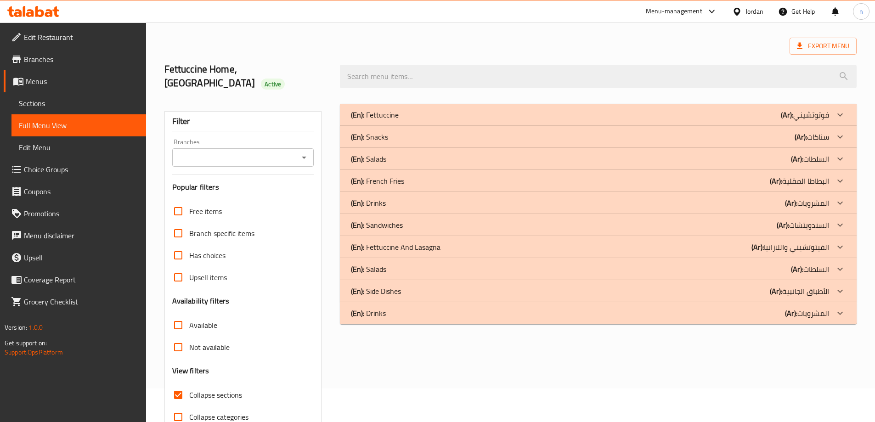
scroll to position [0, 0]
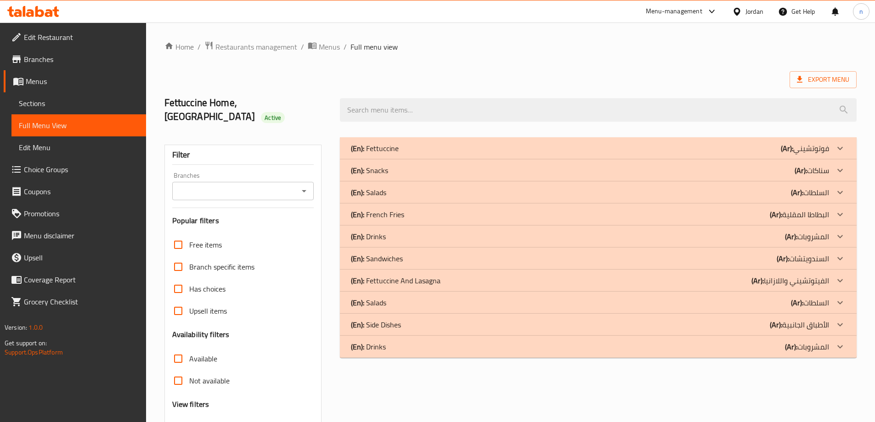
click at [561, 143] on div "(En): [PERSON_NAME] (Ar): فوتوتشيني" at bounding box center [590, 148] width 478 height 11
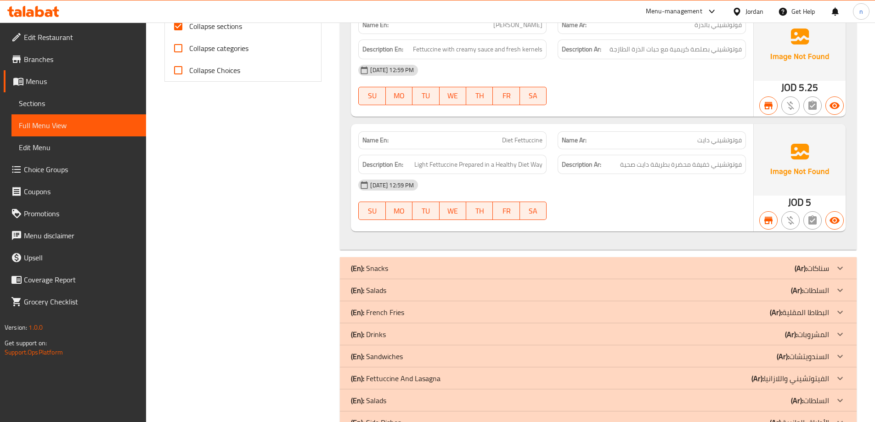
scroll to position [441, 0]
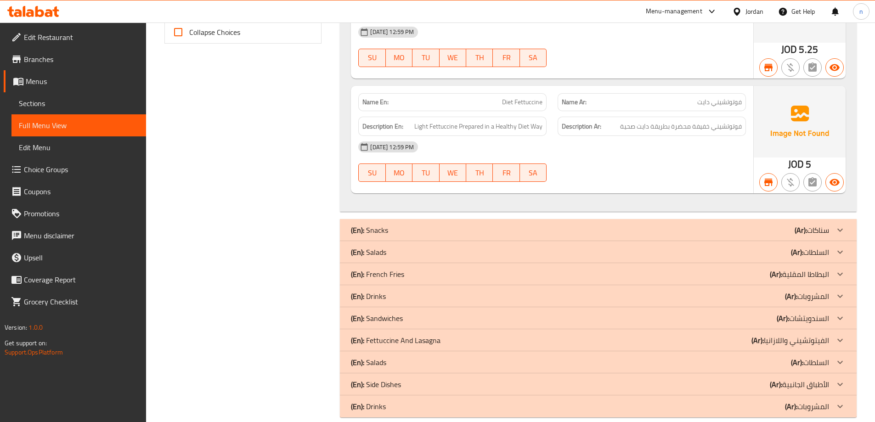
click at [786, 225] on div "(En): Snacks (Ar): سناكات" at bounding box center [590, 230] width 478 height 11
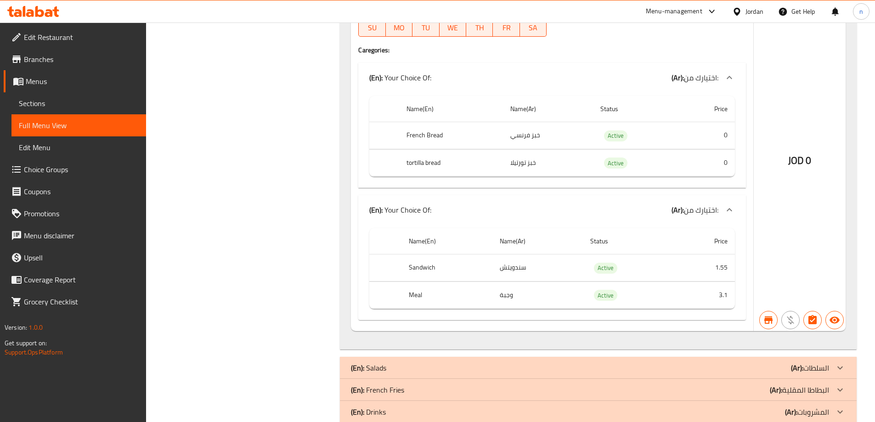
scroll to position [5115, 0]
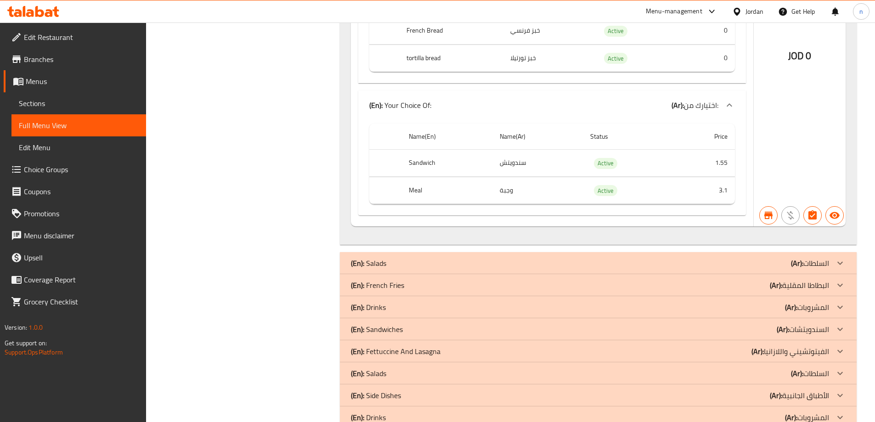
click at [634, 258] on div "(En): Salads (Ar): السلطات" at bounding box center [590, 263] width 478 height 11
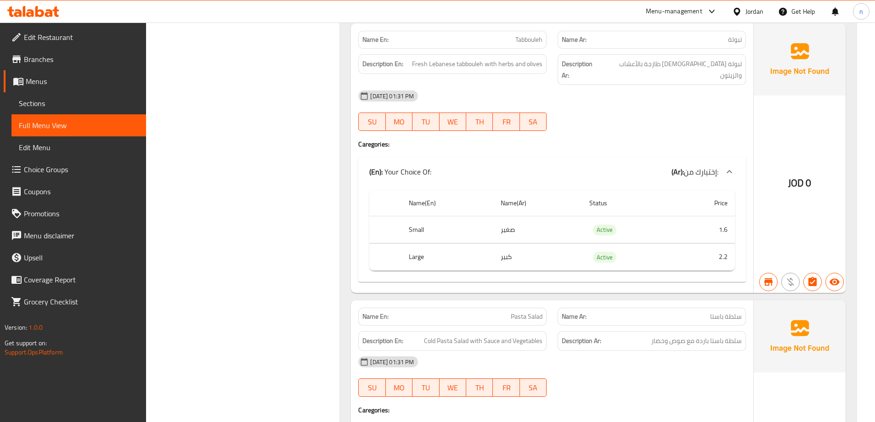
scroll to position [6219, 0]
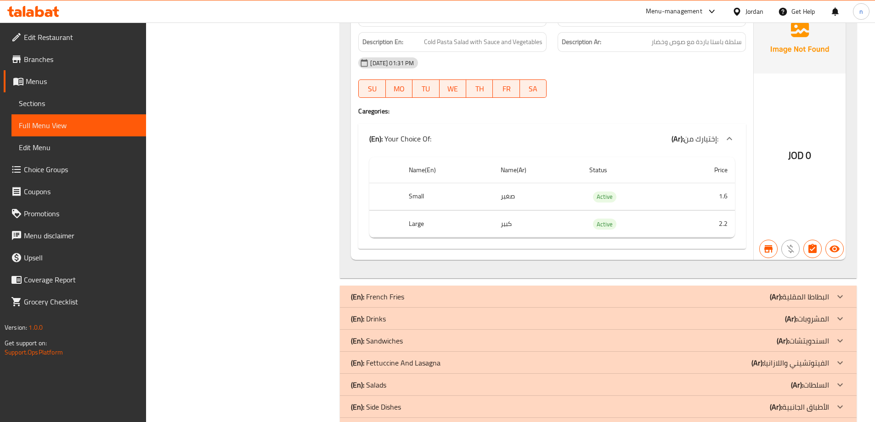
click at [712, 291] on div "(En): French Fries (Ar): البطاطا المقلية" at bounding box center [590, 296] width 478 height 11
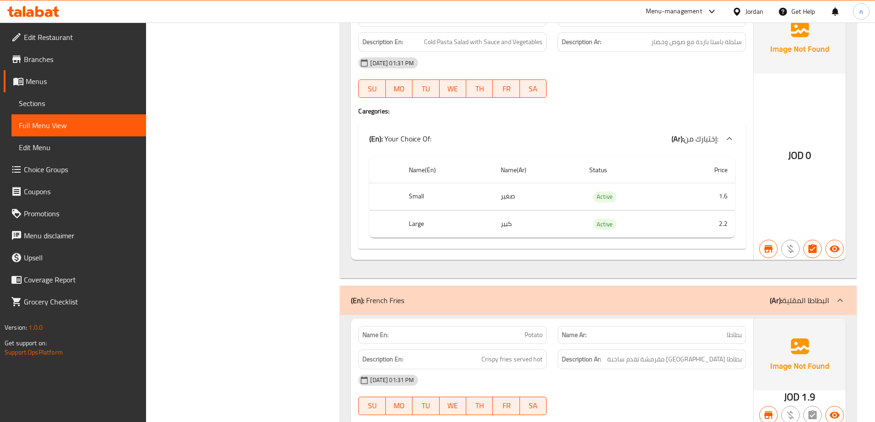
scroll to position [6594, 0]
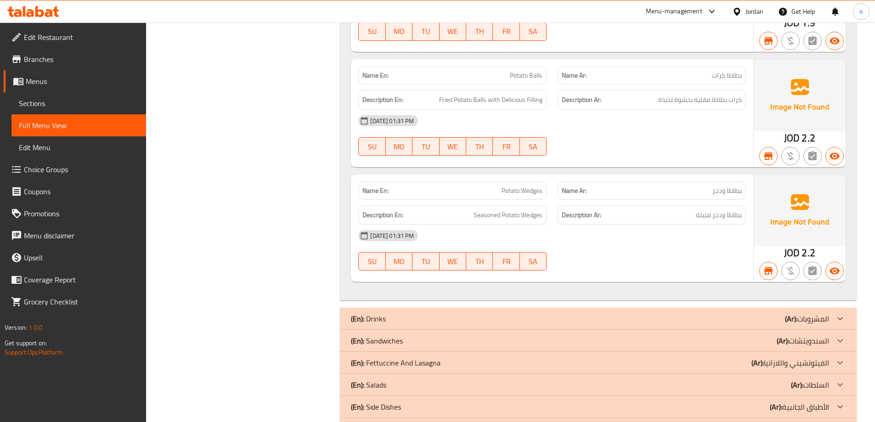
click at [716, 313] on div "(En): Drinks (Ar): المشروبات" at bounding box center [590, 318] width 478 height 11
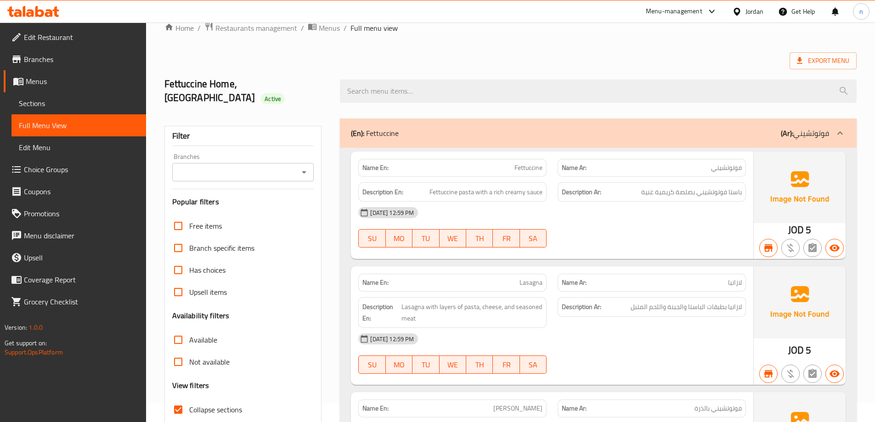
scroll to position [0, 0]
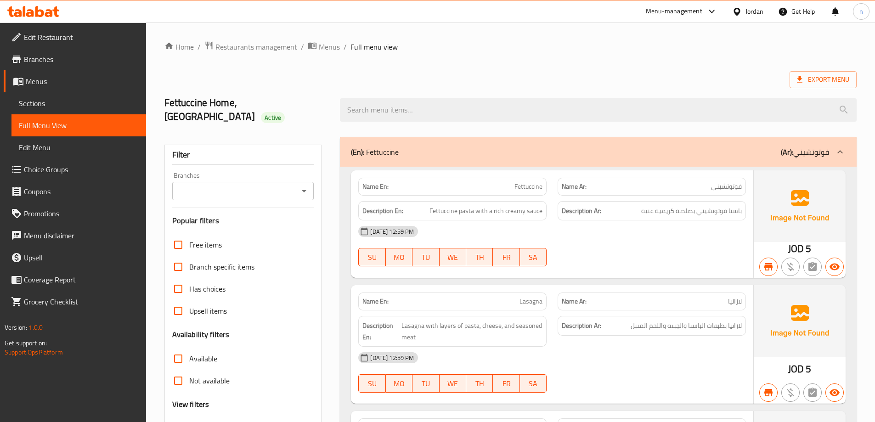
click at [230, 185] on input "Branches" at bounding box center [235, 191] width 121 height 13
click at [239, 216] on span "Fettuccine Home, Jubaiha" at bounding box center [218, 216] width 79 height 11
type input "Fettuccine Home, Jubaiha"
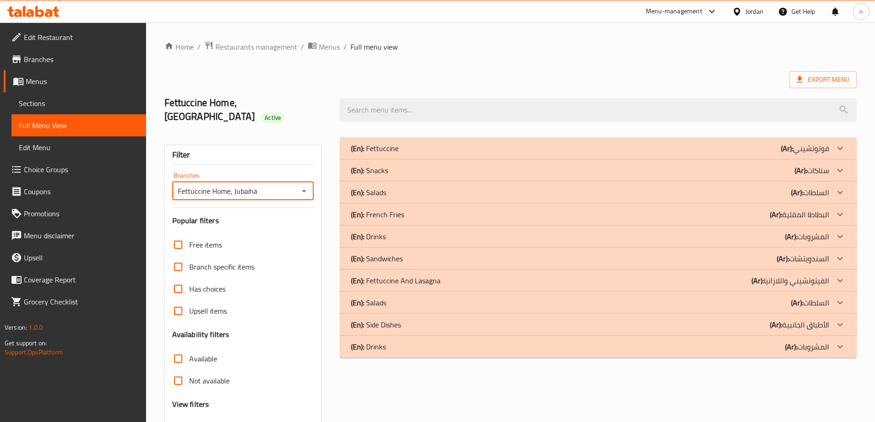
click at [508, 143] on div "(En): Fettuccine (Ar): فوتوتشيني" at bounding box center [590, 148] width 478 height 11
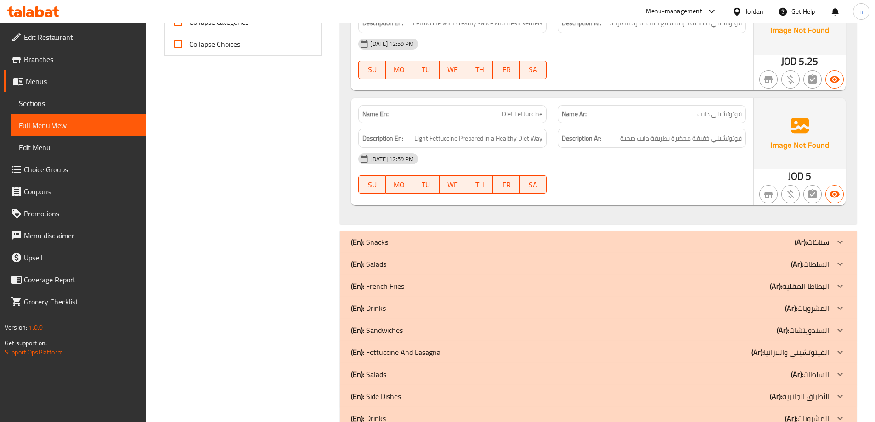
scroll to position [441, 0]
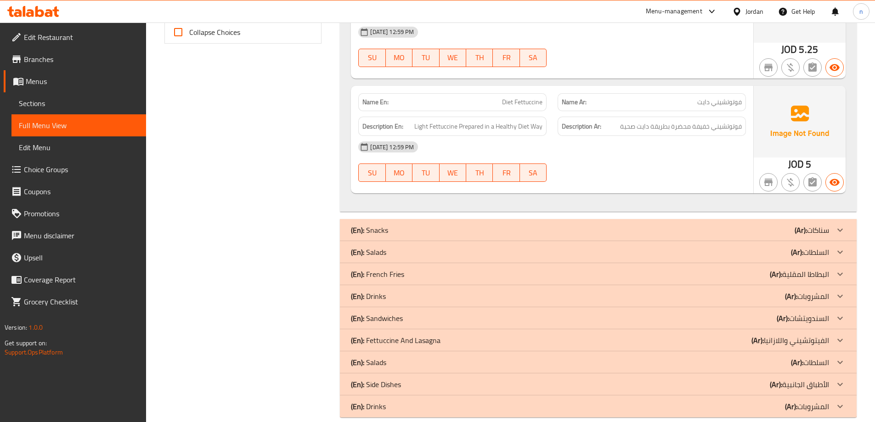
click at [582, 224] on div "(En): Snacks (Ar): سناكات" at bounding box center [598, 230] width 517 height 22
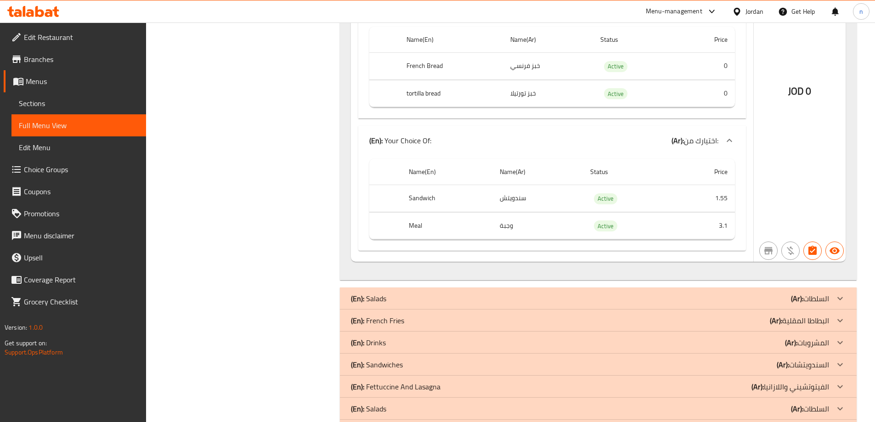
scroll to position [5115, 0]
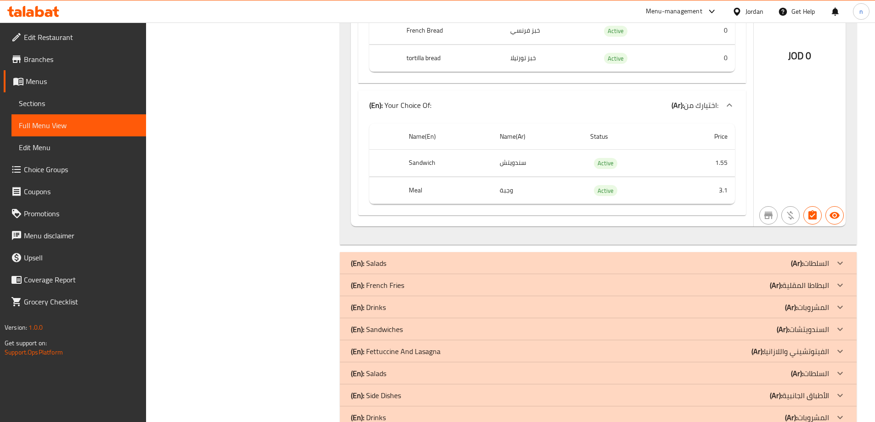
click at [562, 280] on div "(En): French Fries (Ar): البطاطا المقلية" at bounding box center [590, 285] width 478 height 11
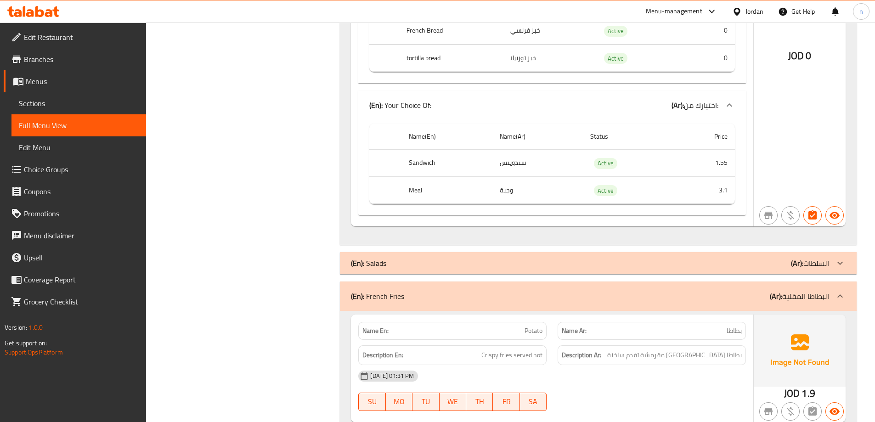
click at [550, 258] on div "(En): Salads (Ar): السلطات" at bounding box center [590, 263] width 478 height 11
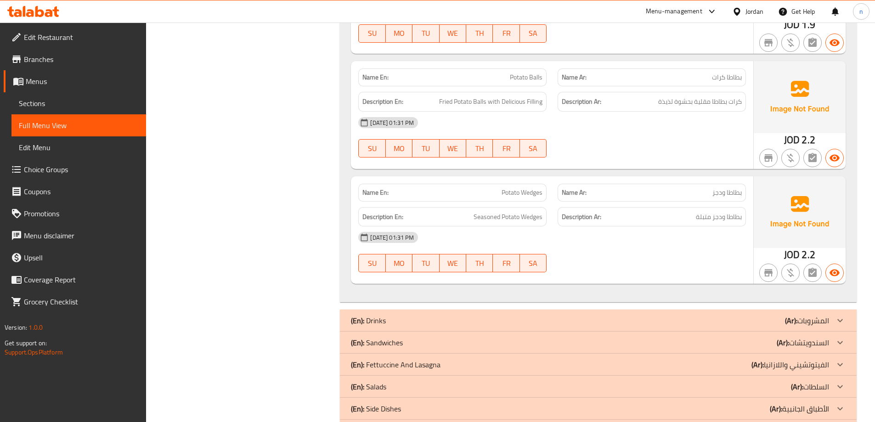
scroll to position [6594, 0]
click at [537, 313] on div "(En): Drinks (Ar): المشروبات" at bounding box center [590, 318] width 478 height 11
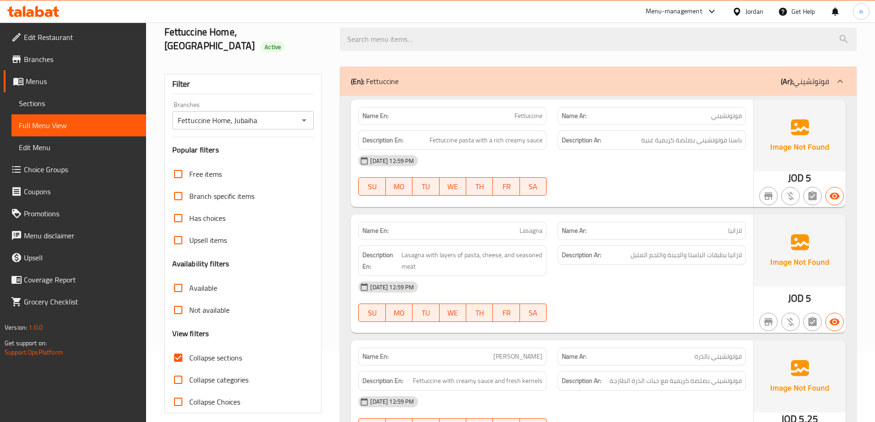
scroll to position [0, 0]
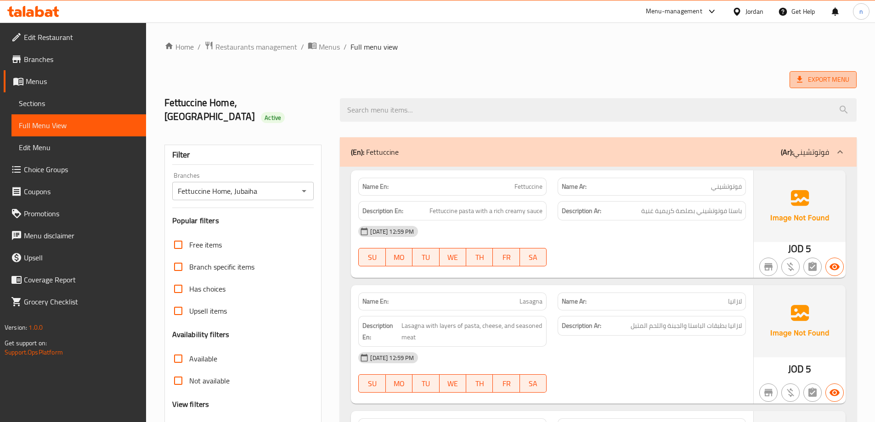
click at [800, 73] on span "Export Menu" at bounding box center [823, 79] width 67 height 17
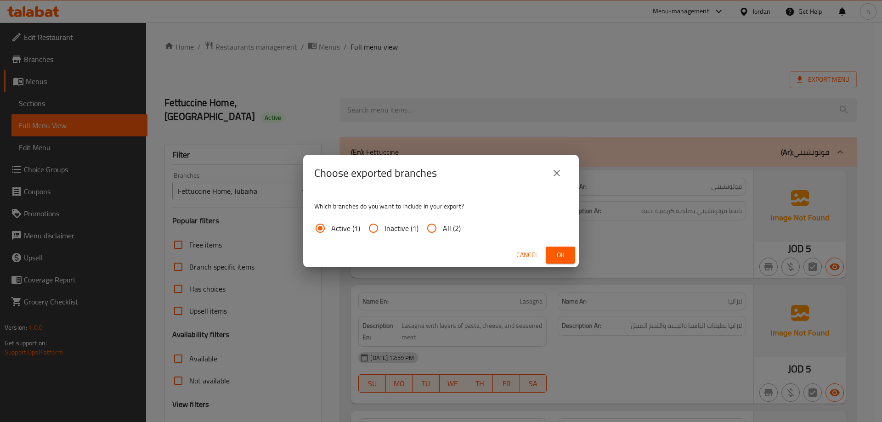
drag, startPoint x: 435, startPoint y: 231, endPoint x: 472, endPoint y: 240, distance: 38.0
click at [444, 233] on label "All (2)" at bounding box center [441, 228] width 40 height 22
click at [443, 233] on input "All (2)" at bounding box center [432, 228] width 22 height 22
radio input "true"
click at [560, 252] on span "Ok" at bounding box center [560, 254] width 15 height 11
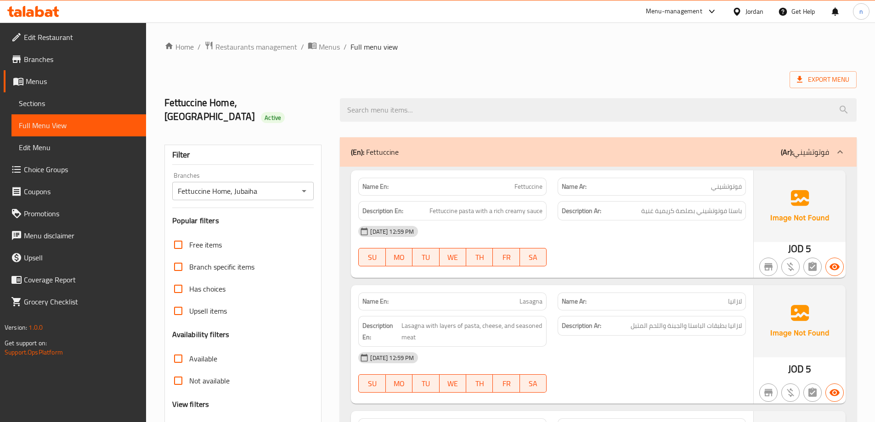
click at [209, 353] on span "Available" at bounding box center [203, 358] width 28 height 11
click at [189, 350] on input "Available" at bounding box center [178, 359] width 22 height 22
checkbox input "true"
click at [283, 185] on input "Fettuccine Home, Jubaiha" at bounding box center [235, 191] width 121 height 13
click at [269, 185] on input "Fettuccine Home, Jubaiha" at bounding box center [235, 191] width 121 height 13
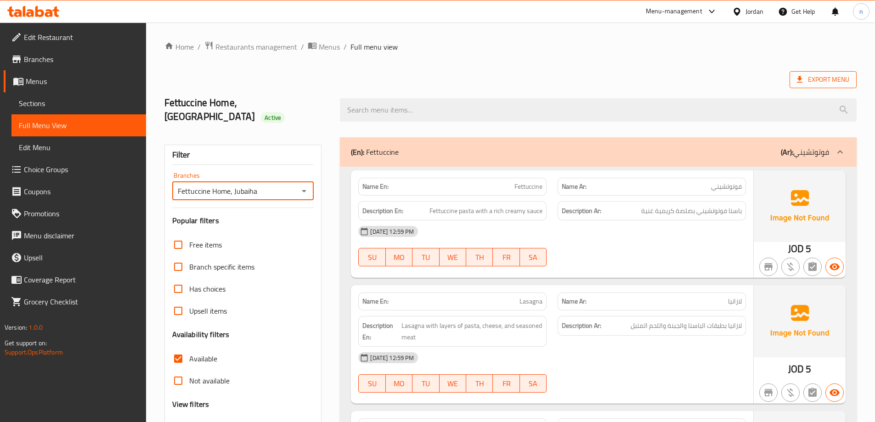
click at [840, 81] on span "Export Menu" at bounding box center [823, 79] width 52 height 11
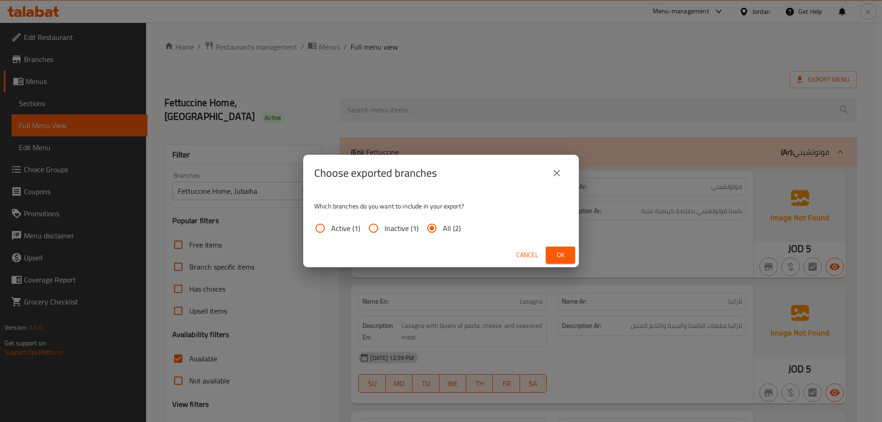
click at [555, 255] on span "Ok" at bounding box center [560, 254] width 15 height 11
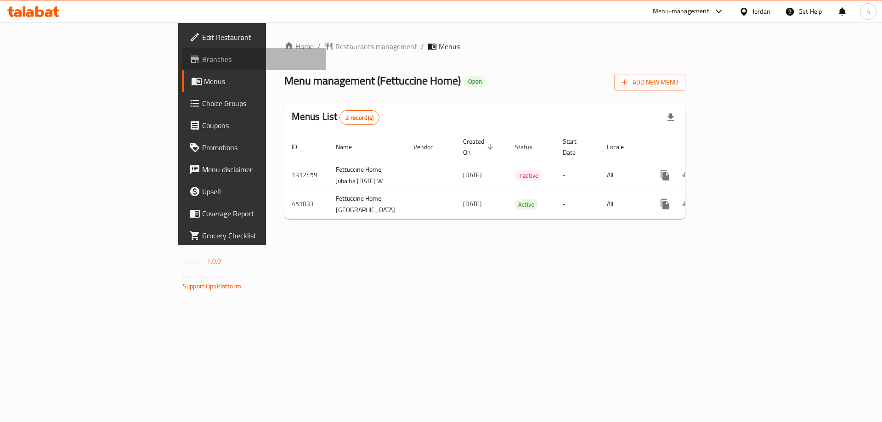
click at [202, 57] on span "Branches" at bounding box center [260, 59] width 116 height 11
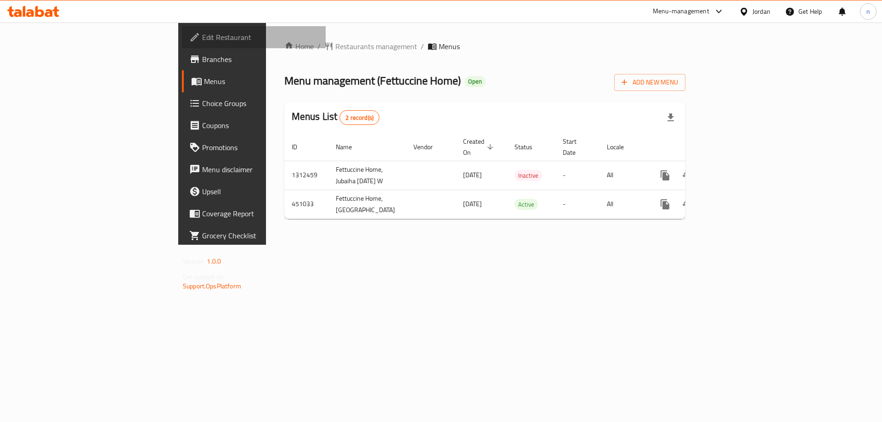
click at [182, 31] on link "Edit Restaurant" at bounding box center [254, 37] width 144 height 22
